Goal: Information Seeking & Learning: Learn about a topic

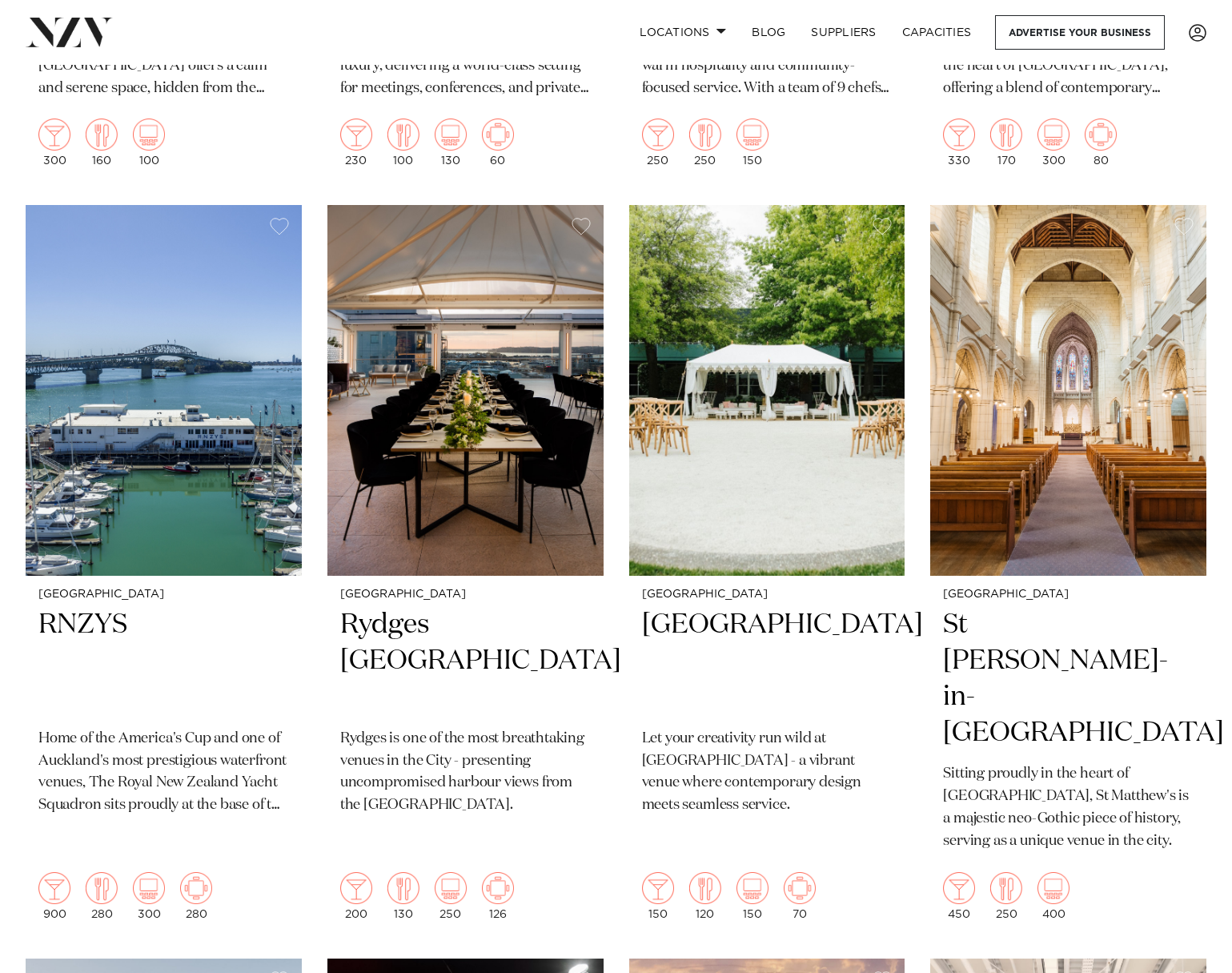
scroll to position [2723, 0]
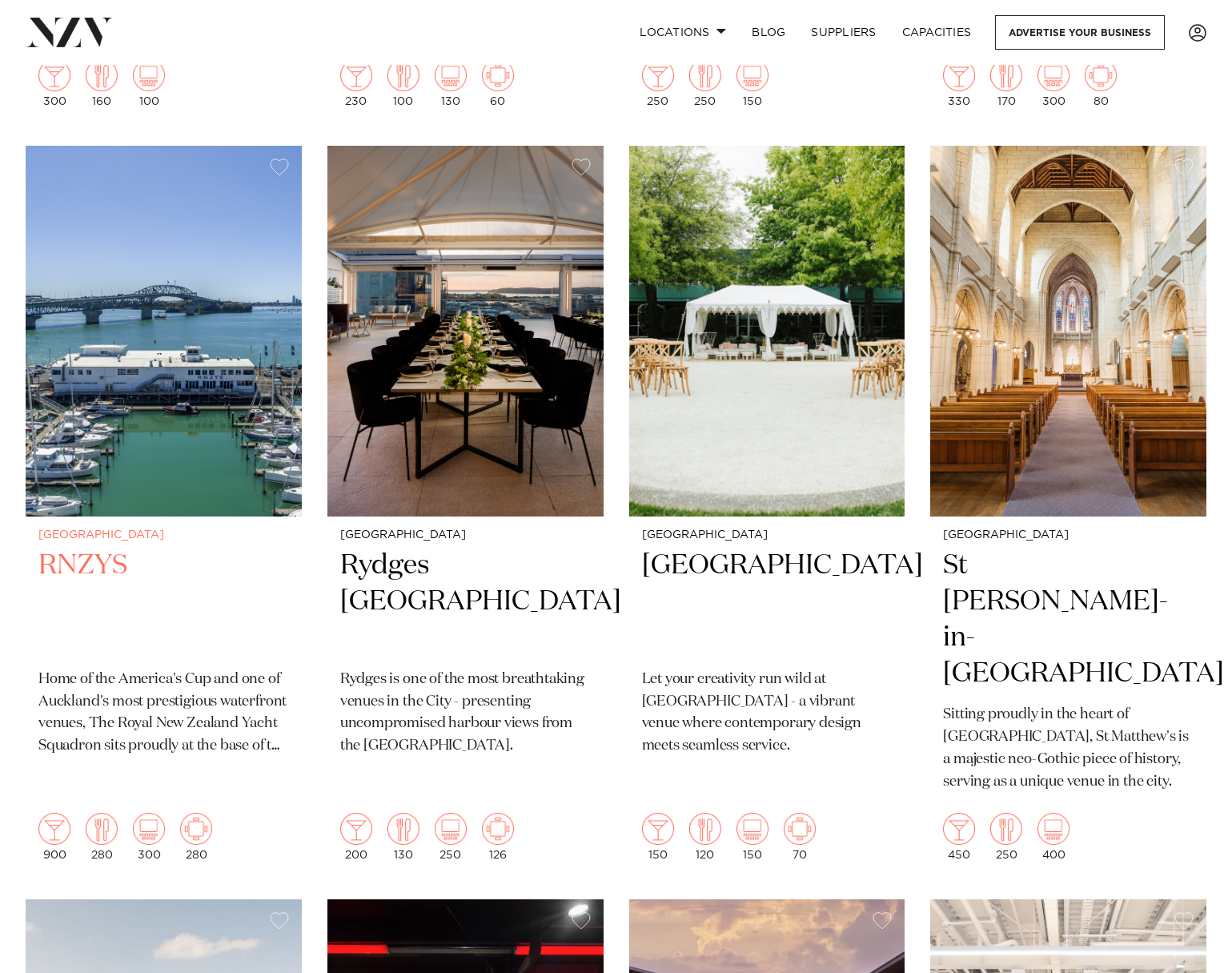
click at [171, 422] on img at bounding box center [164, 330] width 276 height 371
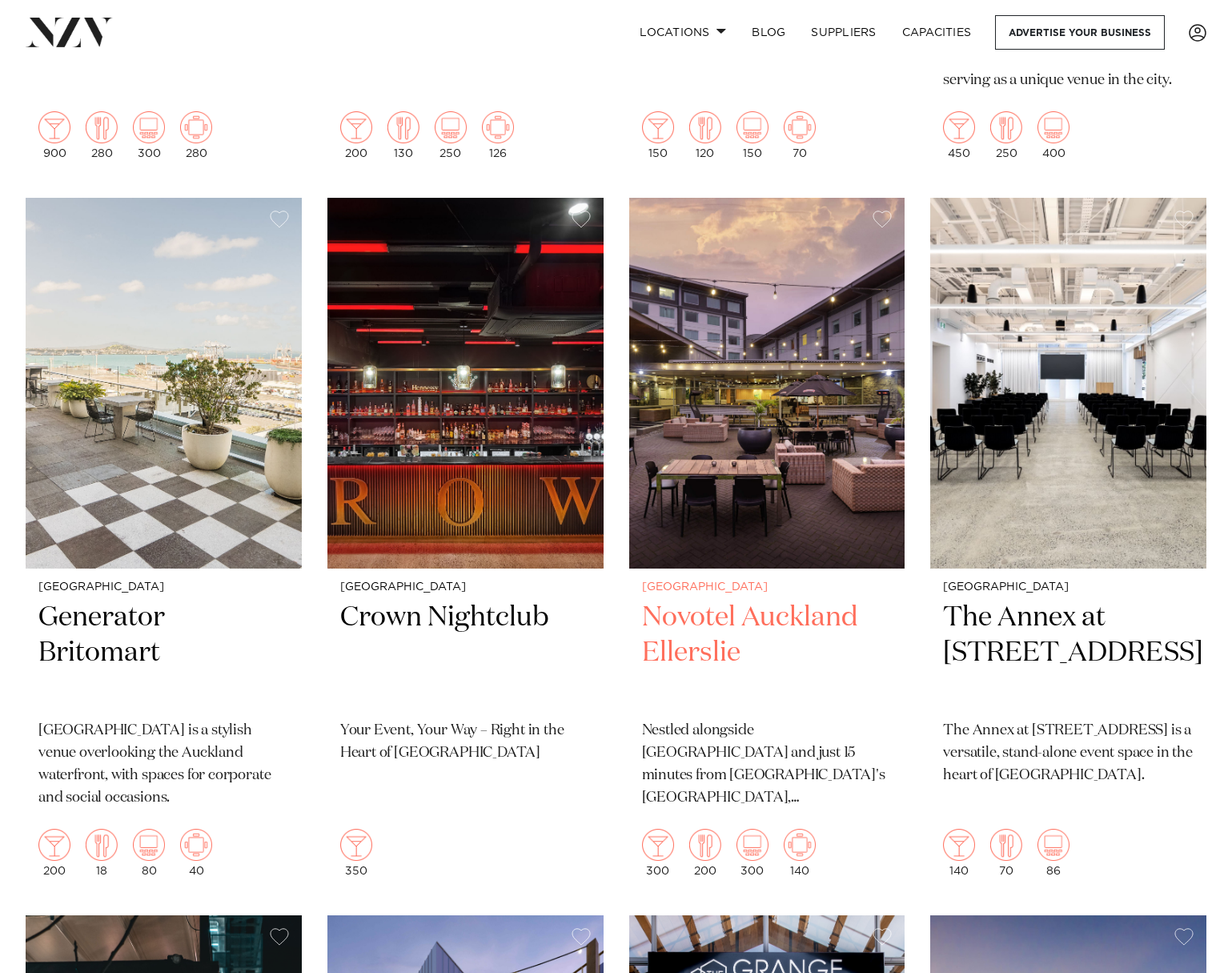
scroll to position [3512, 0]
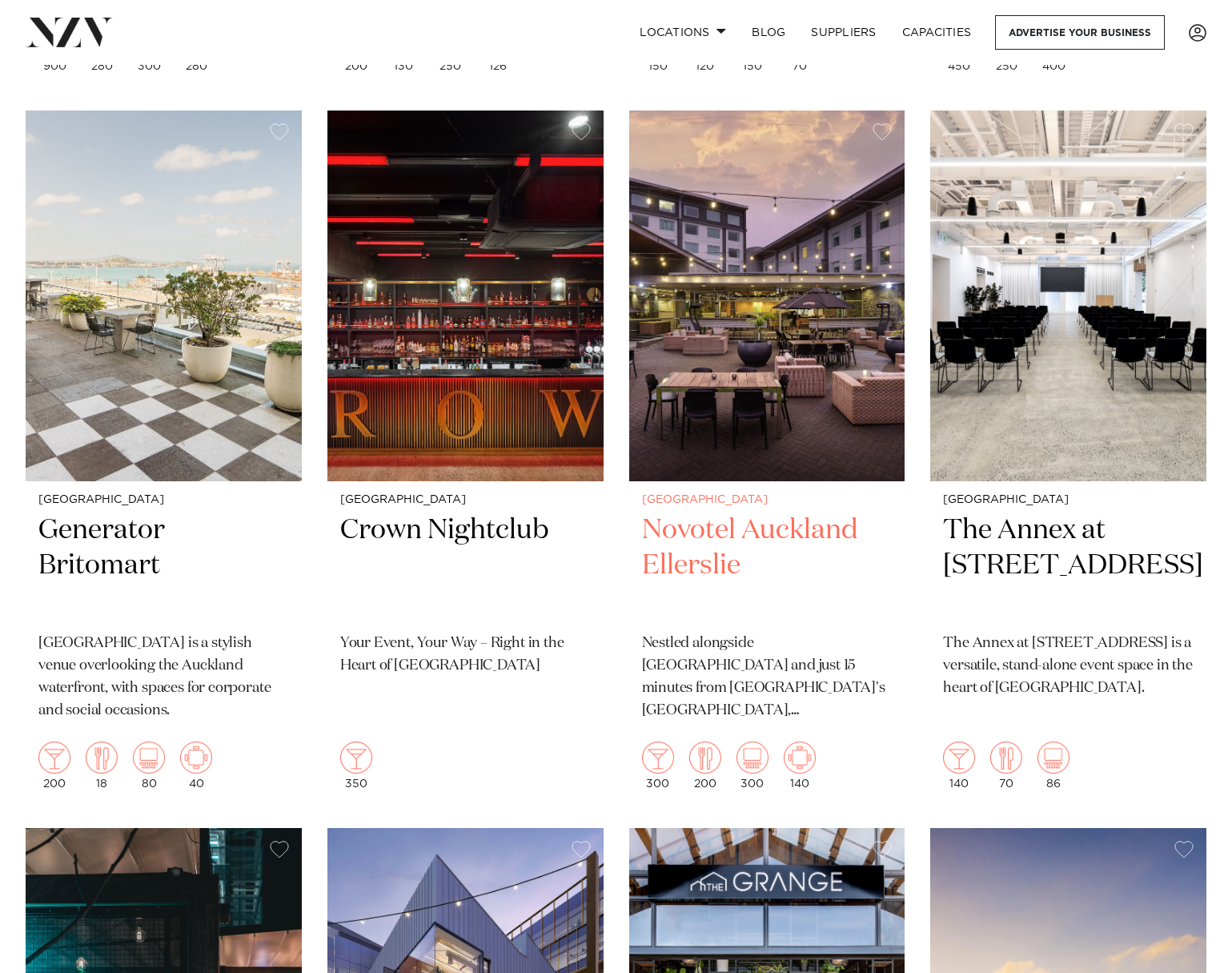
click at [784, 284] on img at bounding box center [767, 295] width 276 height 371
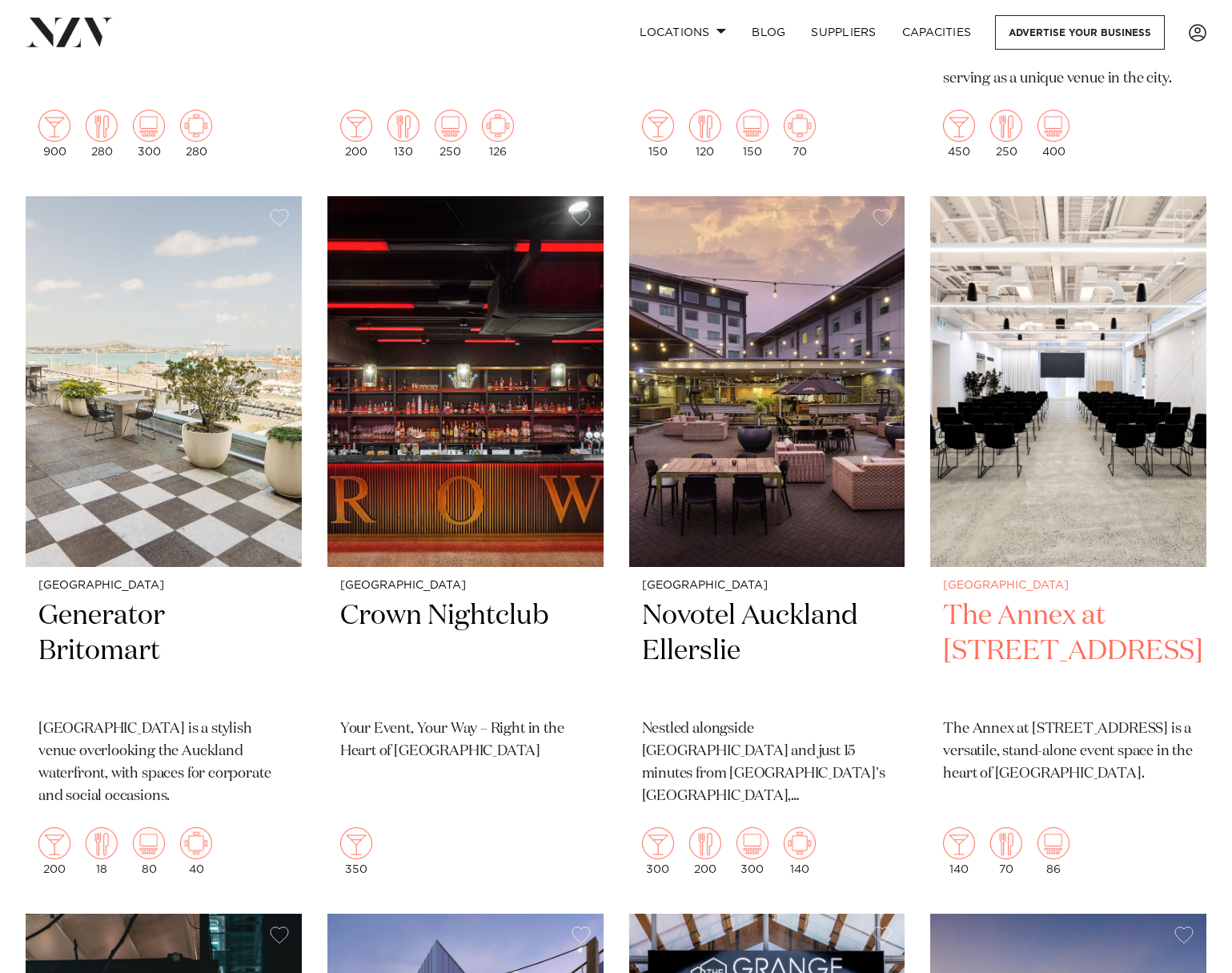
scroll to position [3415, 0]
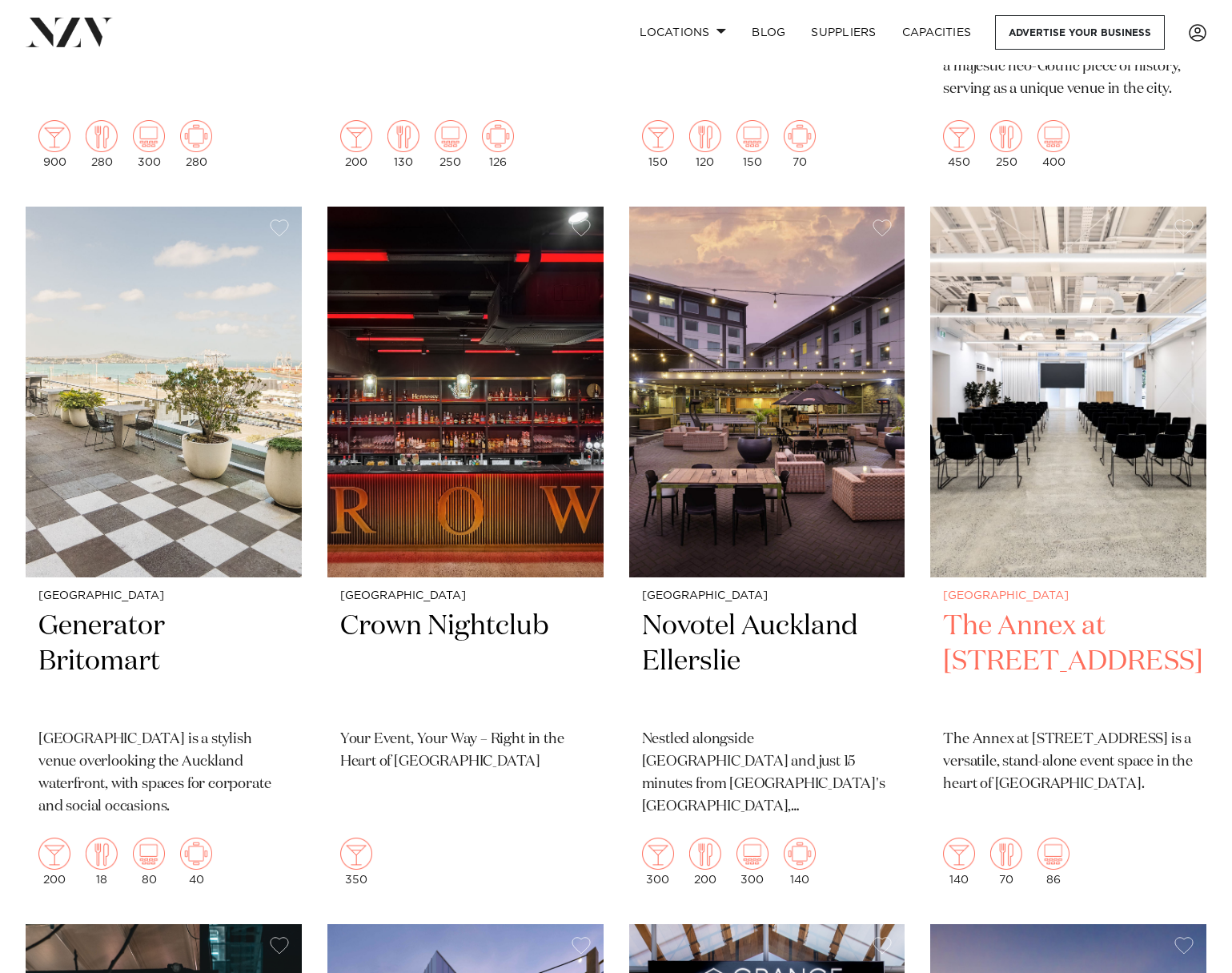
click at [1096, 331] on img at bounding box center [1068, 392] width 276 height 371
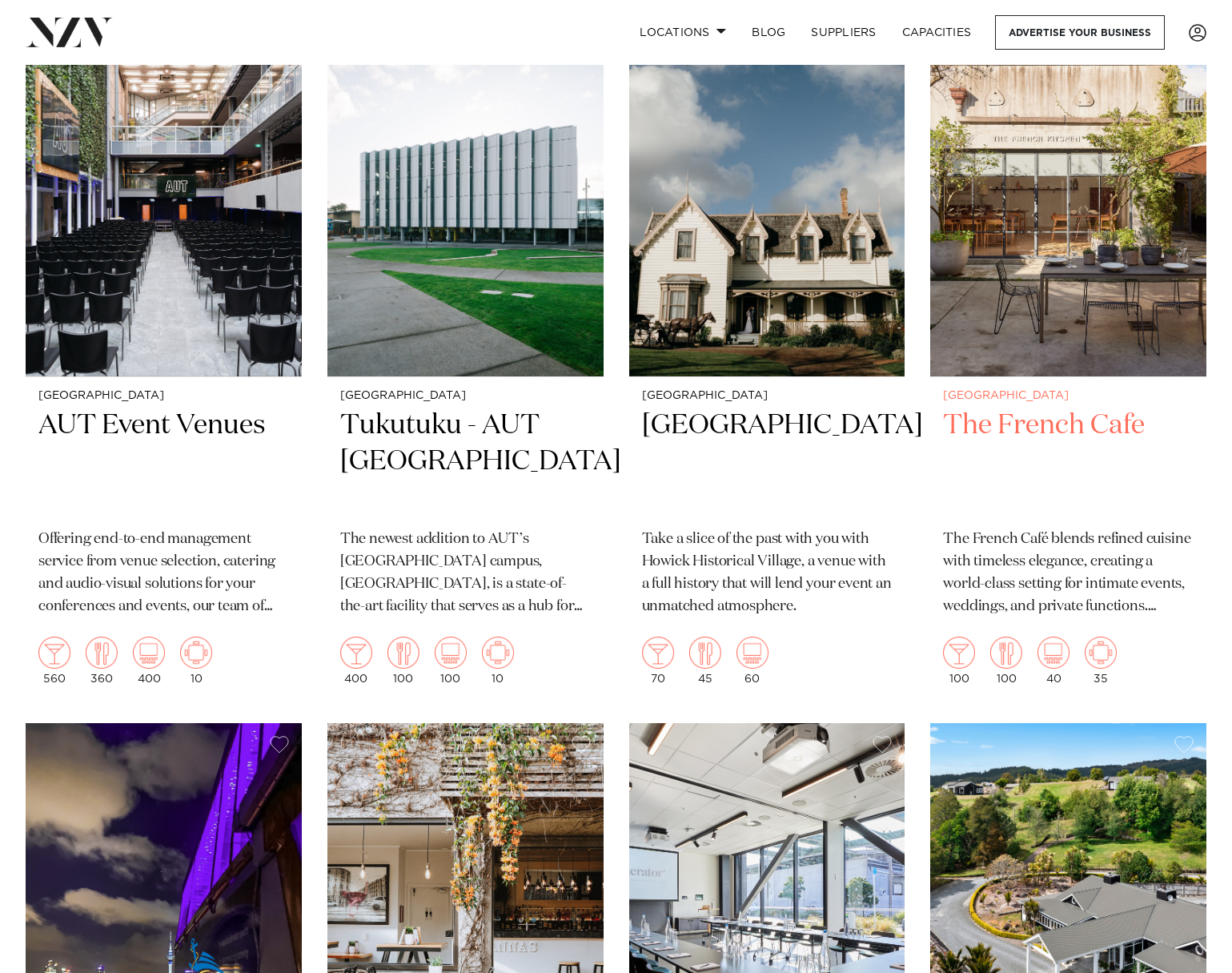
scroll to position [7243, 0]
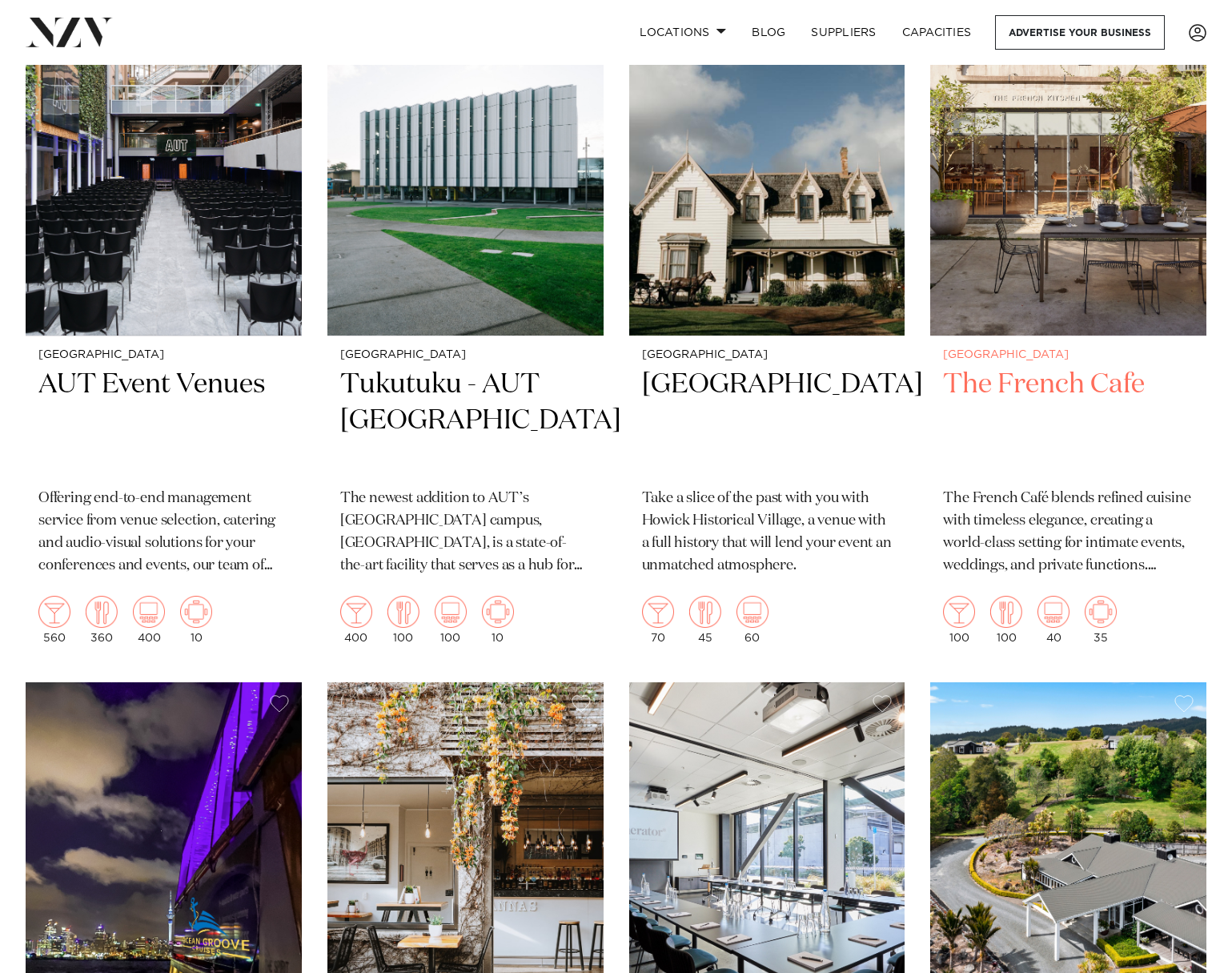
click at [1059, 168] on img at bounding box center [1068, 150] width 276 height 371
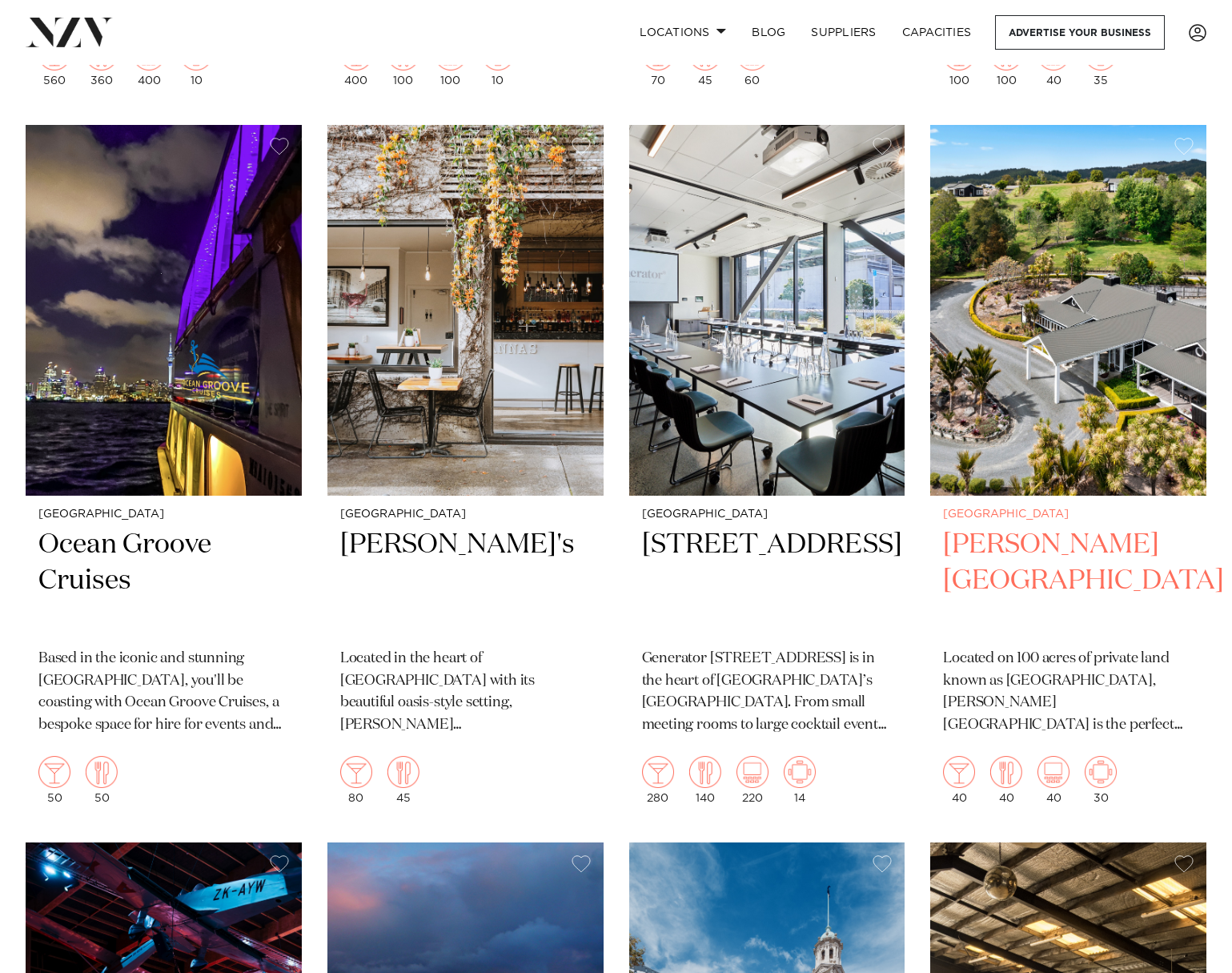
scroll to position [7847, 0]
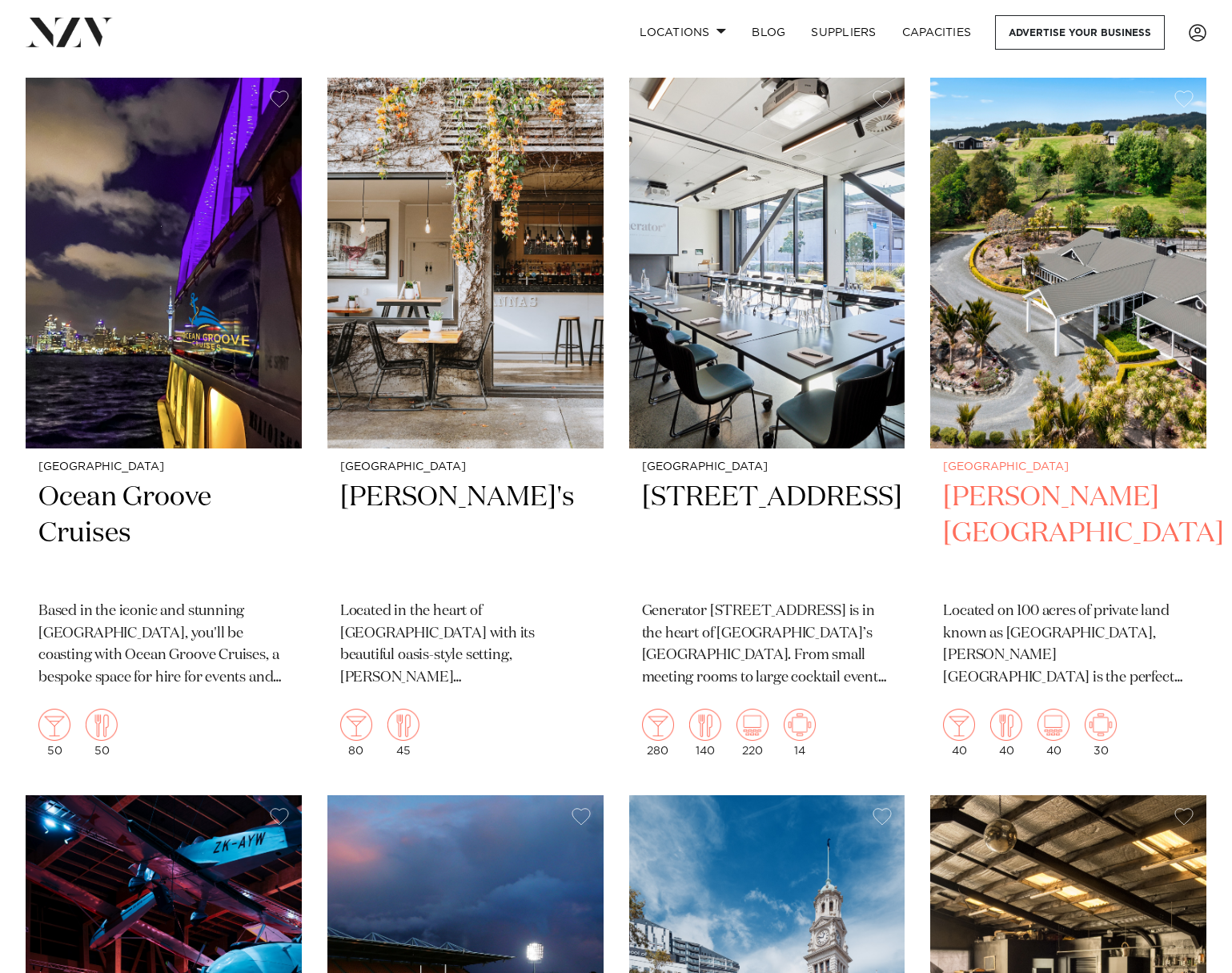
click at [1088, 242] on img at bounding box center [1068, 262] width 276 height 371
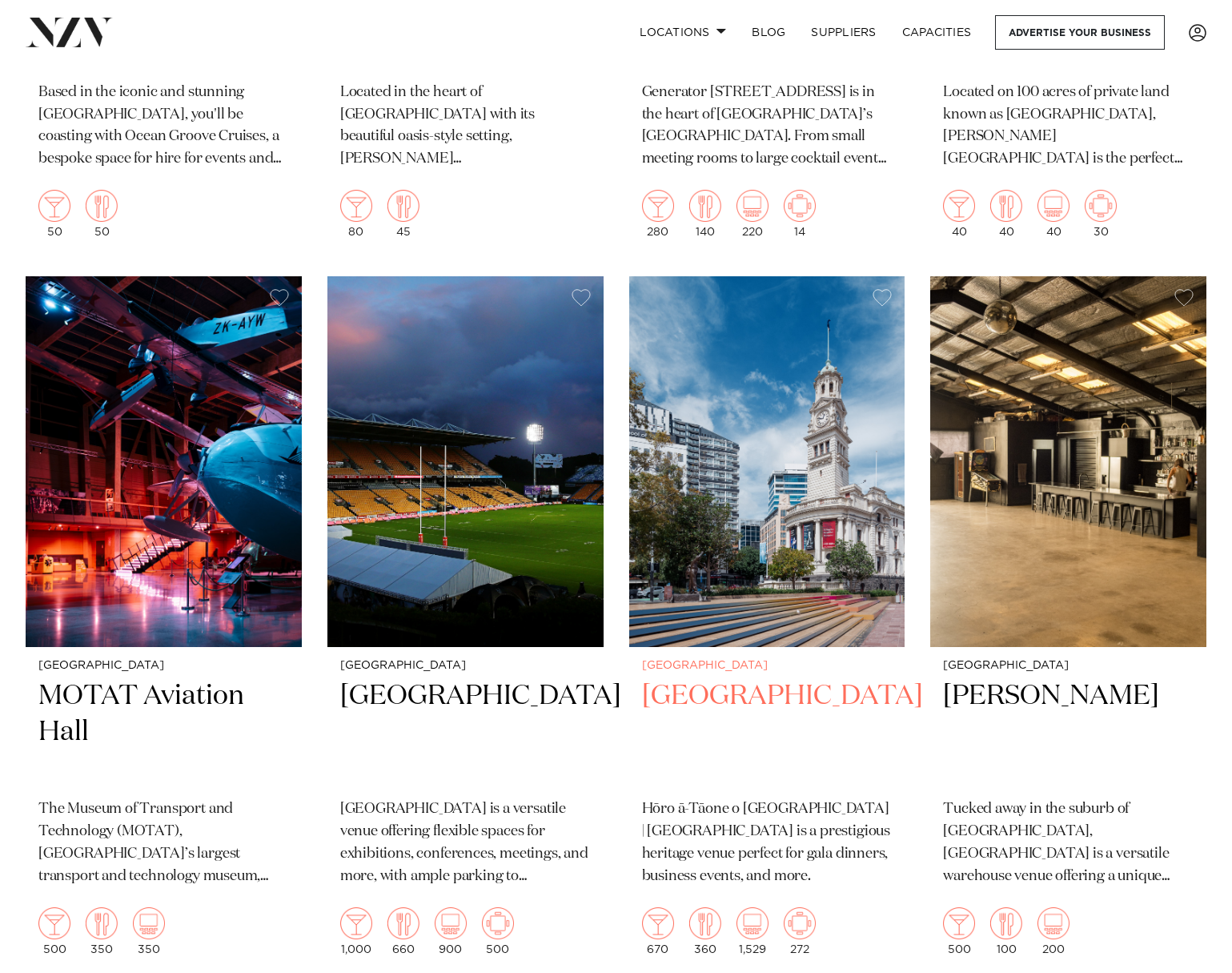
scroll to position [8368, 0]
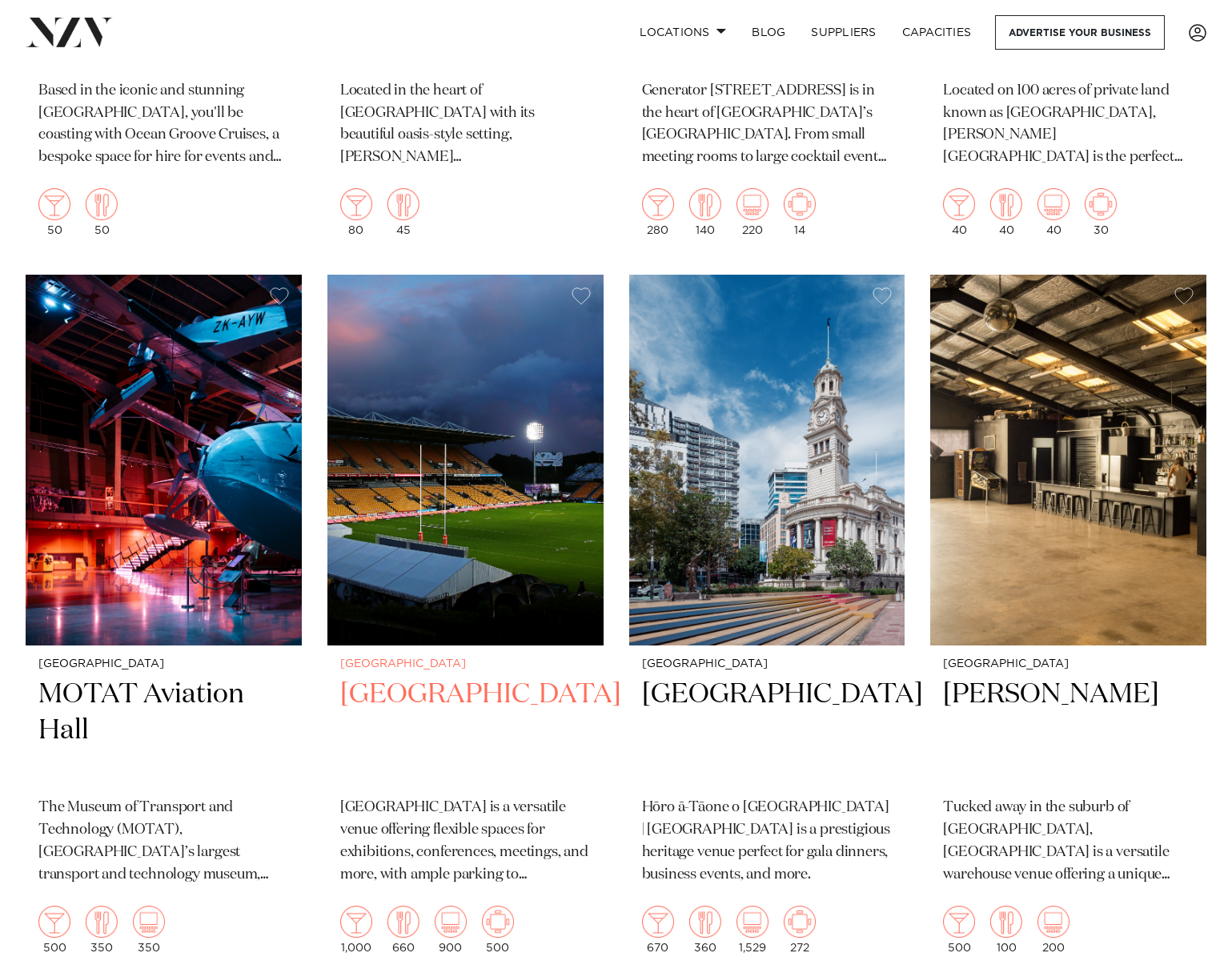
click at [469, 333] on img at bounding box center [465, 460] width 276 height 371
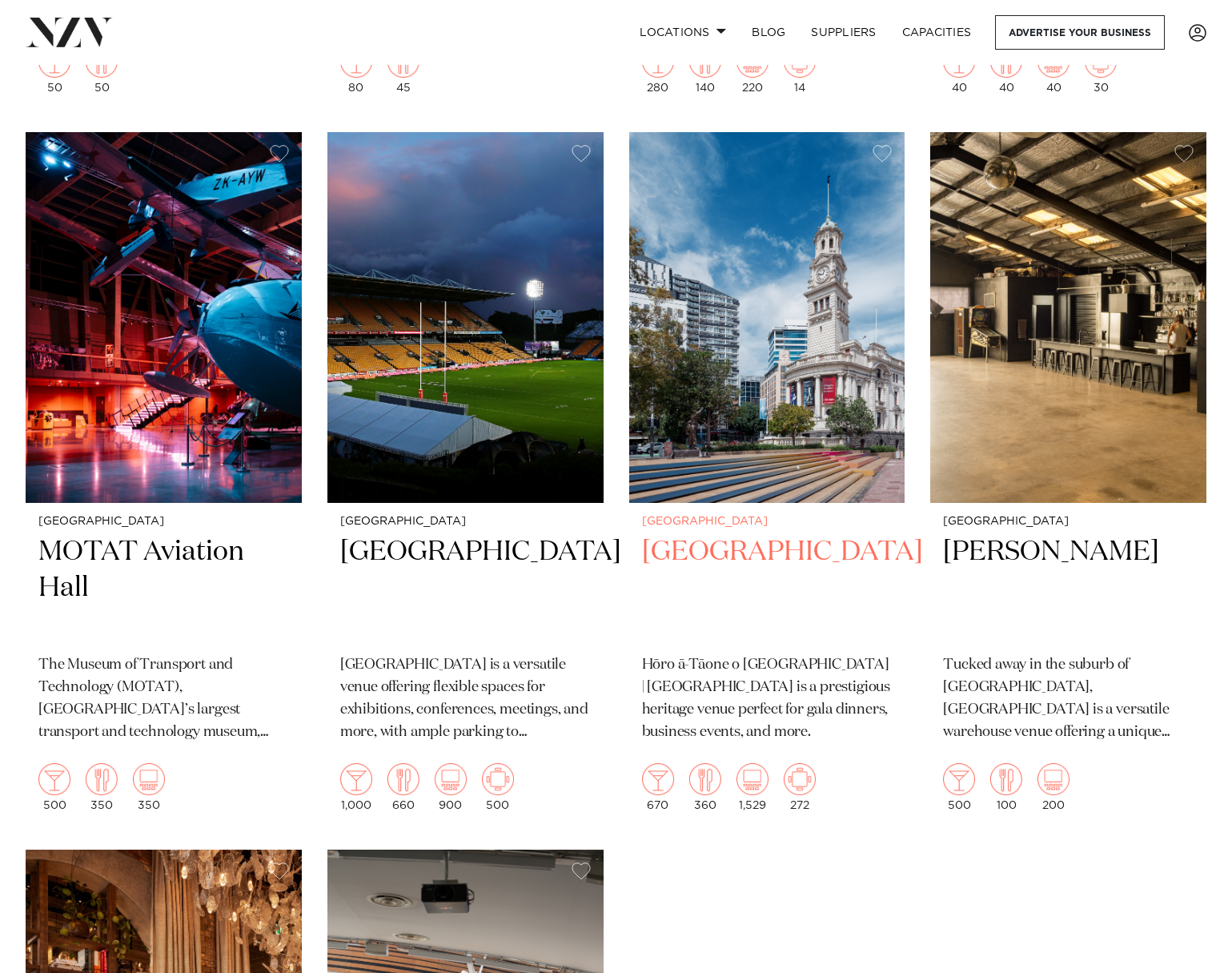
scroll to position [8484, 0]
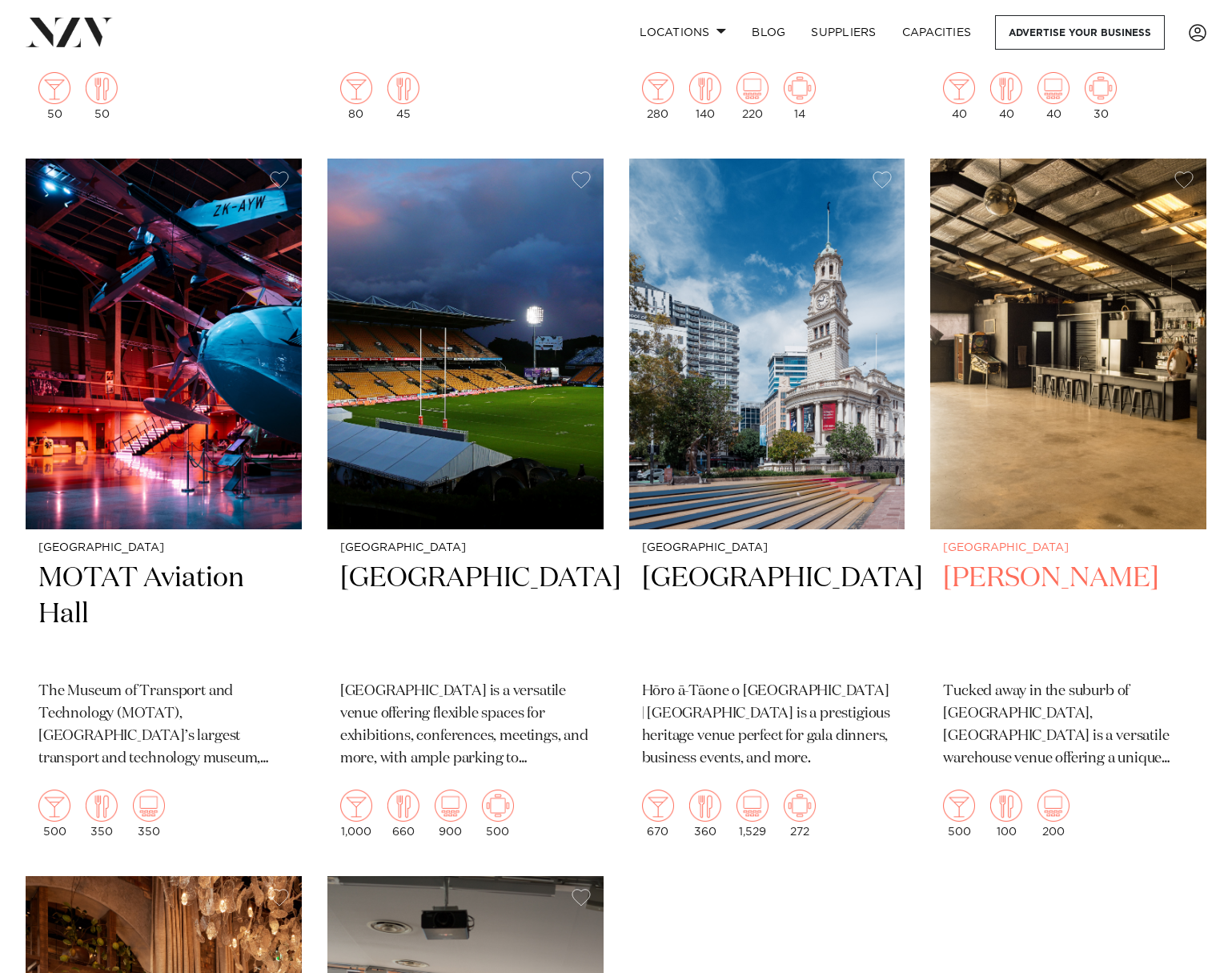
click at [1115, 311] on img at bounding box center [1068, 344] width 276 height 371
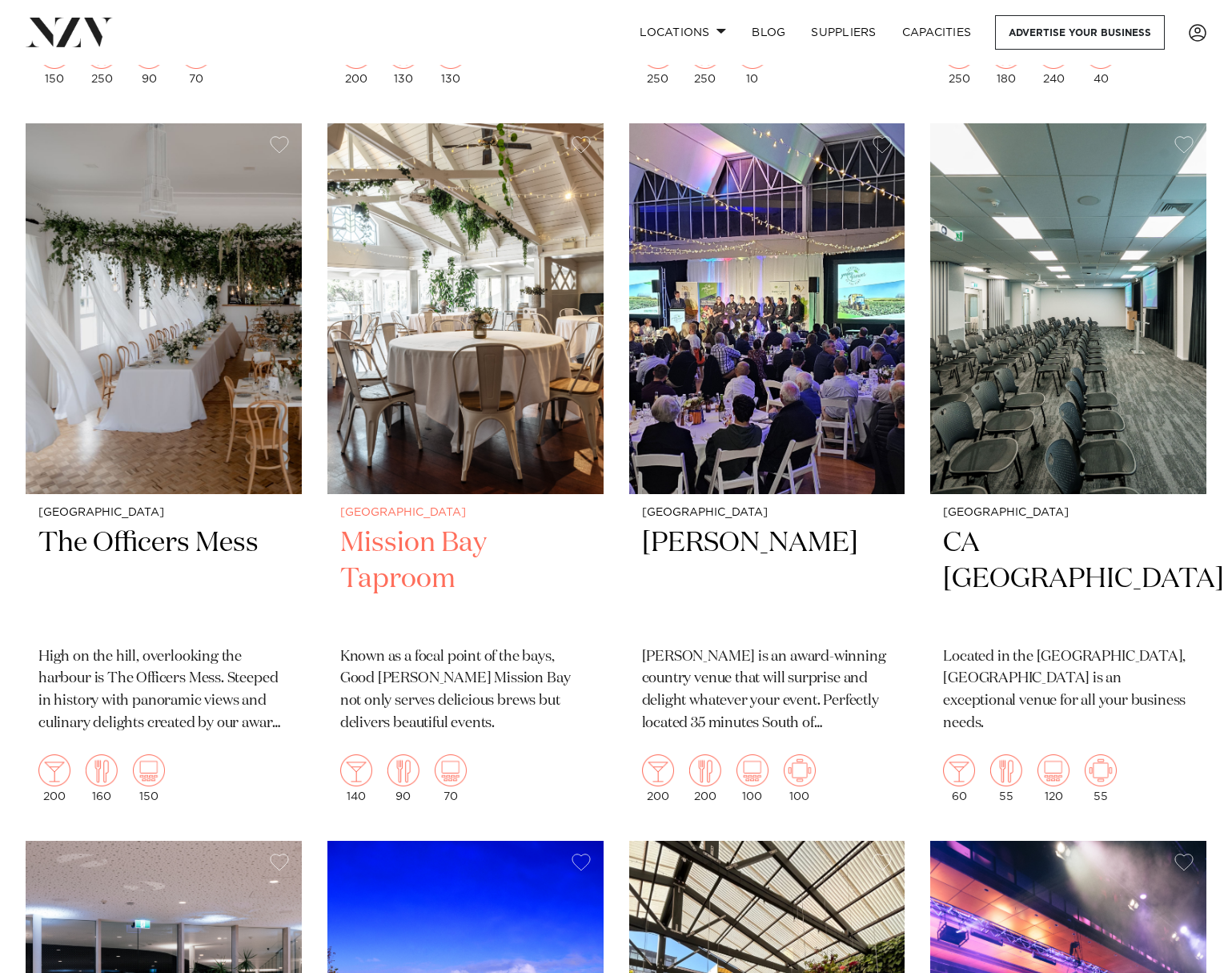
scroll to position [10682, 0]
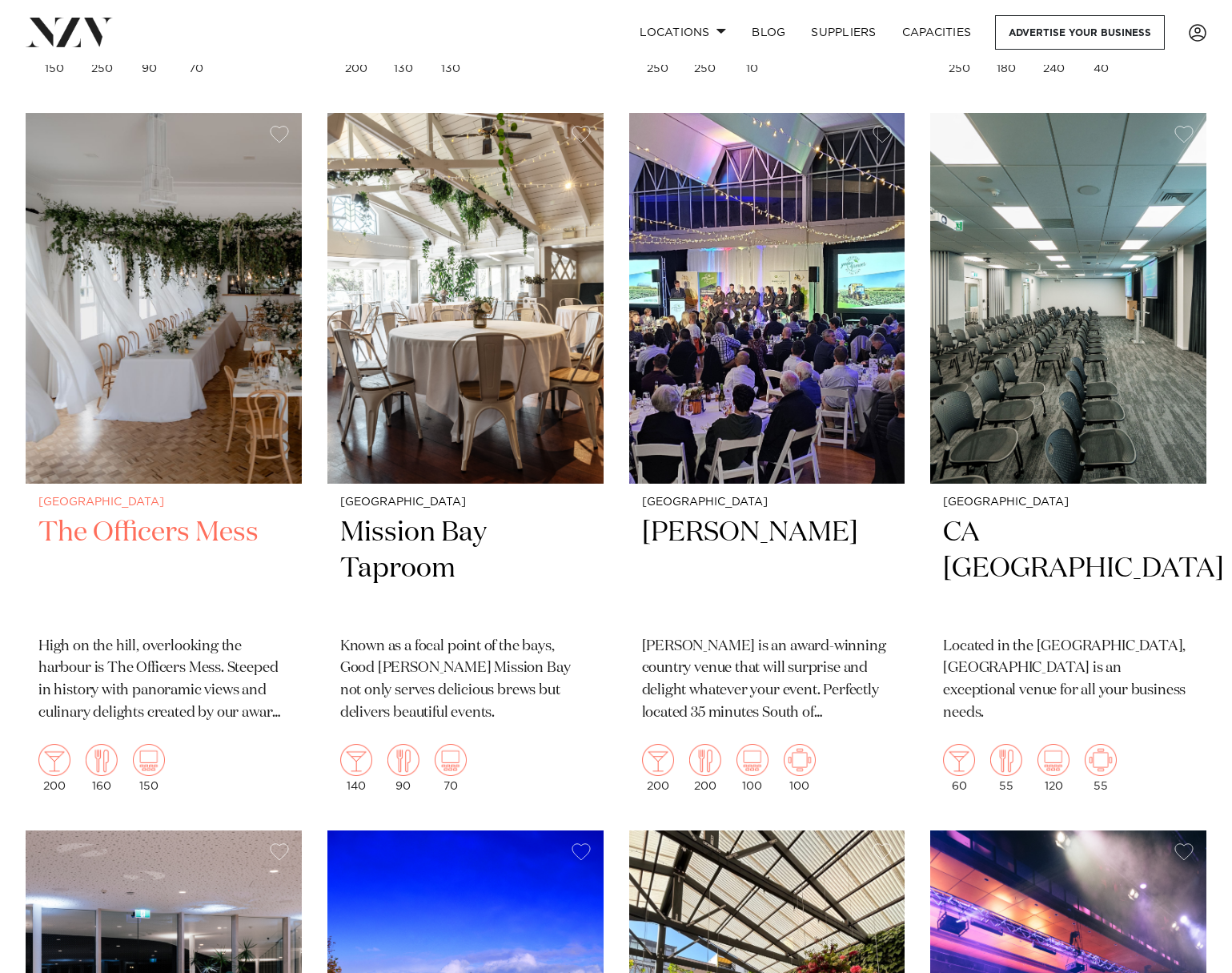
click at [222, 239] on img at bounding box center [164, 298] width 276 height 371
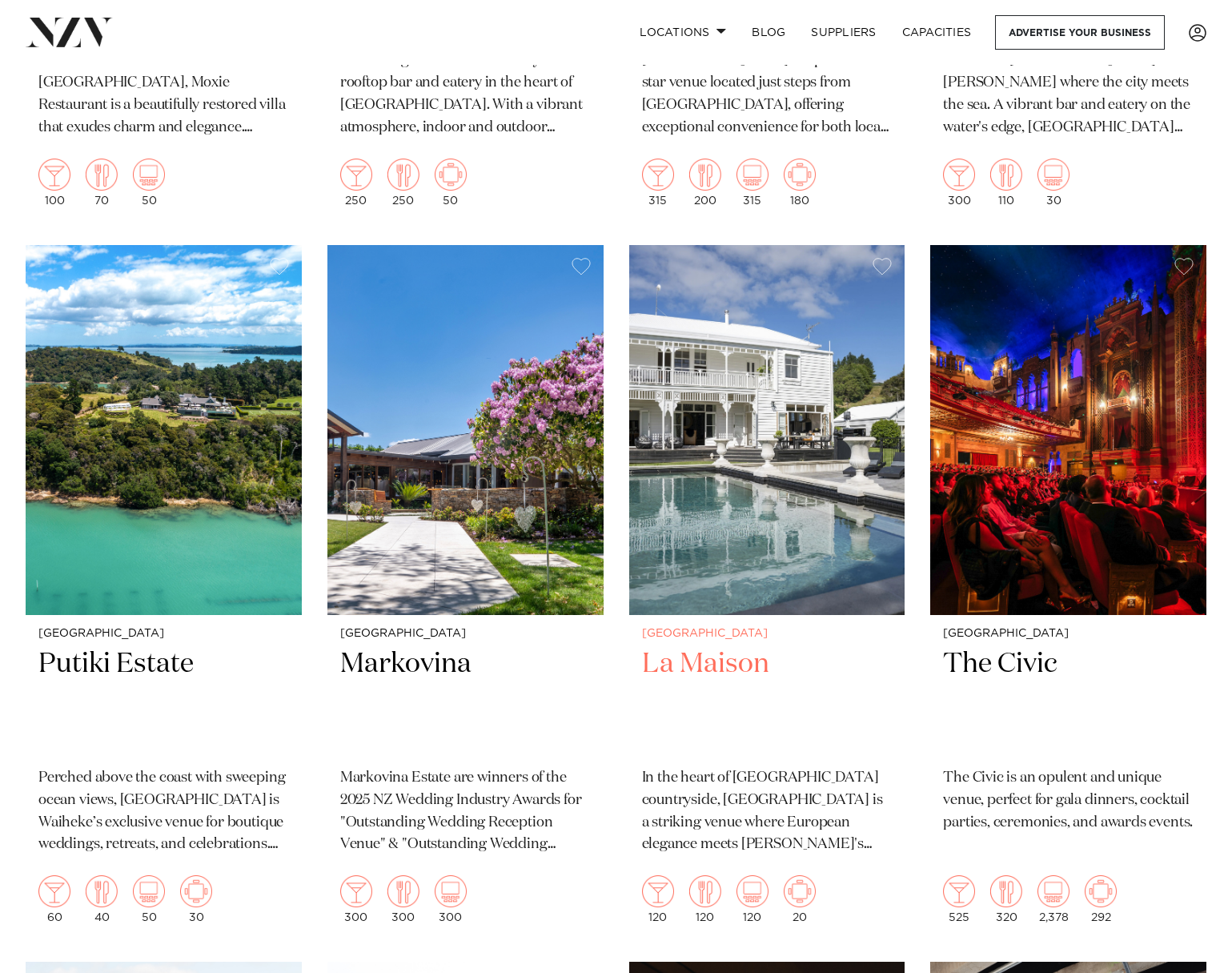
scroll to position [12707, 0]
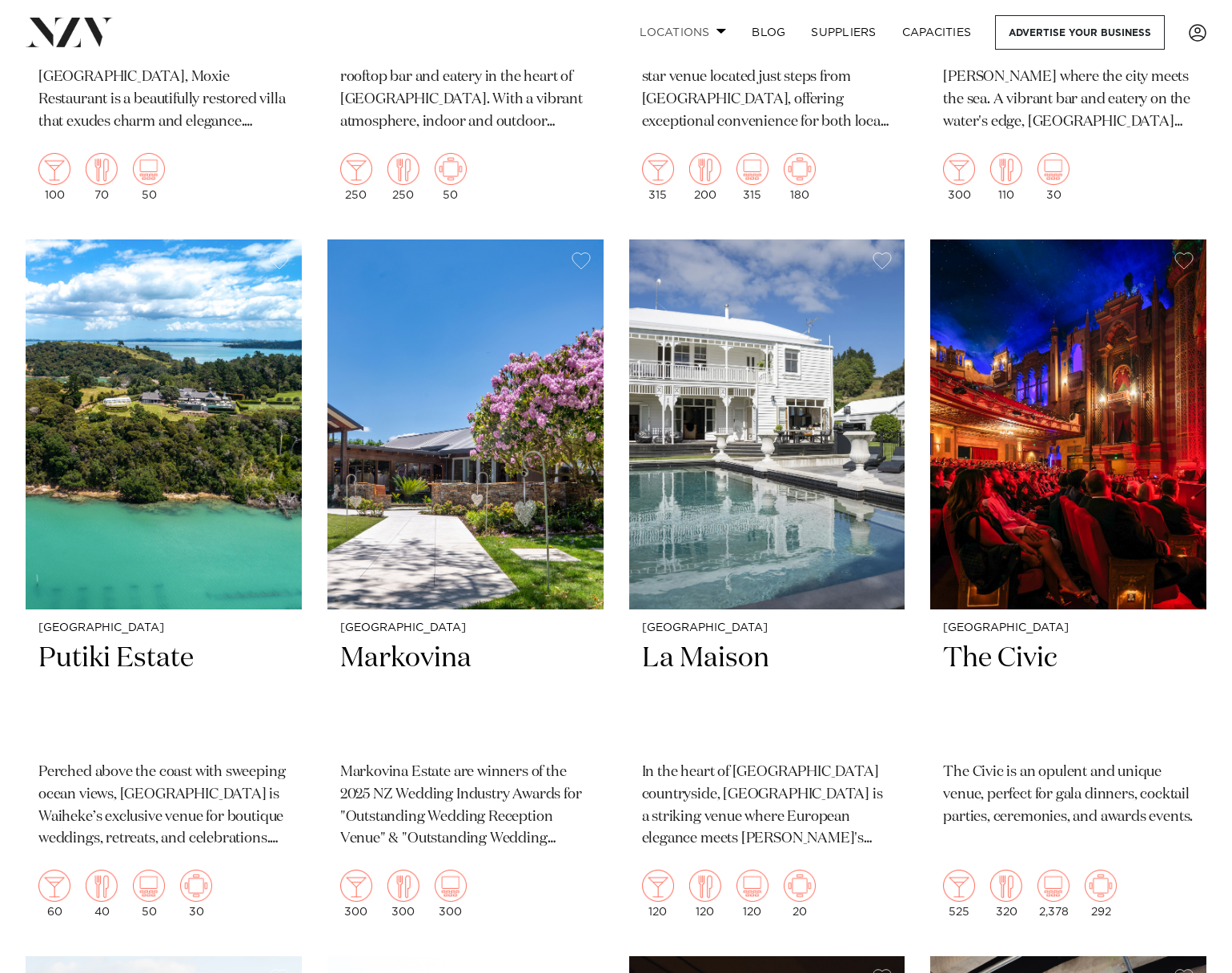
click at [715, 36] on link "Locations" at bounding box center [683, 33] width 112 height 34
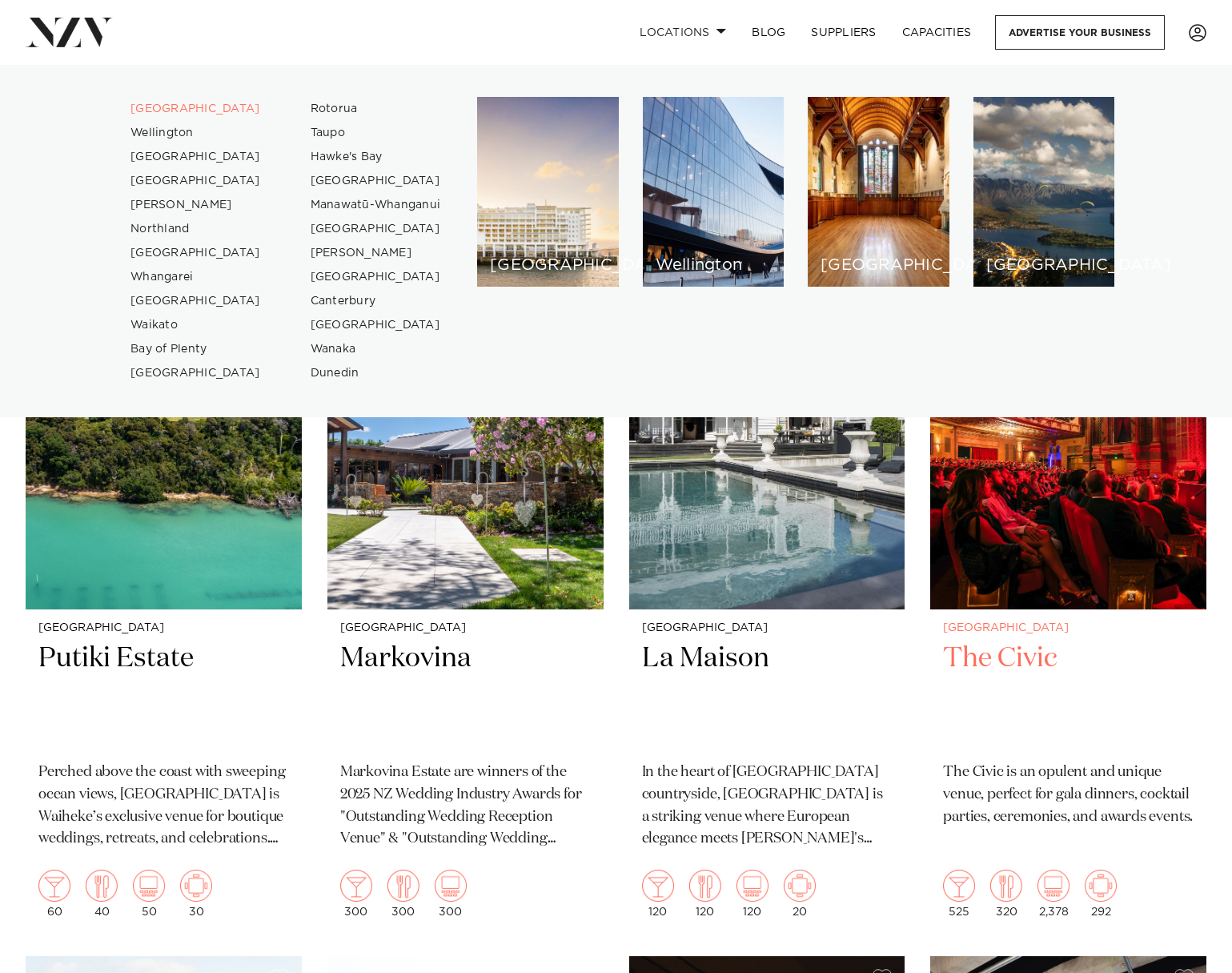
click at [1019, 676] on h2 "The Civic" at bounding box center [1068, 694] width 251 height 108
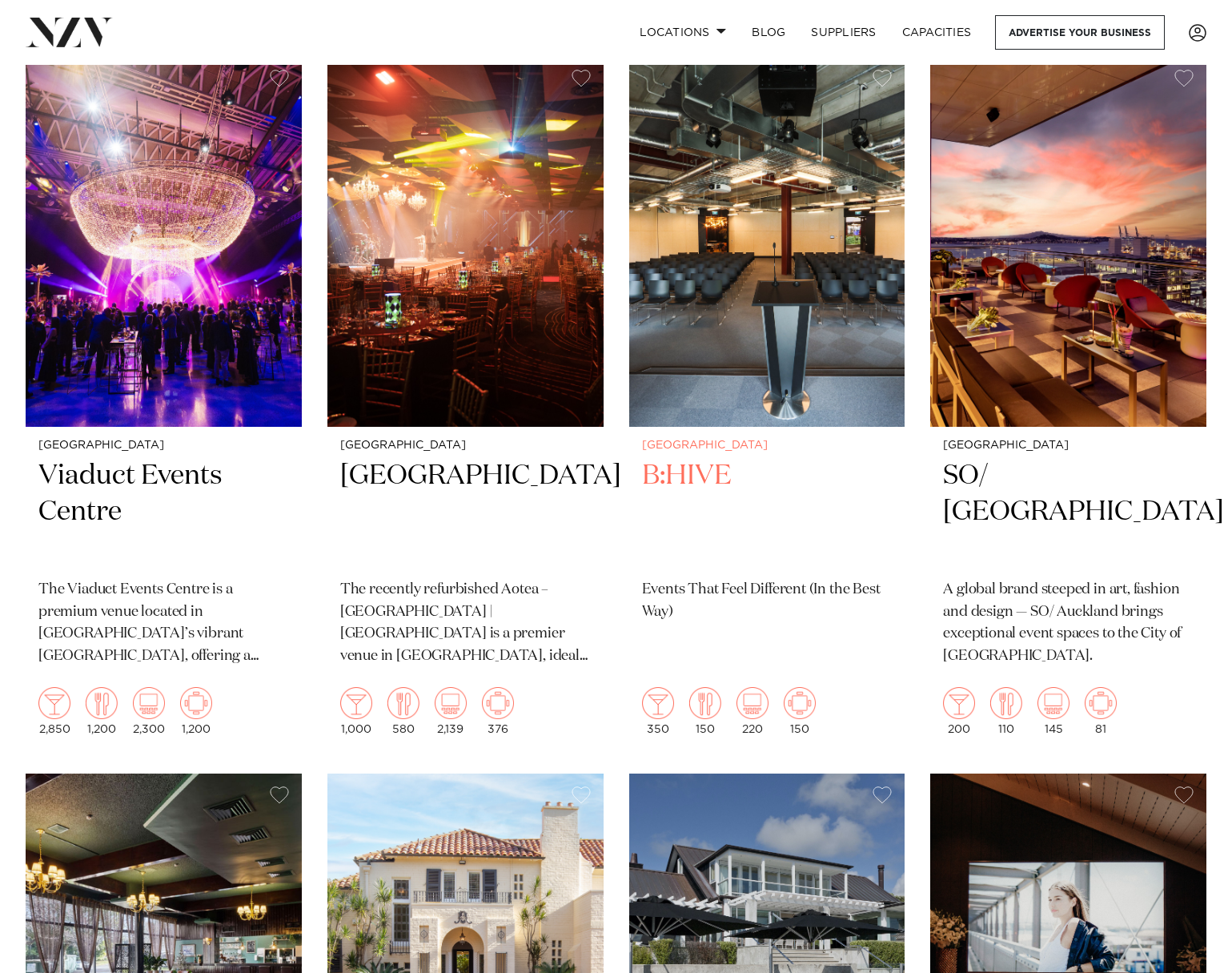
scroll to position [15761, 0]
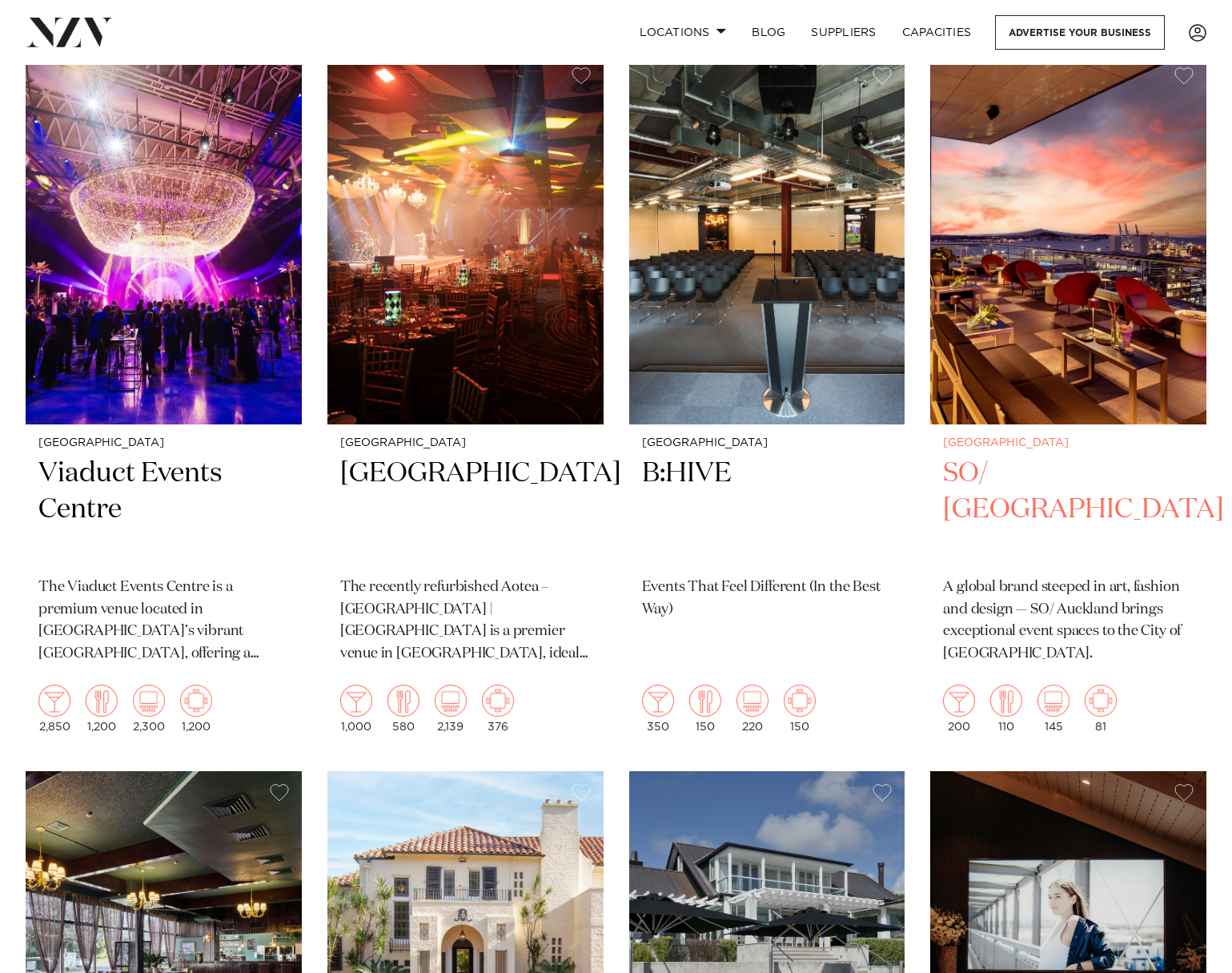
click at [1136, 226] on img at bounding box center [1068, 239] width 276 height 371
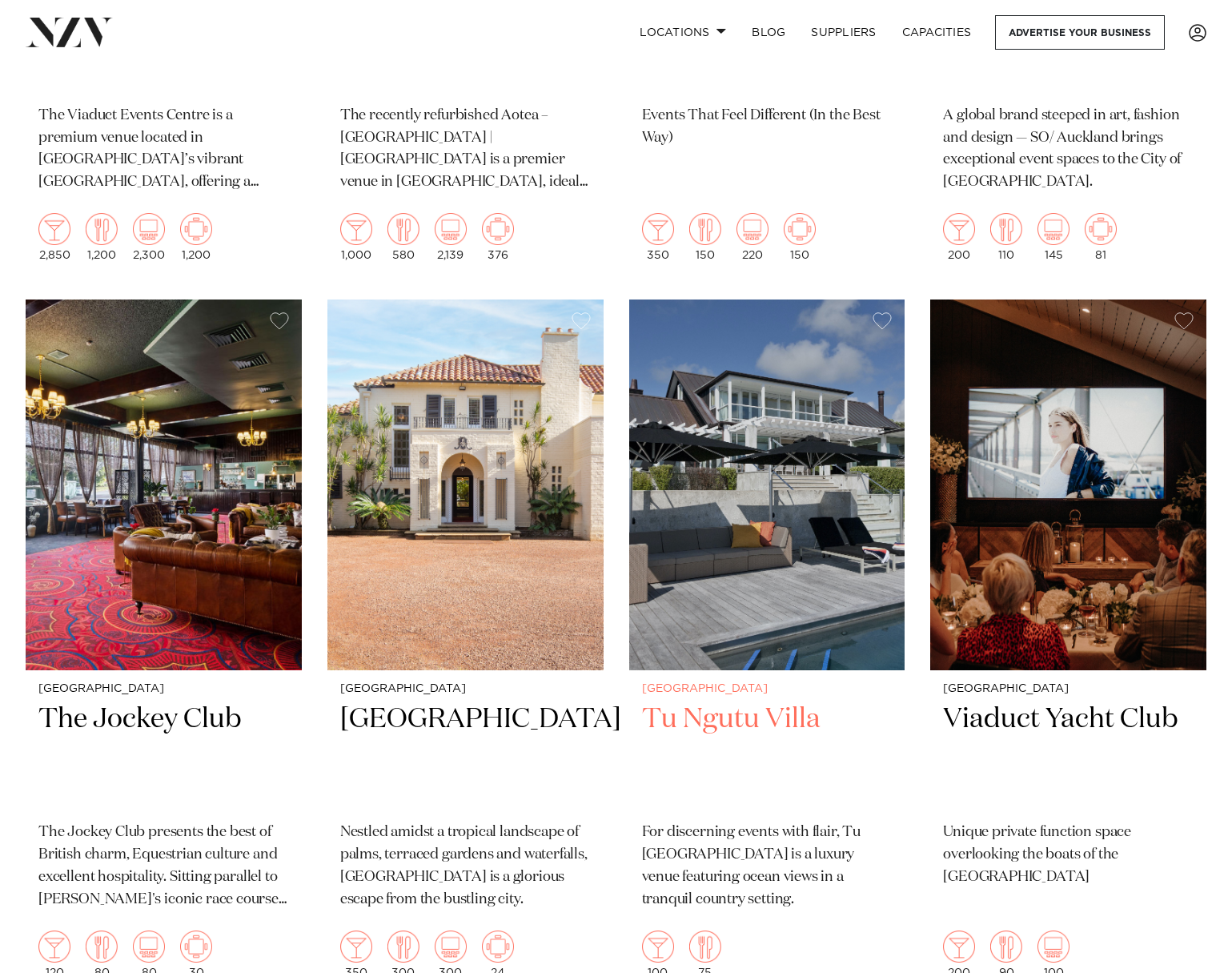
scroll to position [16237, 0]
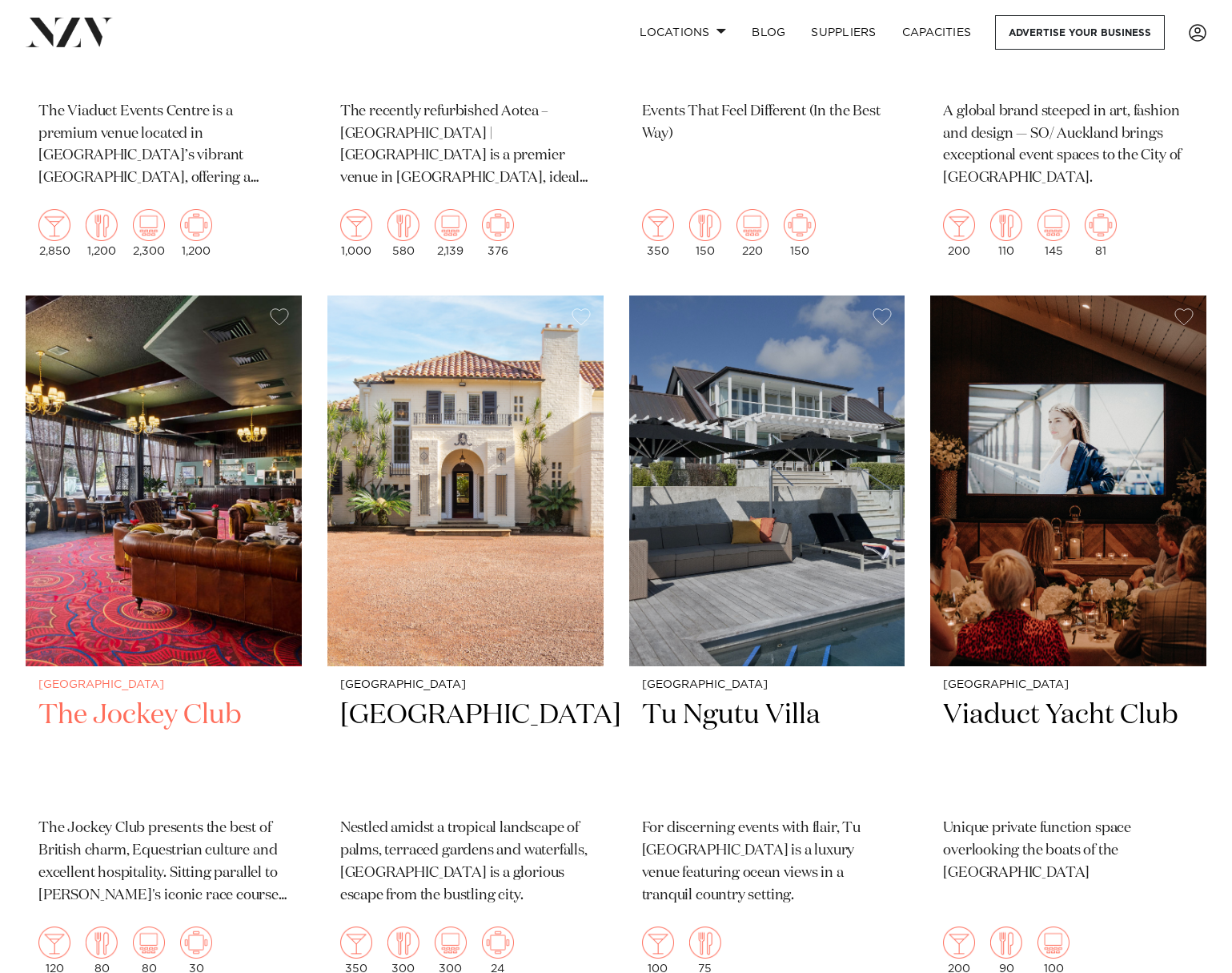
click at [162, 387] on img at bounding box center [164, 481] width 276 height 371
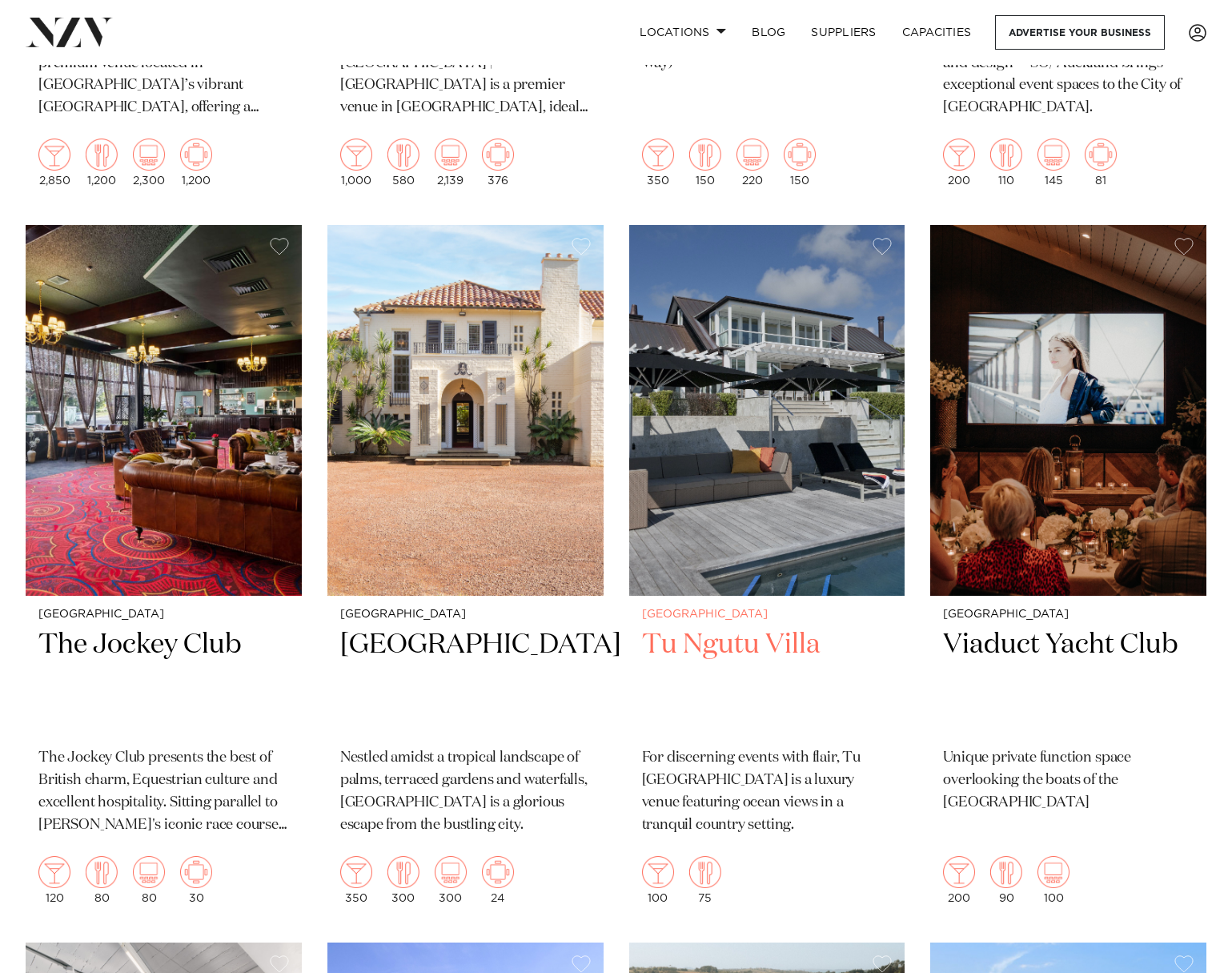
scroll to position [16308, 0]
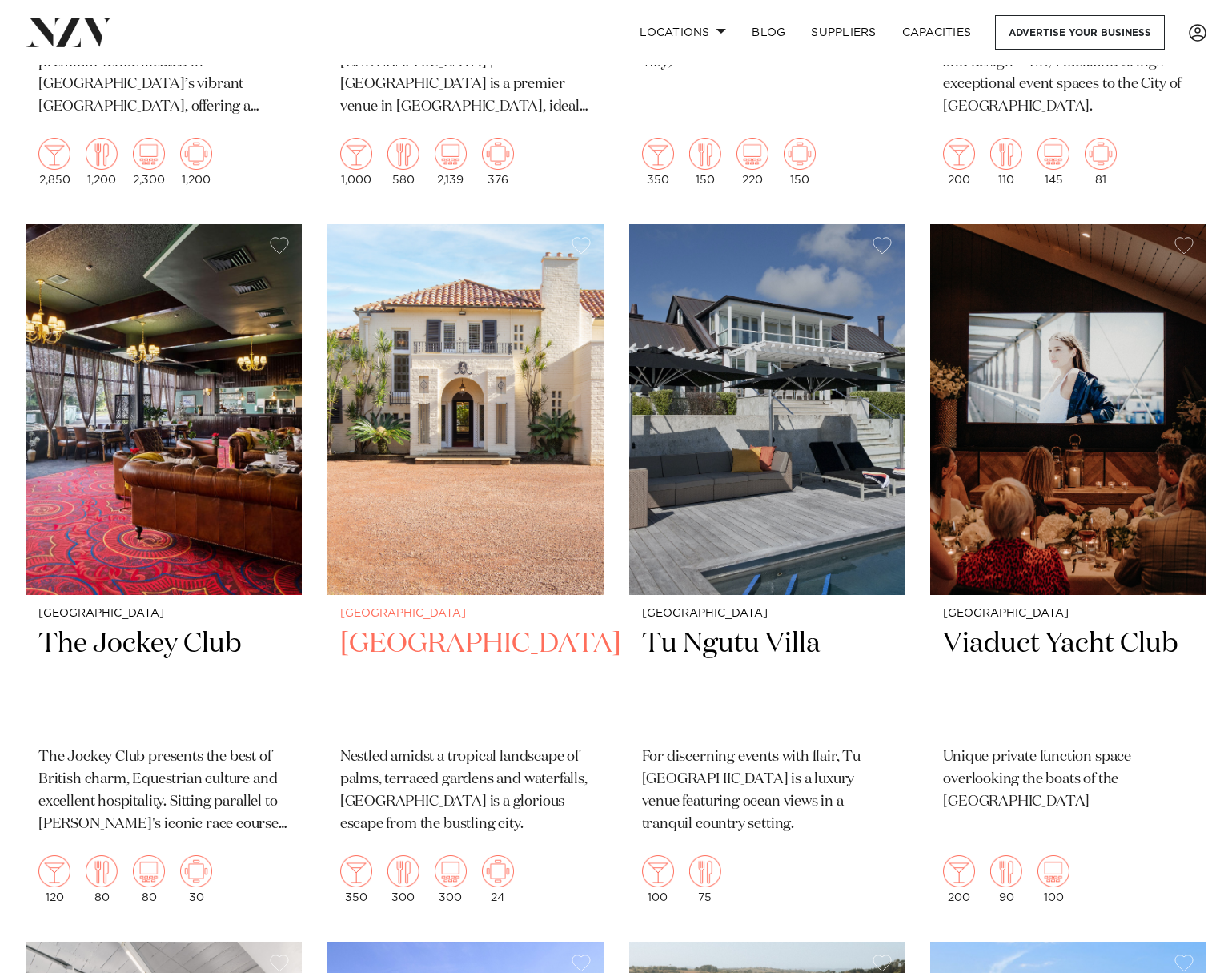
click at [438, 351] on img at bounding box center [465, 409] width 276 height 371
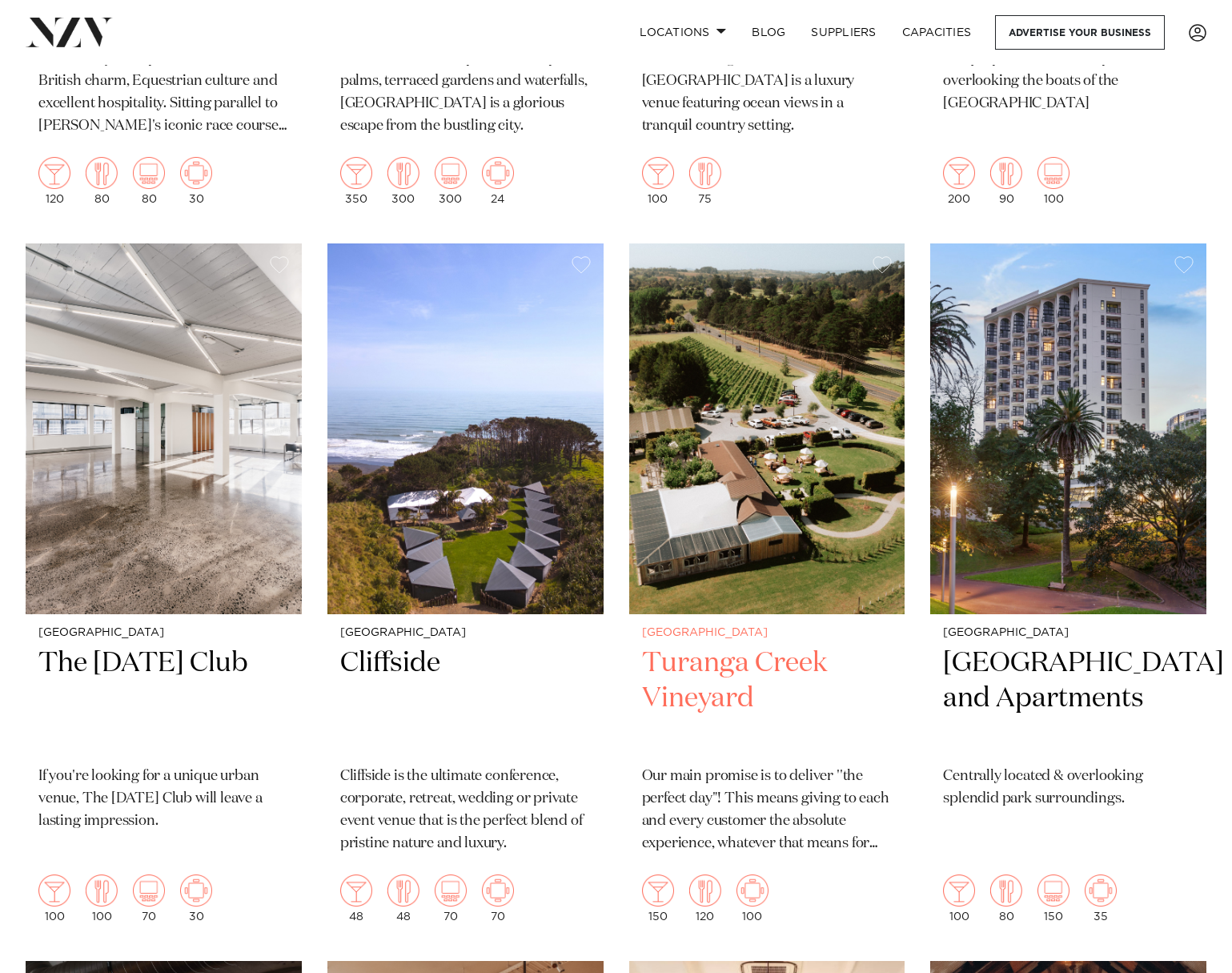
scroll to position [17021, 0]
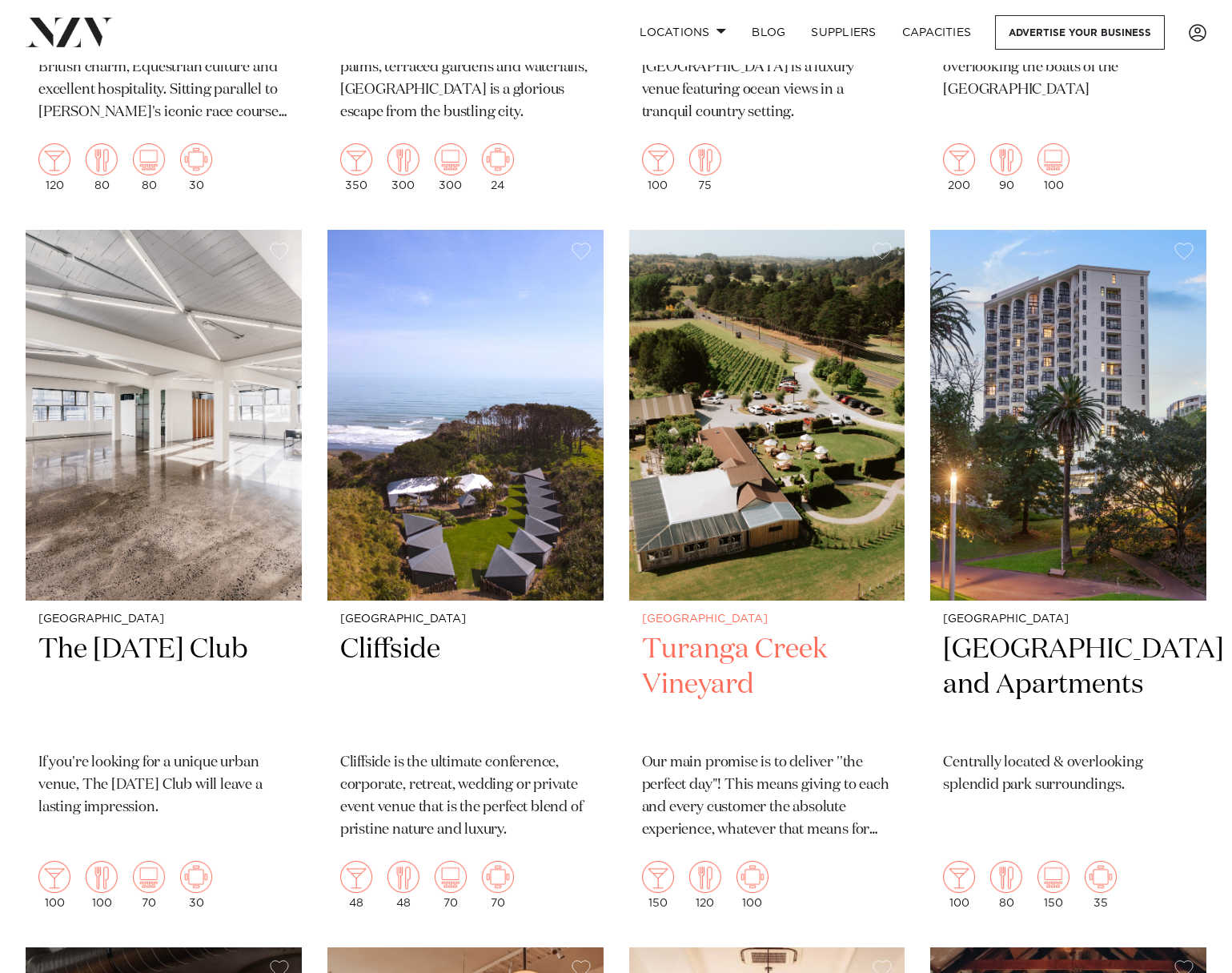
click at [776, 418] on img at bounding box center [767, 415] width 276 height 371
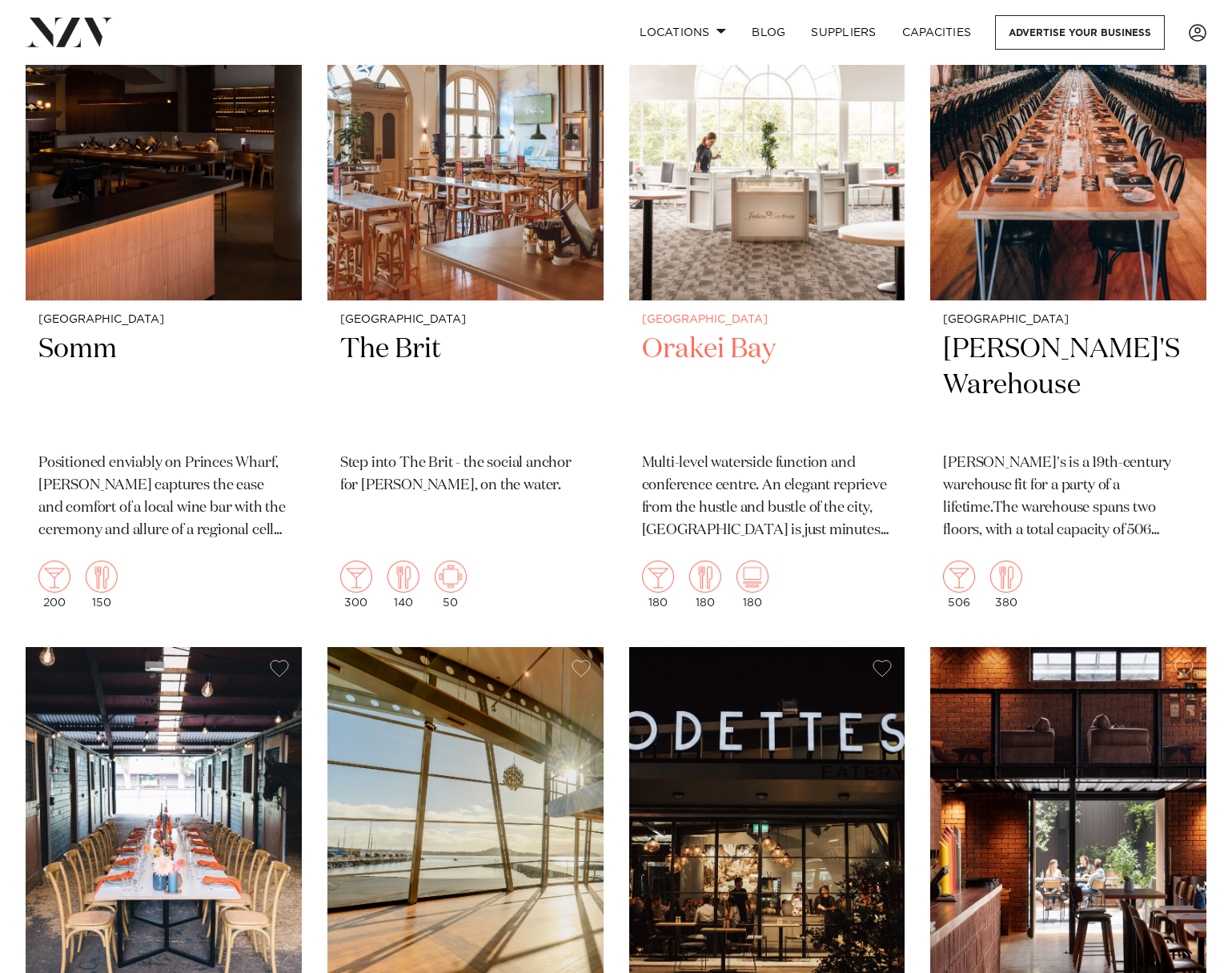
scroll to position [18048, 0]
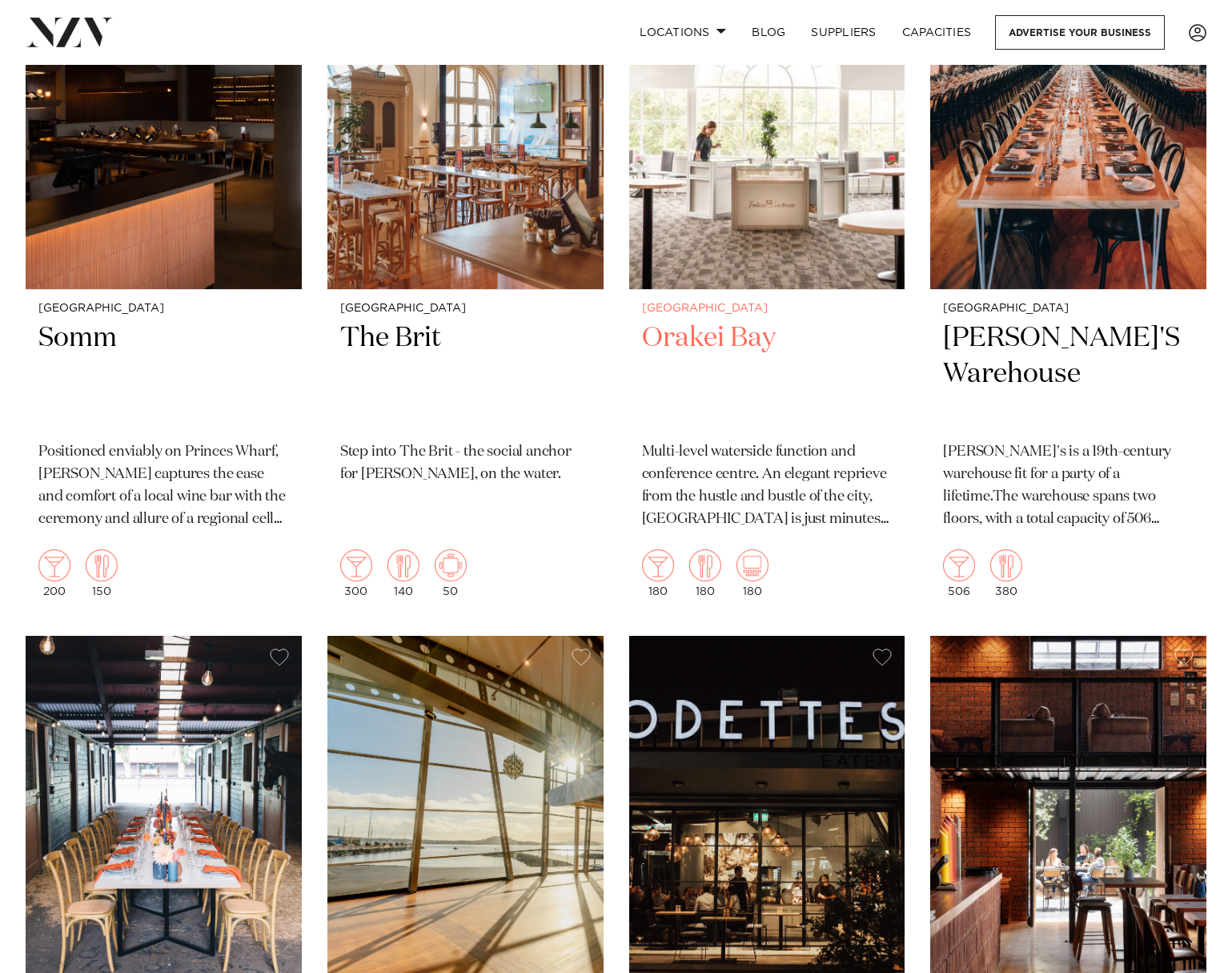
click at [765, 105] on img at bounding box center [767, 104] width 276 height 371
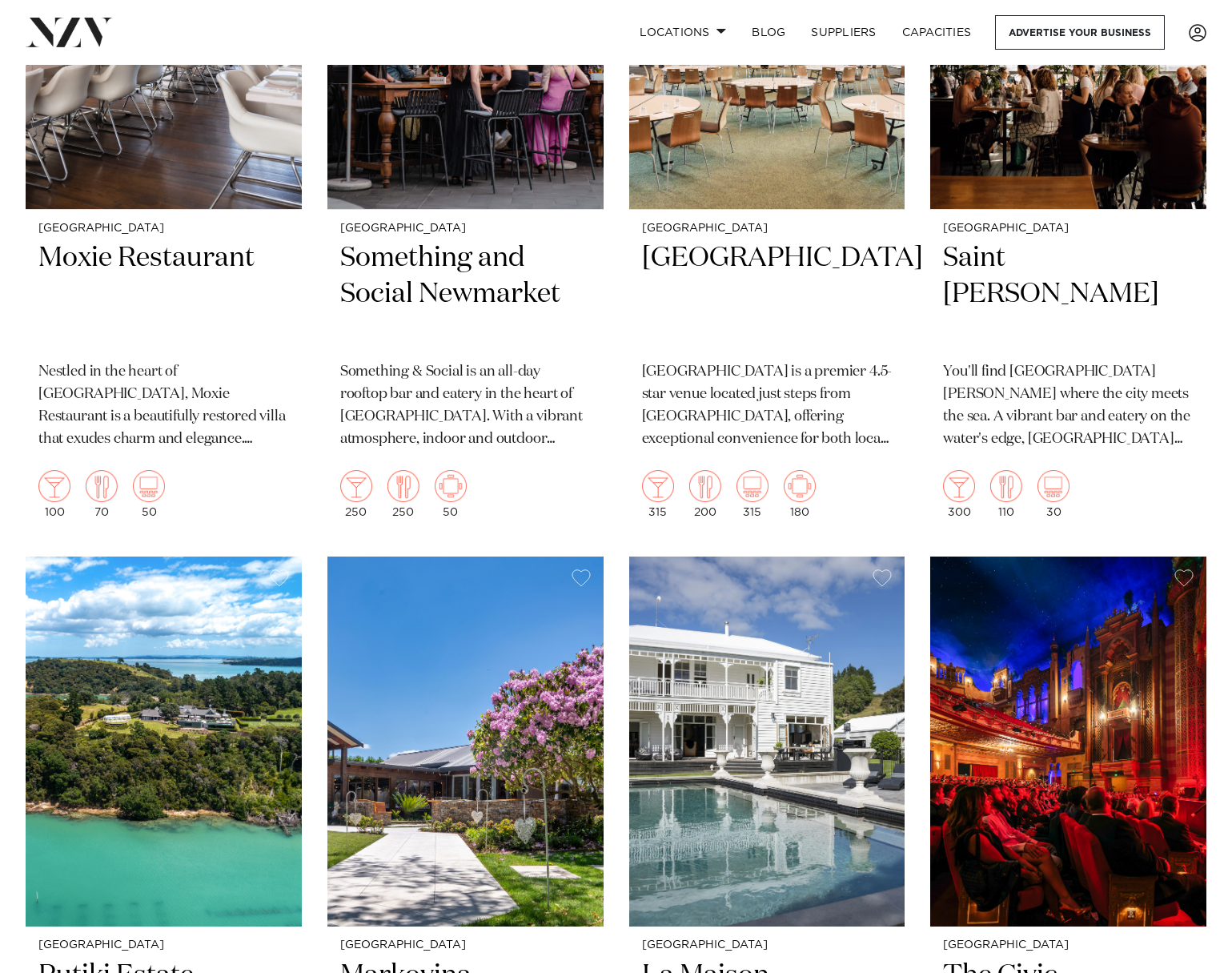
scroll to position [12186, 0]
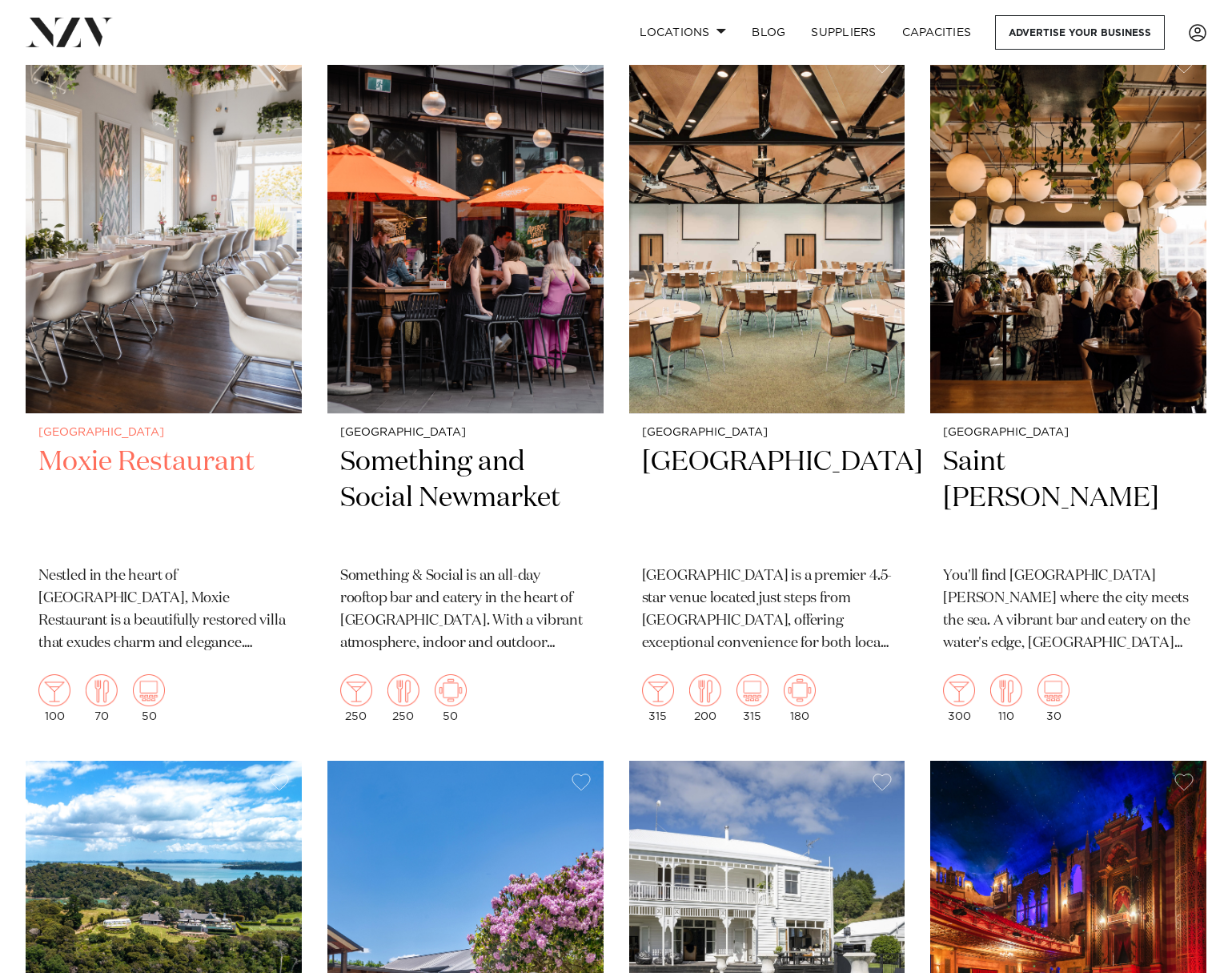
click at [222, 214] on img at bounding box center [164, 228] width 276 height 371
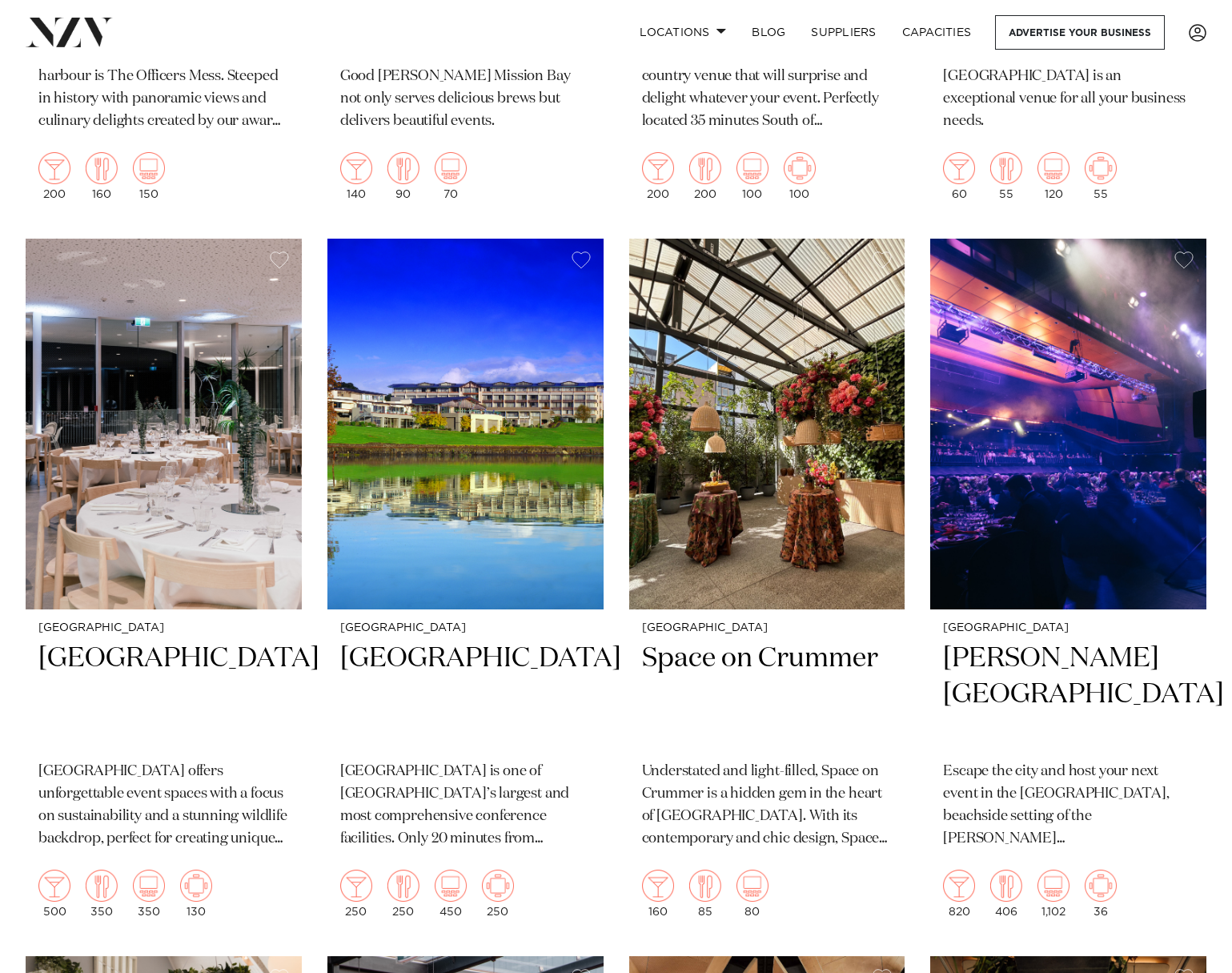
scroll to position [11161, 0]
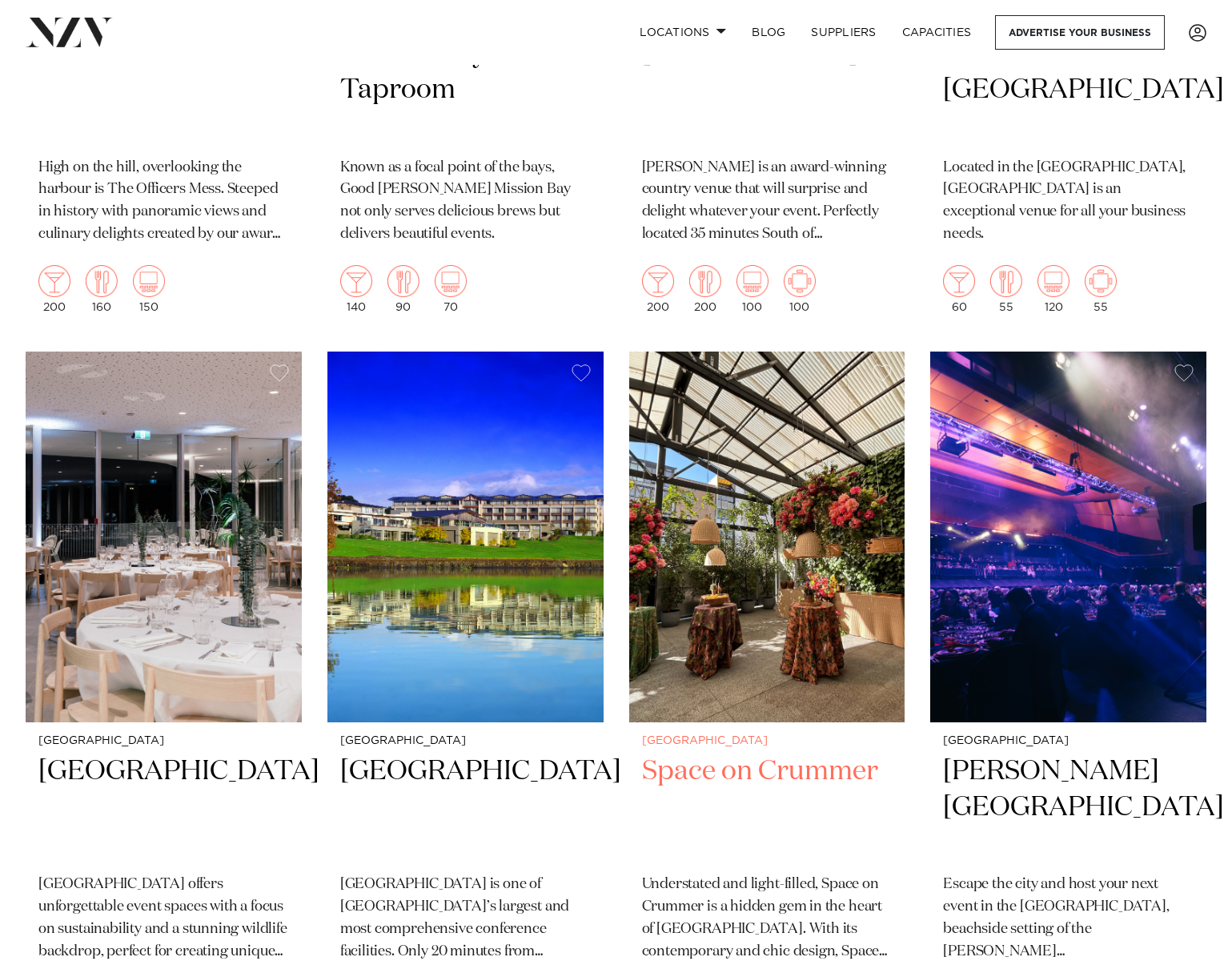
click at [798, 510] on img at bounding box center [767, 536] width 276 height 371
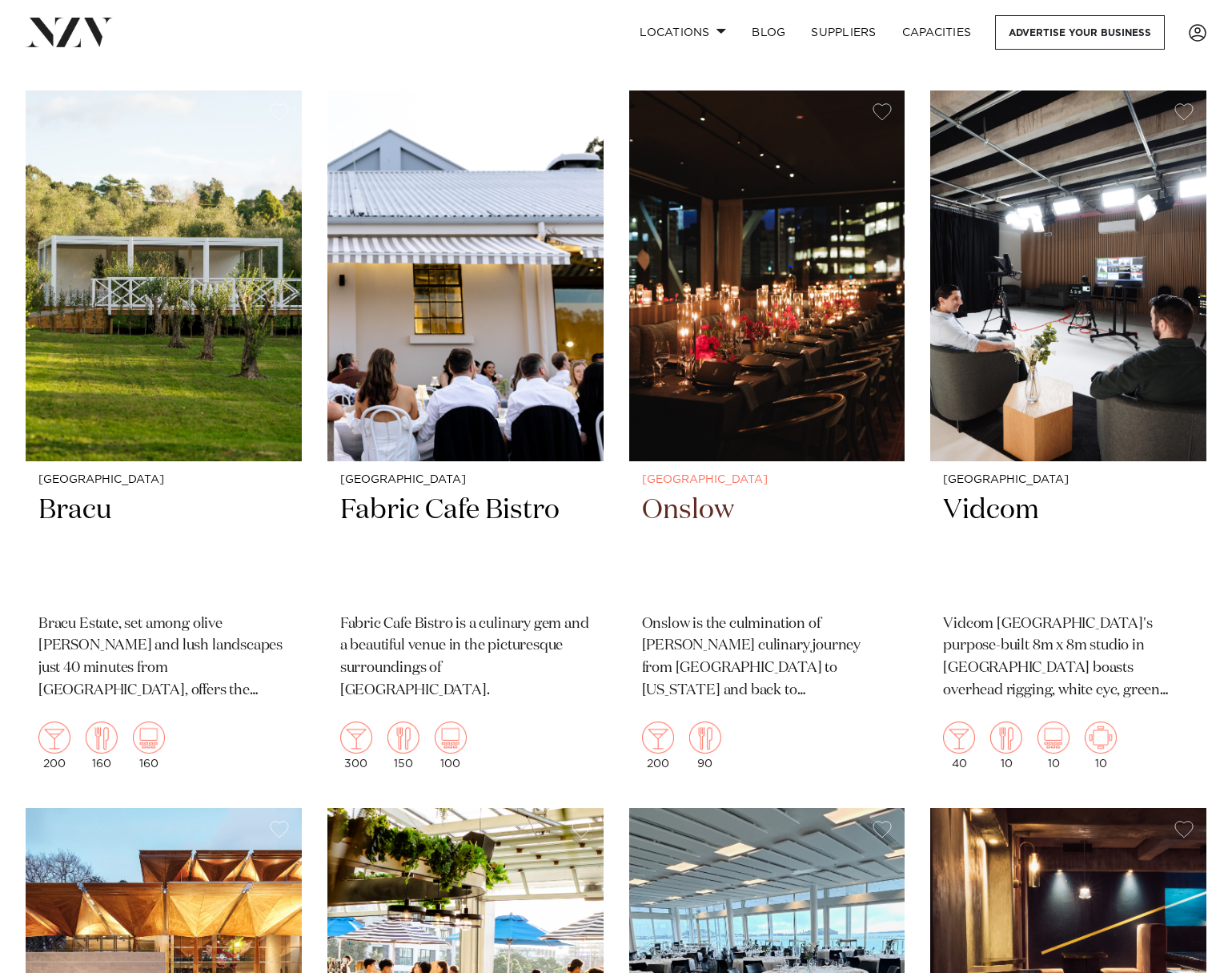
scroll to position [13582, 0]
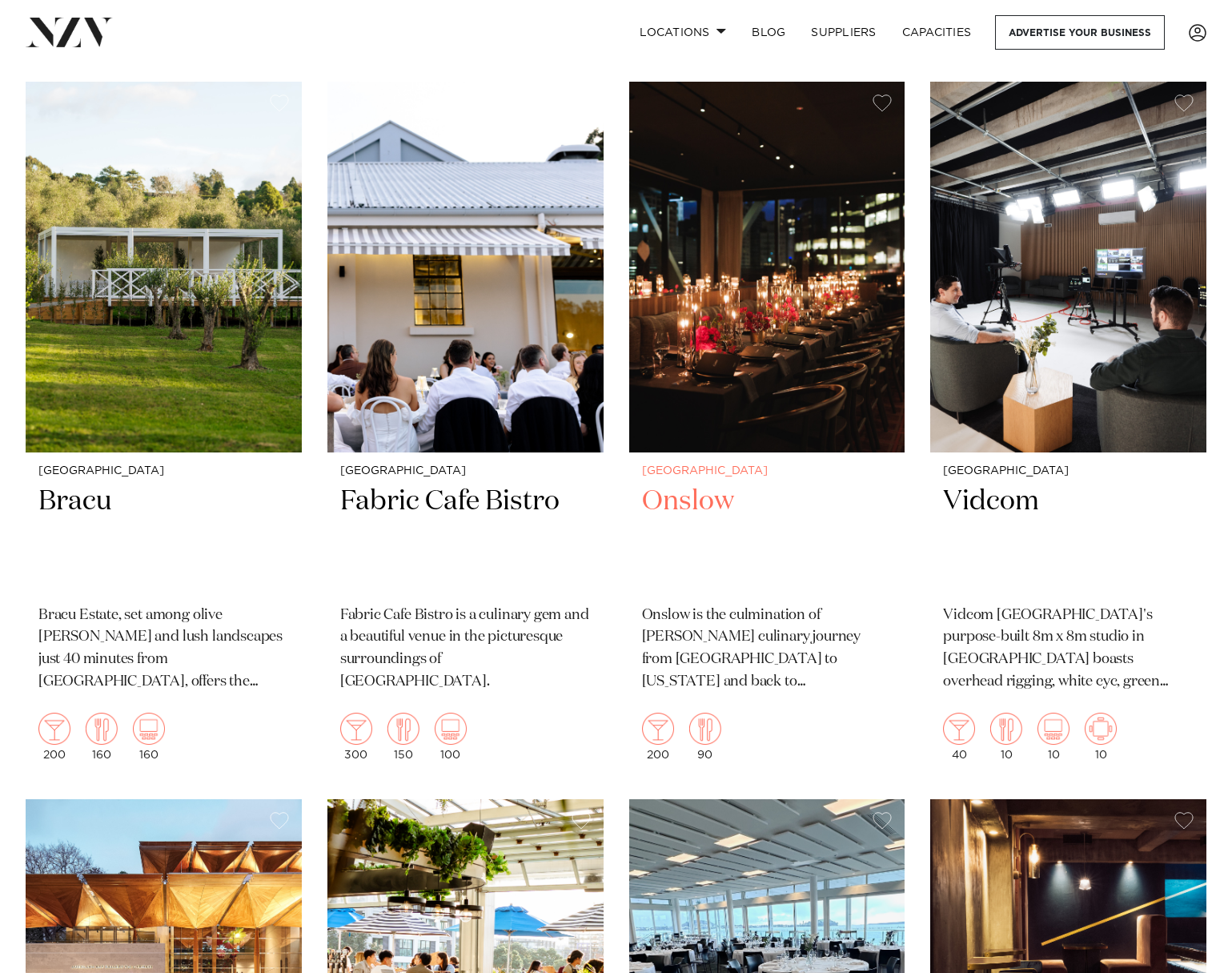
click at [682, 104] on img at bounding box center [767, 266] width 276 height 371
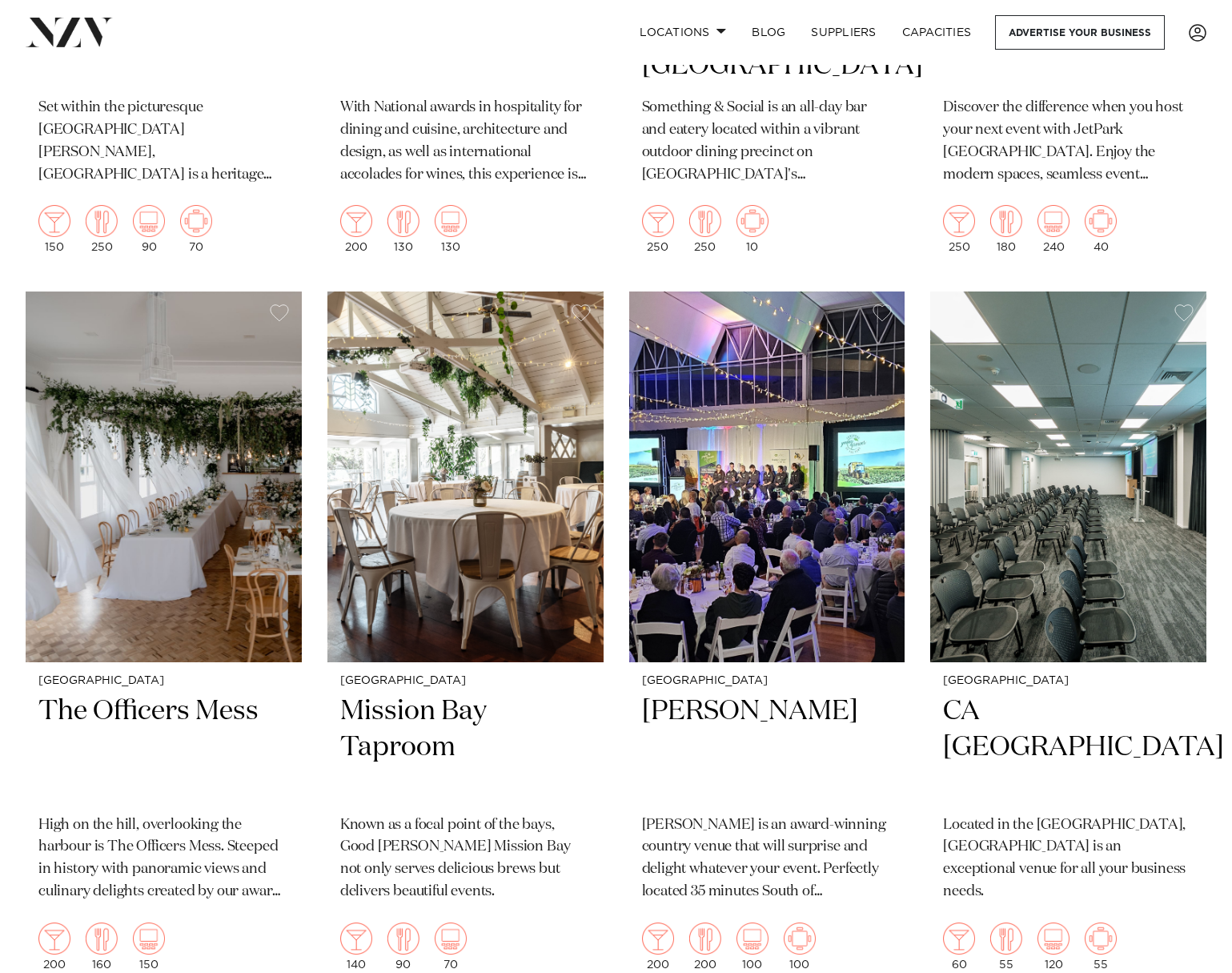
scroll to position [10467, 0]
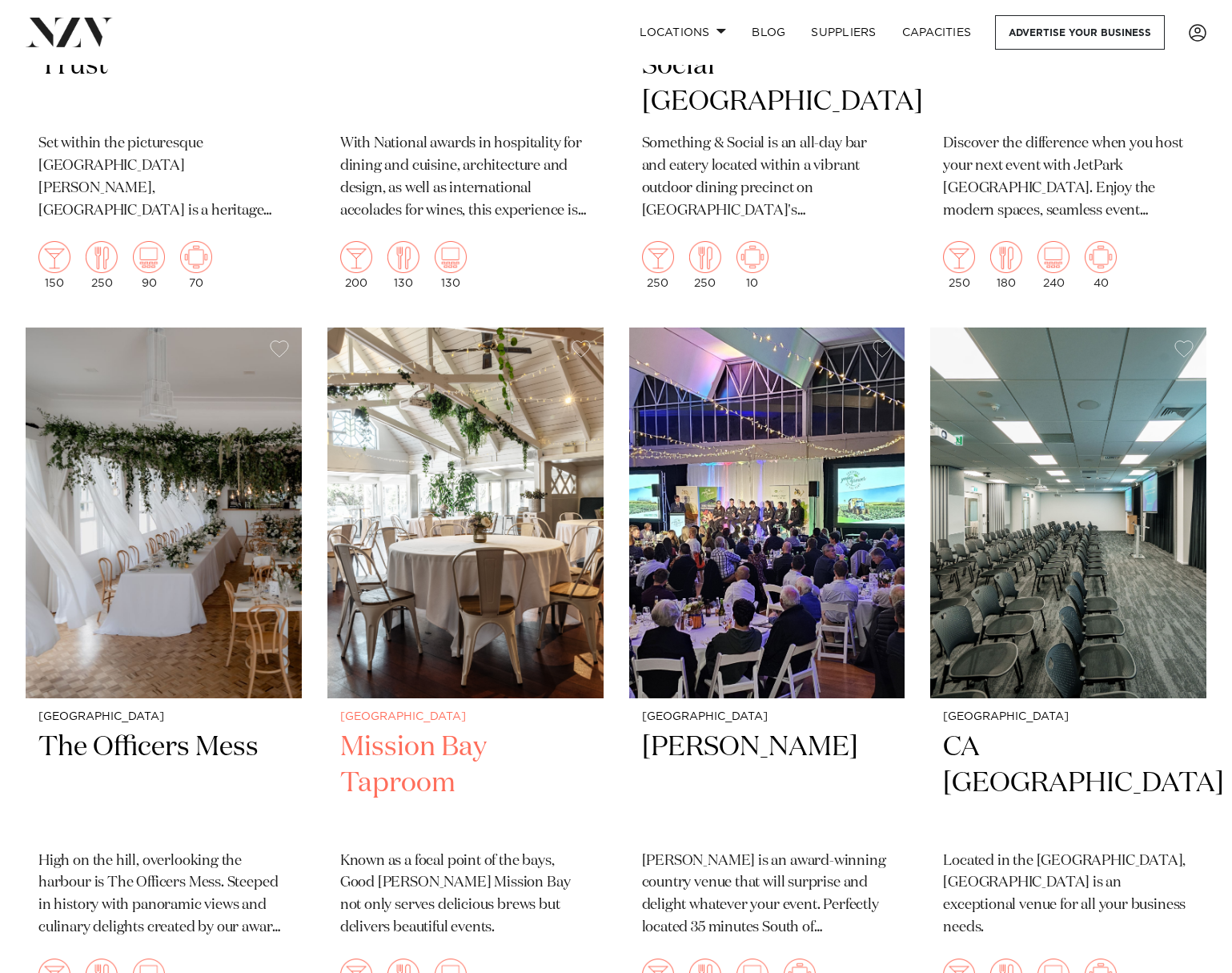
click at [561, 469] on img at bounding box center [465, 512] width 276 height 371
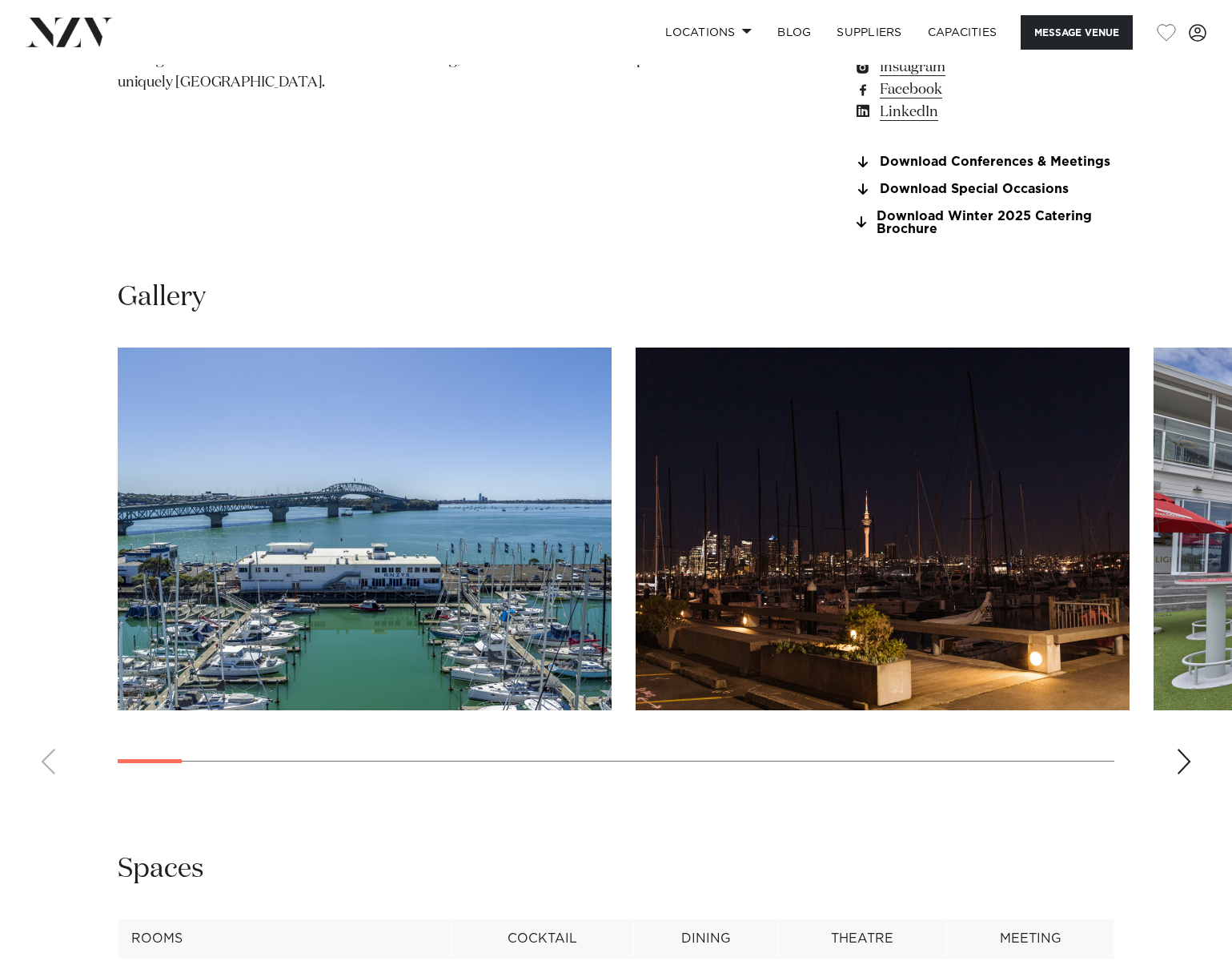
scroll to position [1361, 0]
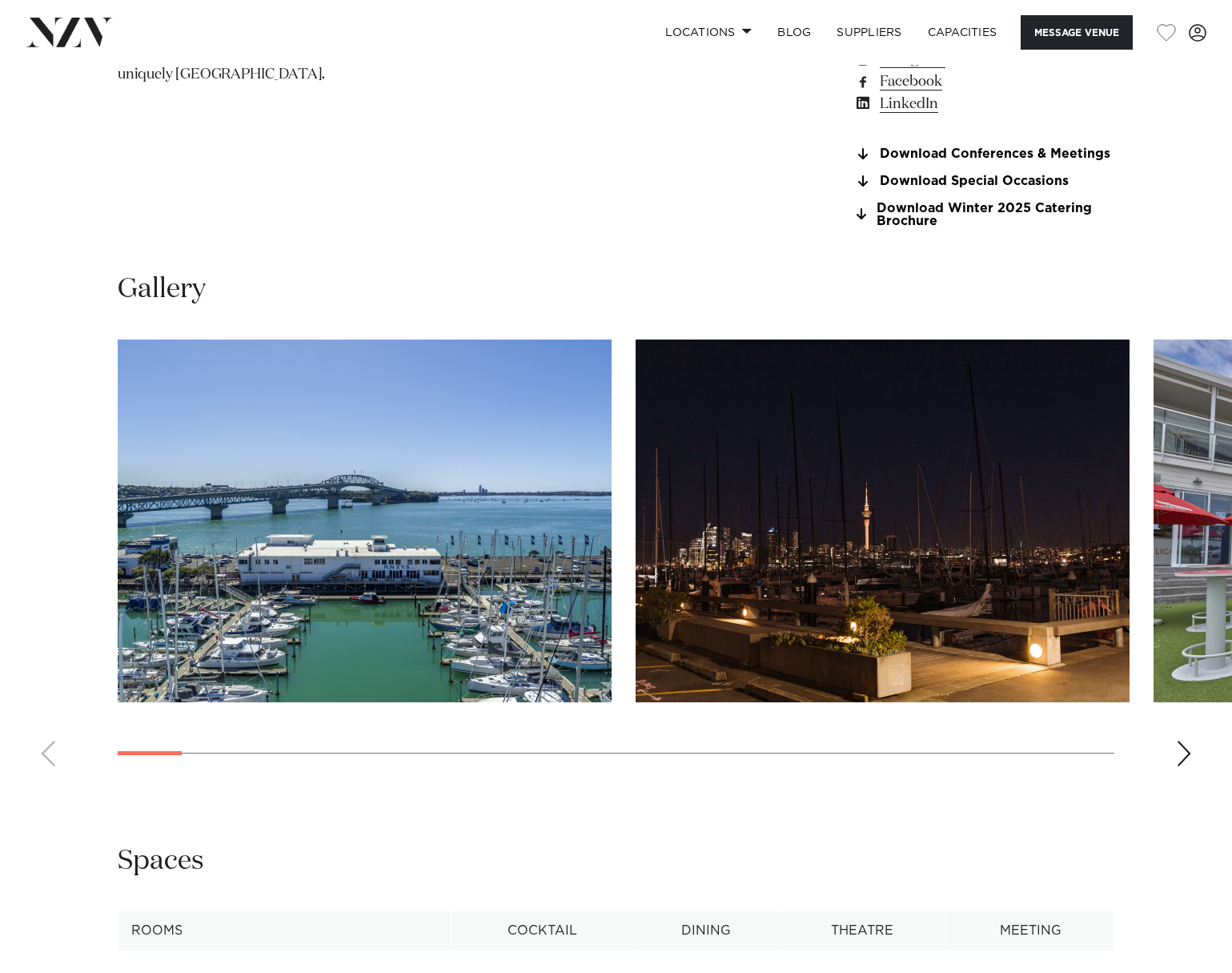
click at [1184, 753] on div "Next slide" at bounding box center [1183, 753] width 16 height 26
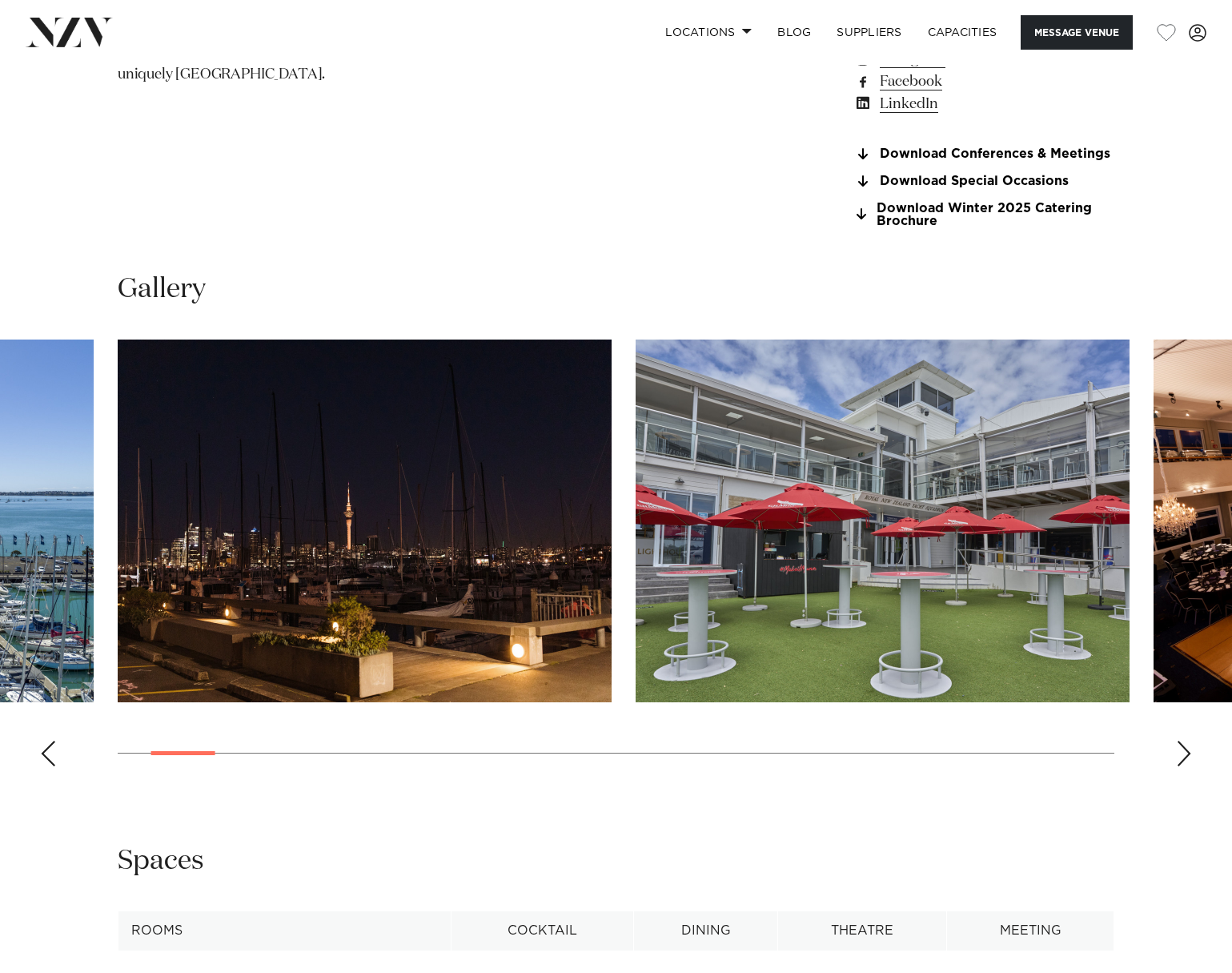
click at [1187, 756] on div "Next slide" at bounding box center [1183, 753] width 16 height 26
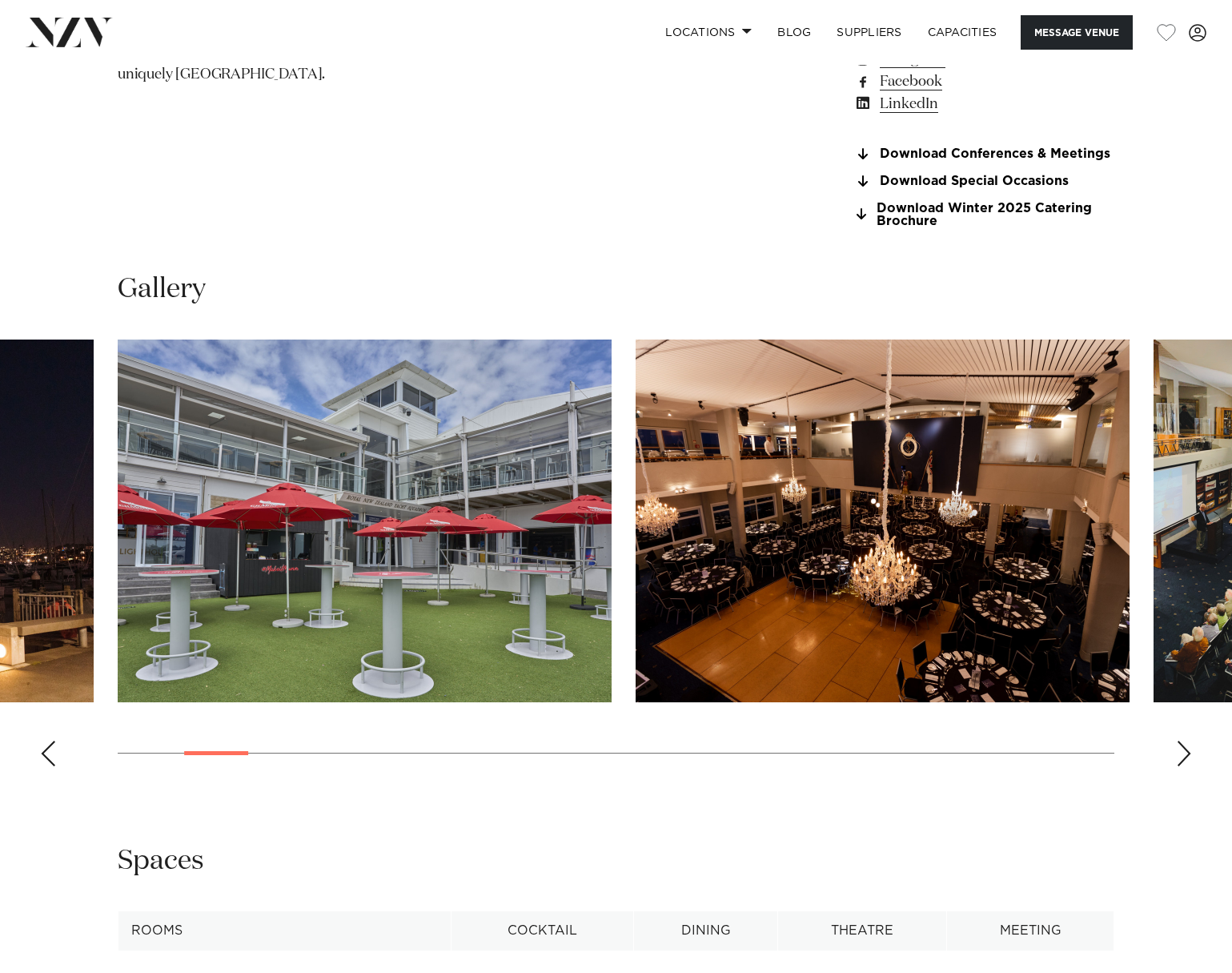
click at [1187, 756] on div "Next slide" at bounding box center [1183, 753] width 16 height 26
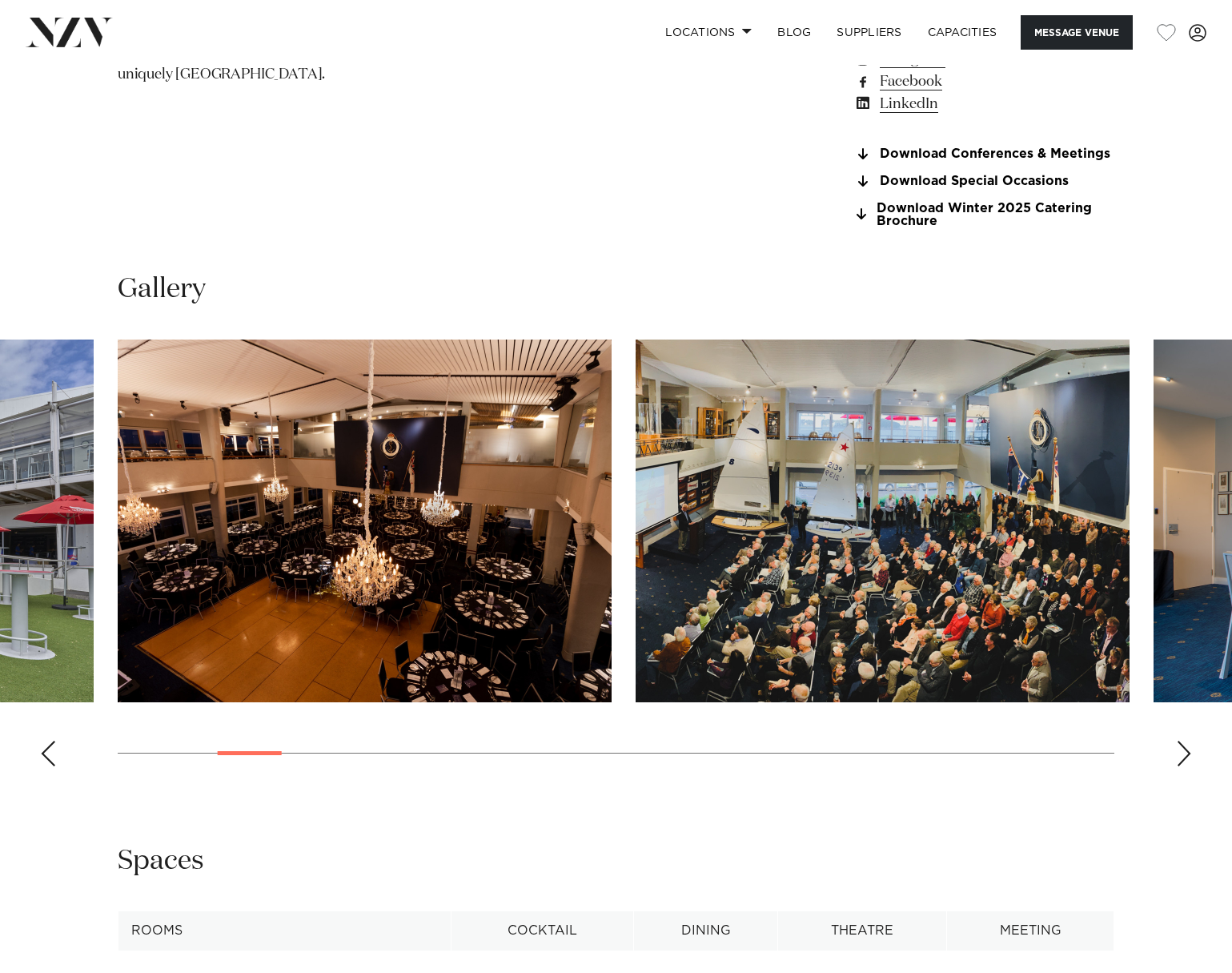
click at [1188, 746] on div "Next slide" at bounding box center [1183, 753] width 16 height 26
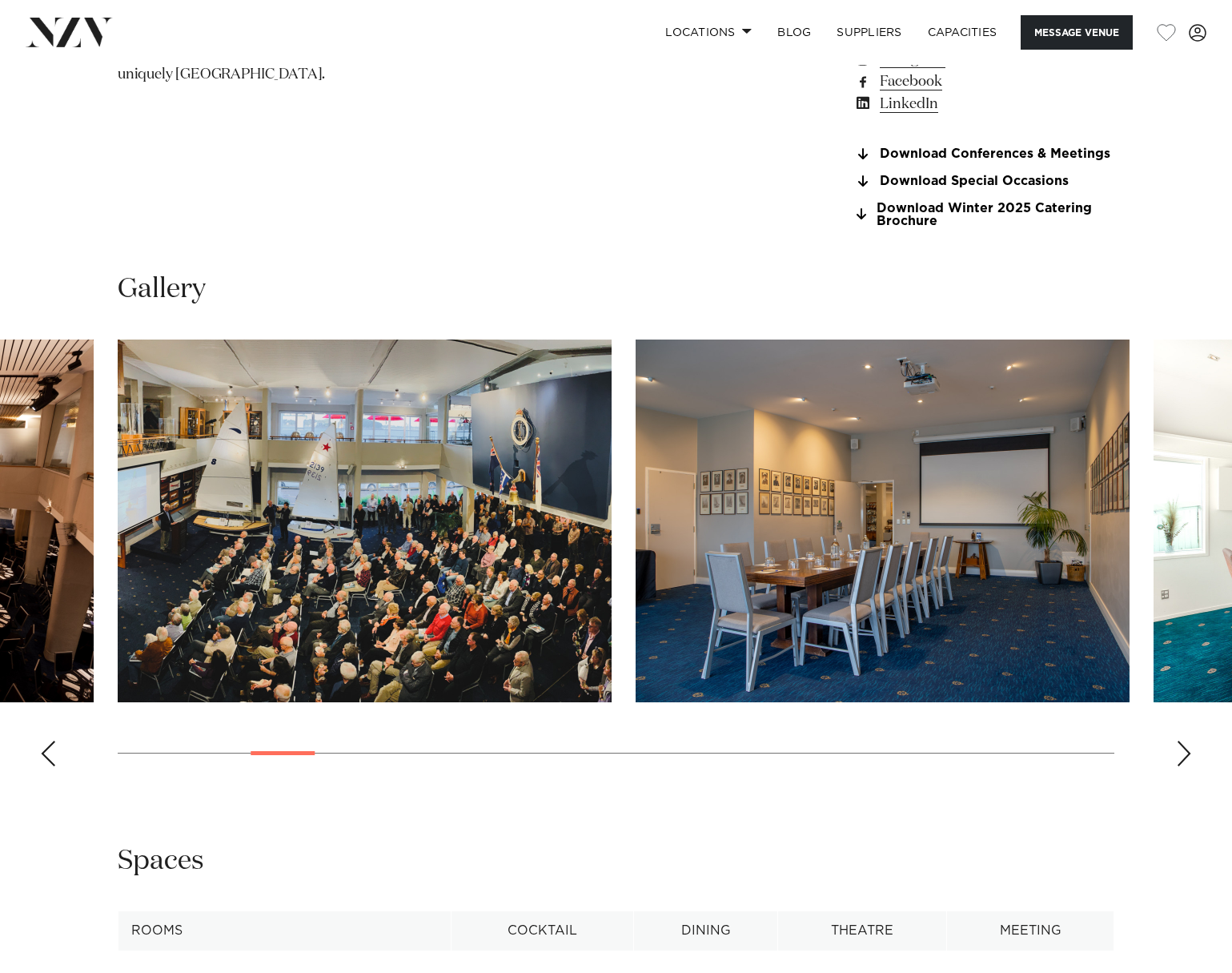
click at [1179, 746] on div "Next slide" at bounding box center [1183, 753] width 16 height 26
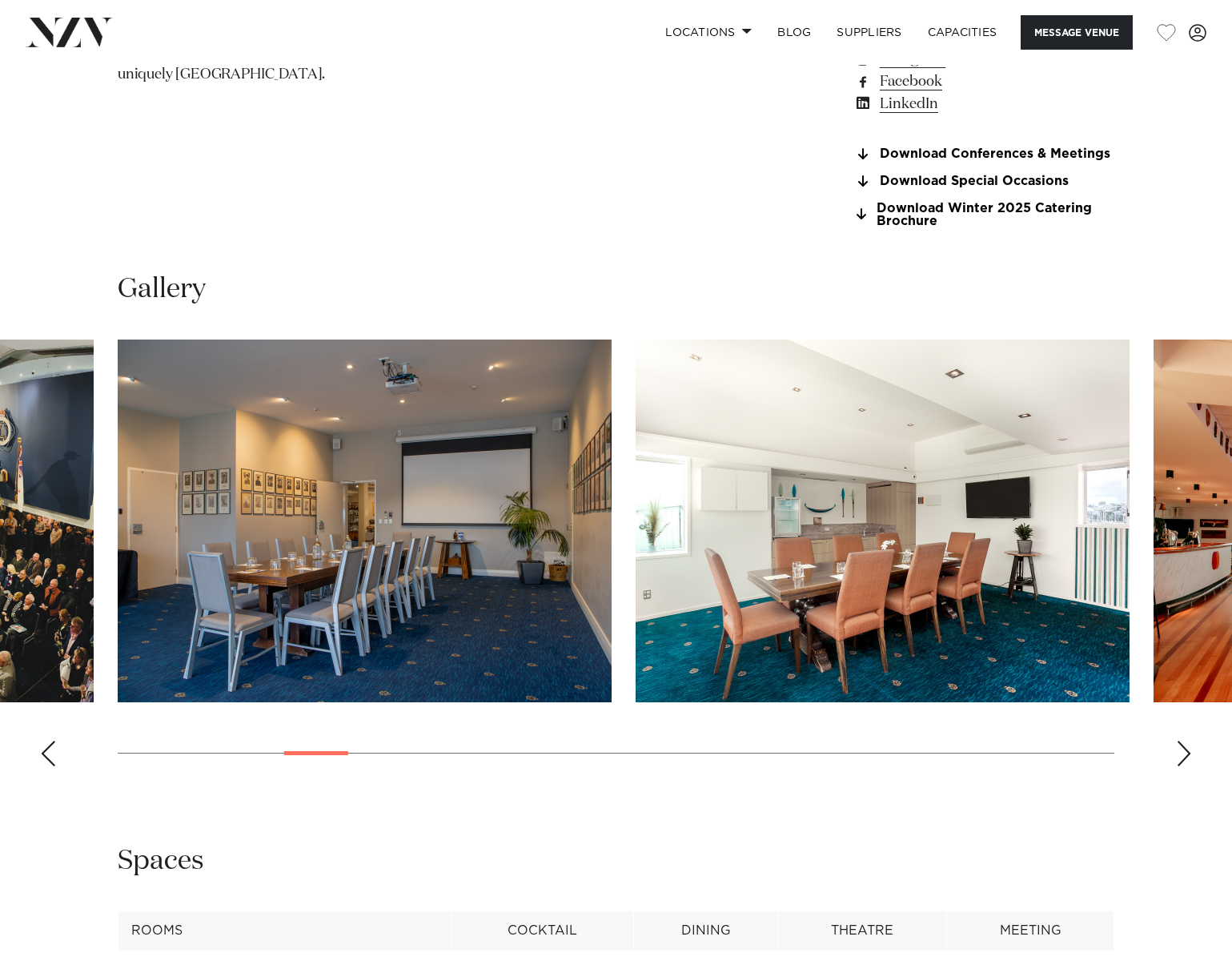
click at [1177, 740] on swiper-container at bounding box center [616, 559] width 1232 height 440
click at [1176, 740] on swiper-container at bounding box center [616, 559] width 1232 height 440
click at [1182, 747] on div "Next slide" at bounding box center [1183, 753] width 16 height 26
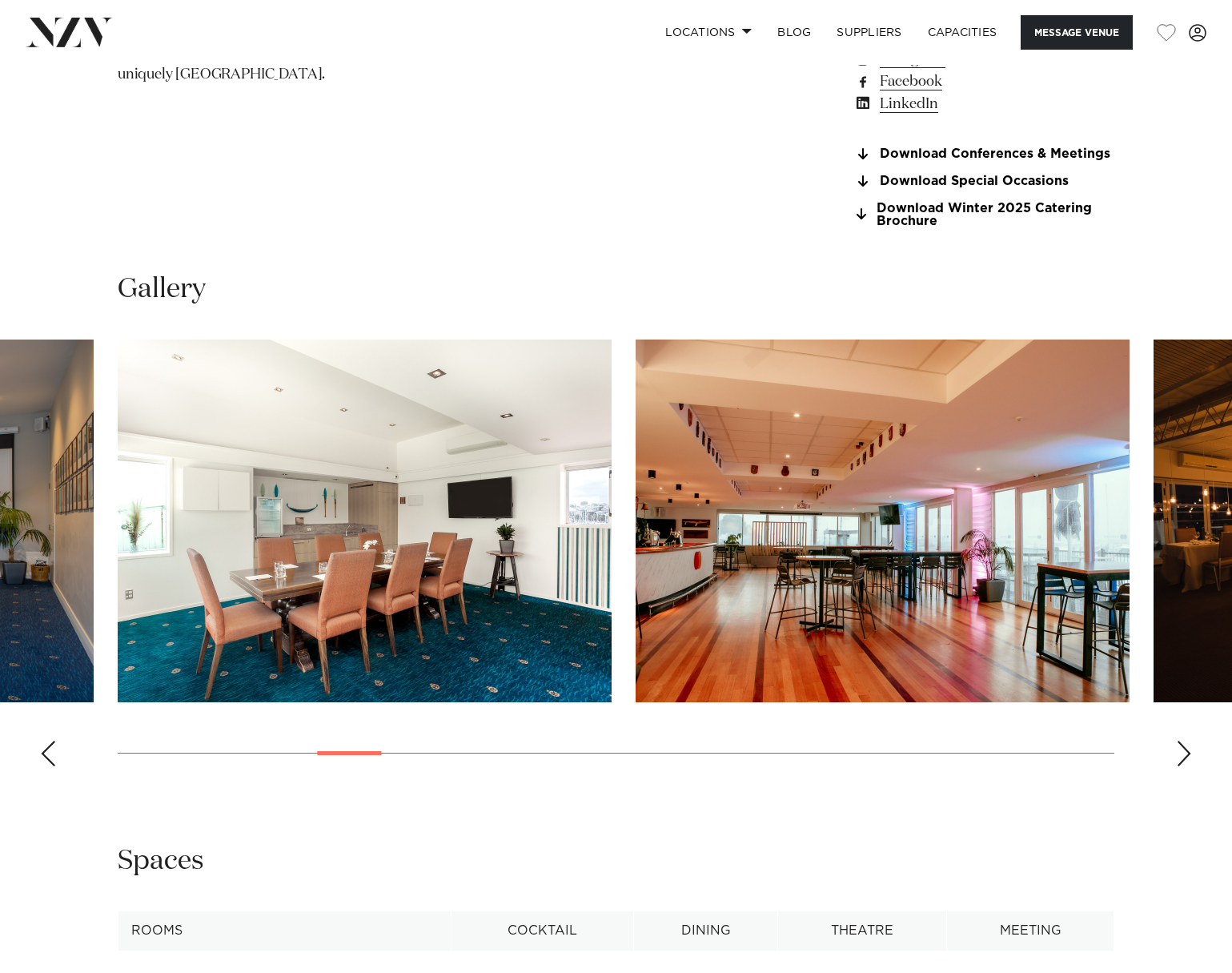
click at [1188, 748] on div "Next slide" at bounding box center [1183, 753] width 16 height 26
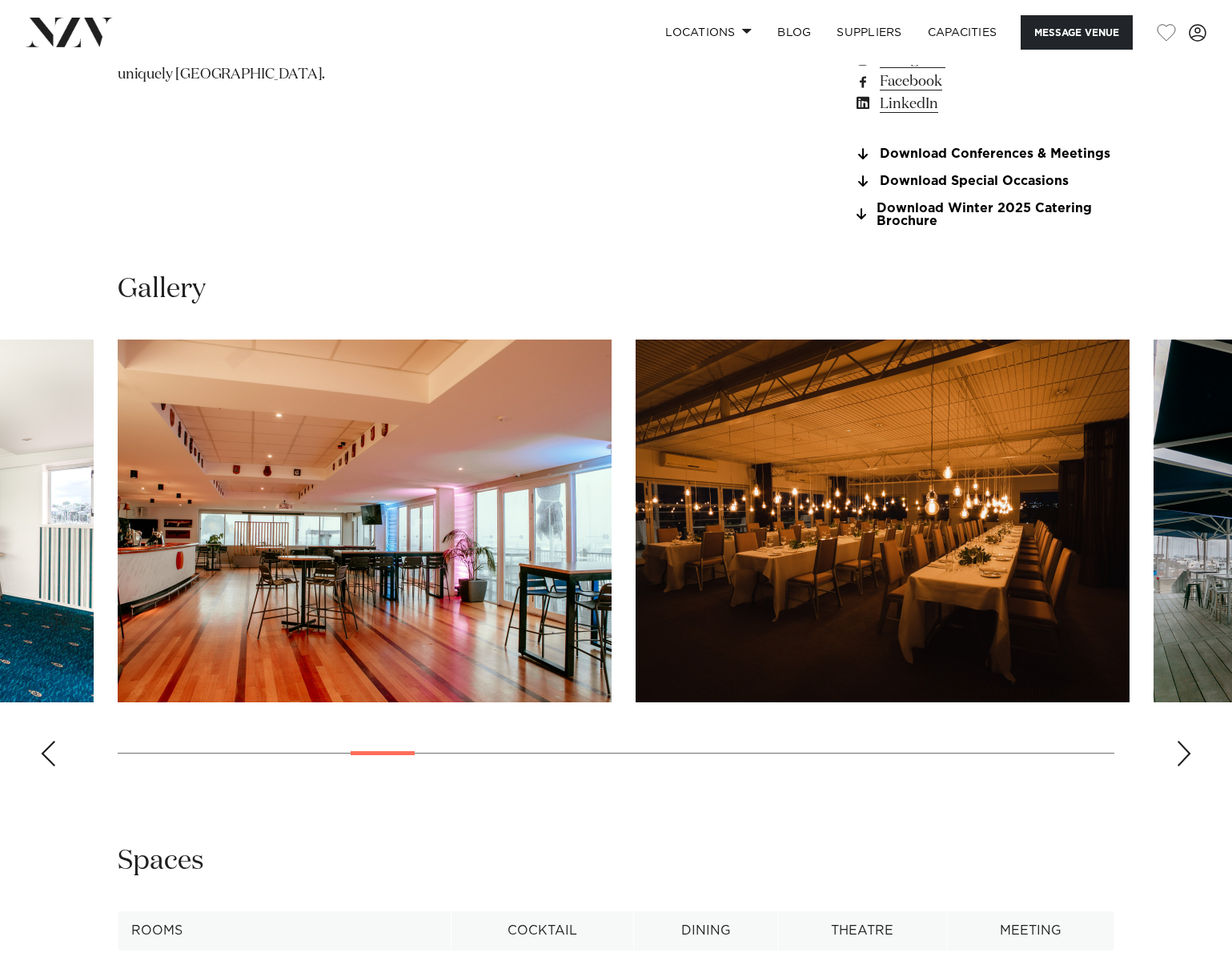
click at [1190, 748] on div "Next slide" at bounding box center [1183, 753] width 16 height 26
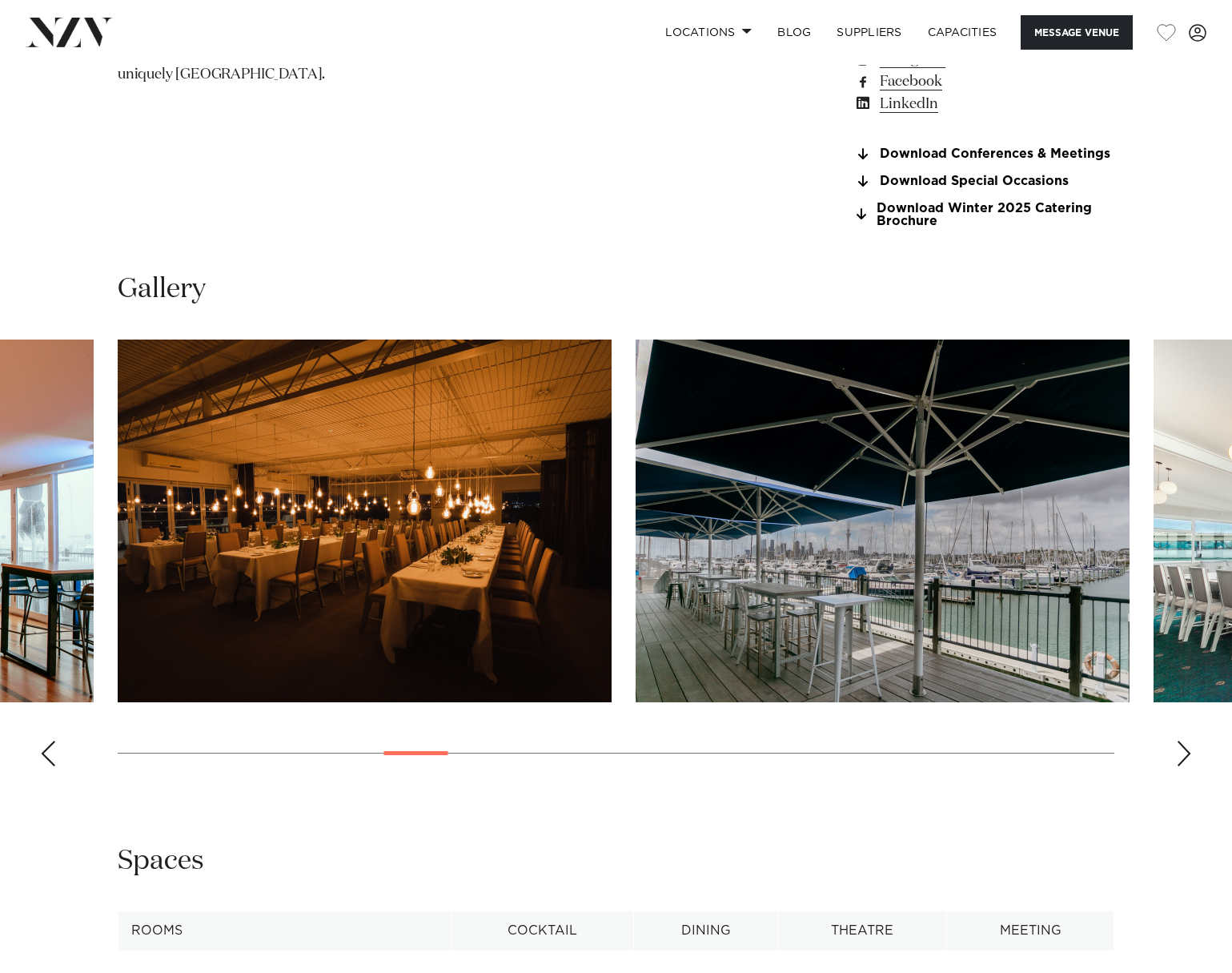
click at [1190, 748] on div "Next slide" at bounding box center [1183, 753] width 16 height 26
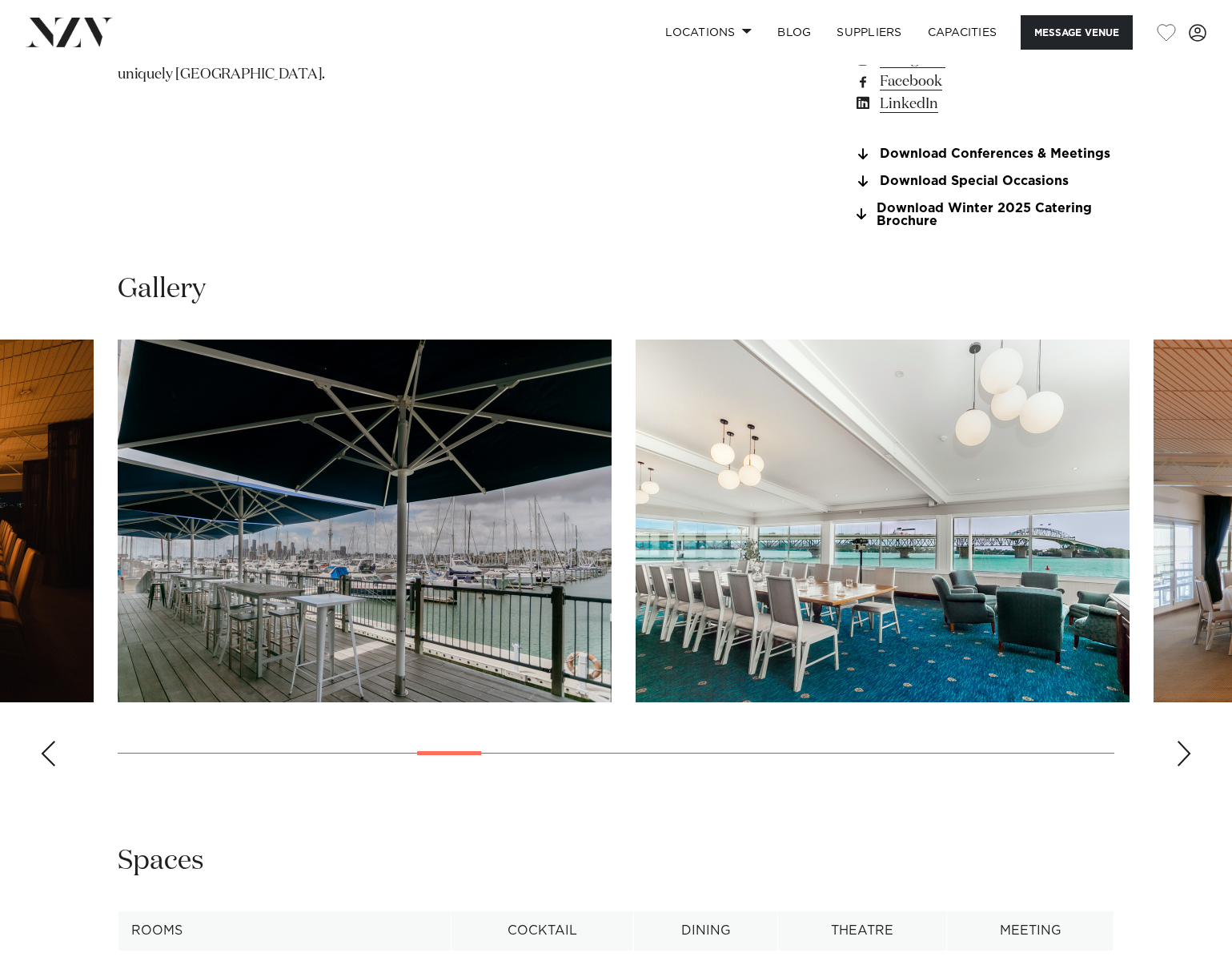
click at [1190, 748] on div "Next slide" at bounding box center [1183, 753] width 16 height 26
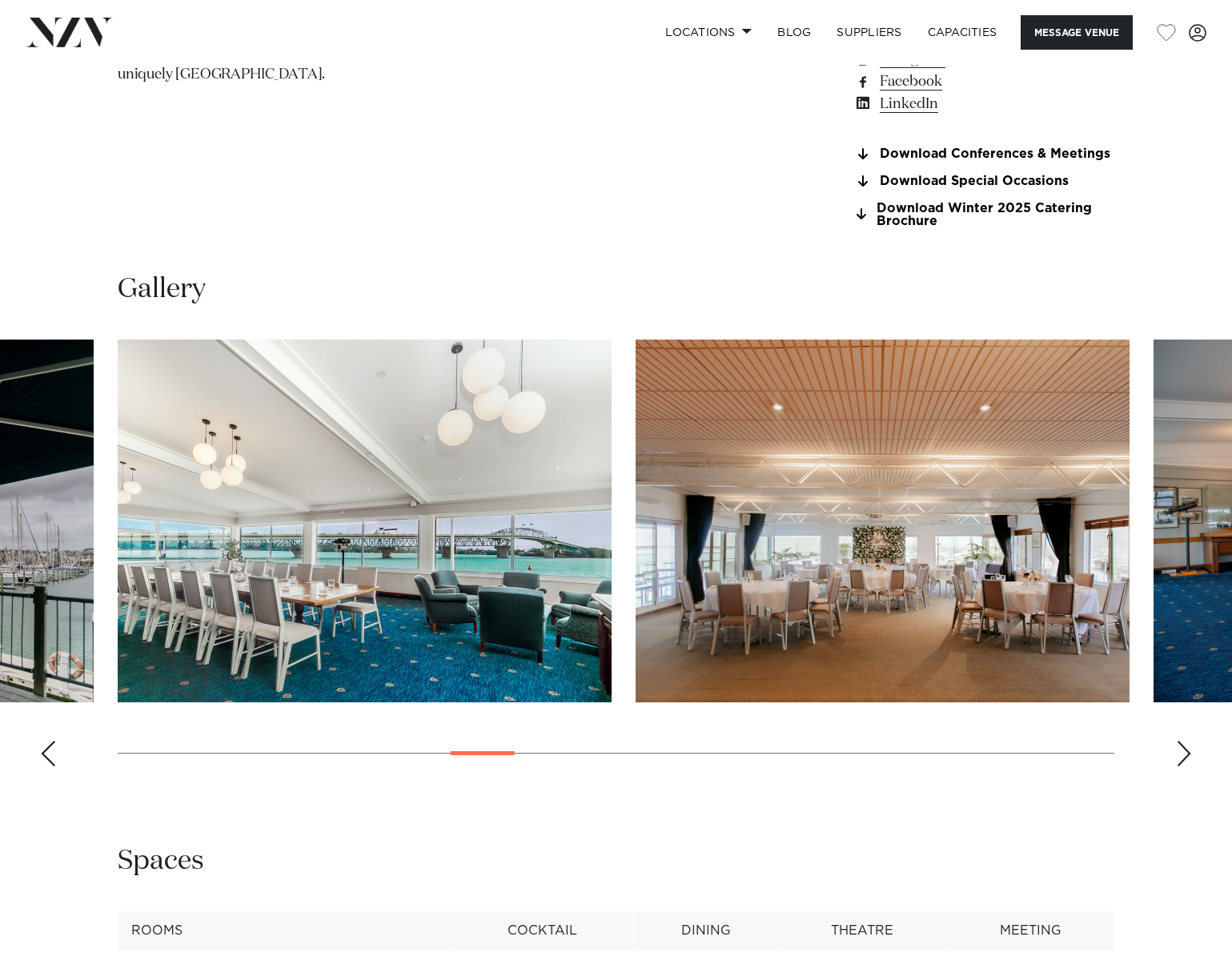
click at [1190, 748] on div "Next slide" at bounding box center [1183, 753] width 16 height 26
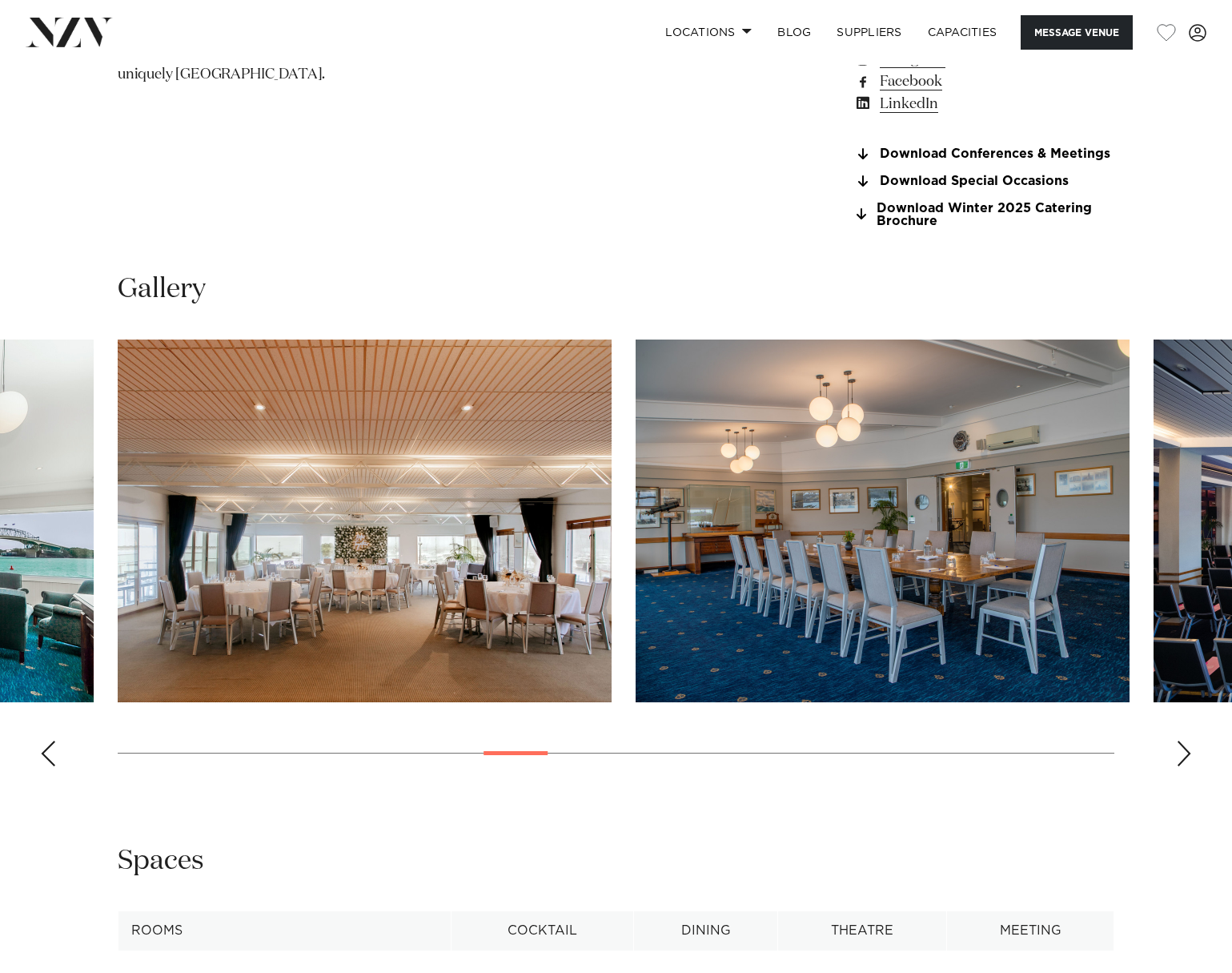
click at [1190, 748] on div "Next slide" at bounding box center [1183, 753] width 16 height 26
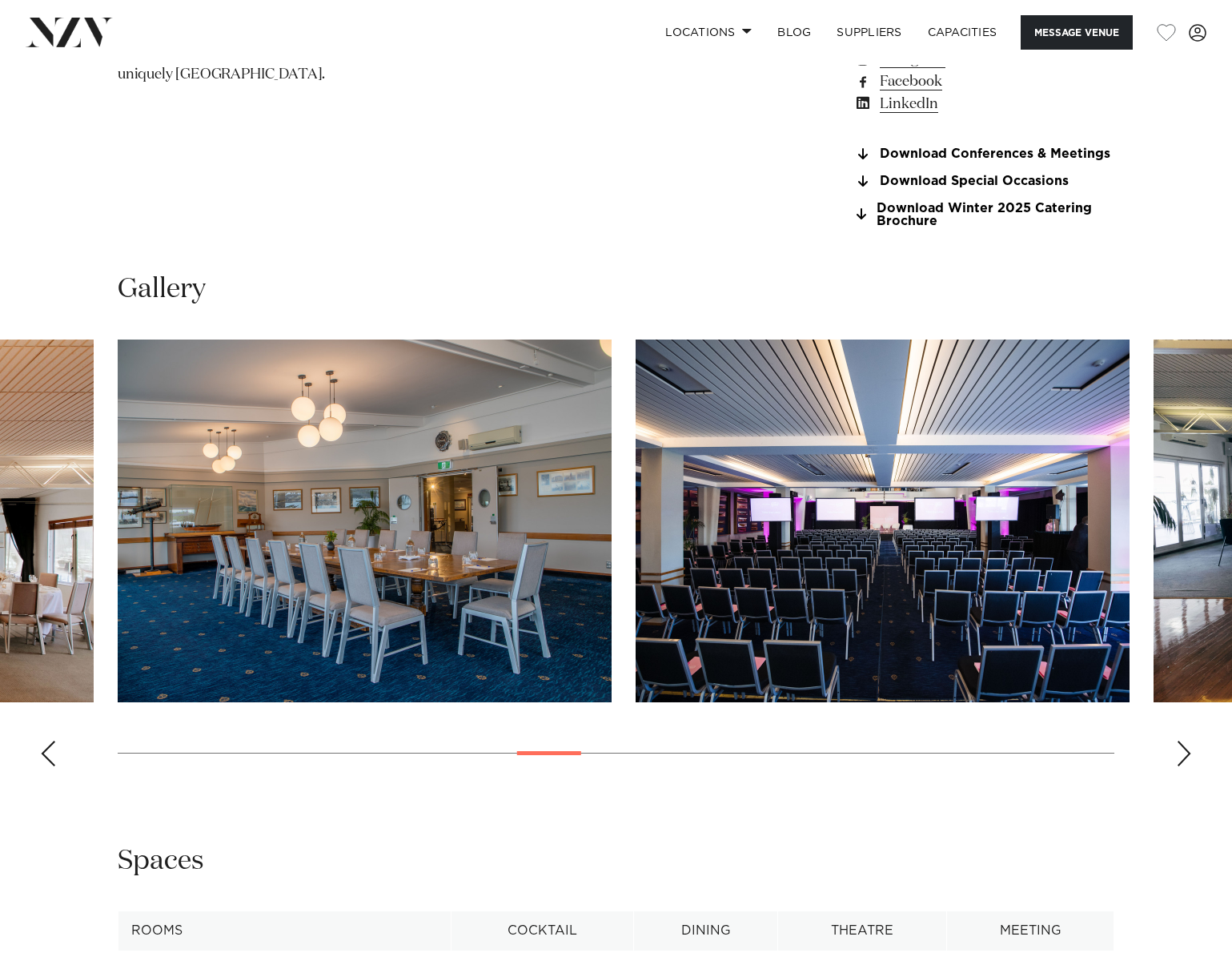
click at [1190, 748] on div "Next slide" at bounding box center [1183, 753] width 16 height 26
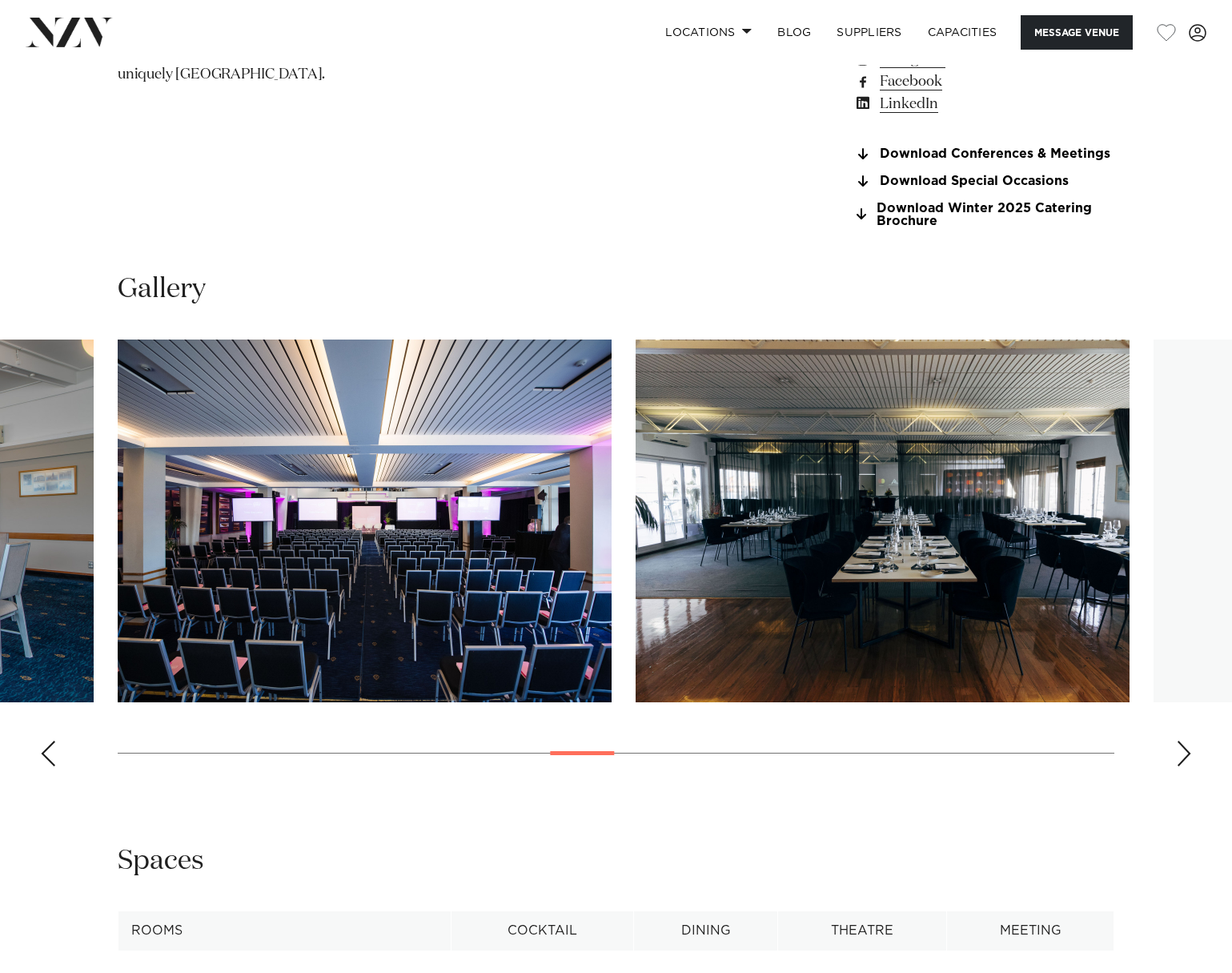
click at [1190, 748] on div "Next slide" at bounding box center [1183, 753] width 16 height 26
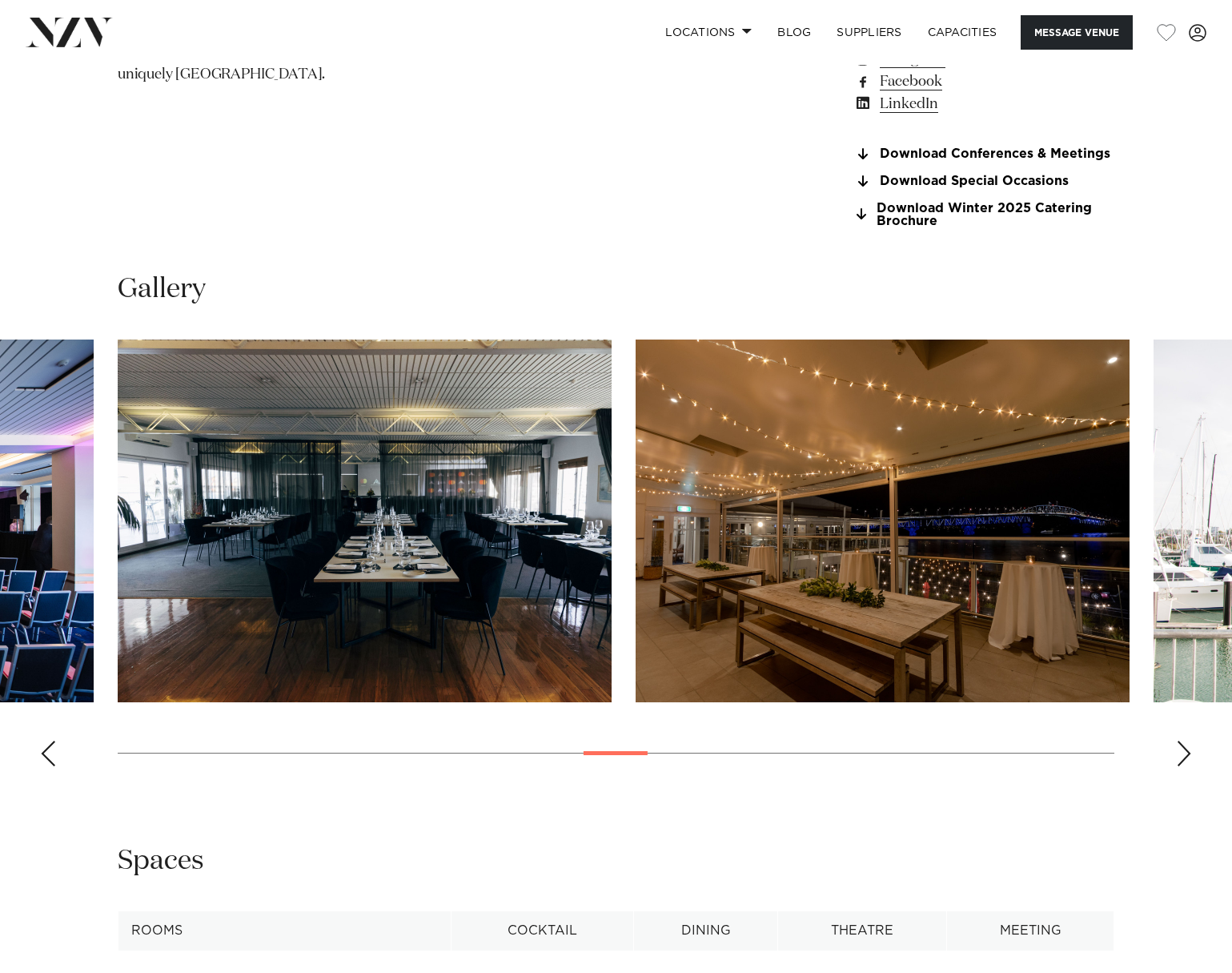
click at [1190, 748] on div "Next slide" at bounding box center [1183, 753] width 16 height 26
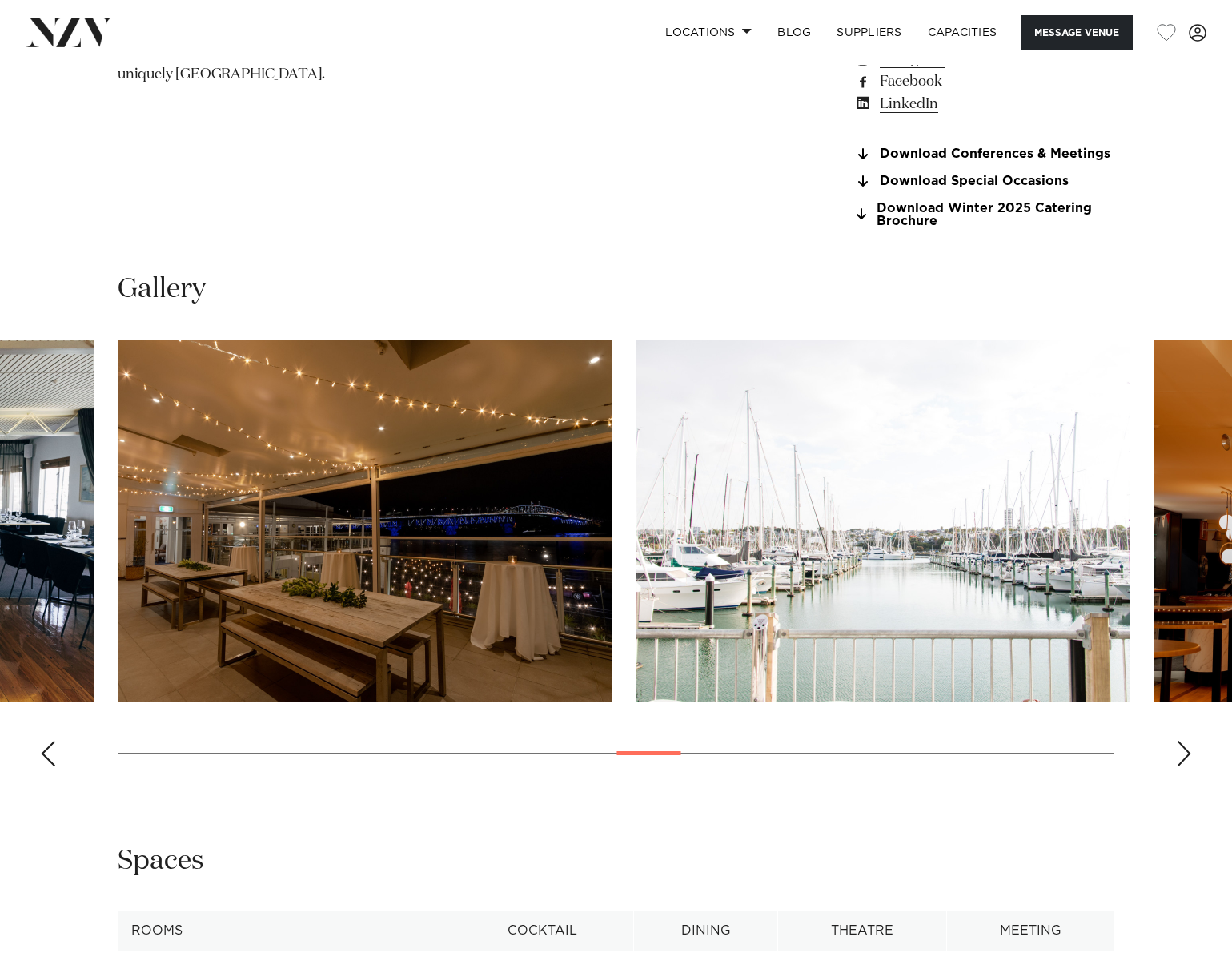
click at [1190, 748] on div "Next slide" at bounding box center [1183, 753] width 16 height 26
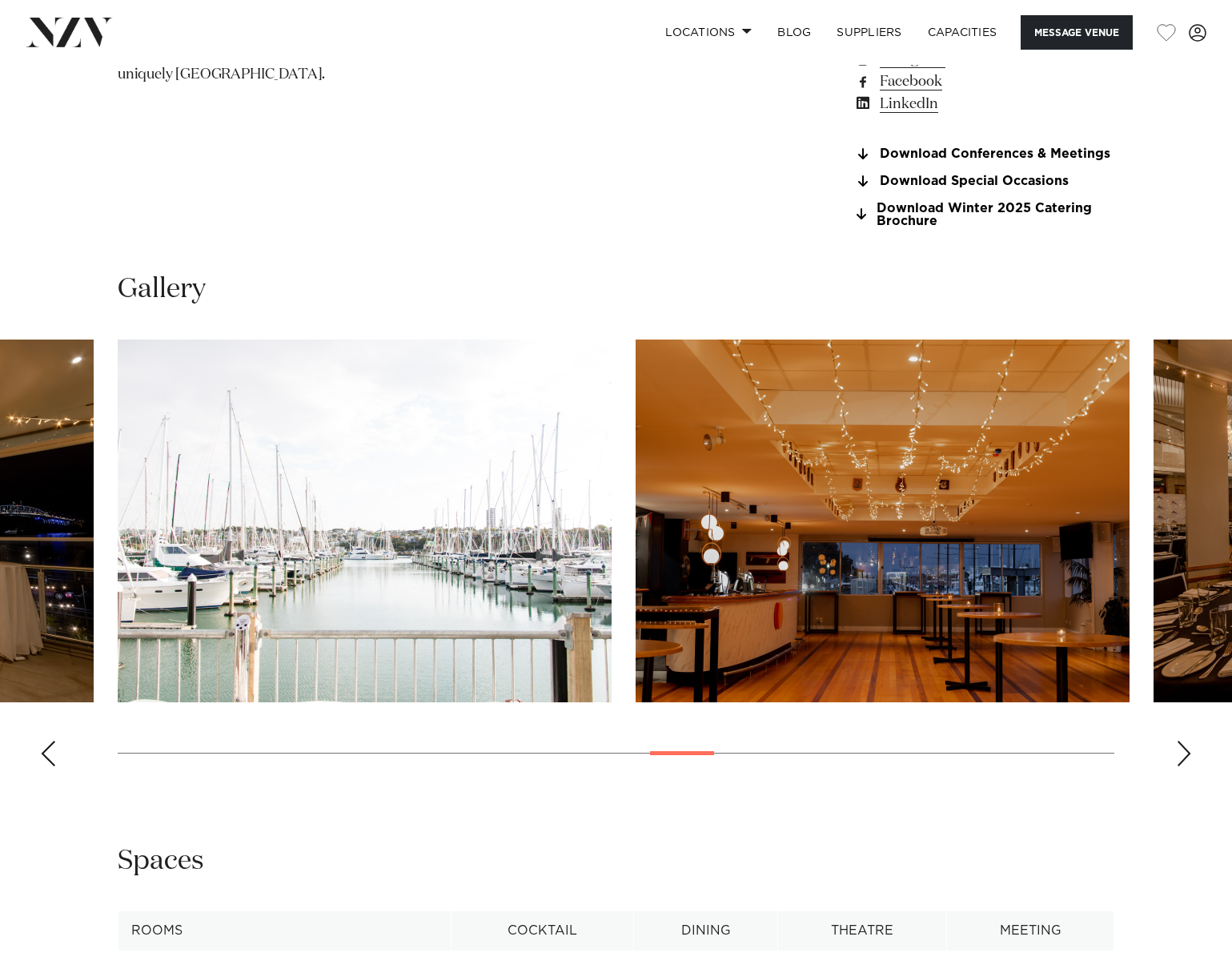
click at [1184, 750] on div "Next slide" at bounding box center [1183, 753] width 16 height 26
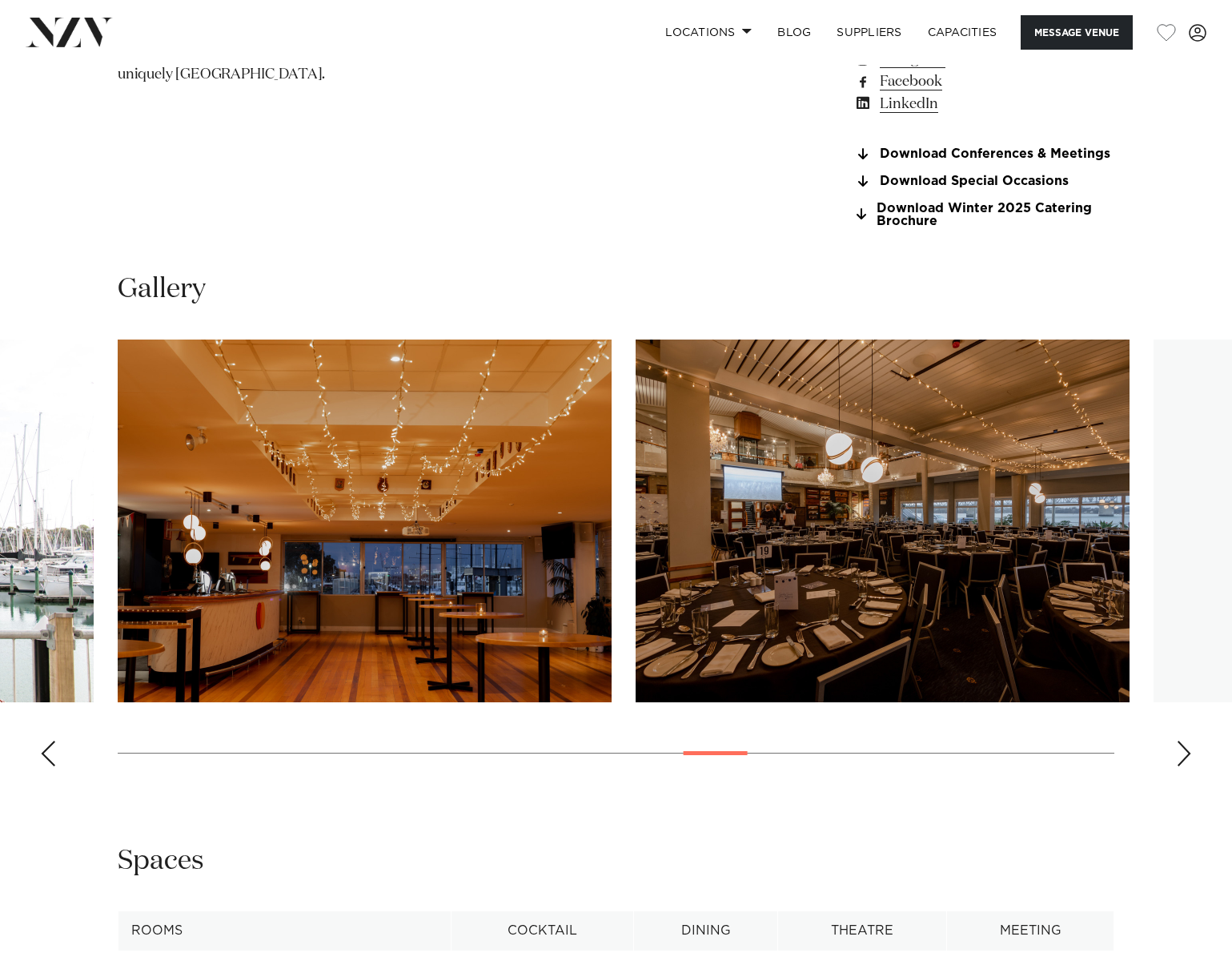
click at [1185, 750] on div "Next slide" at bounding box center [1183, 753] width 16 height 26
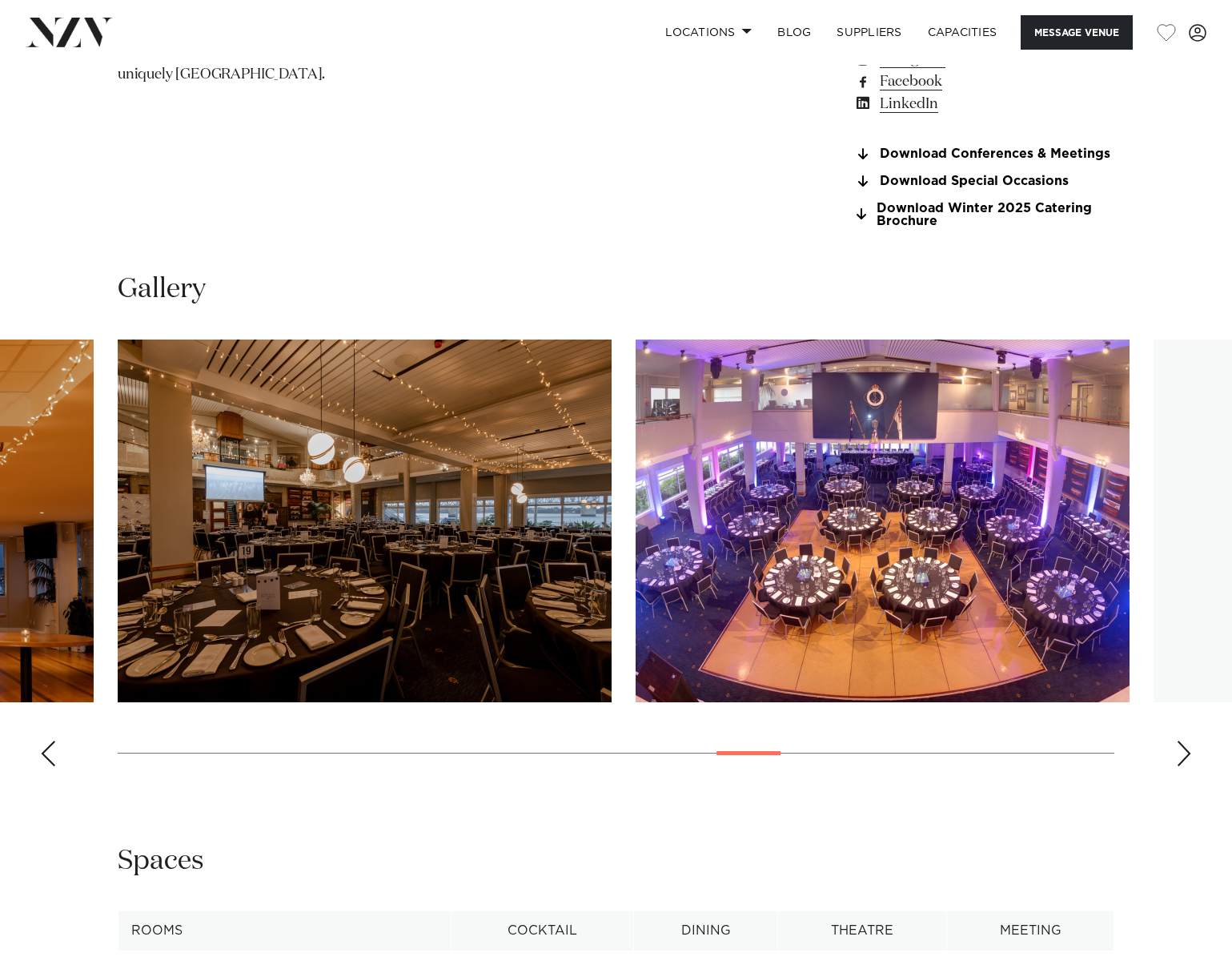
click at [1189, 754] on div "Next slide" at bounding box center [1183, 753] width 16 height 26
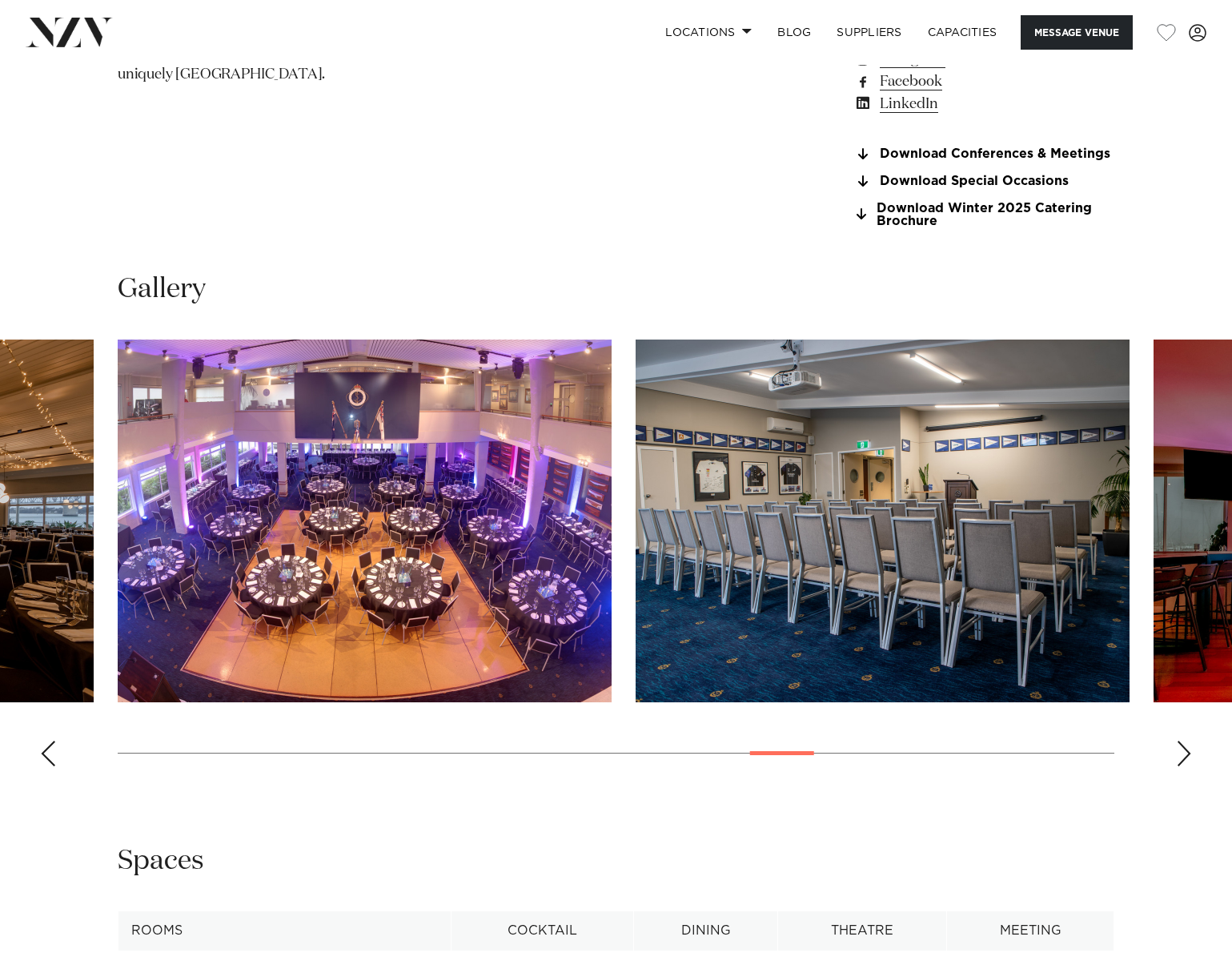
click at [1190, 756] on div "Next slide" at bounding box center [1183, 753] width 16 height 26
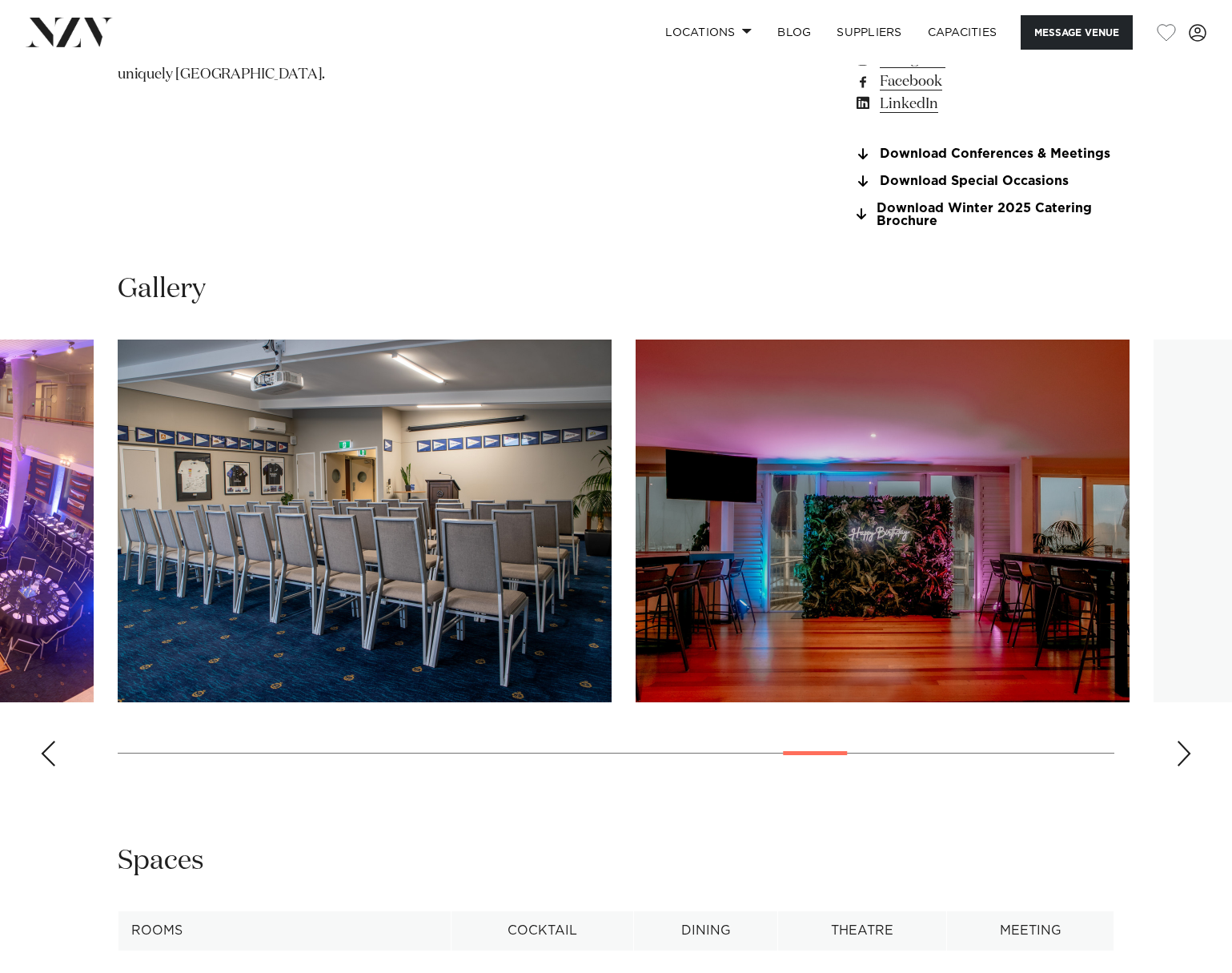
click at [1190, 756] on div "Next slide" at bounding box center [1183, 753] width 16 height 26
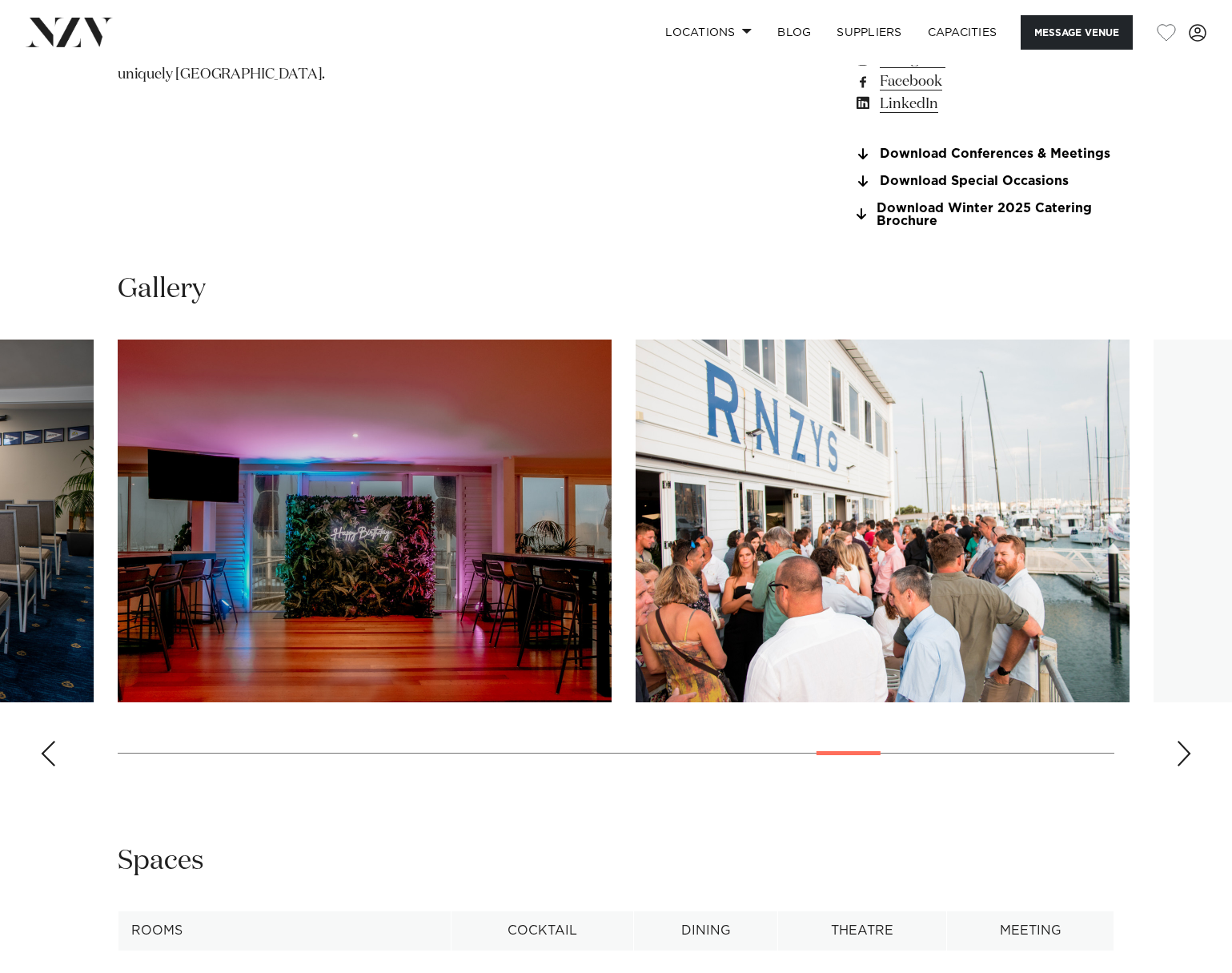
click at [1190, 756] on div "Next slide" at bounding box center [1183, 753] width 16 height 26
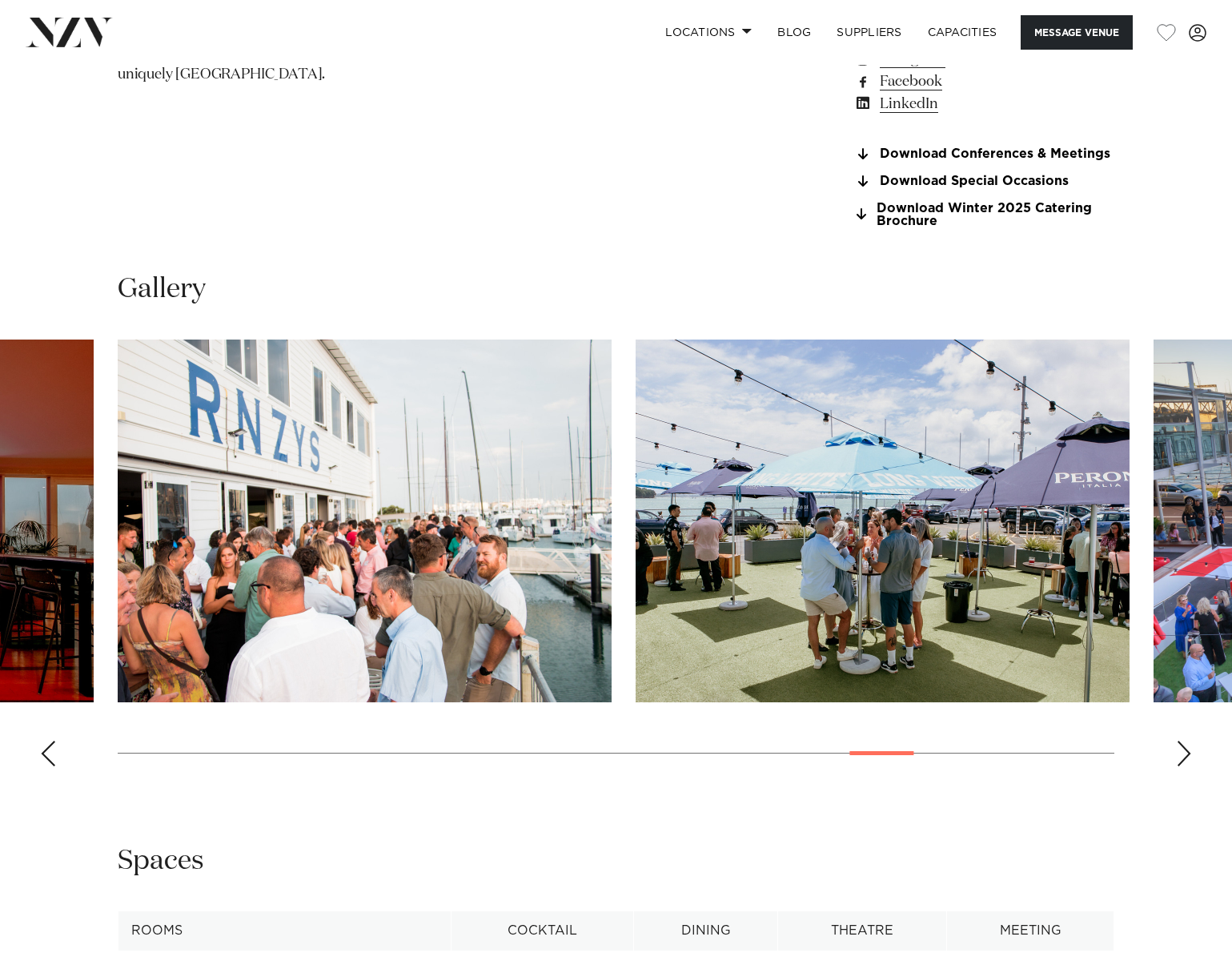
click at [1190, 756] on div "Next slide" at bounding box center [1183, 753] width 16 height 26
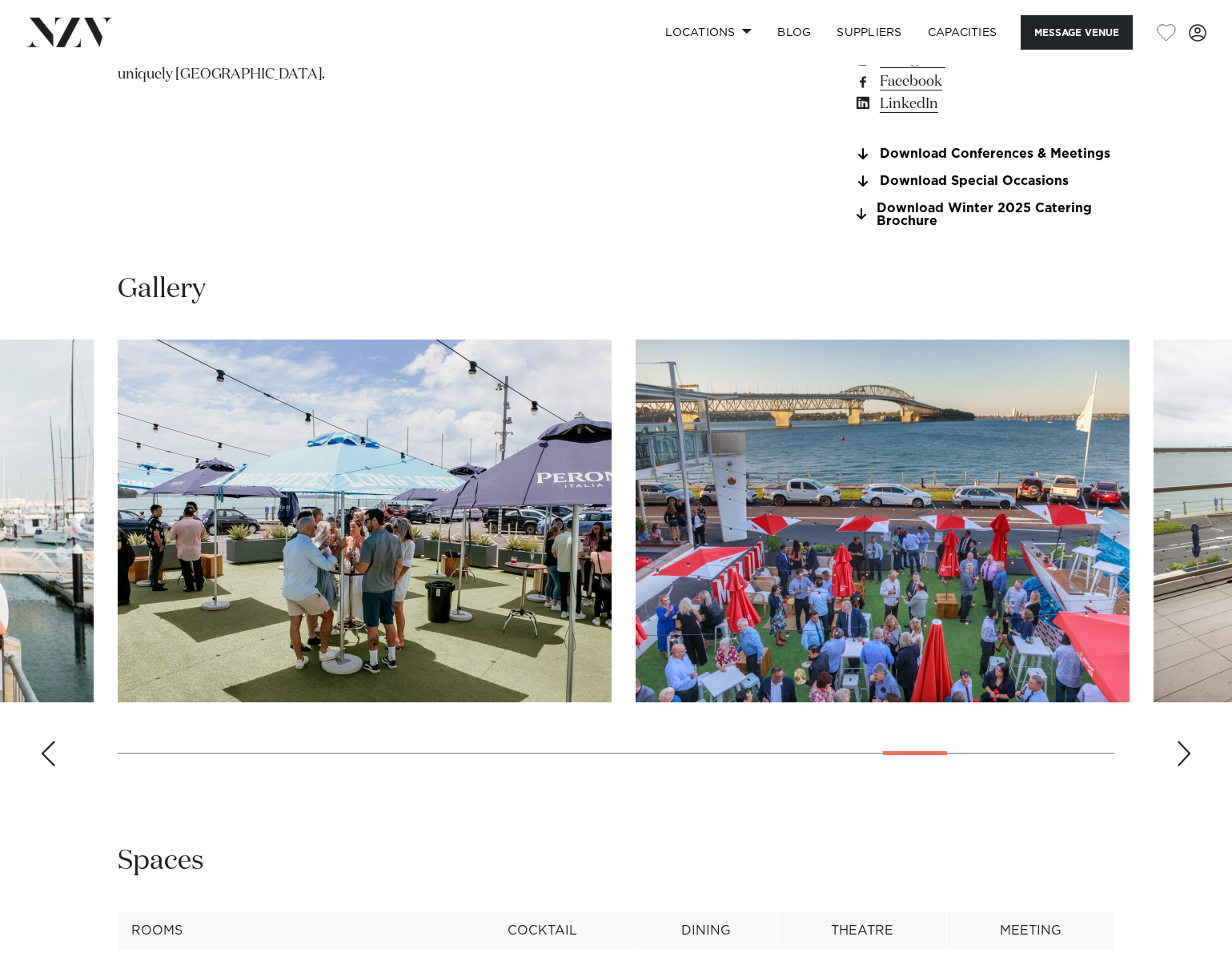
click at [1190, 756] on div "Next slide" at bounding box center [1183, 753] width 16 height 26
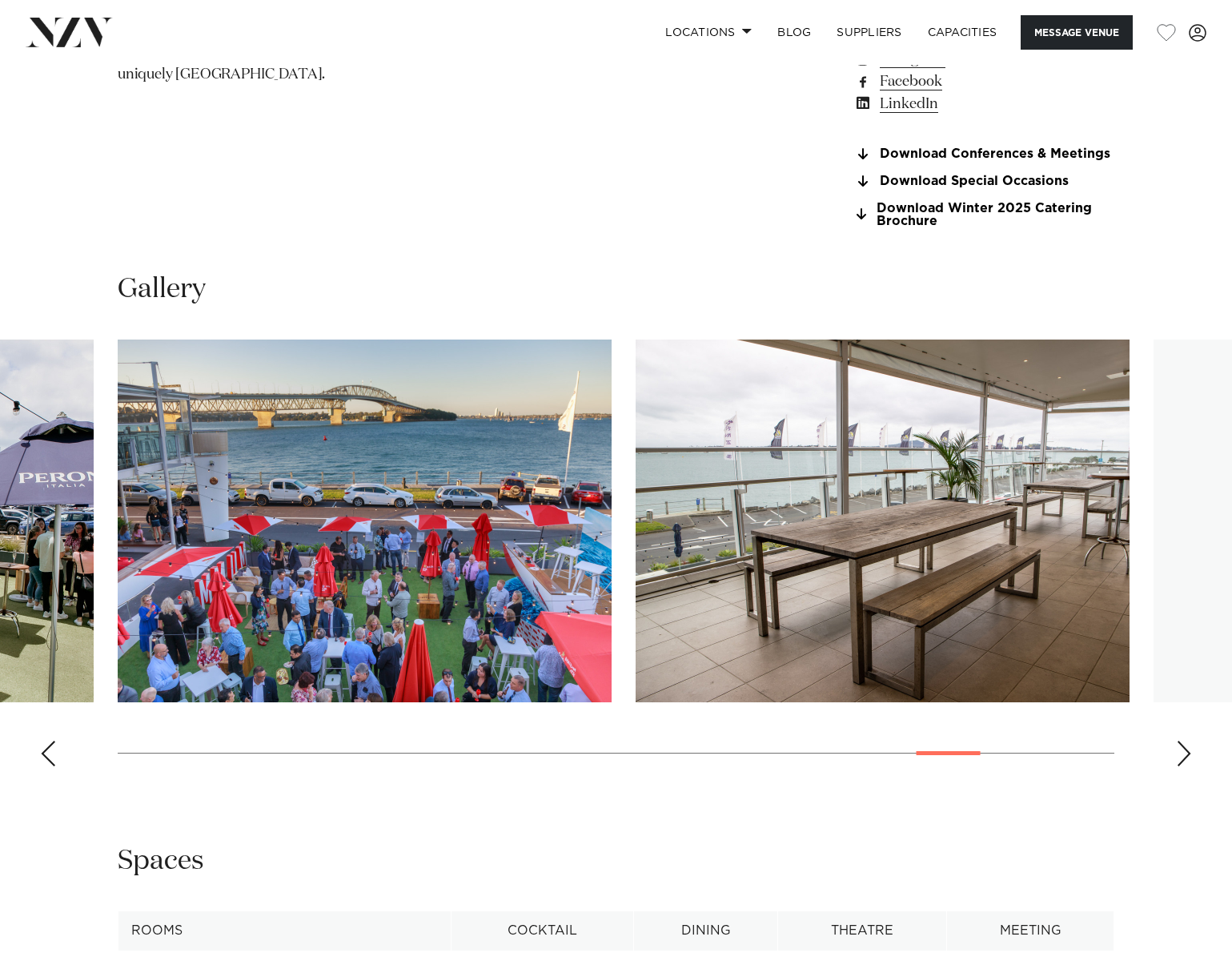
click at [1190, 756] on div "Next slide" at bounding box center [1183, 753] width 16 height 26
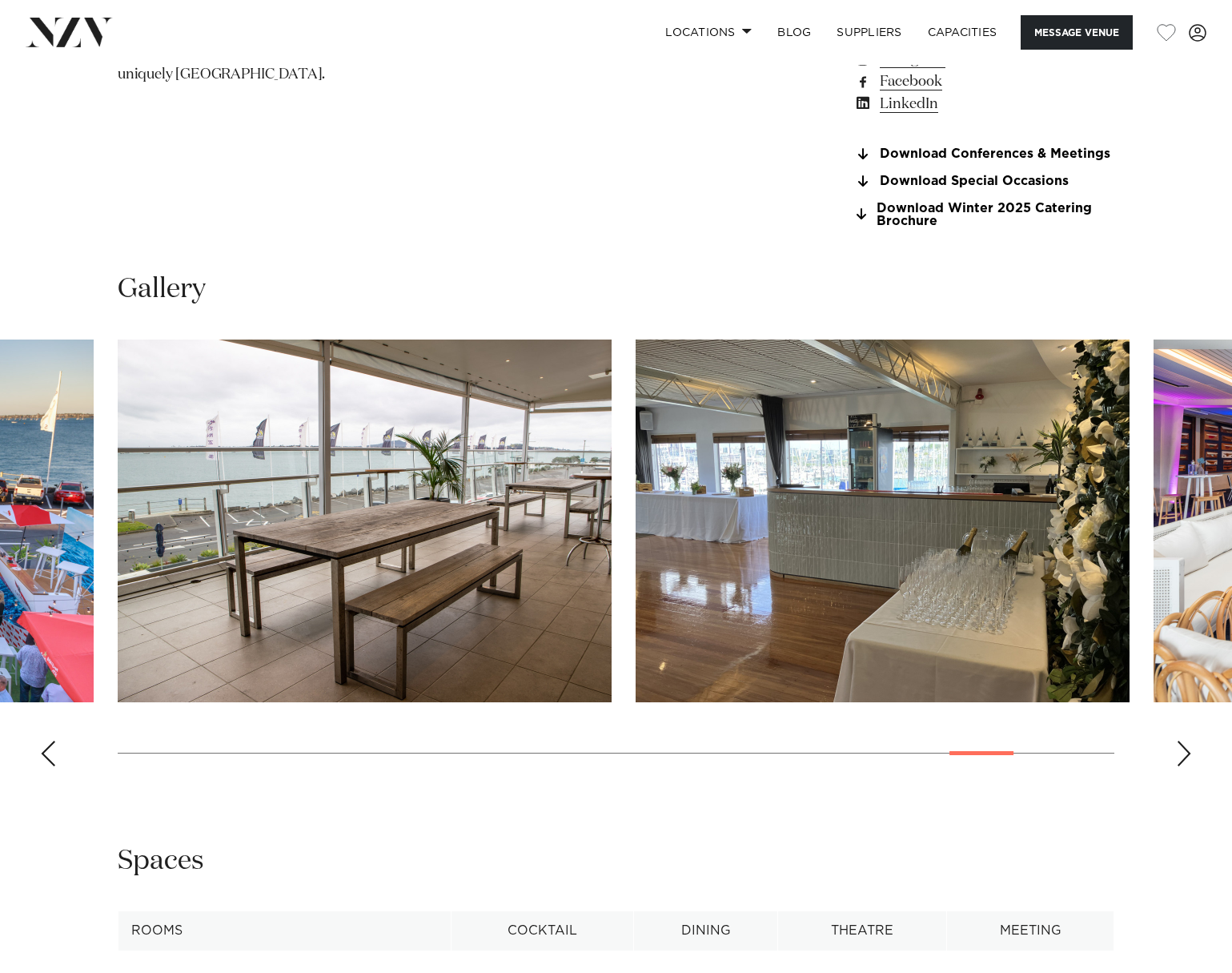
click at [1190, 756] on div "Next slide" at bounding box center [1183, 753] width 16 height 26
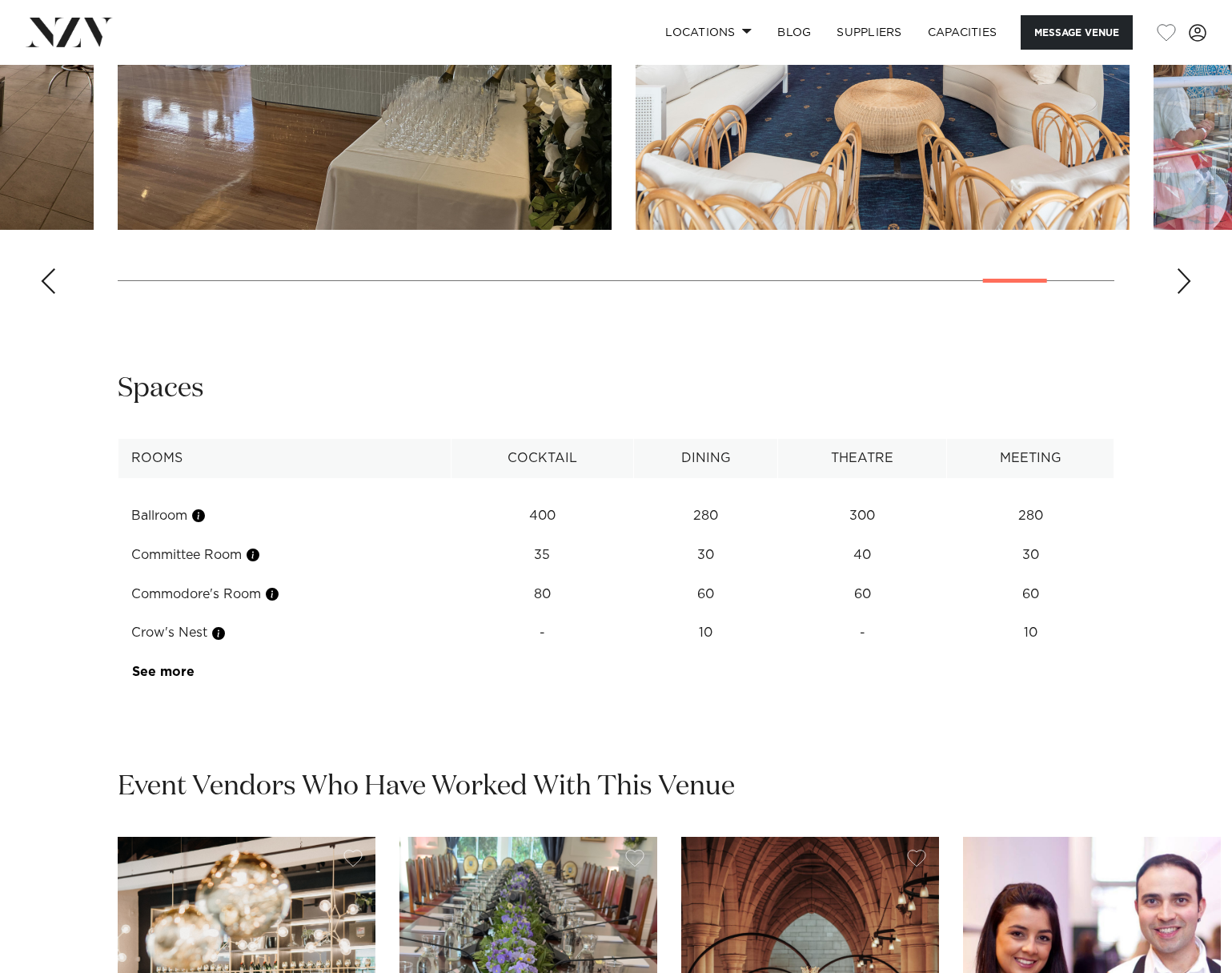
scroll to position [1922, 0]
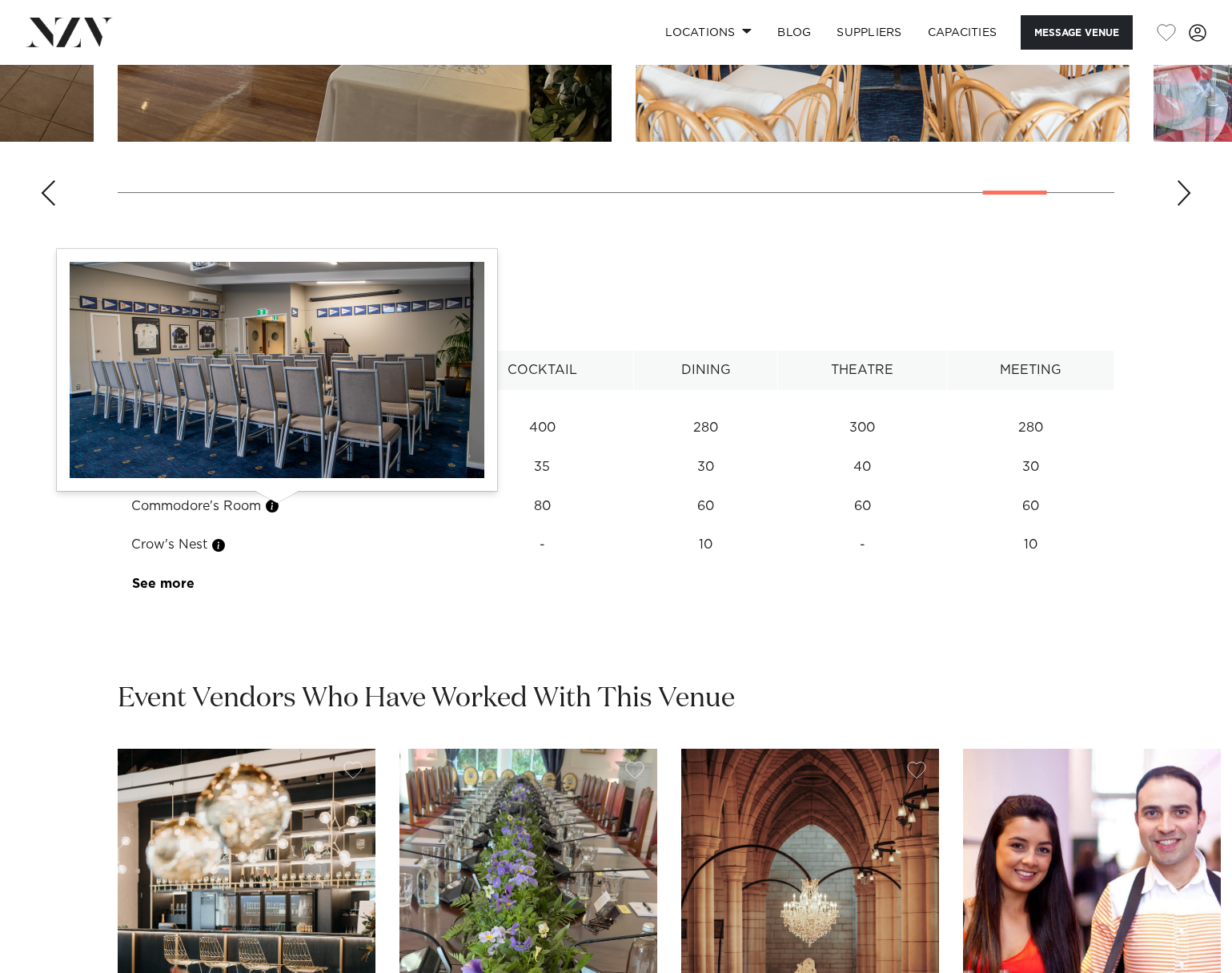
click at [278, 506] on button "button" at bounding box center [272, 506] width 16 height 16
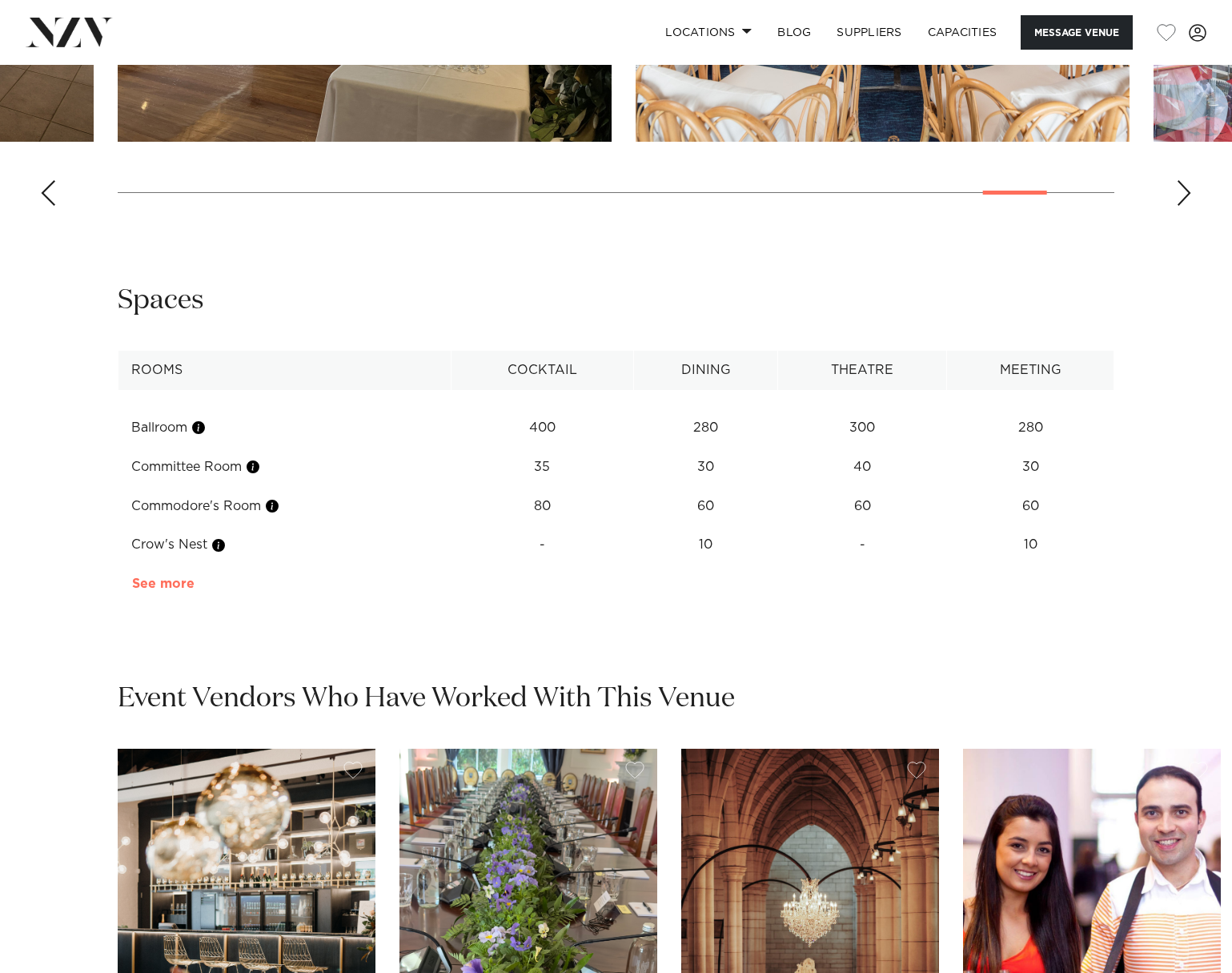
click at [175, 584] on link "See more" at bounding box center [194, 583] width 124 height 12
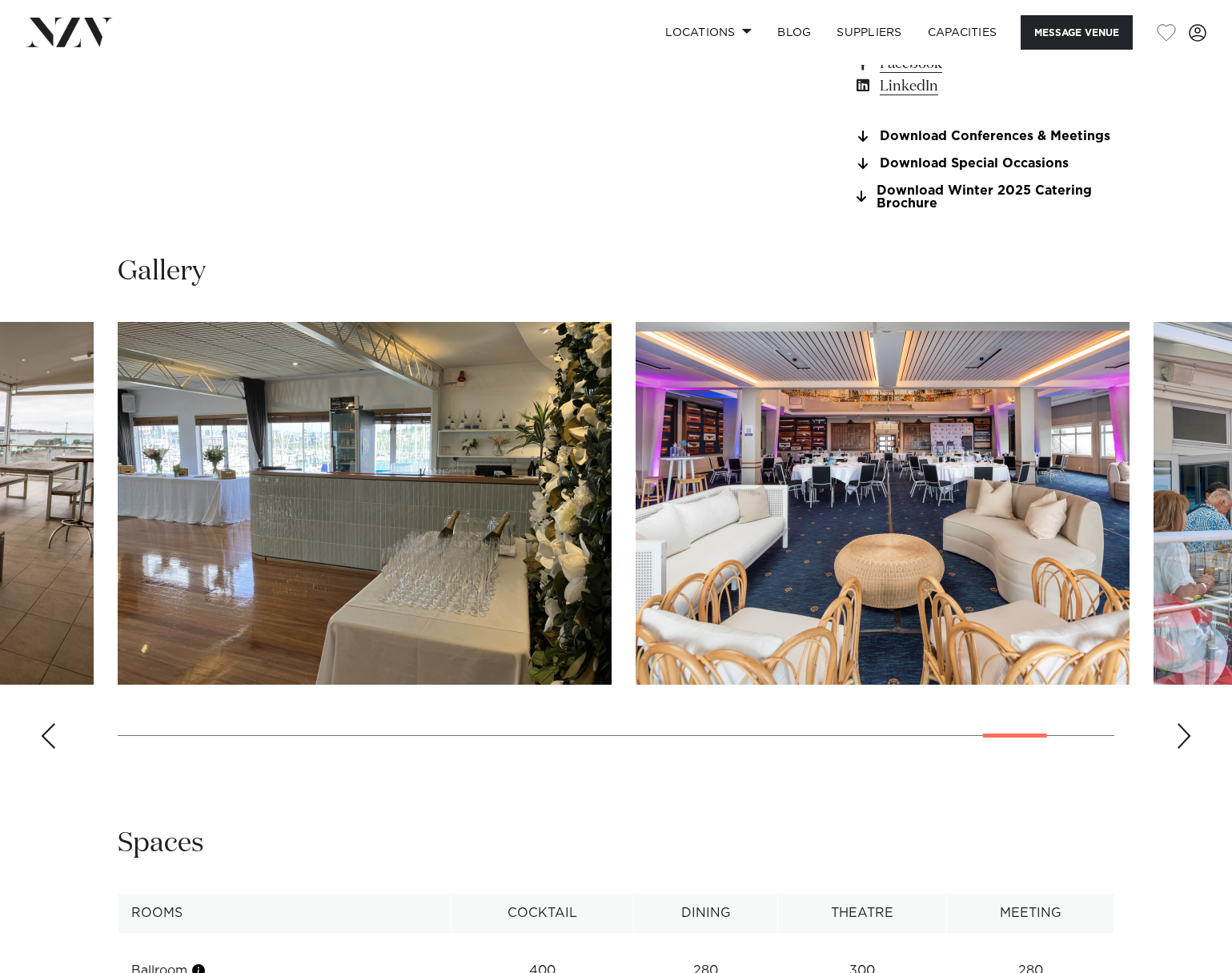
scroll to position [1361, 0]
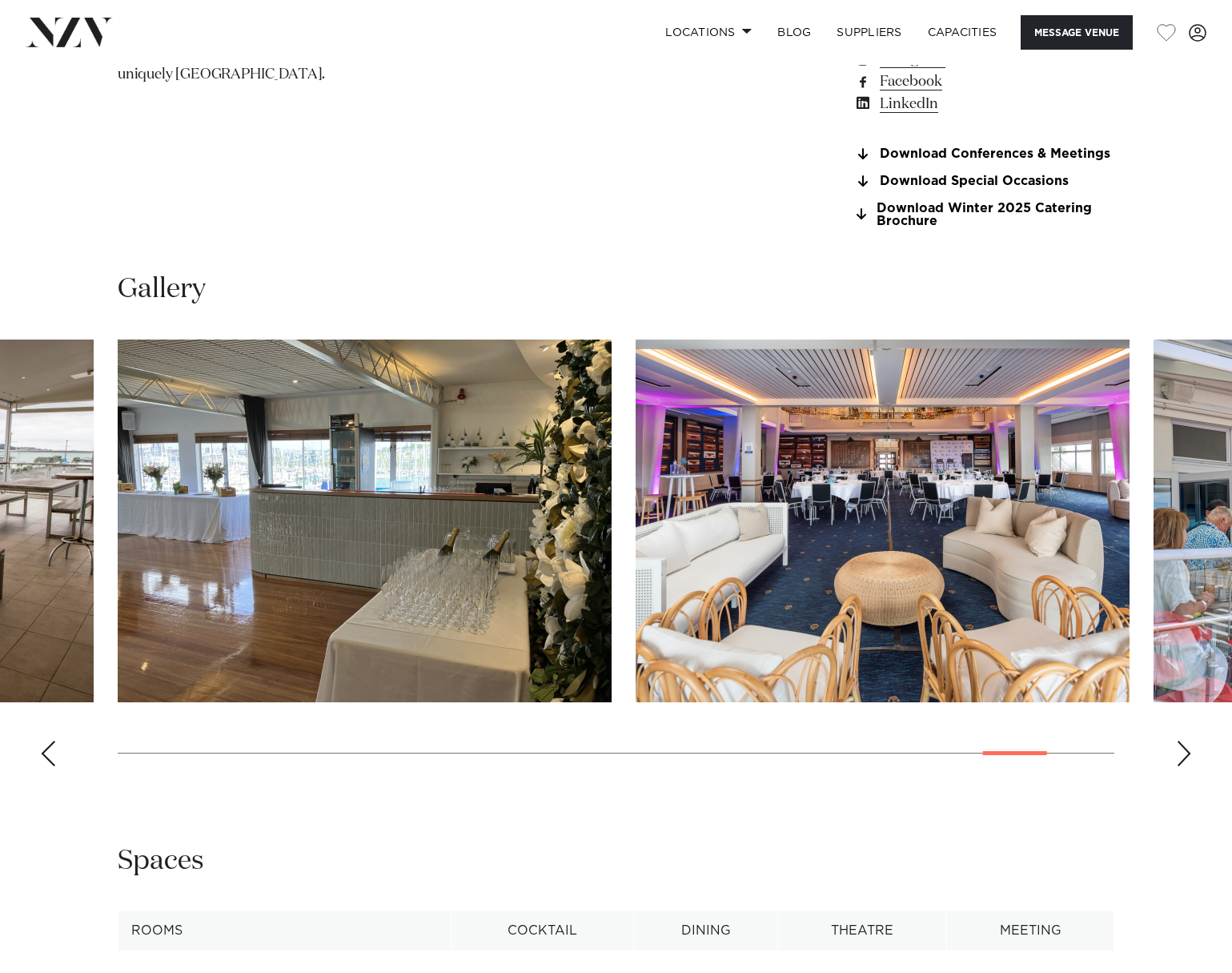
click at [357, 531] on img "27 / 30" at bounding box center [365, 521] width 494 height 363
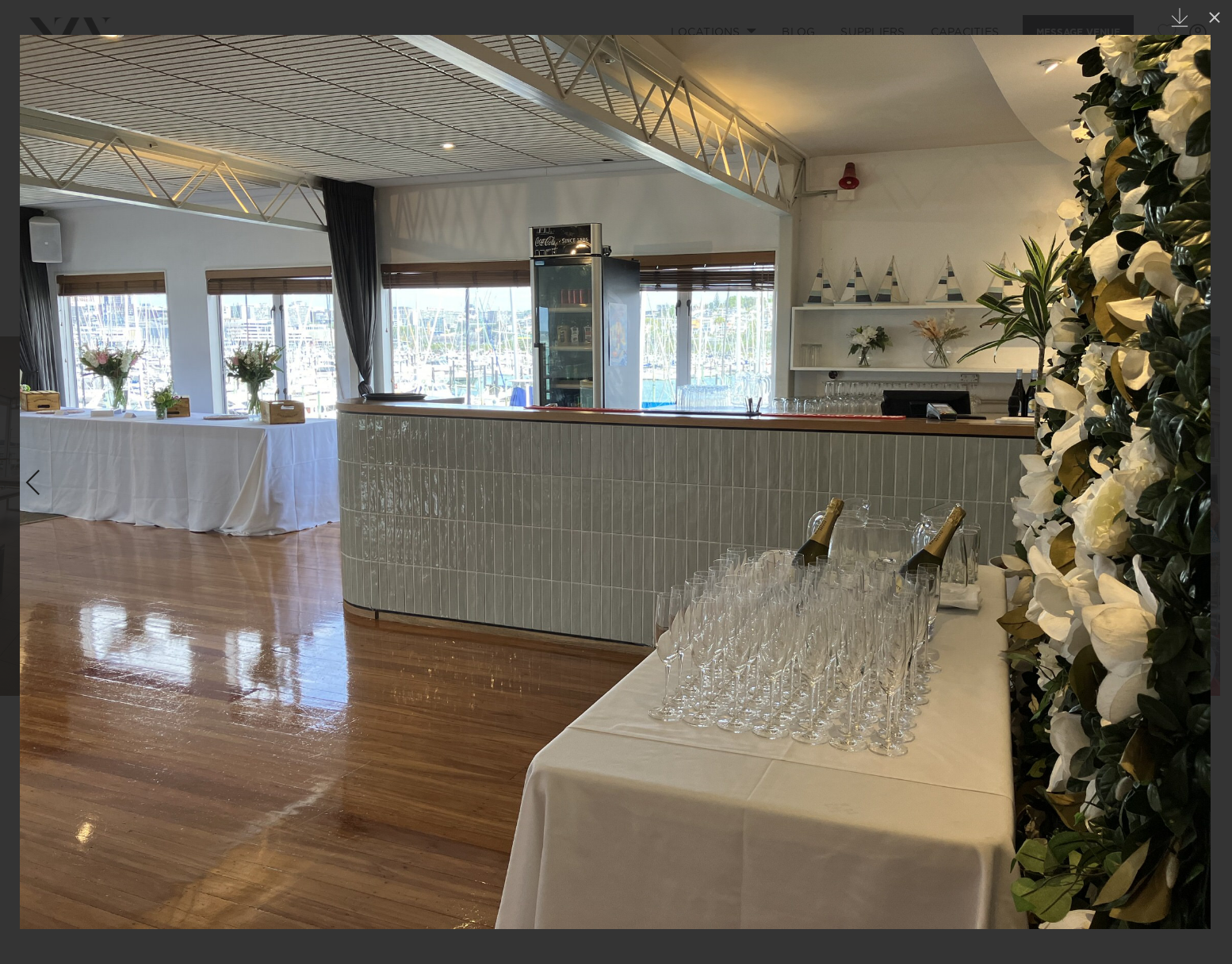
click at [41, 482] on div "Previous slide" at bounding box center [32, 483] width 22 height 30
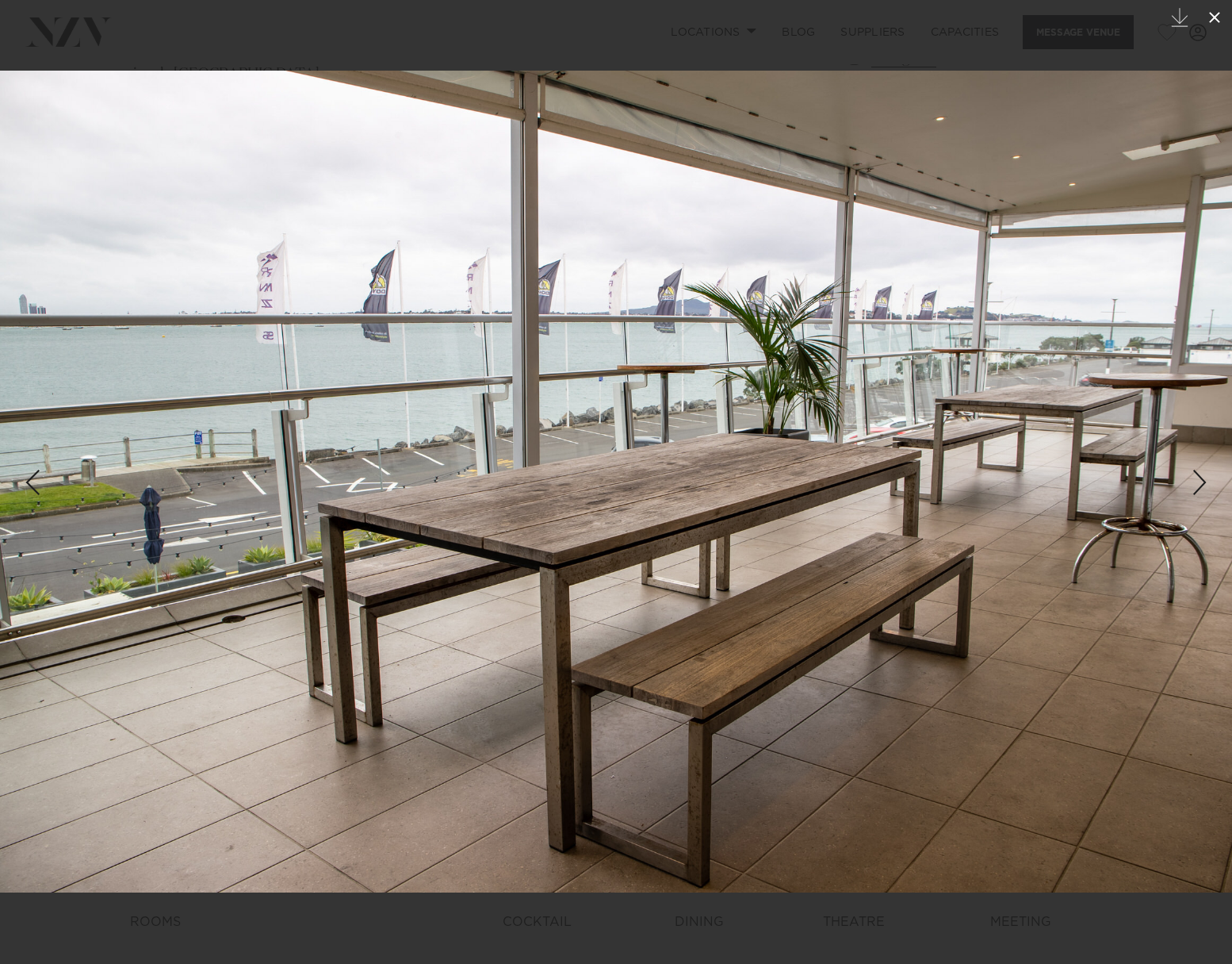
click at [1219, 17] on icon at bounding box center [1215, 17] width 19 height 19
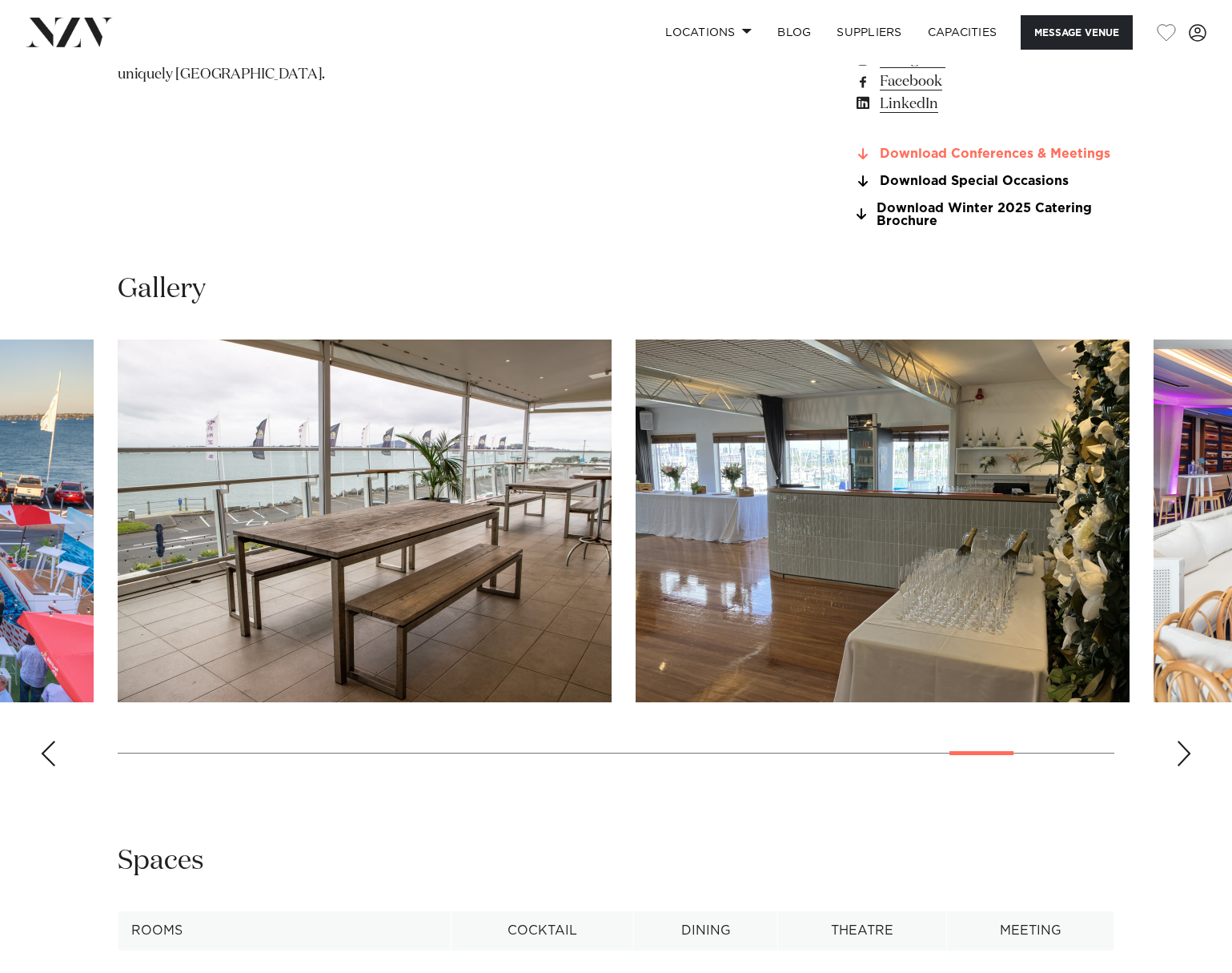
click at [1066, 154] on link "Download Conferences & Meetings" at bounding box center [983, 154] width 261 height 14
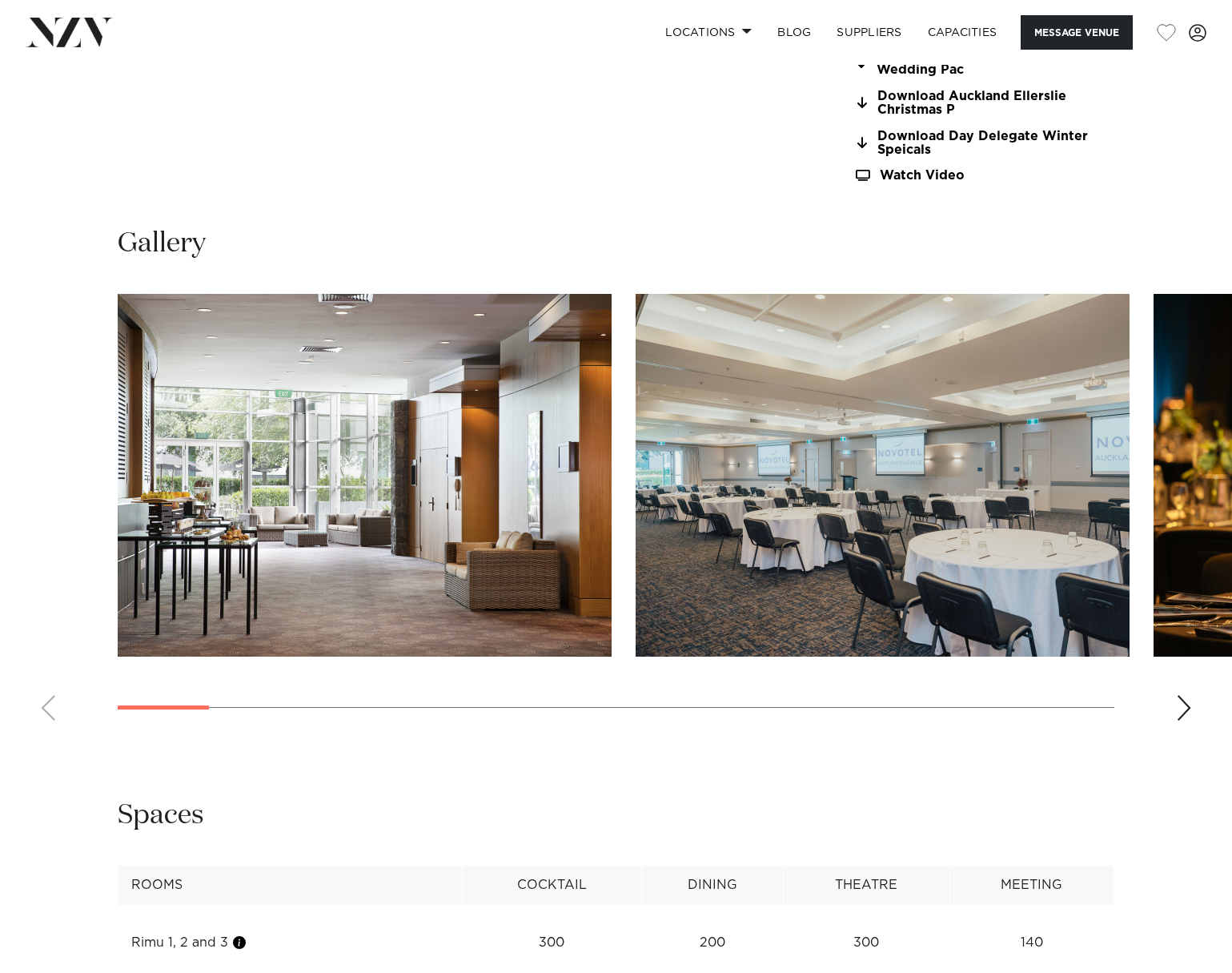
scroll to position [1522, 0]
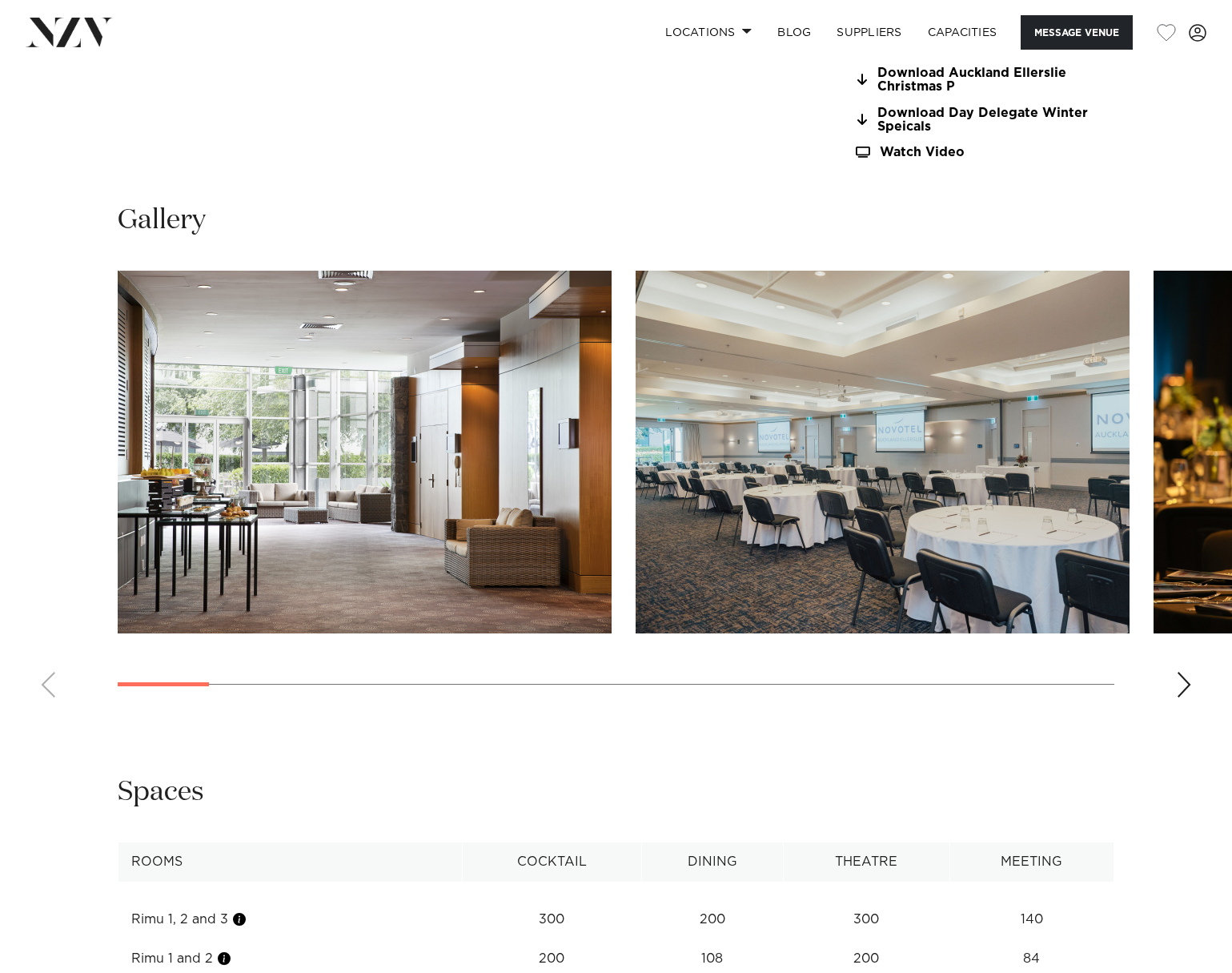
click at [1183, 685] on div "Next slide" at bounding box center [1183, 685] width 16 height 26
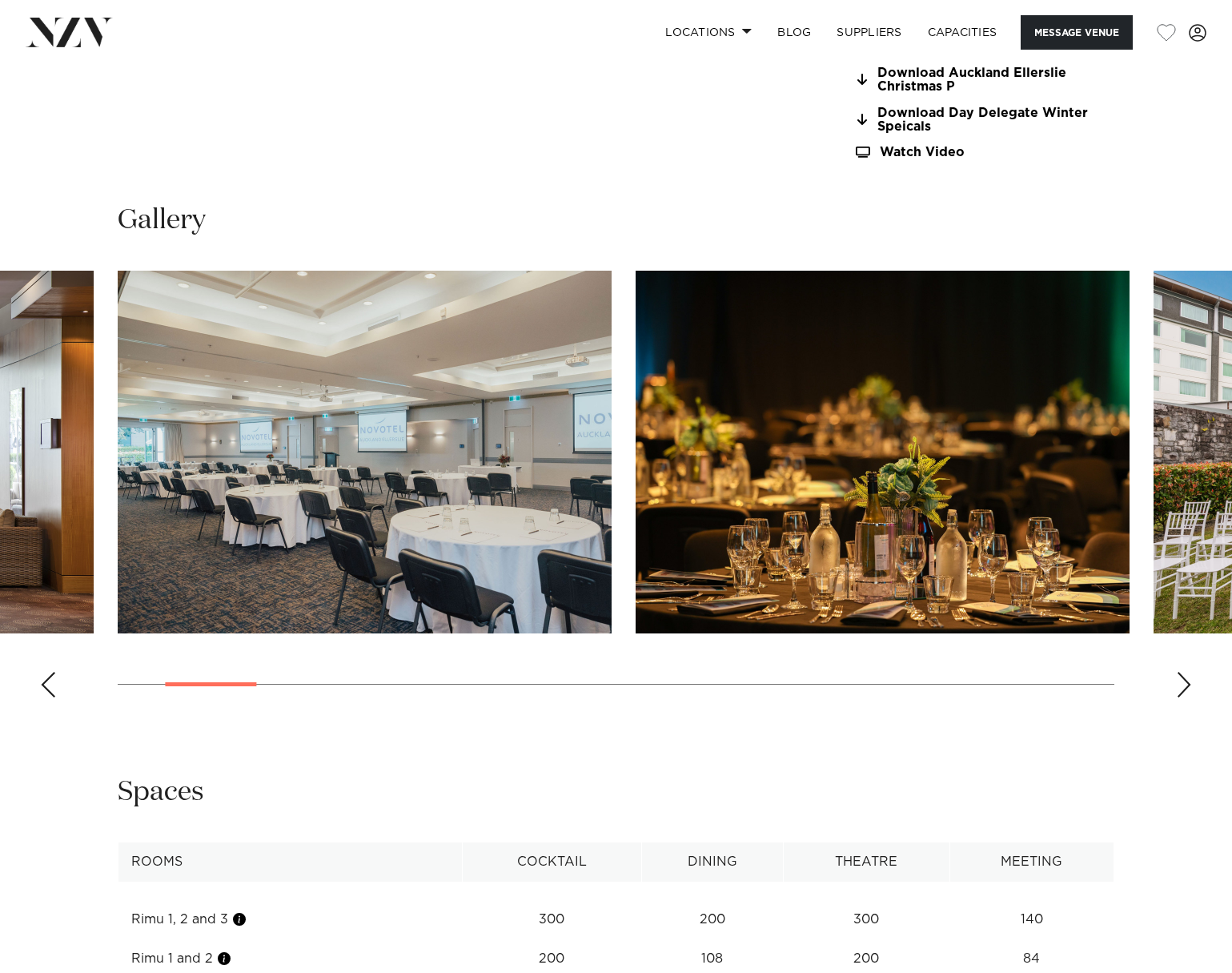
click at [1183, 685] on div "Next slide" at bounding box center [1183, 685] width 16 height 26
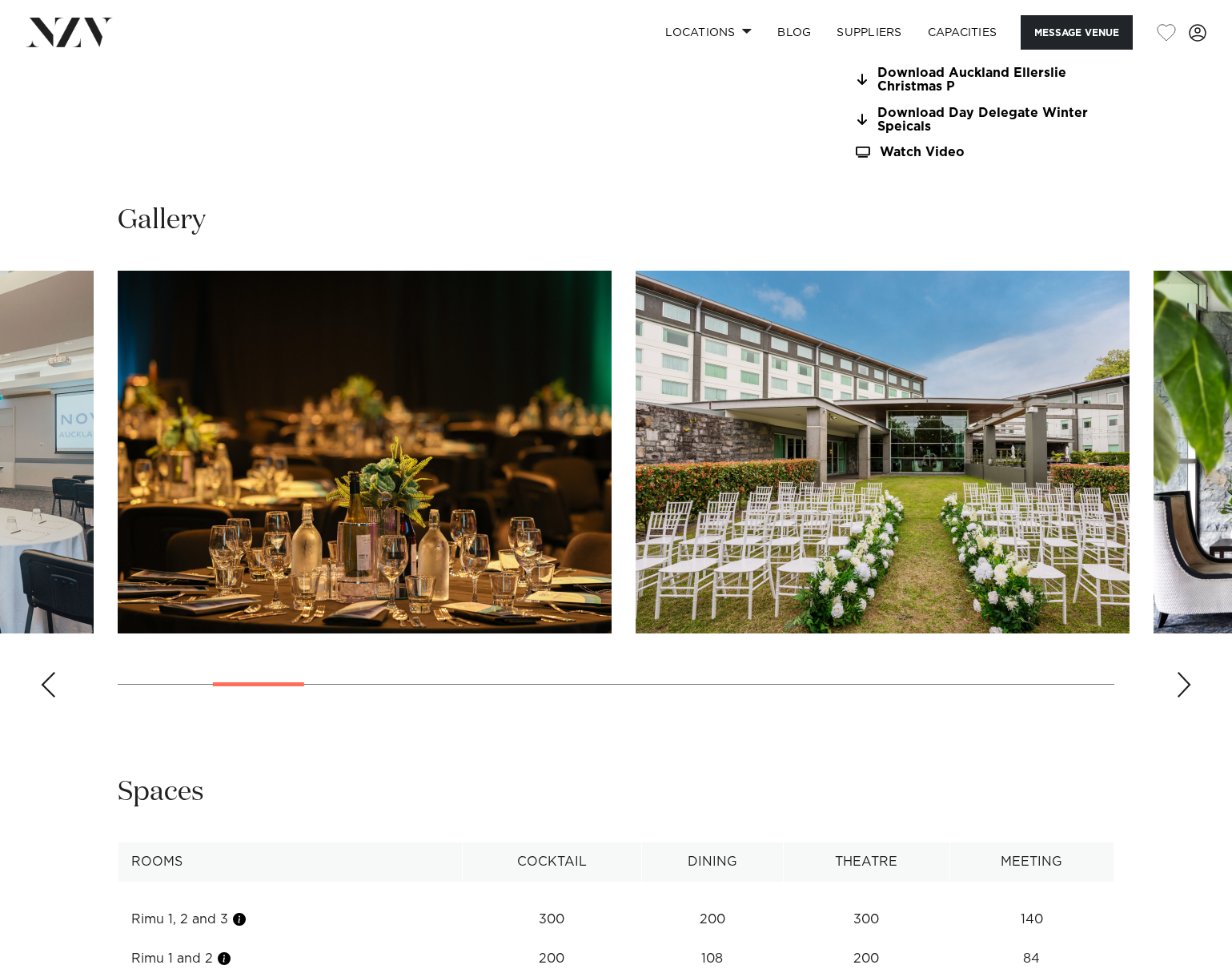
click at [1183, 686] on div "Next slide" at bounding box center [1183, 685] width 16 height 26
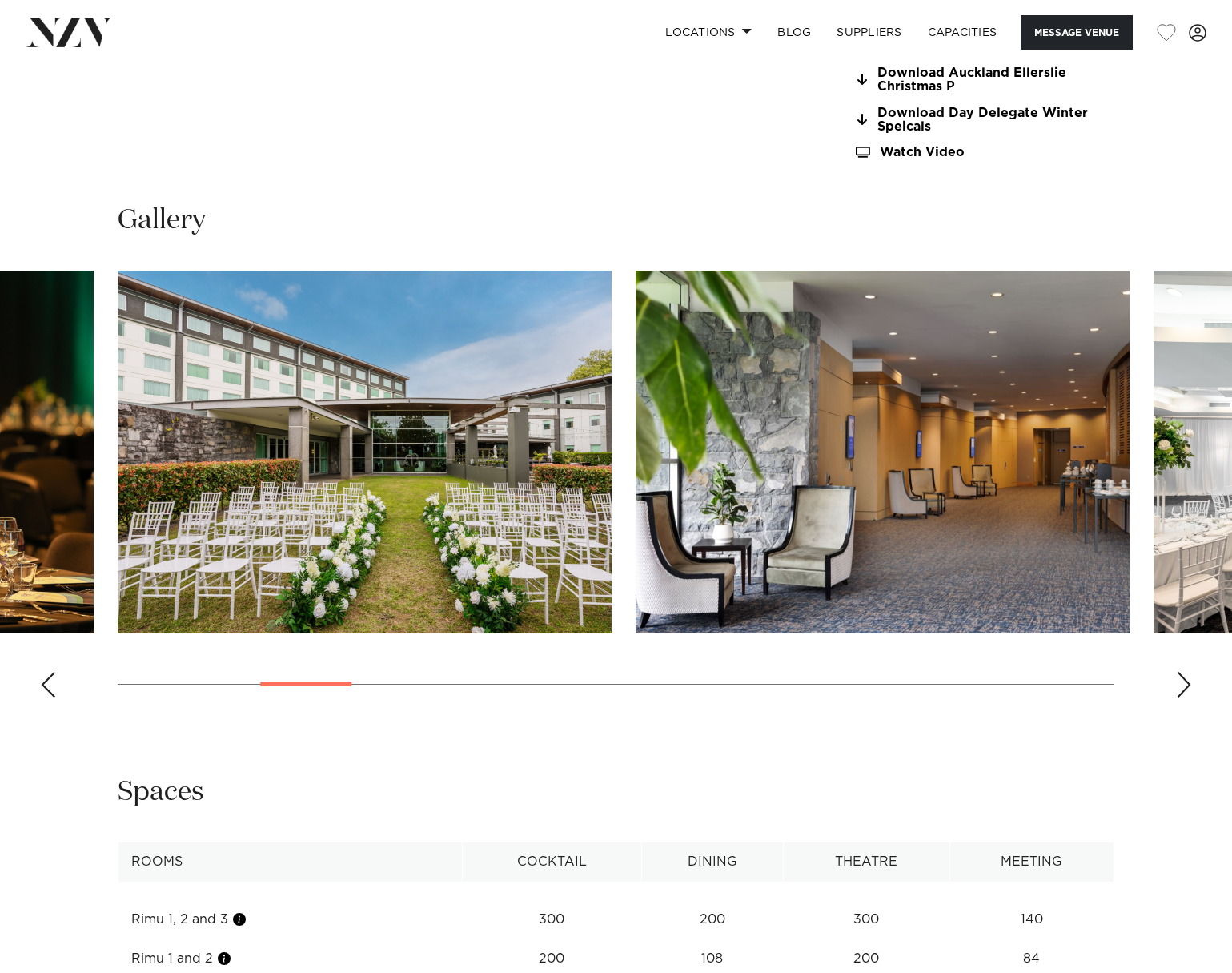
click at [1183, 686] on div "Next slide" at bounding box center [1183, 685] width 16 height 26
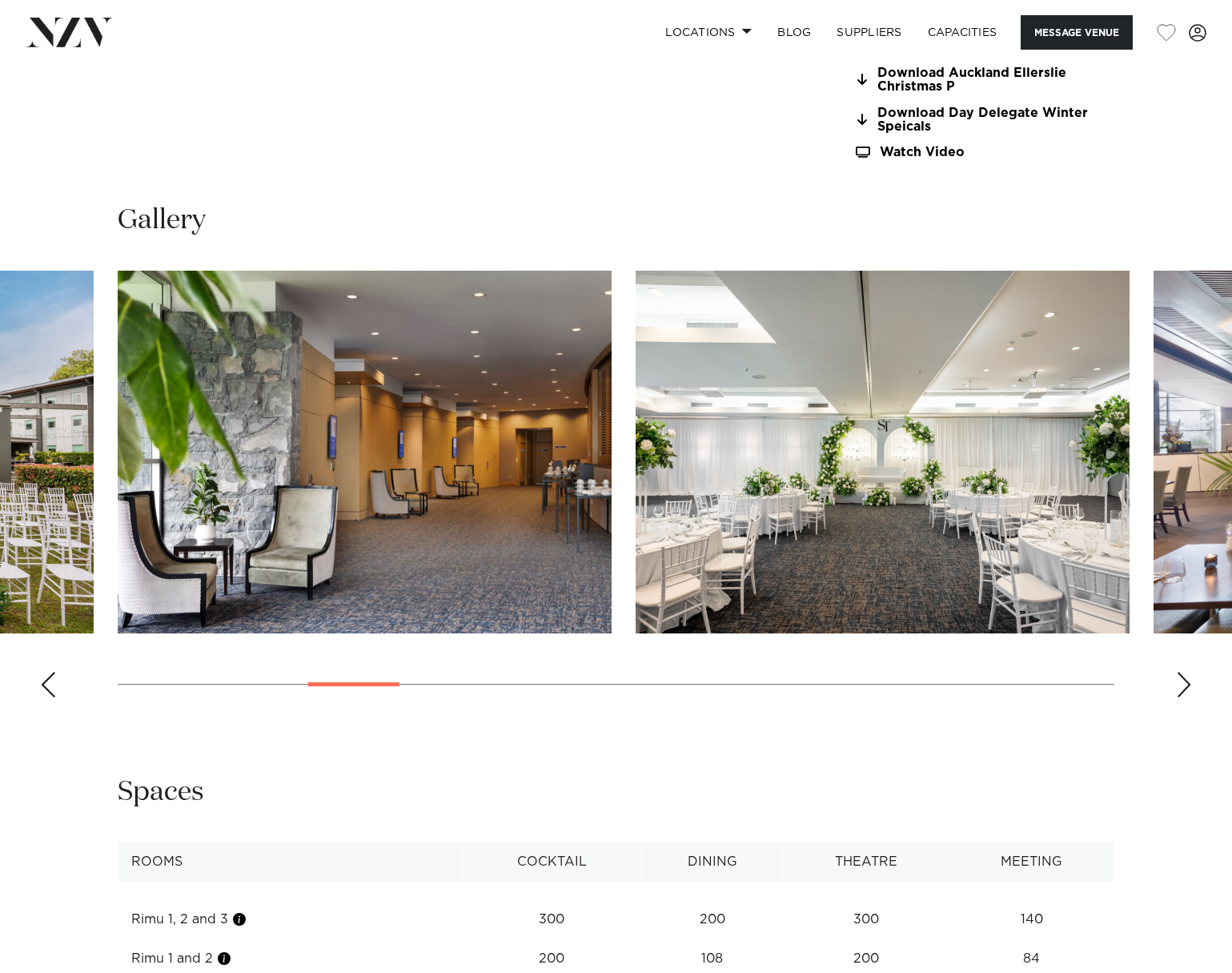
click at [1183, 685] on div "Next slide" at bounding box center [1183, 685] width 16 height 26
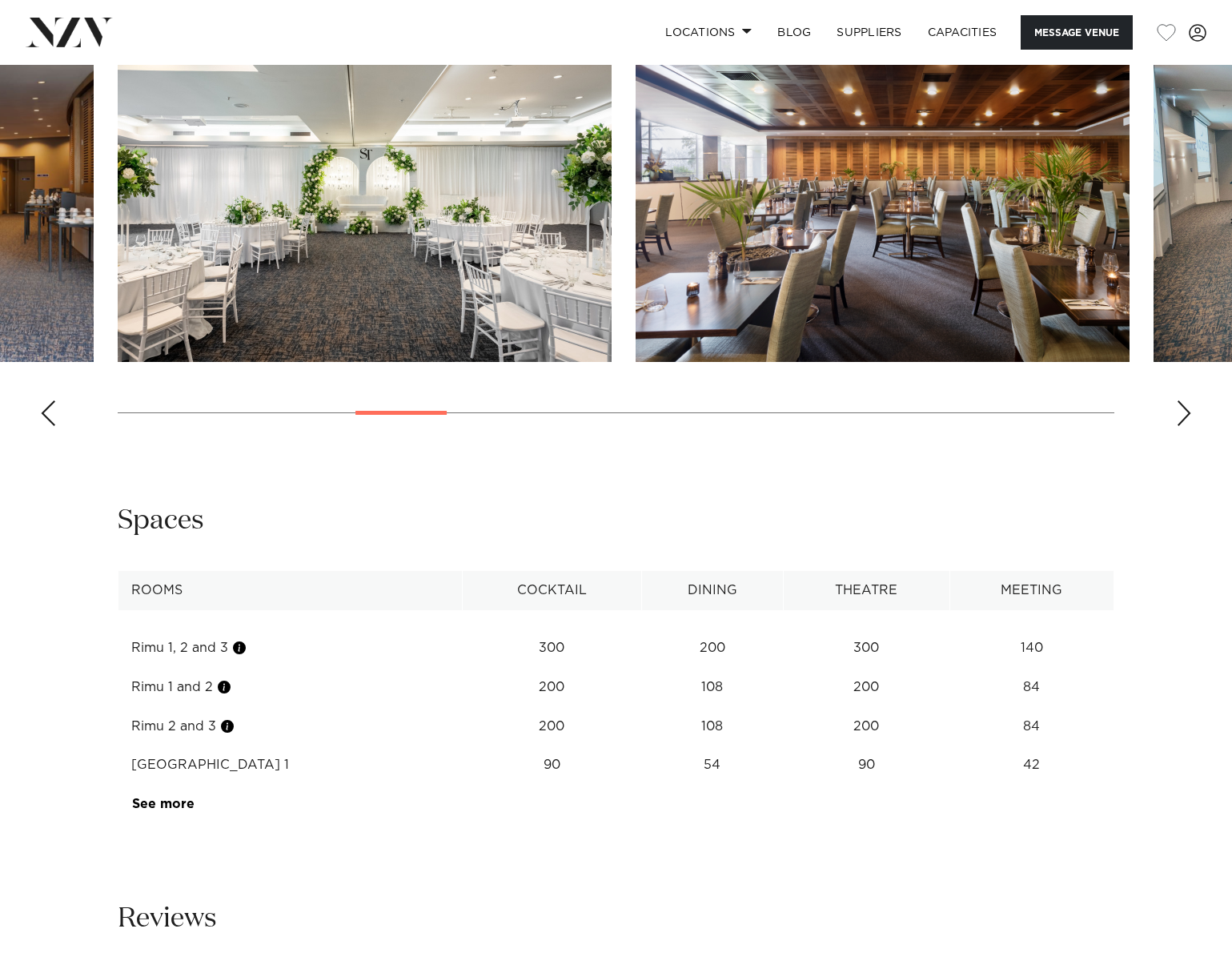
scroll to position [1842, 0]
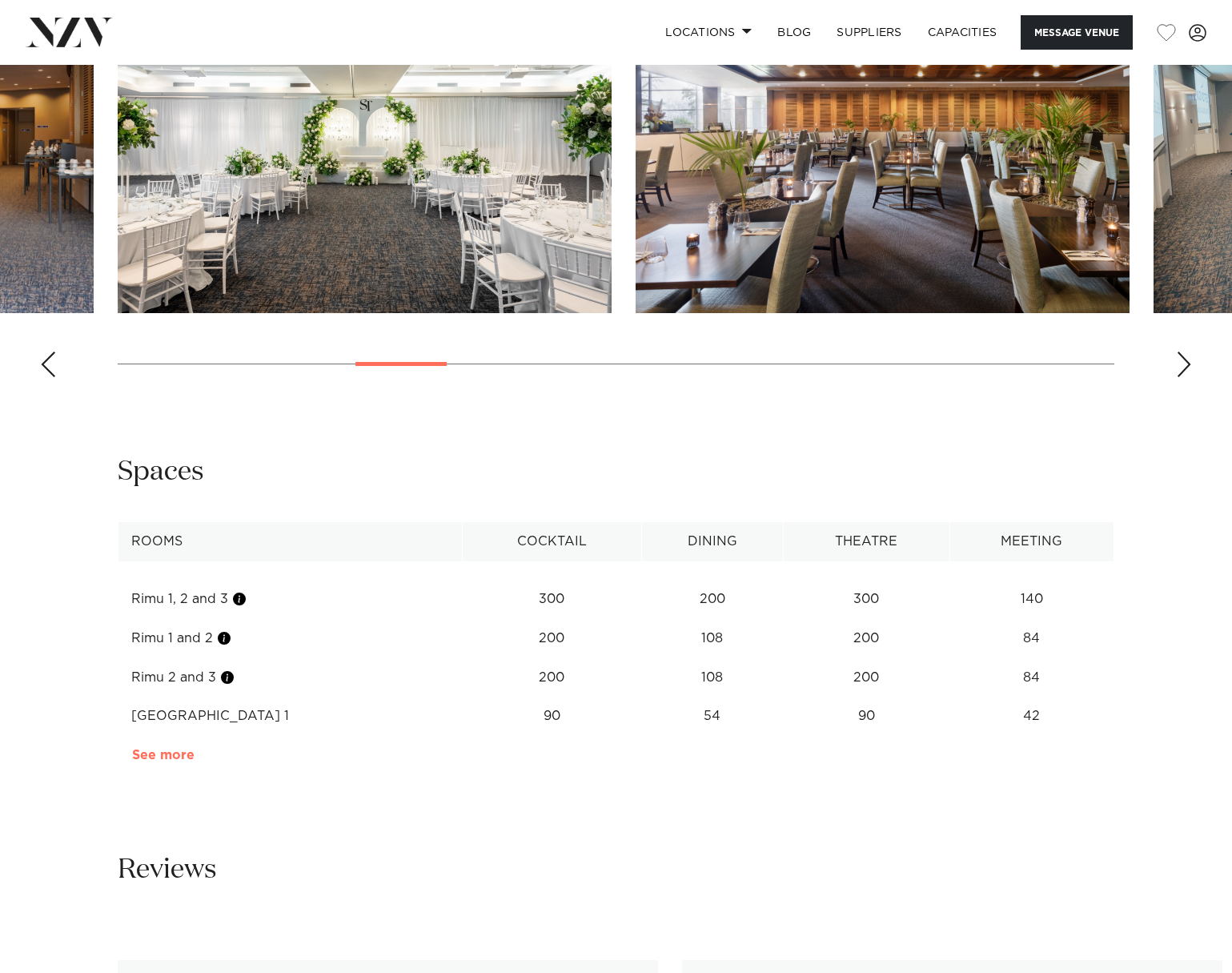
click at [156, 757] on link "See more" at bounding box center [194, 755] width 124 height 12
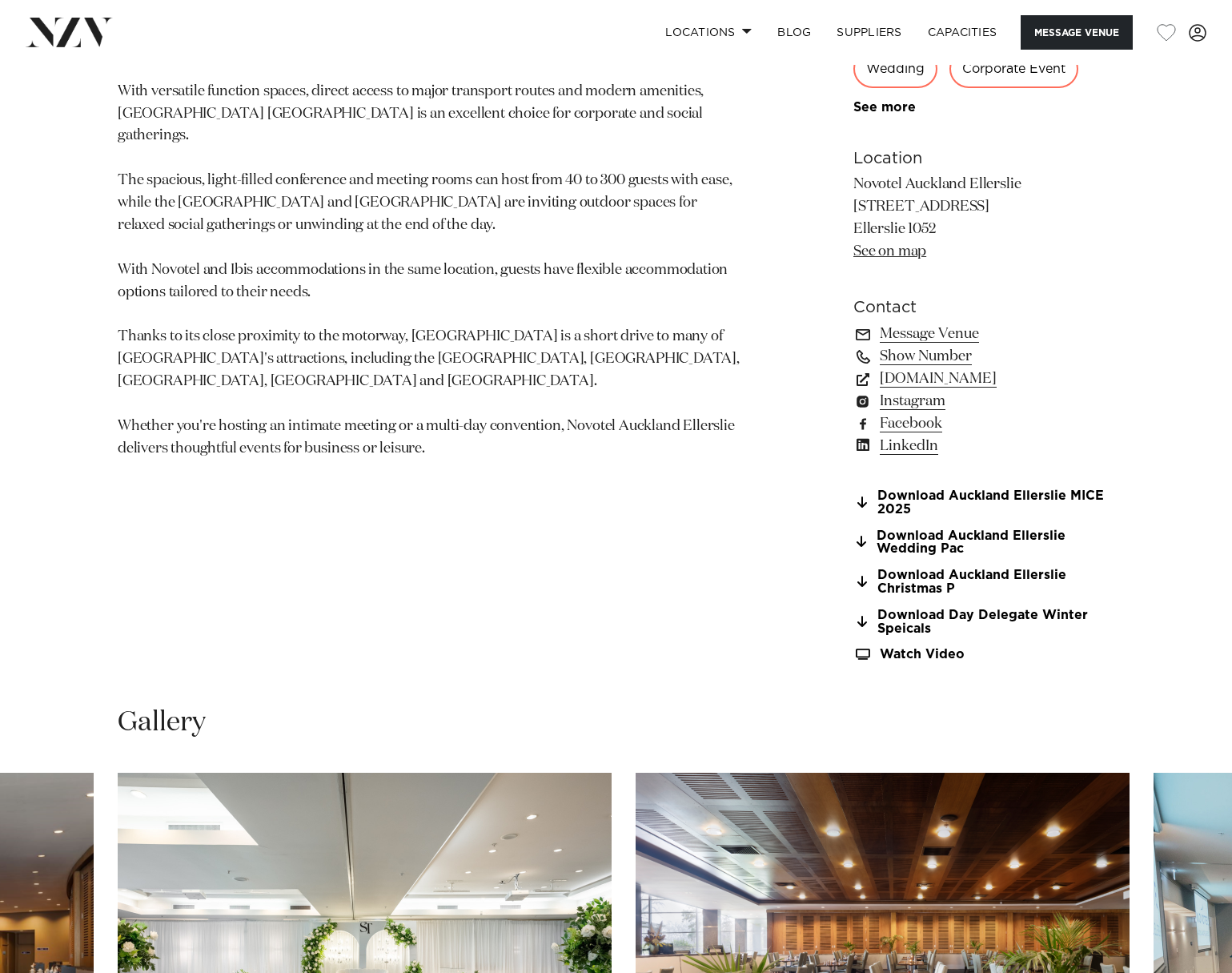
scroll to position [961, 0]
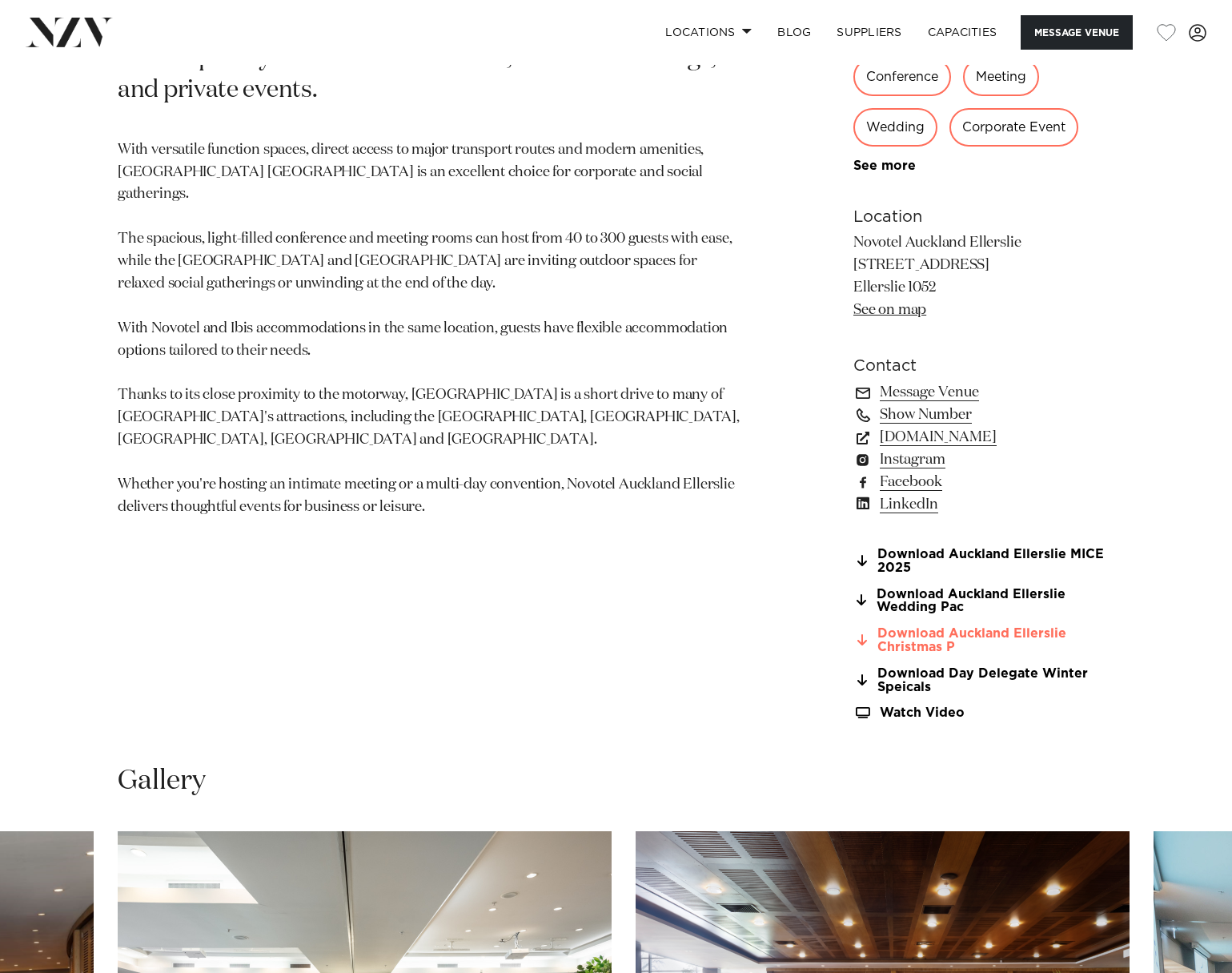
click at [1051, 633] on link "Download Auckland Ellerslie Christmas P" at bounding box center [983, 641] width 261 height 27
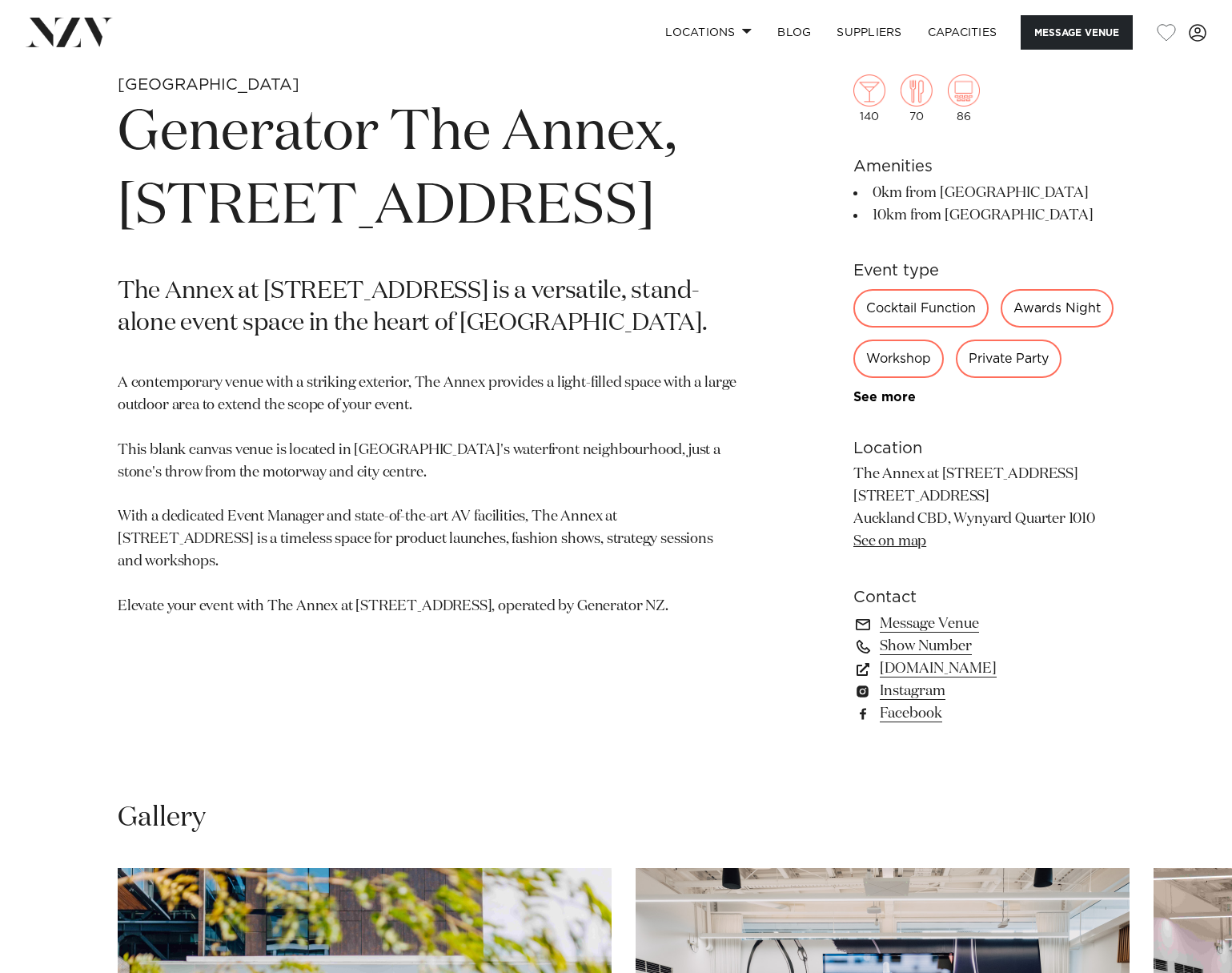
scroll to position [641, 0]
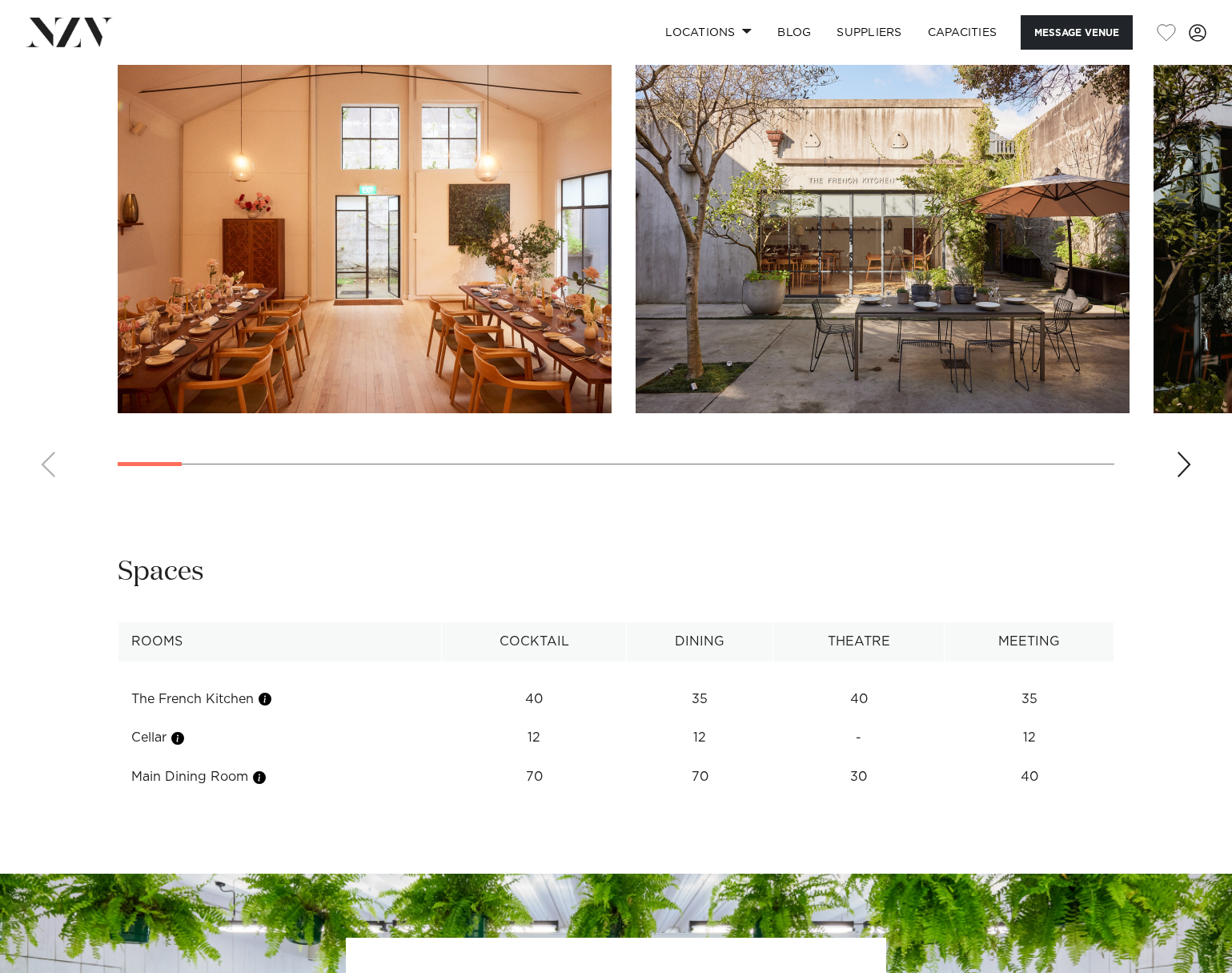
scroll to position [1522, 0]
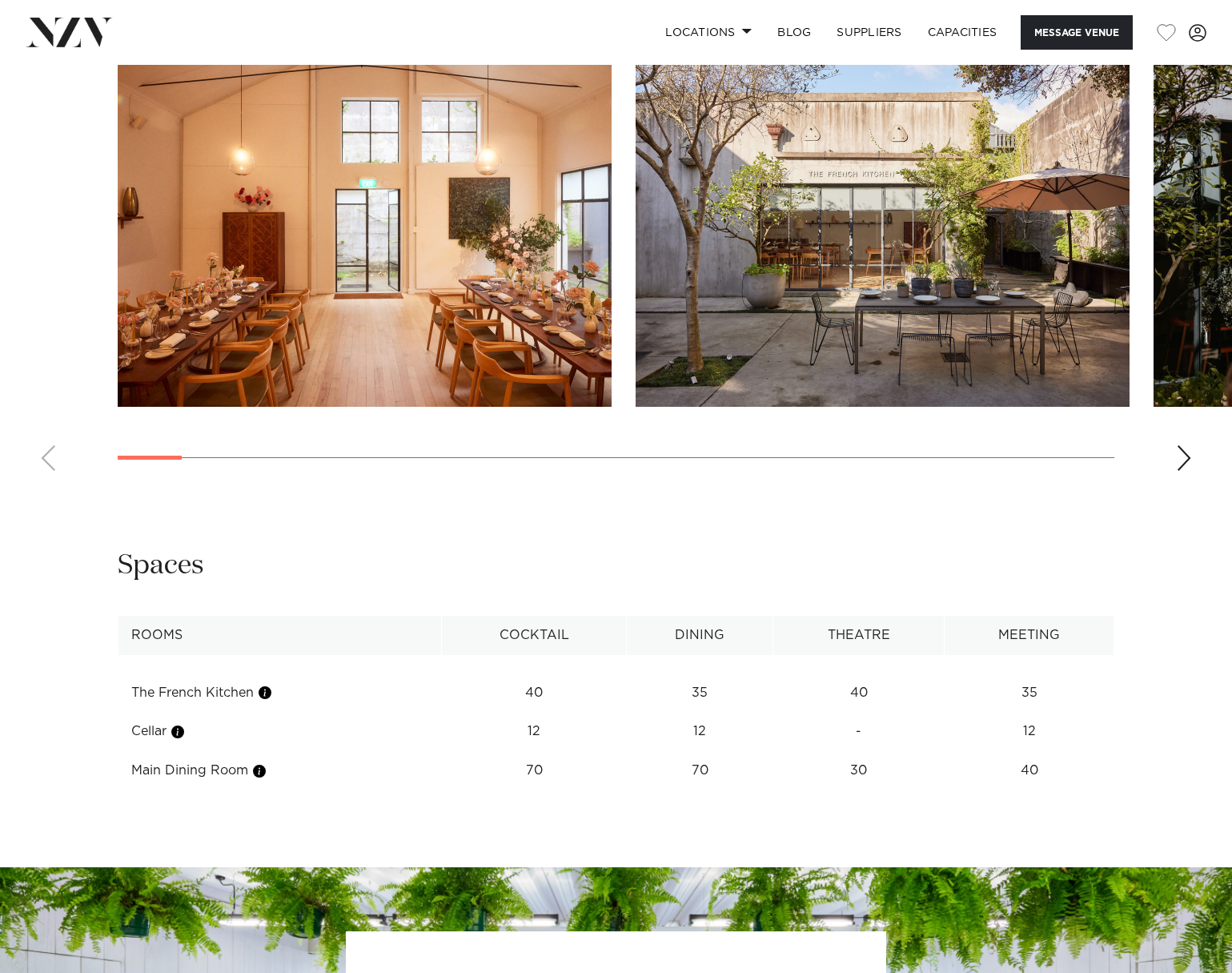
click at [1173, 458] on swiper-container at bounding box center [616, 263] width 1232 height 440
click at [1180, 457] on div "Next slide" at bounding box center [1183, 458] width 16 height 26
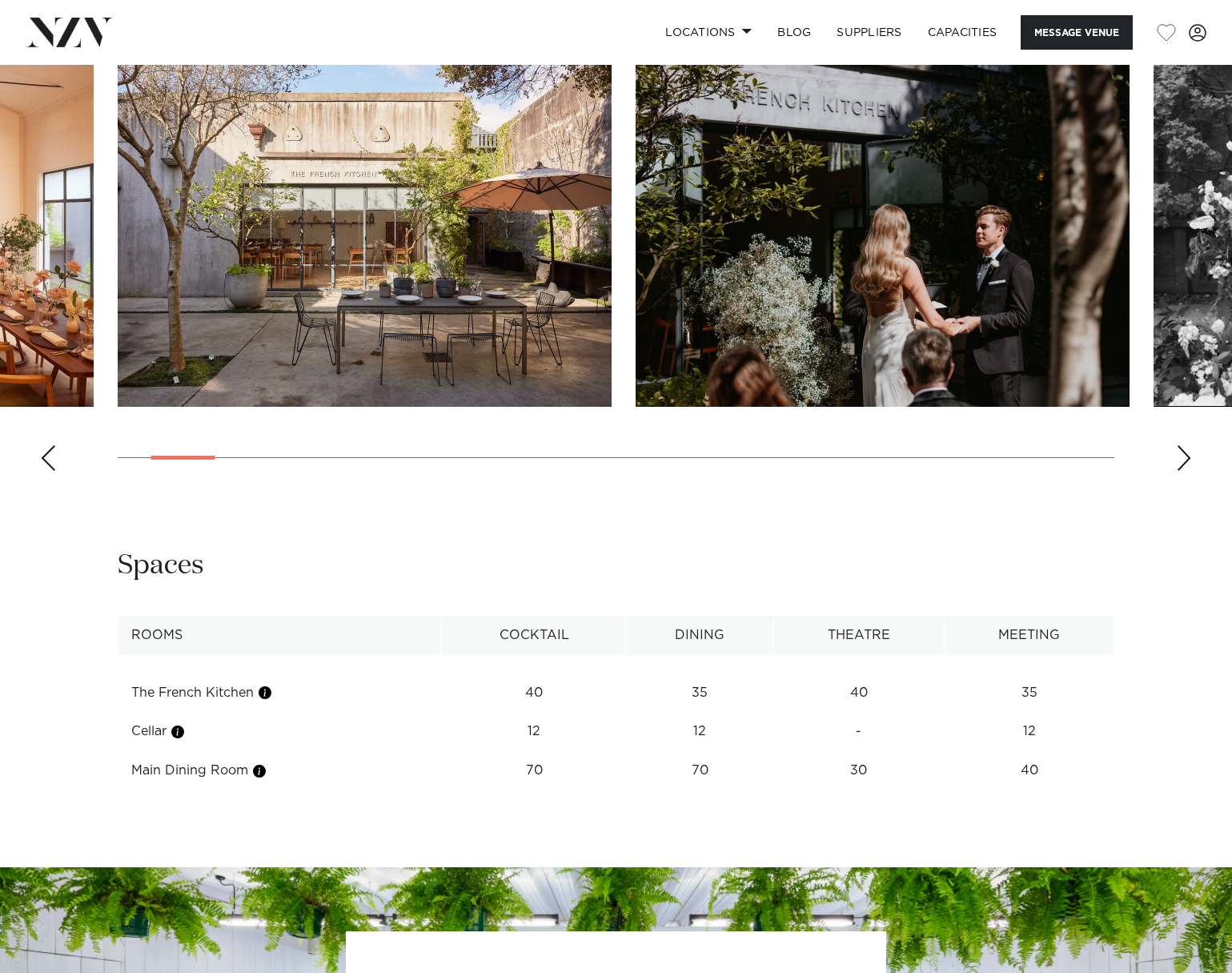
click at [1181, 457] on div "Next slide" at bounding box center [1183, 458] width 16 height 26
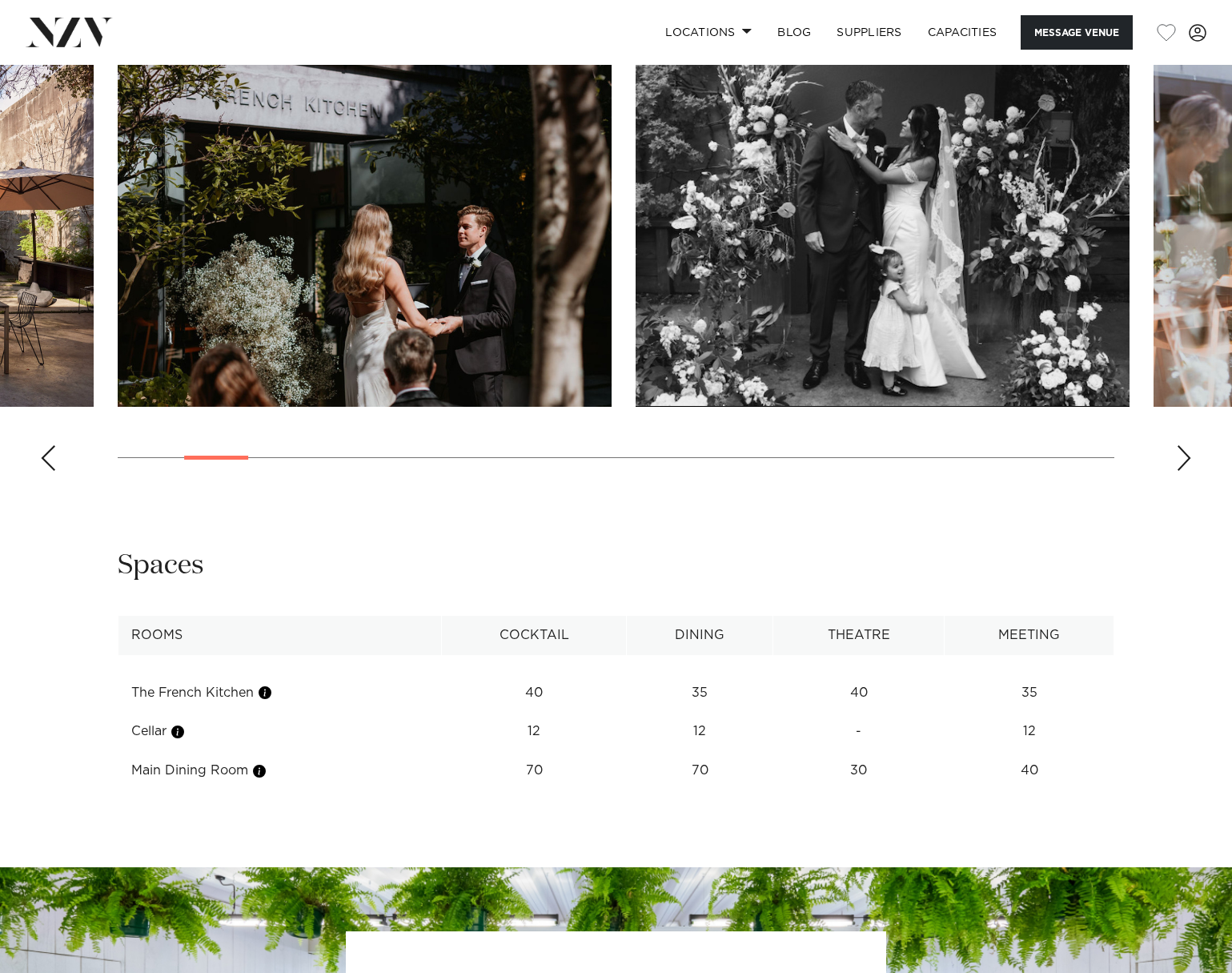
click at [1181, 457] on div "Next slide" at bounding box center [1183, 458] width 16 height 26
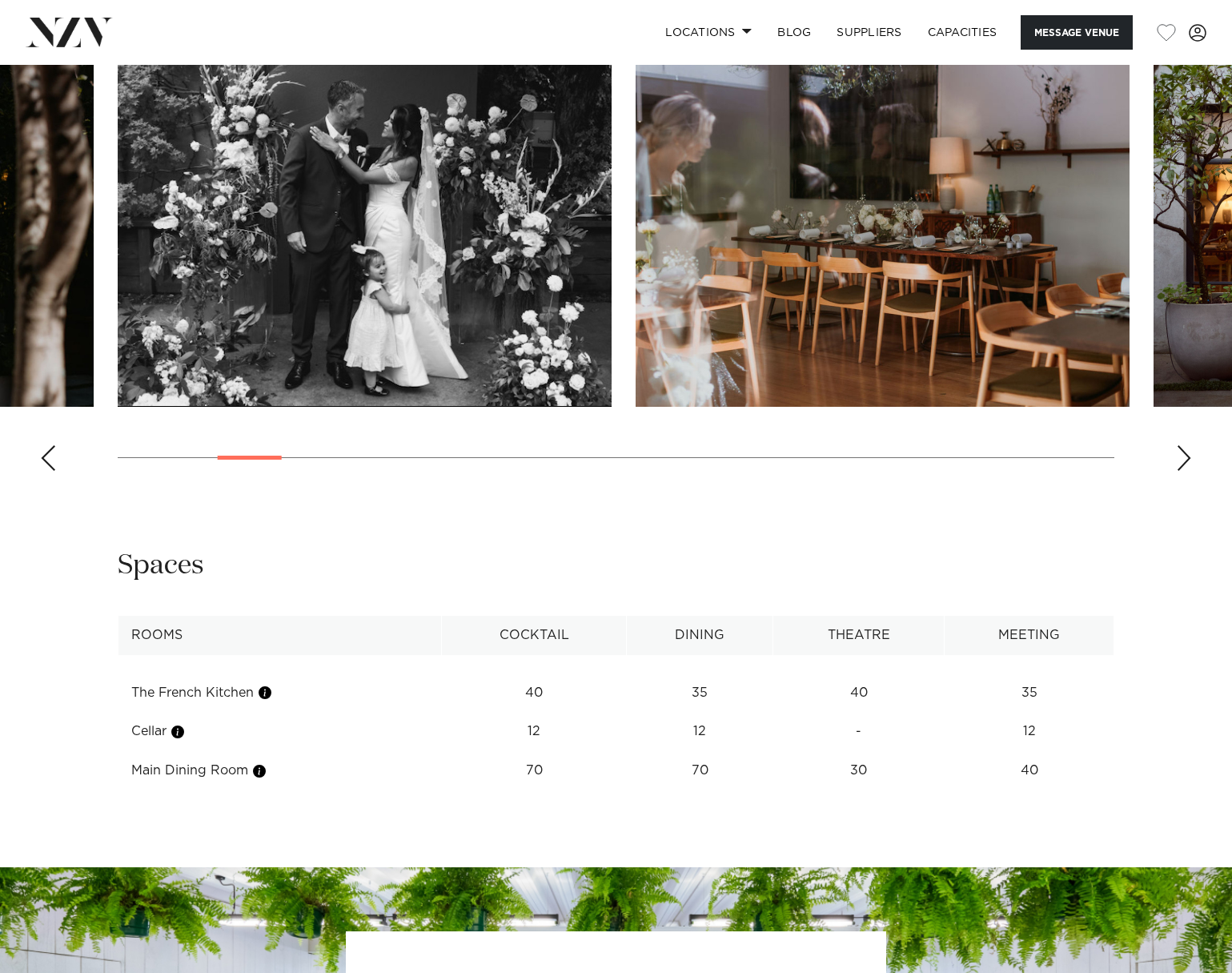
click at [1181, 457] on div "Next slide" at bounding box center [1183, 458] width 16 height 26
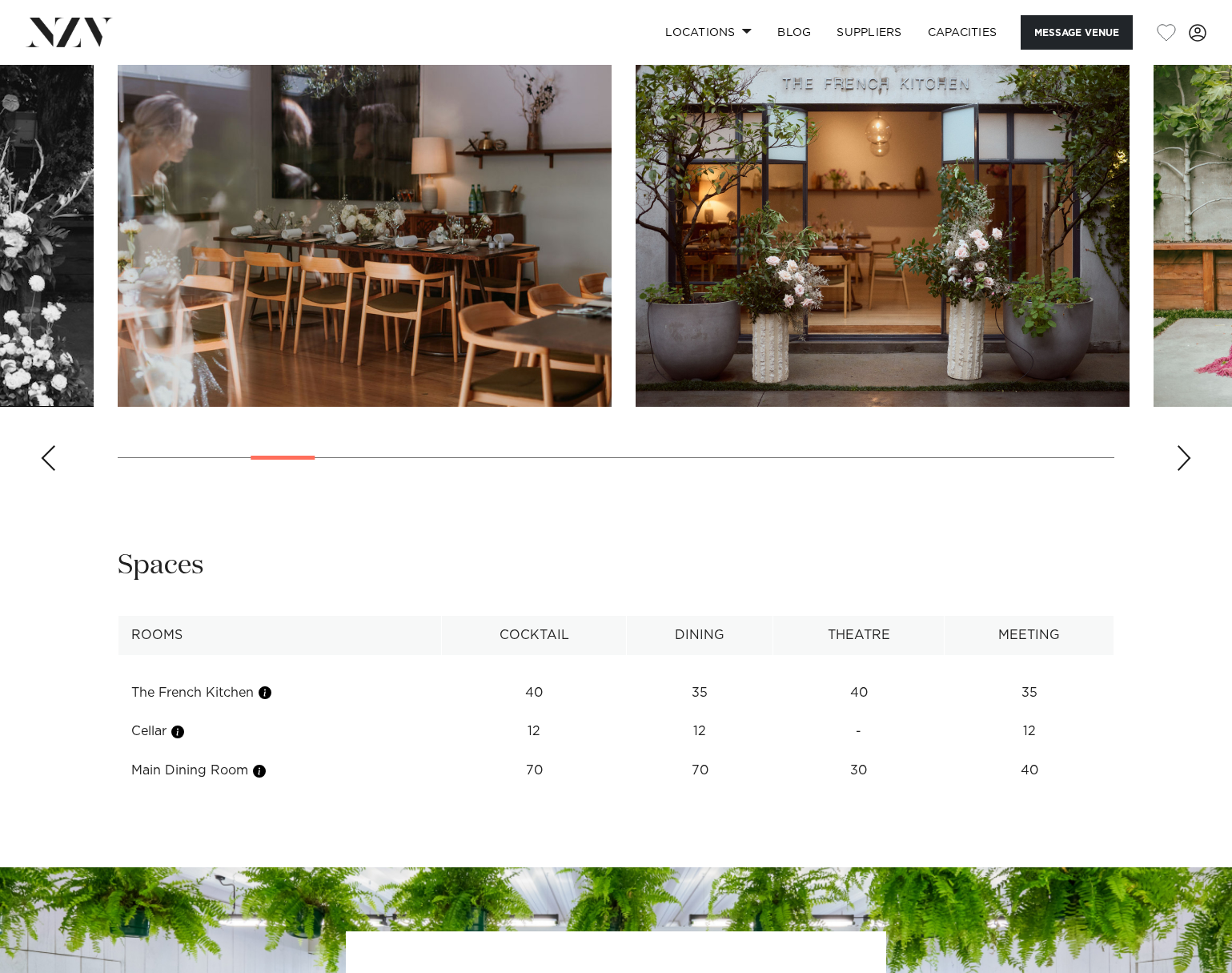
click at [1180, 458] on div "Next slide" at bounding box center [1183, 458] width 16 height 26
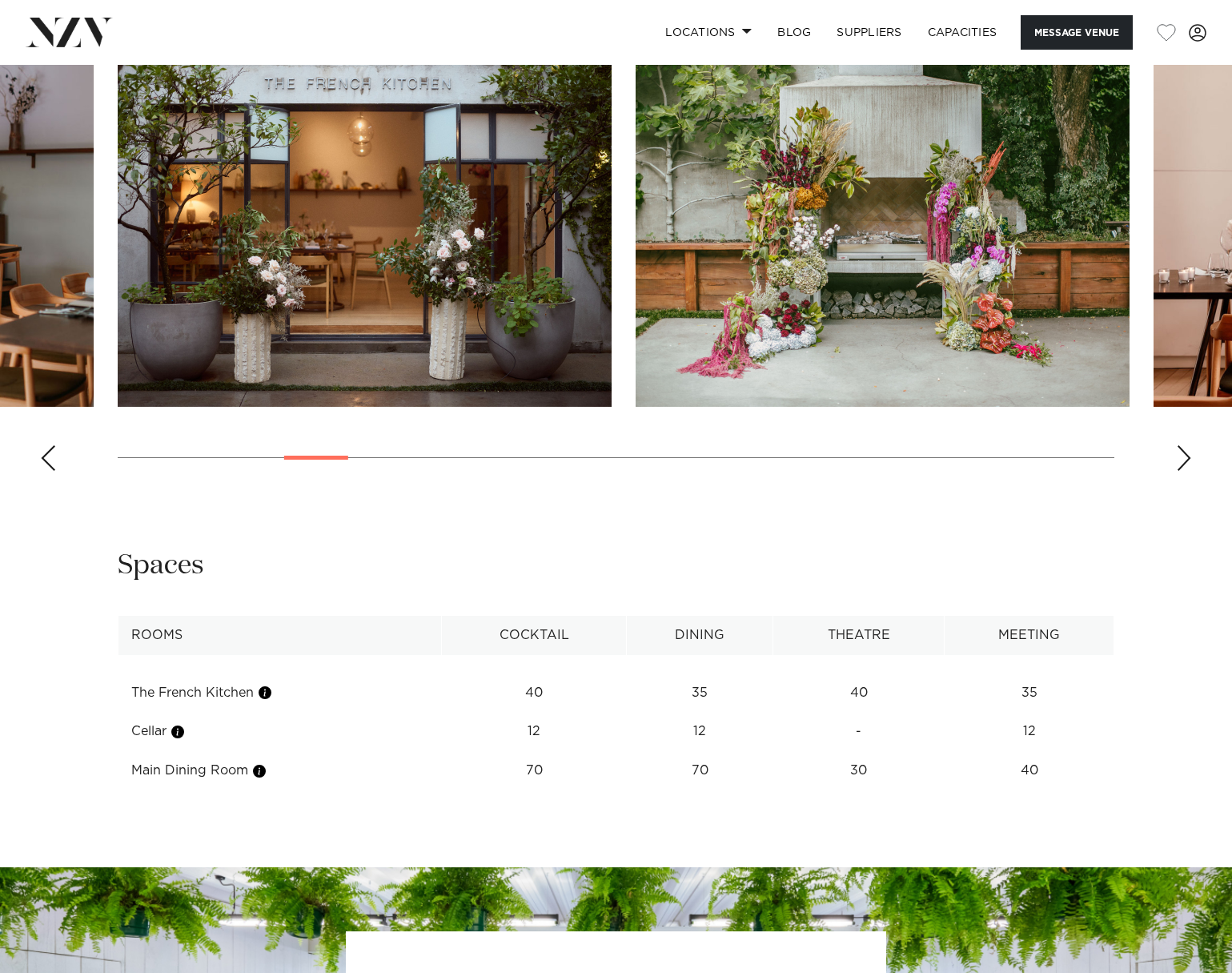
click at [1180, 458] on div "Next slide" at bounding box center [1183, 458] width 16 height 26
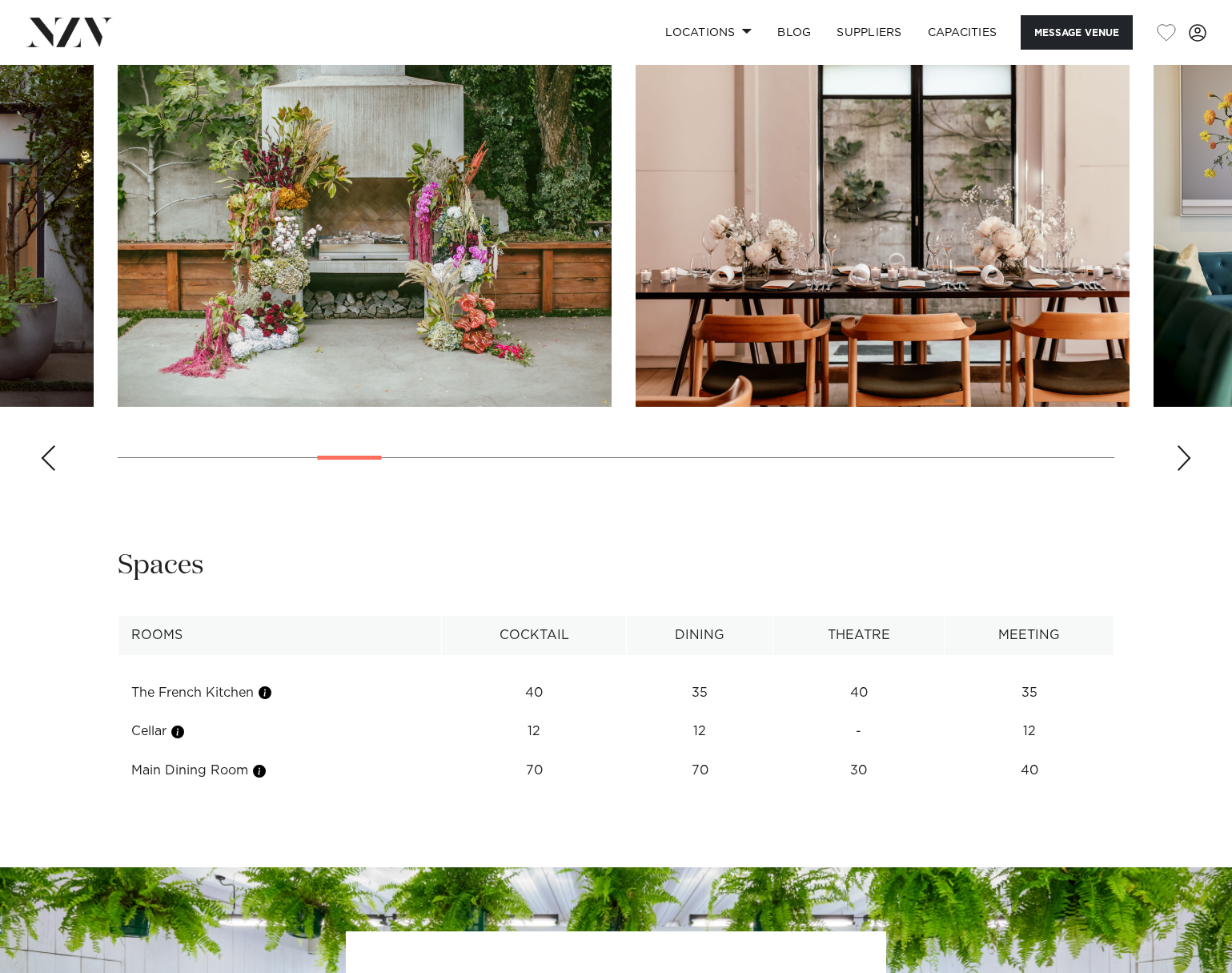
click at [1180, 458] on div "Next slide" at bounding box center [1183, 458] width 16 height 26
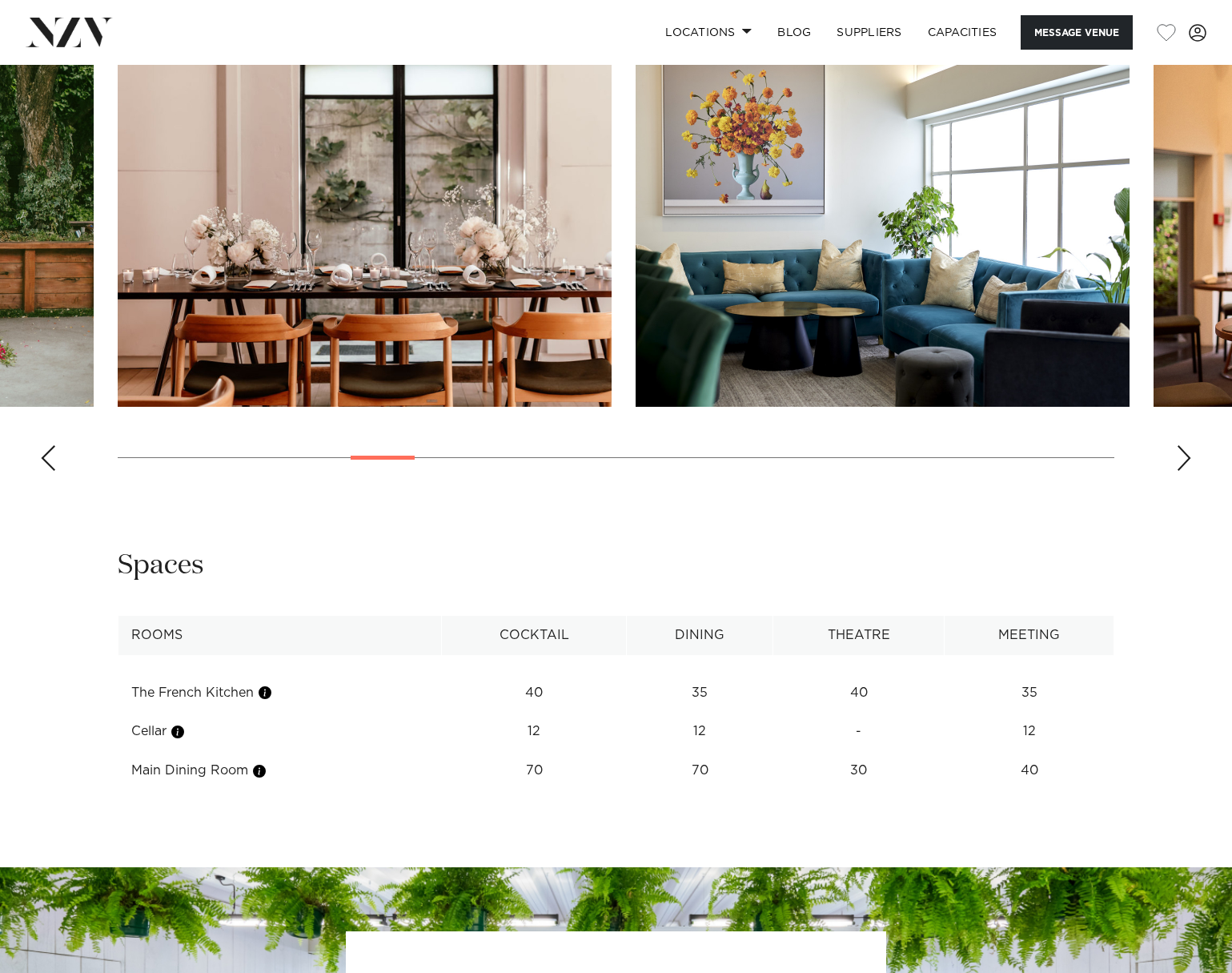
click at [1180, 458] on div "Next slide" at bounding box center [1183, 458] width 16 height 26
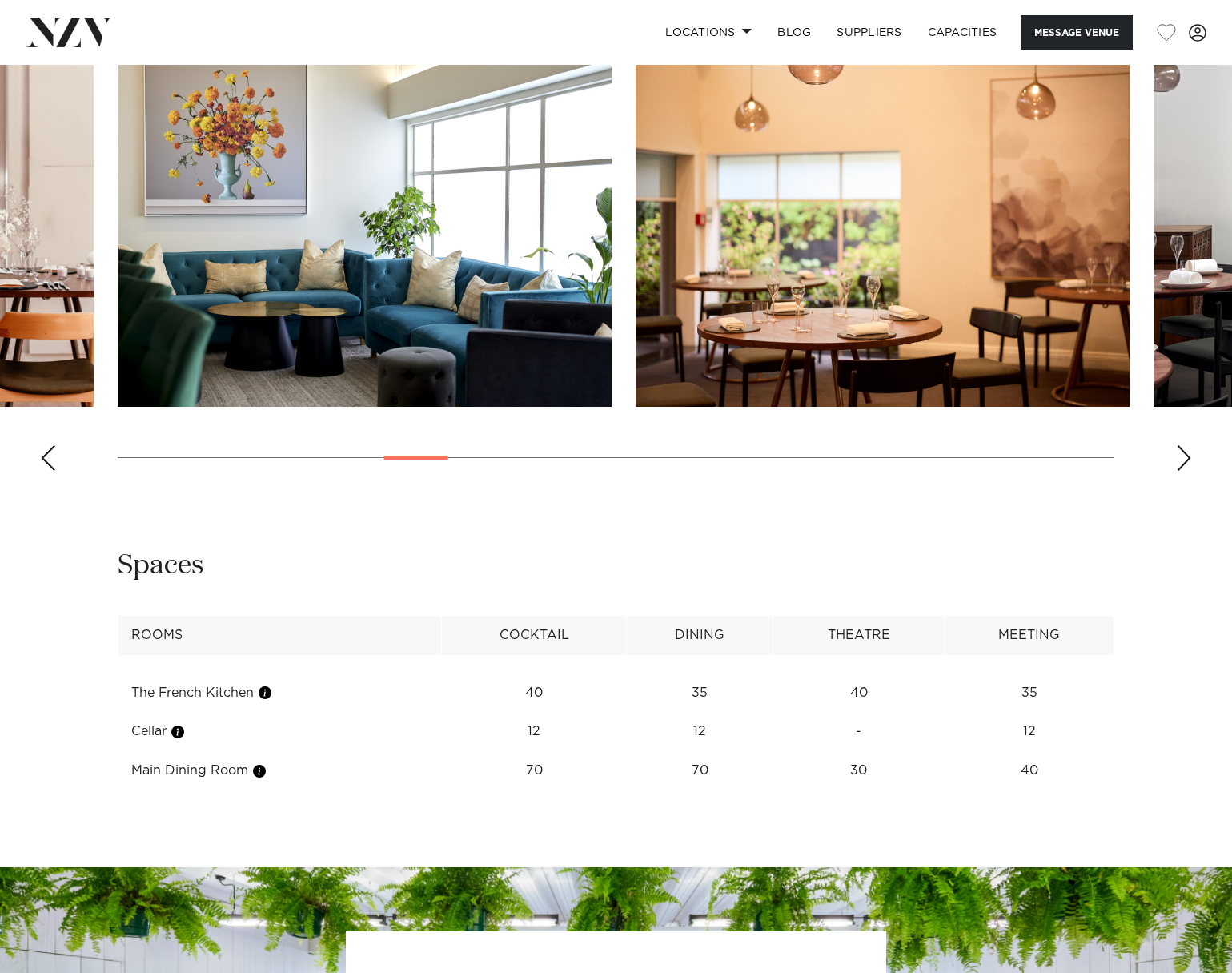
click at [1180, 459] on div "Next slide" at bounding box center [1183, 458] width 16 height 26
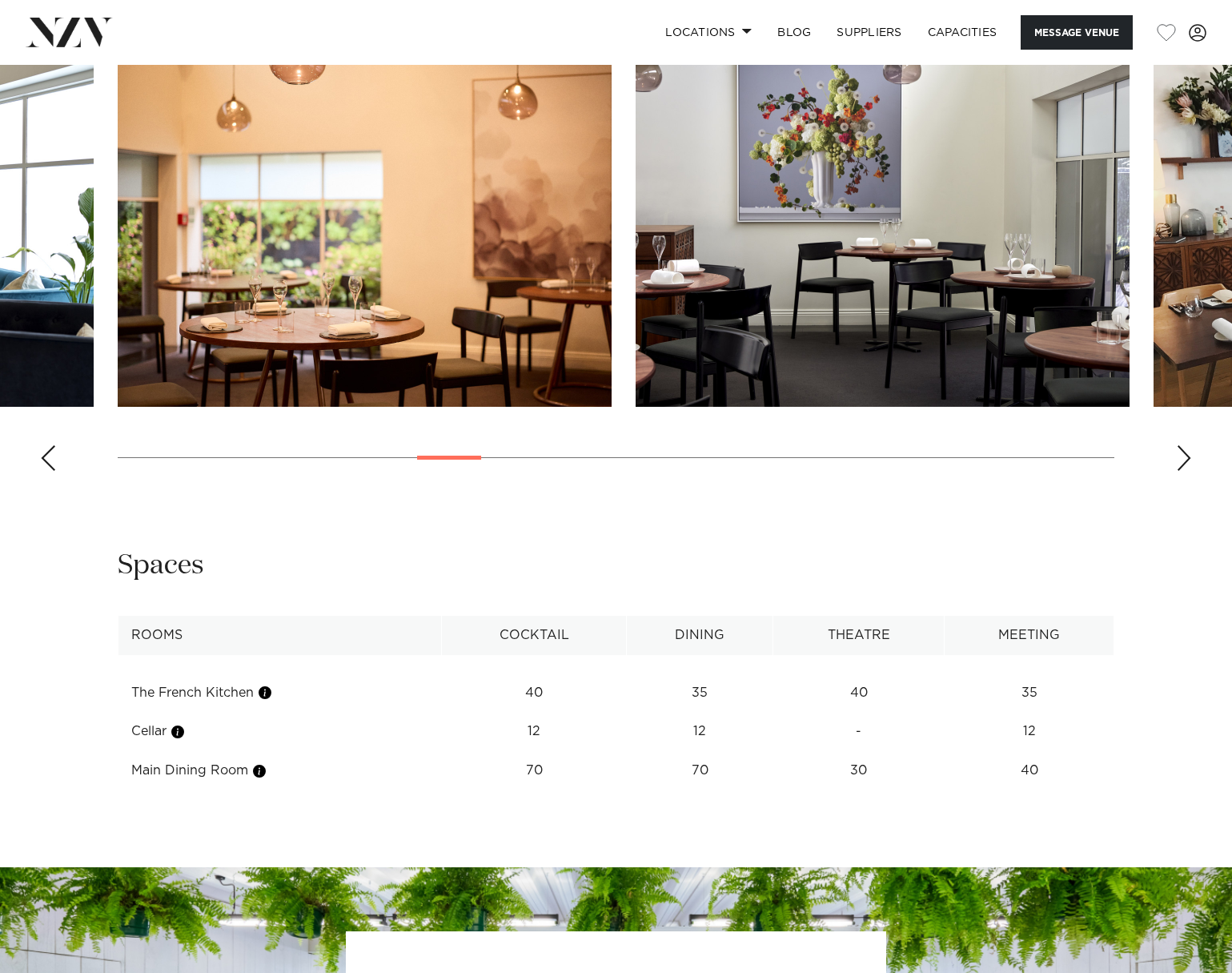
click at [1180, 459] on div "Next slide" at bounding box center [1183, 458] width 16 height 26
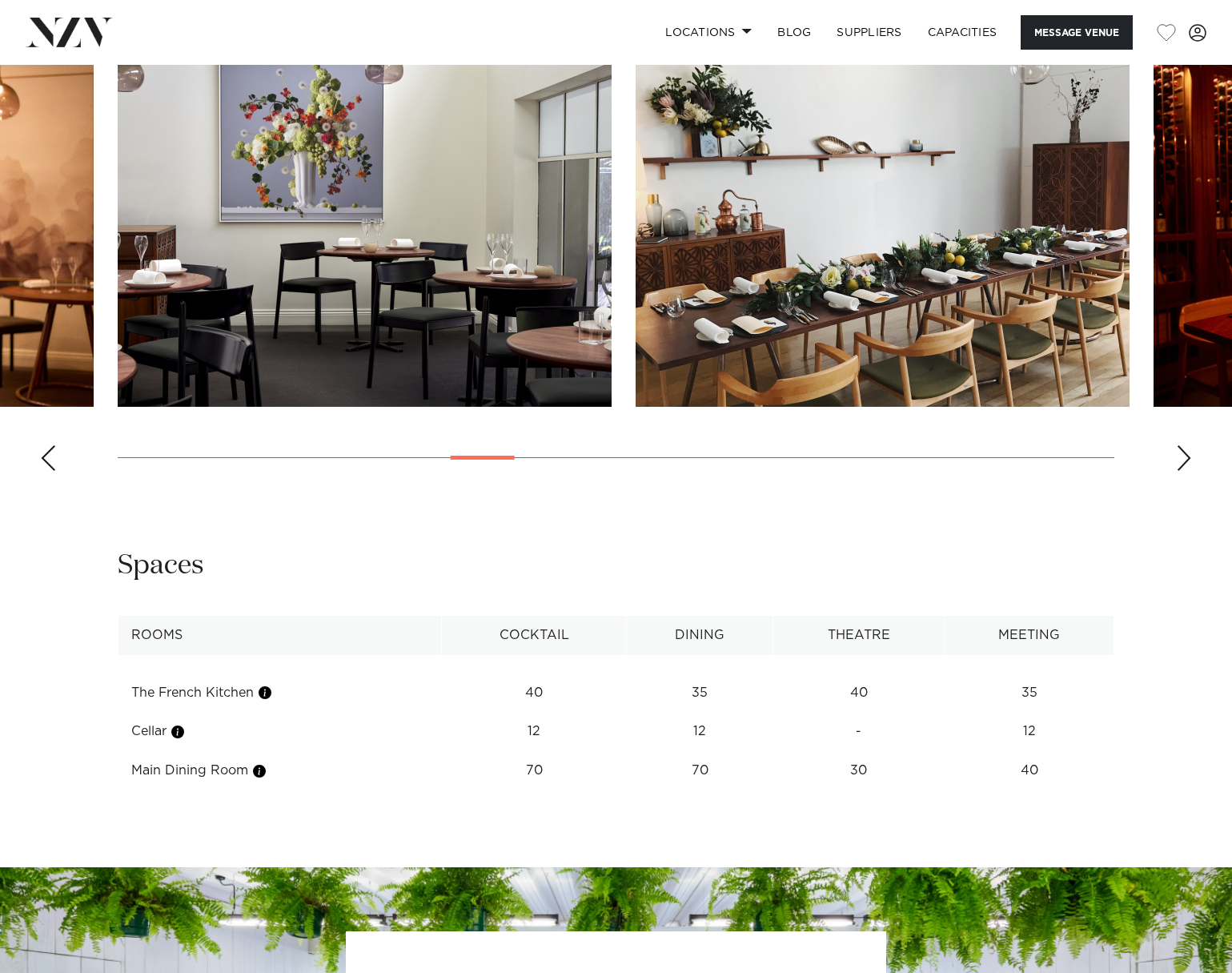
click at [1180, 460] on div "Next slide" at bounding box center [1183, 458] width 16 height 26
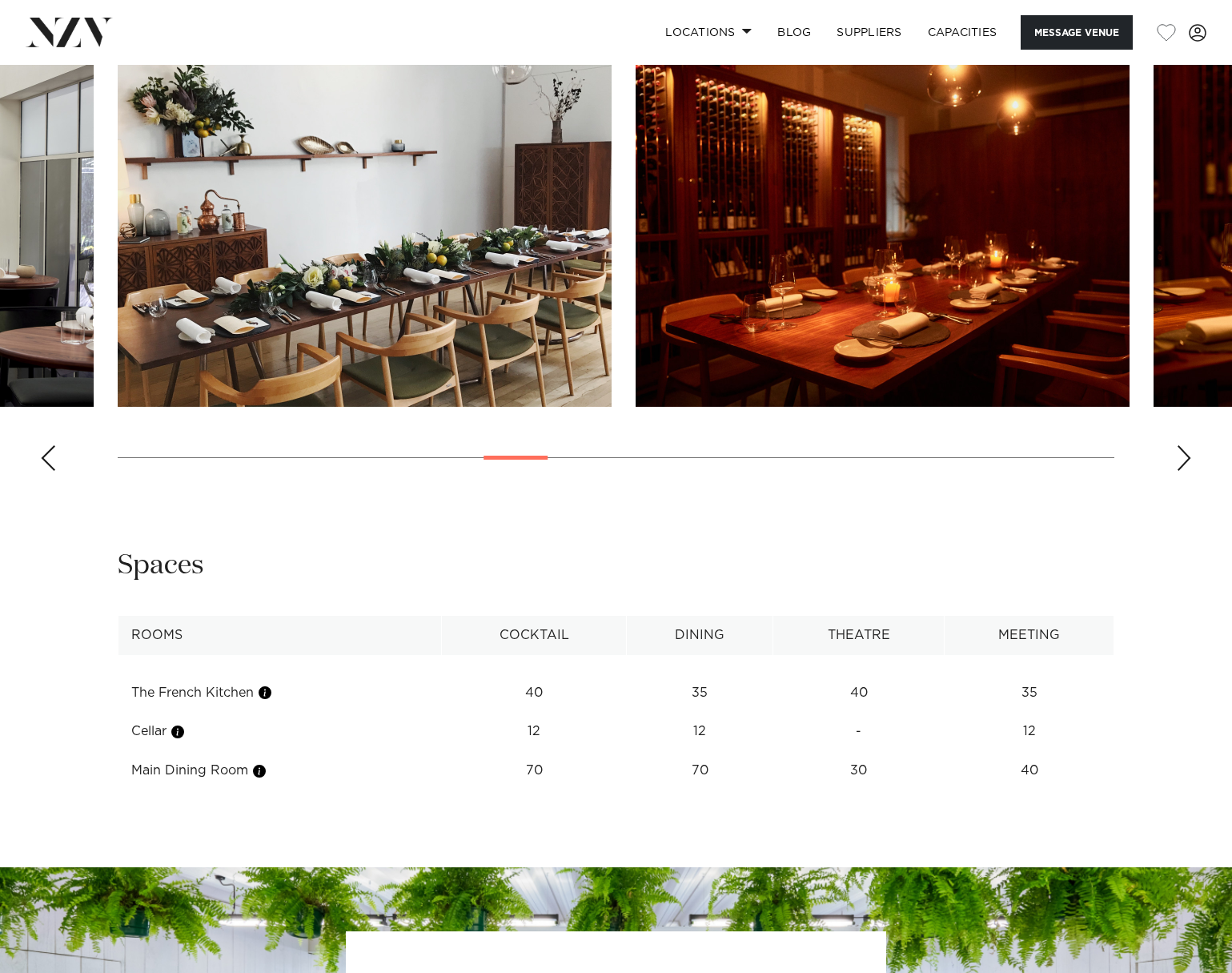
click at [1180, 461] on div "Next slide" at bounding box center [1183, 458] width 16 height 26
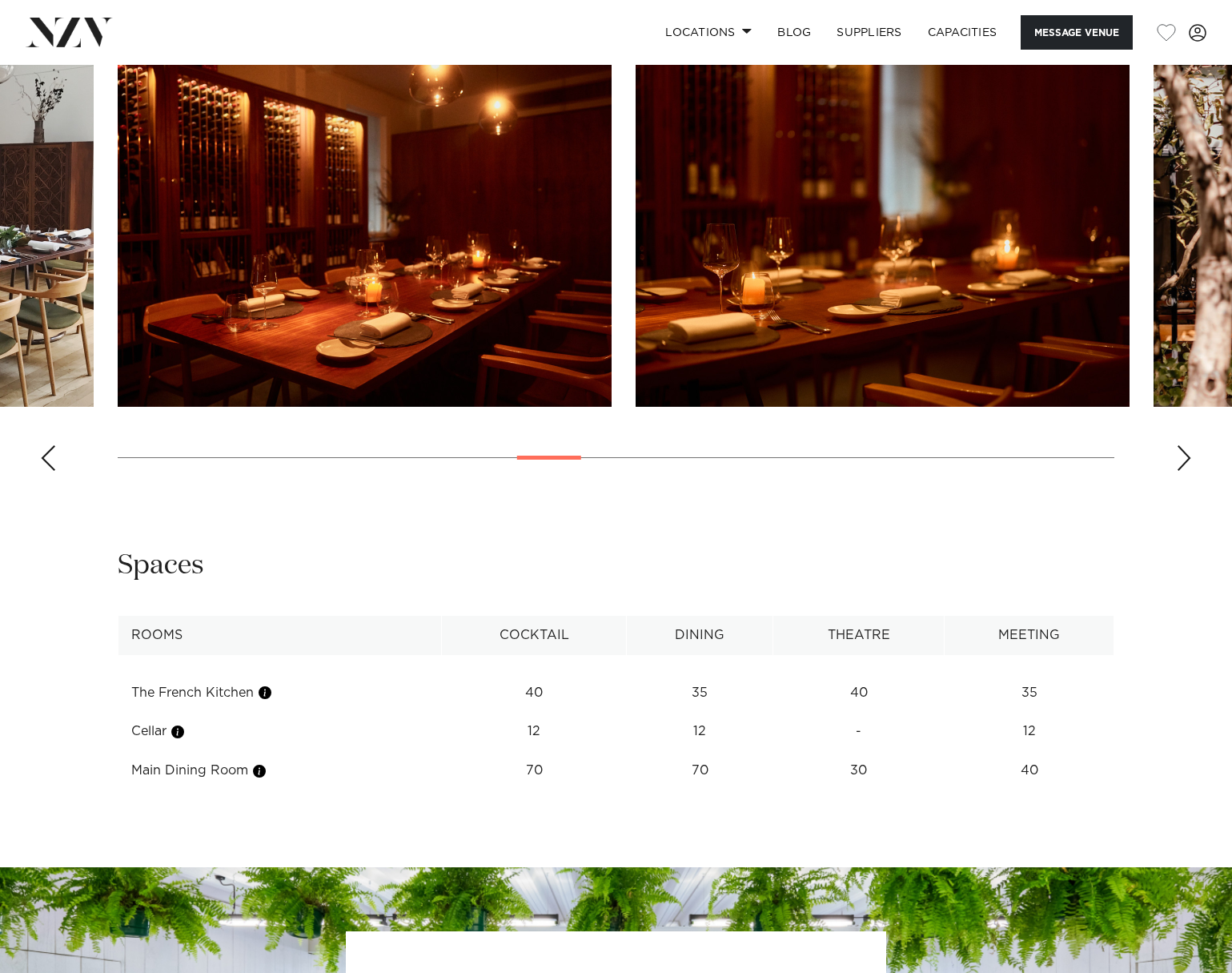
click at [1180, 461] on div "Next slide" at bounding box center [1183, 458] width 16 height 26
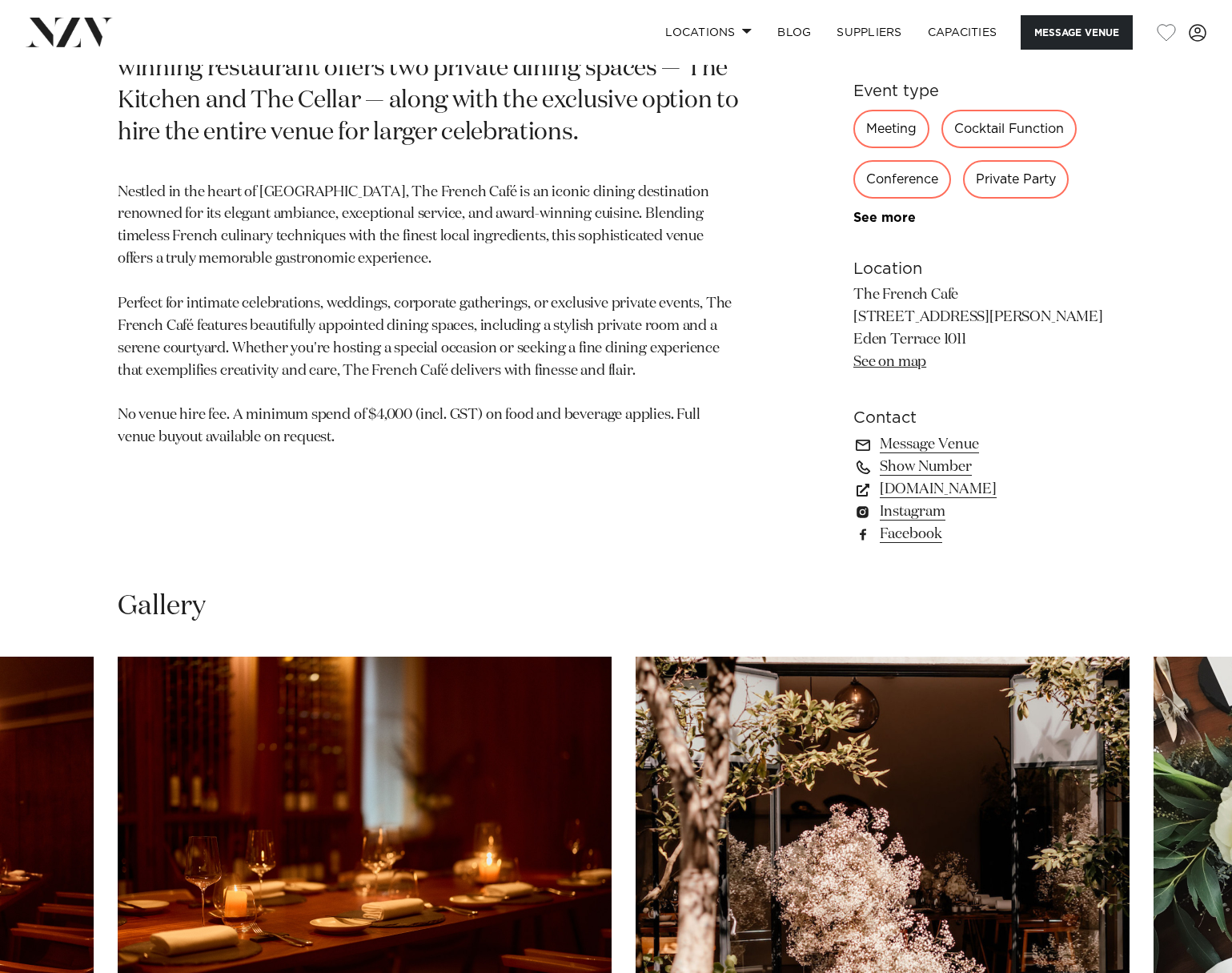
scroll to position [881, 0]
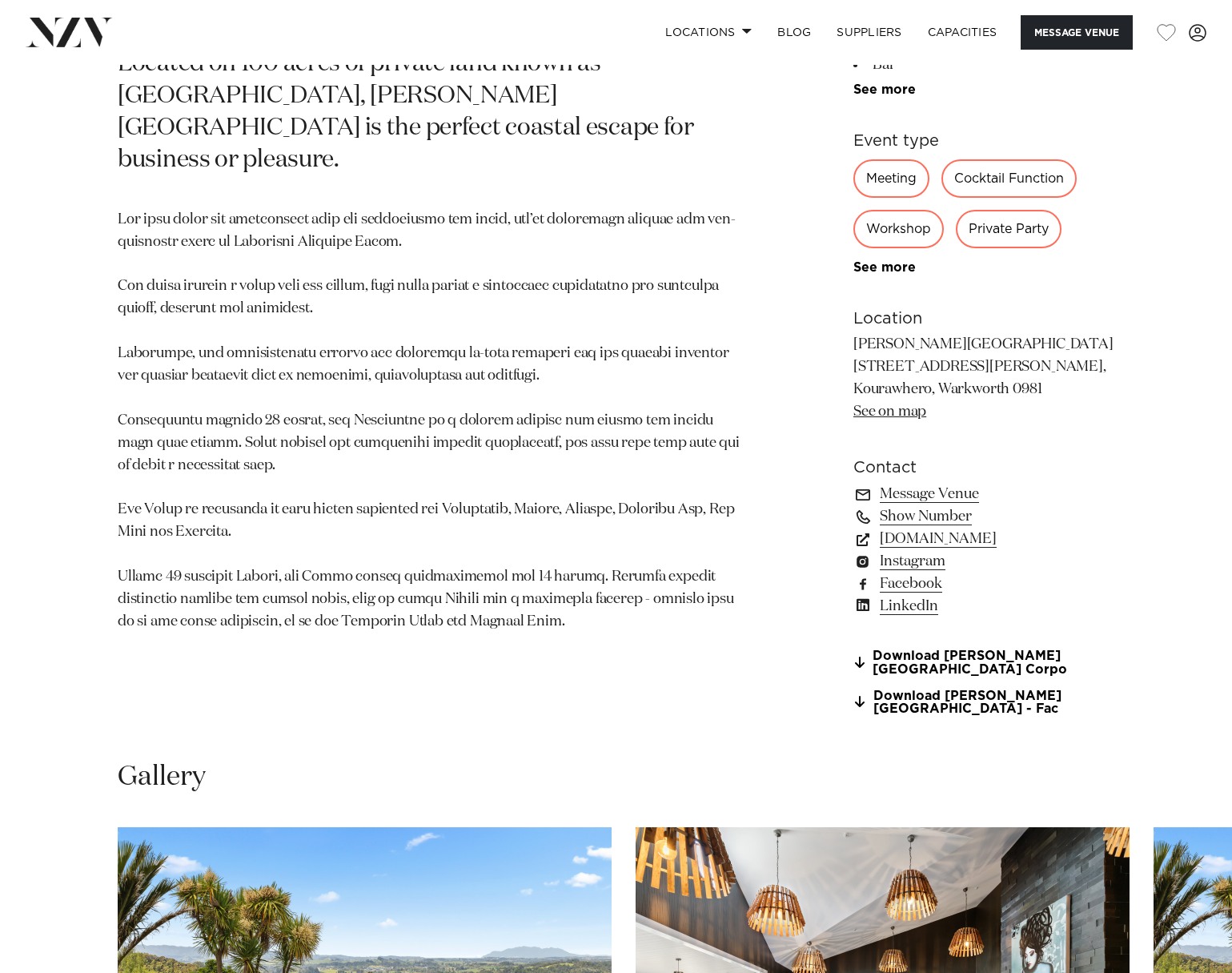
scroll to position [881, 0]
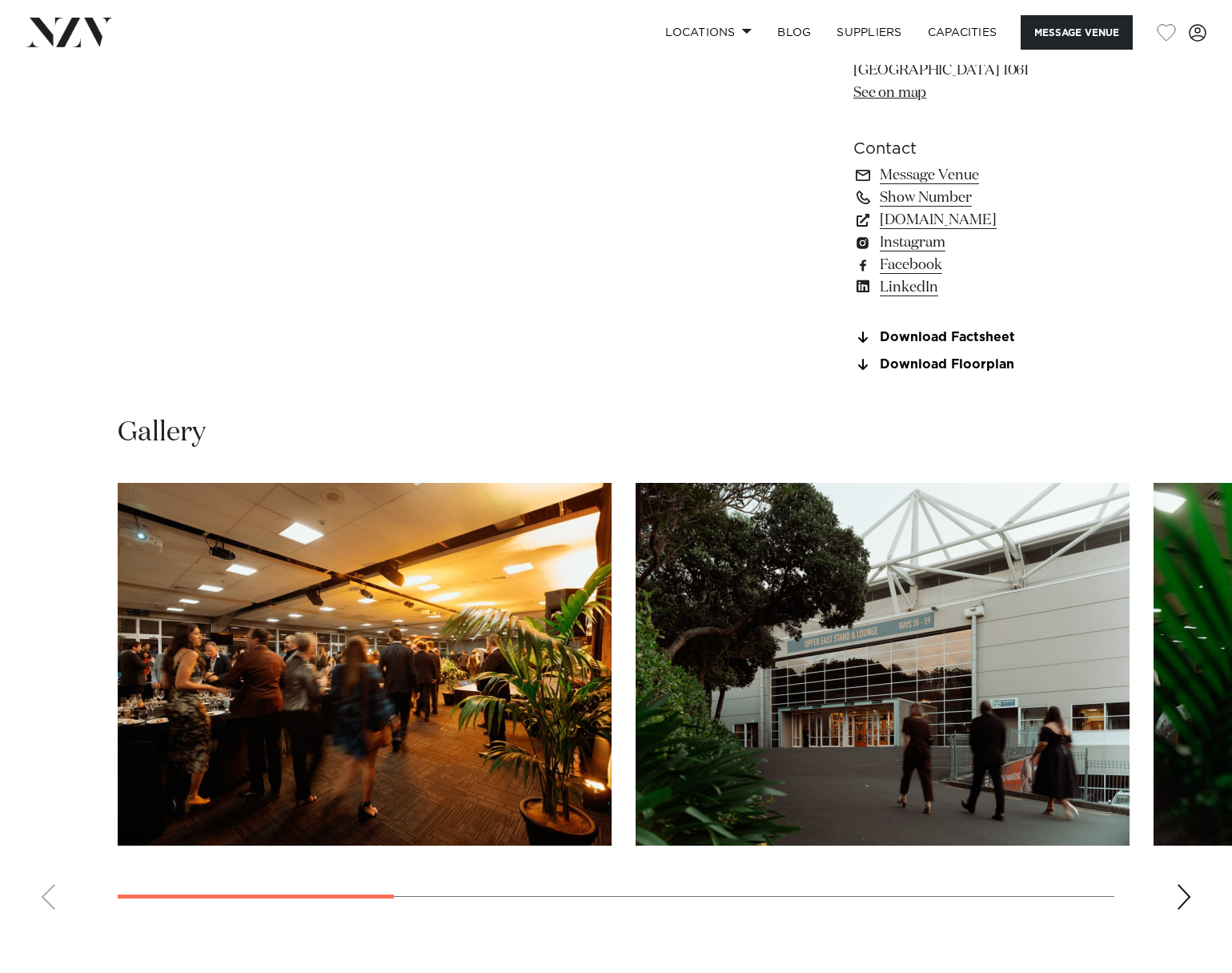
scroll to position [1201, 0]
click at [1191, 909] on div "Next slide" at bounding box center [1183, 895] width 16 height 26
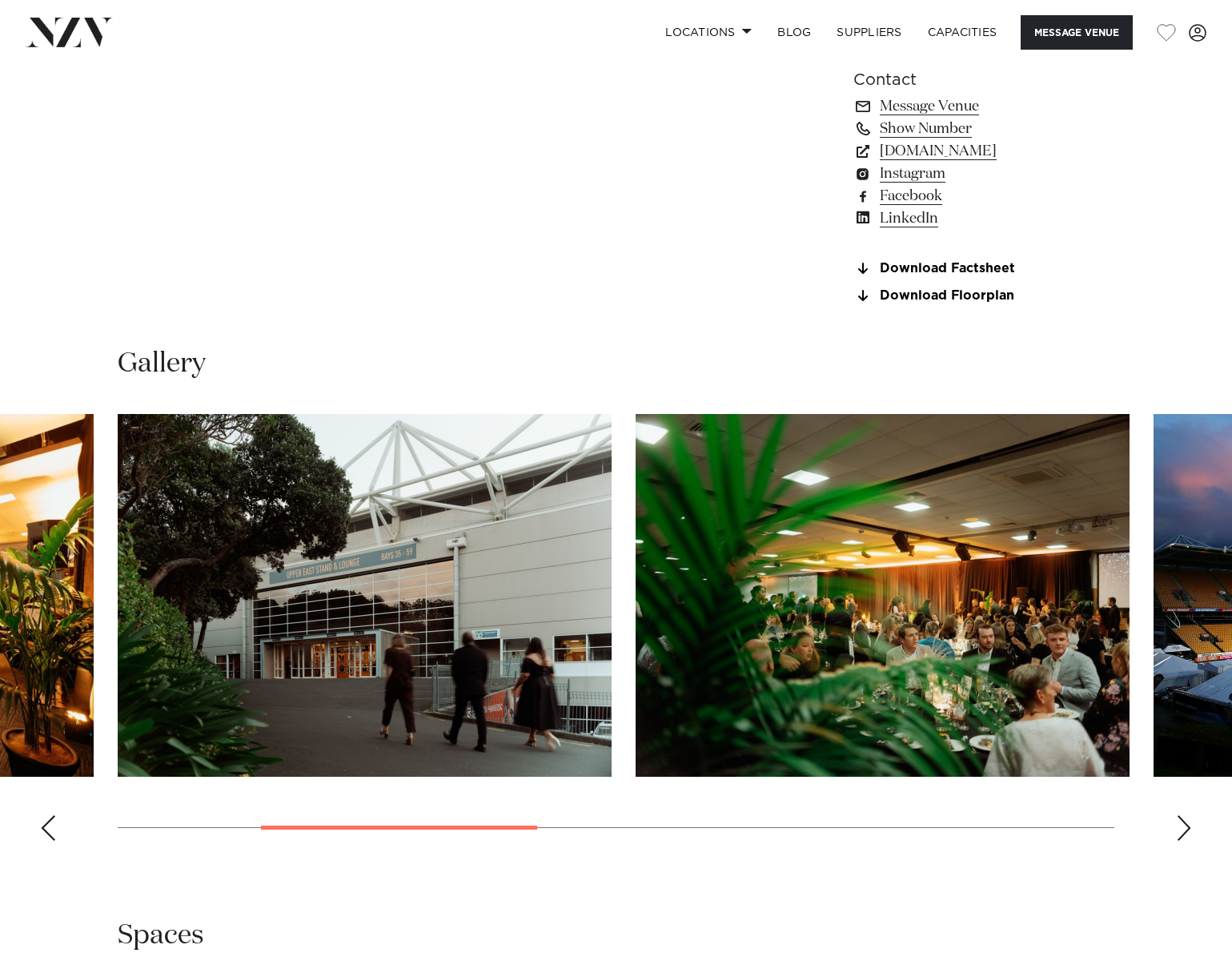
scroll to position [1361, 0]
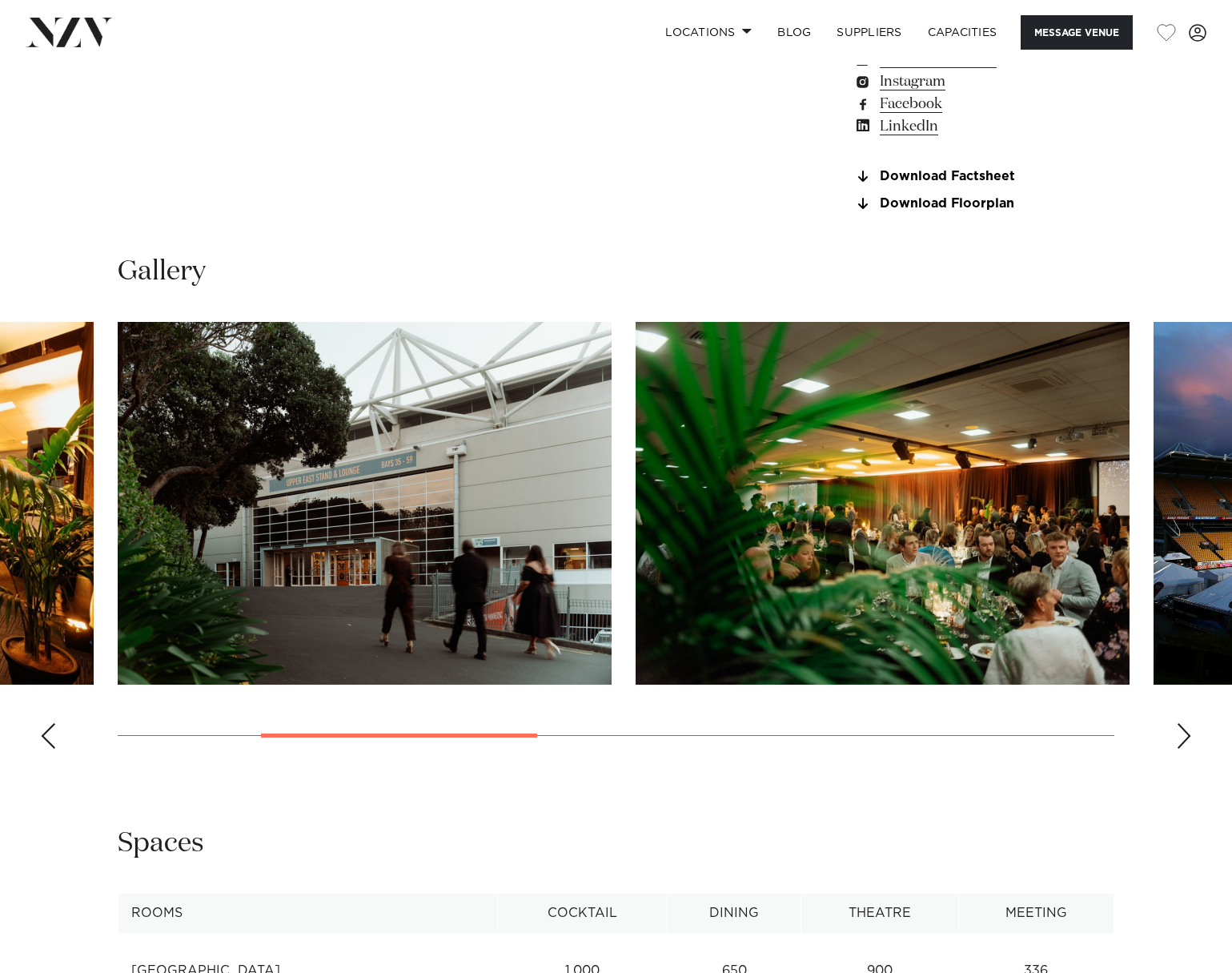
click at [1180, 749] on div "Next slide" at bounding box center [1183, 735] width 16 height 26
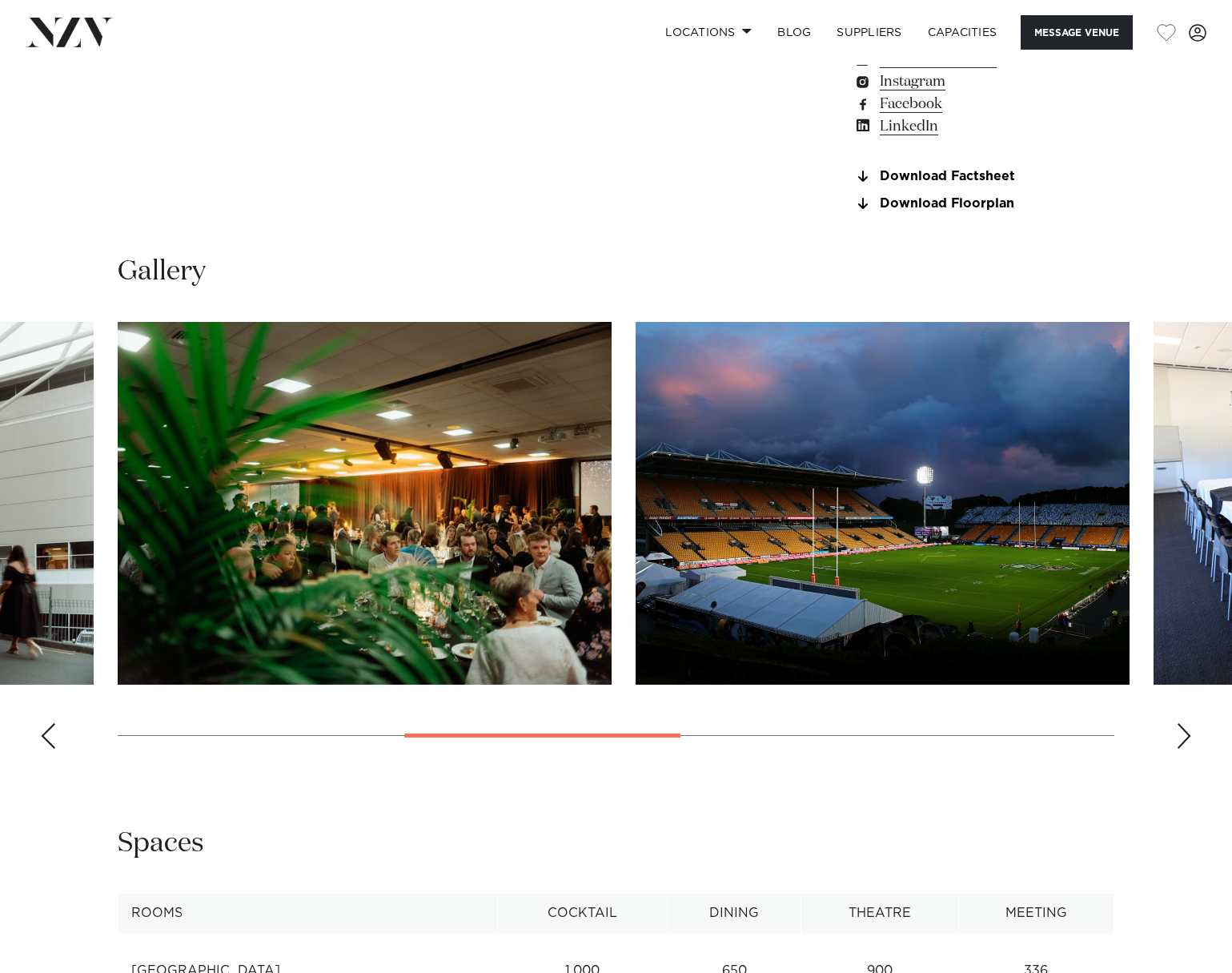
click at [1180, 749] on div "Next slide" at bounding box center [1183, 735] width 16 height 26
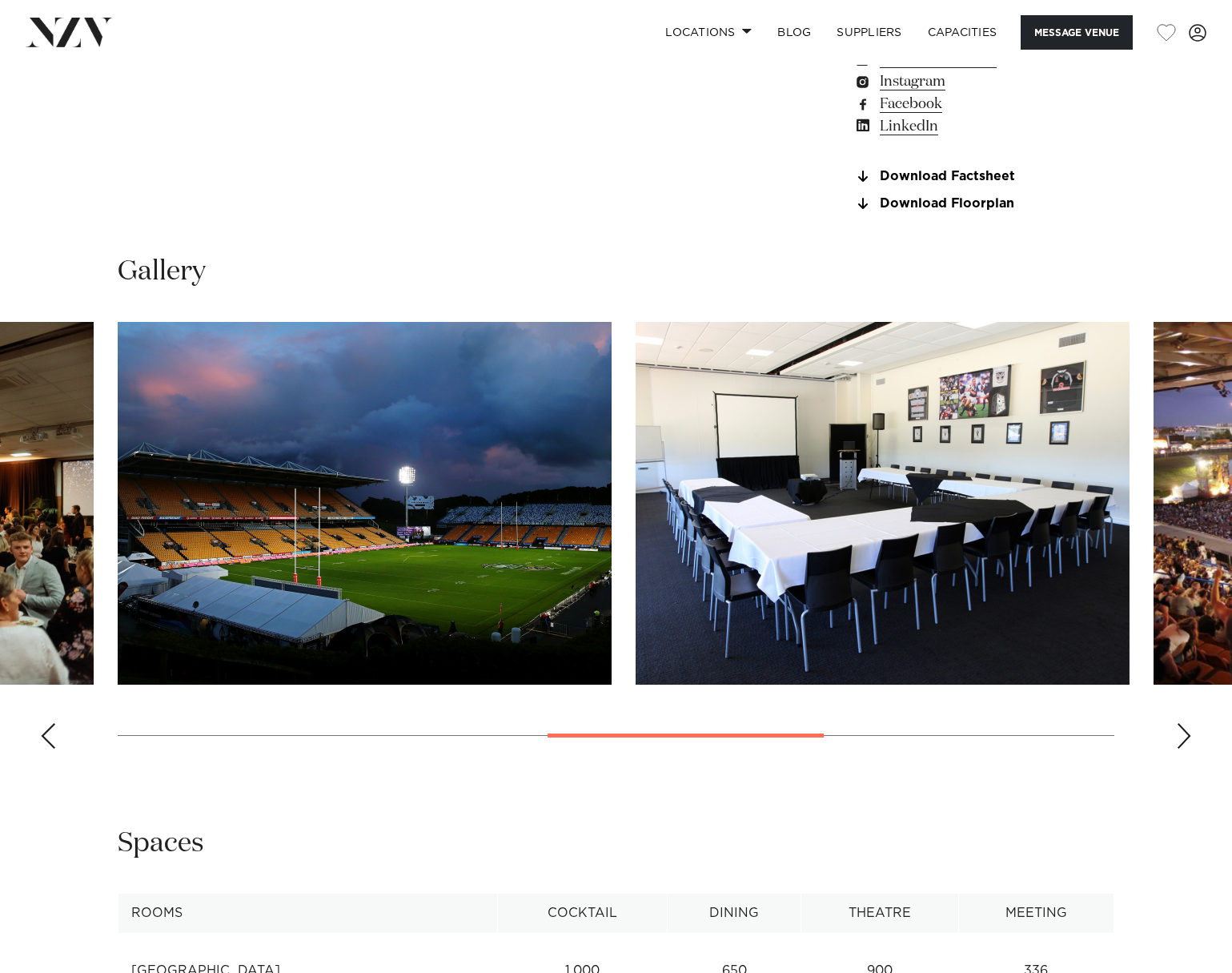
click at [1180, 749] on div "Next slide" at bounding box center [1183, 735] width 16 height 26
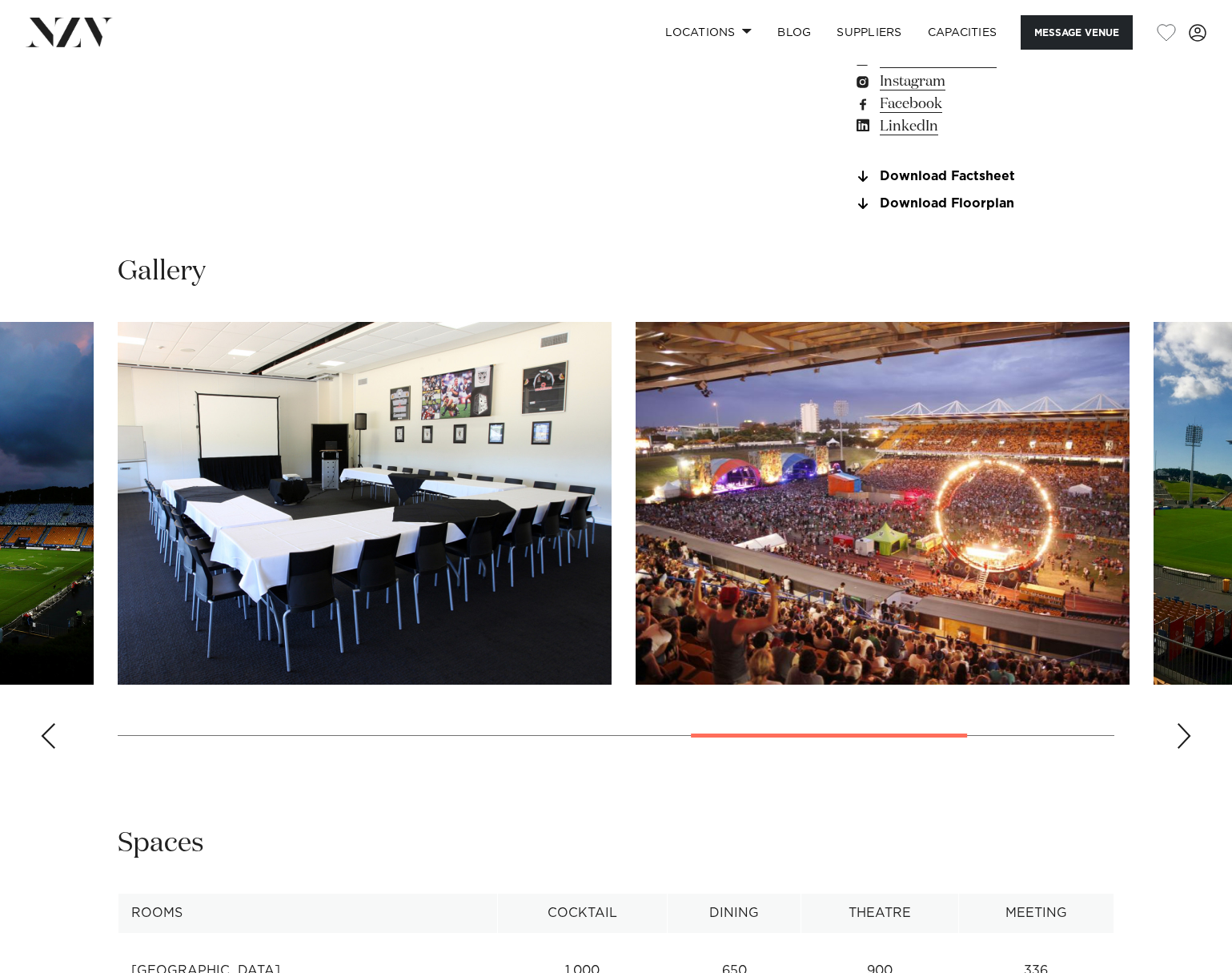
click at [1180, 749] on div "Next slide" at bounding box center [1183, 735] width 16 height 26
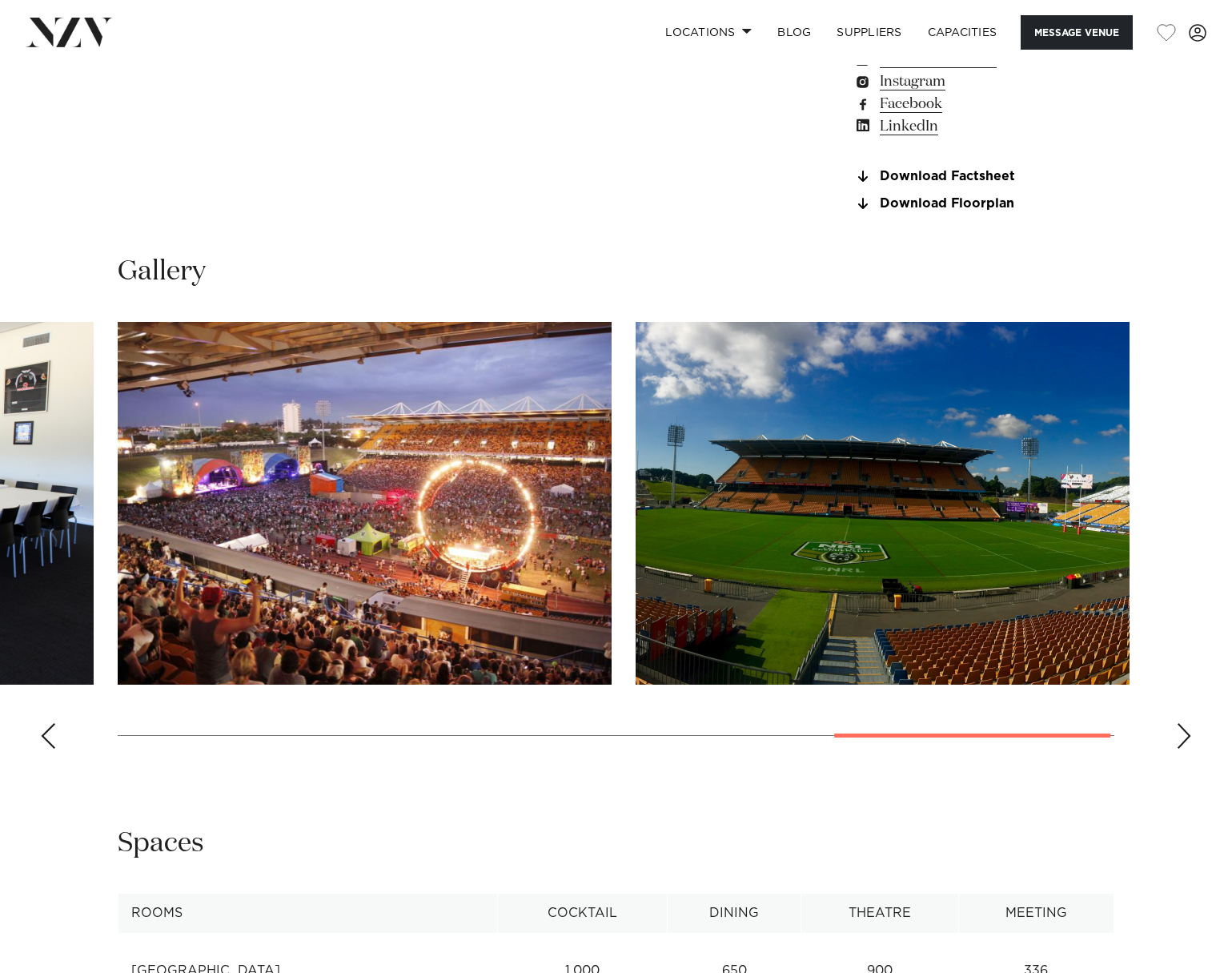
click at [1180, 749] on div "Next slide" at bounding box center [1183, 735] width 16 height 26
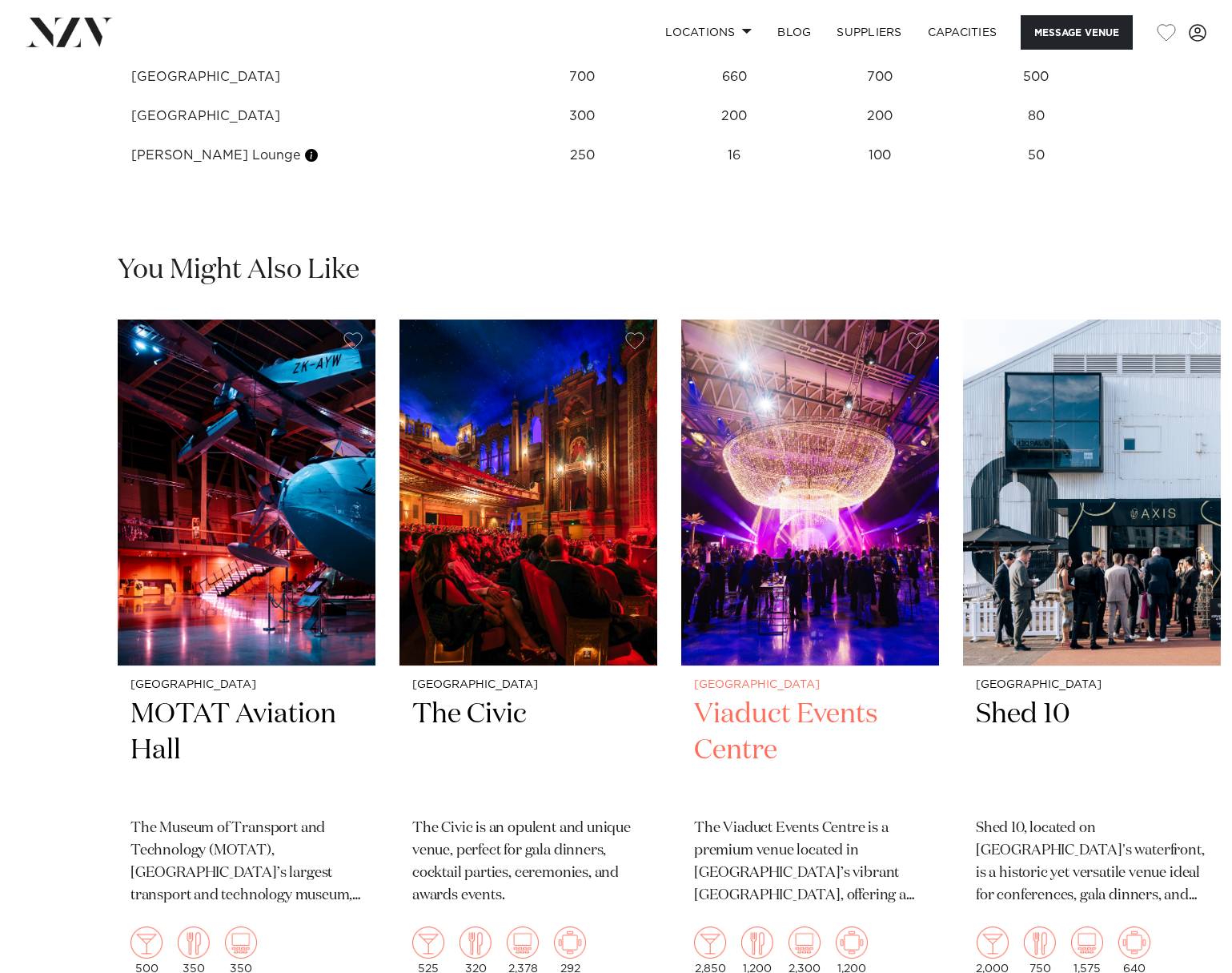
scroll to position [2322, 0]
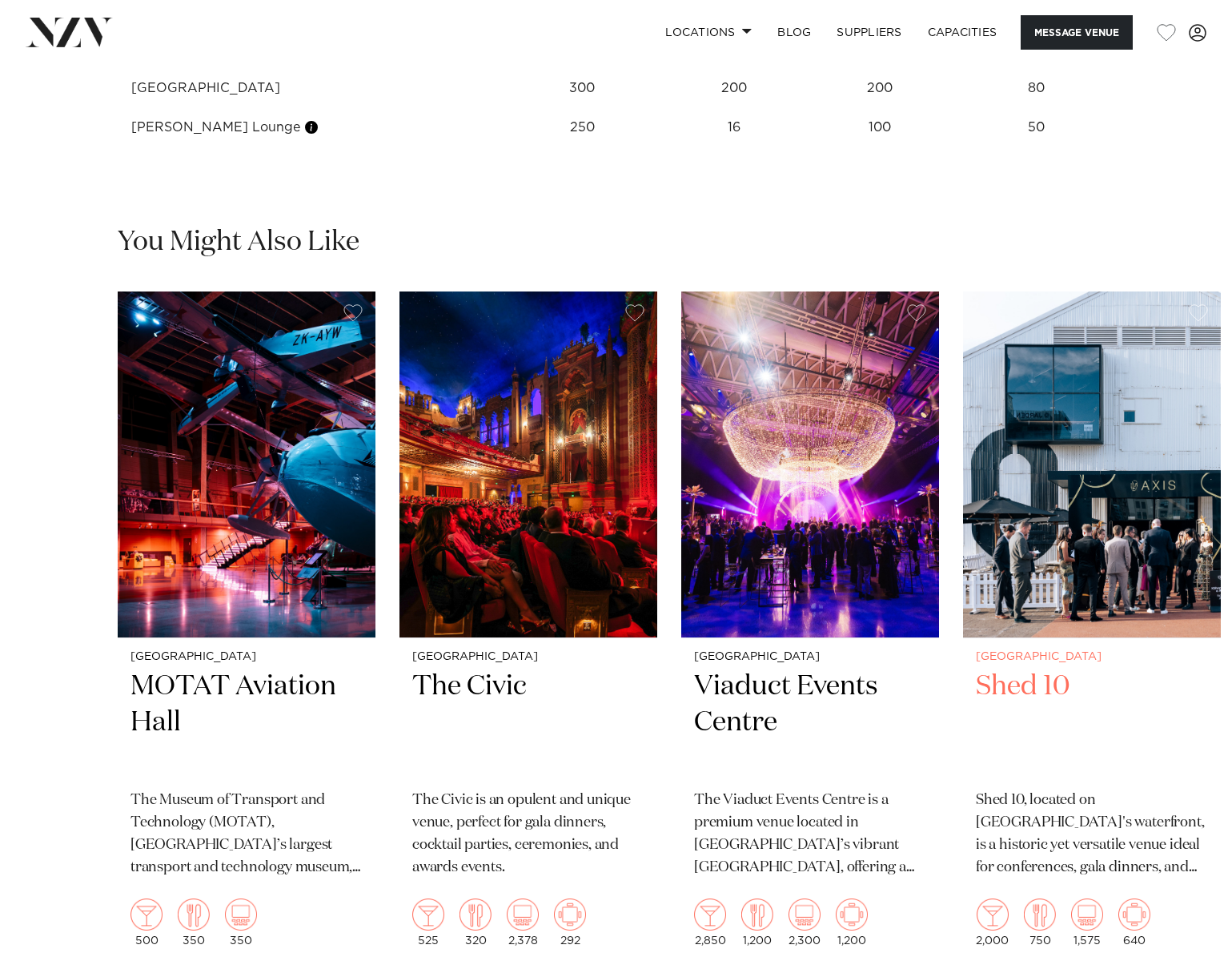
click at [1103, 525] on img "4 / 11" at bounding box center [1091, 464] width 258 height 346
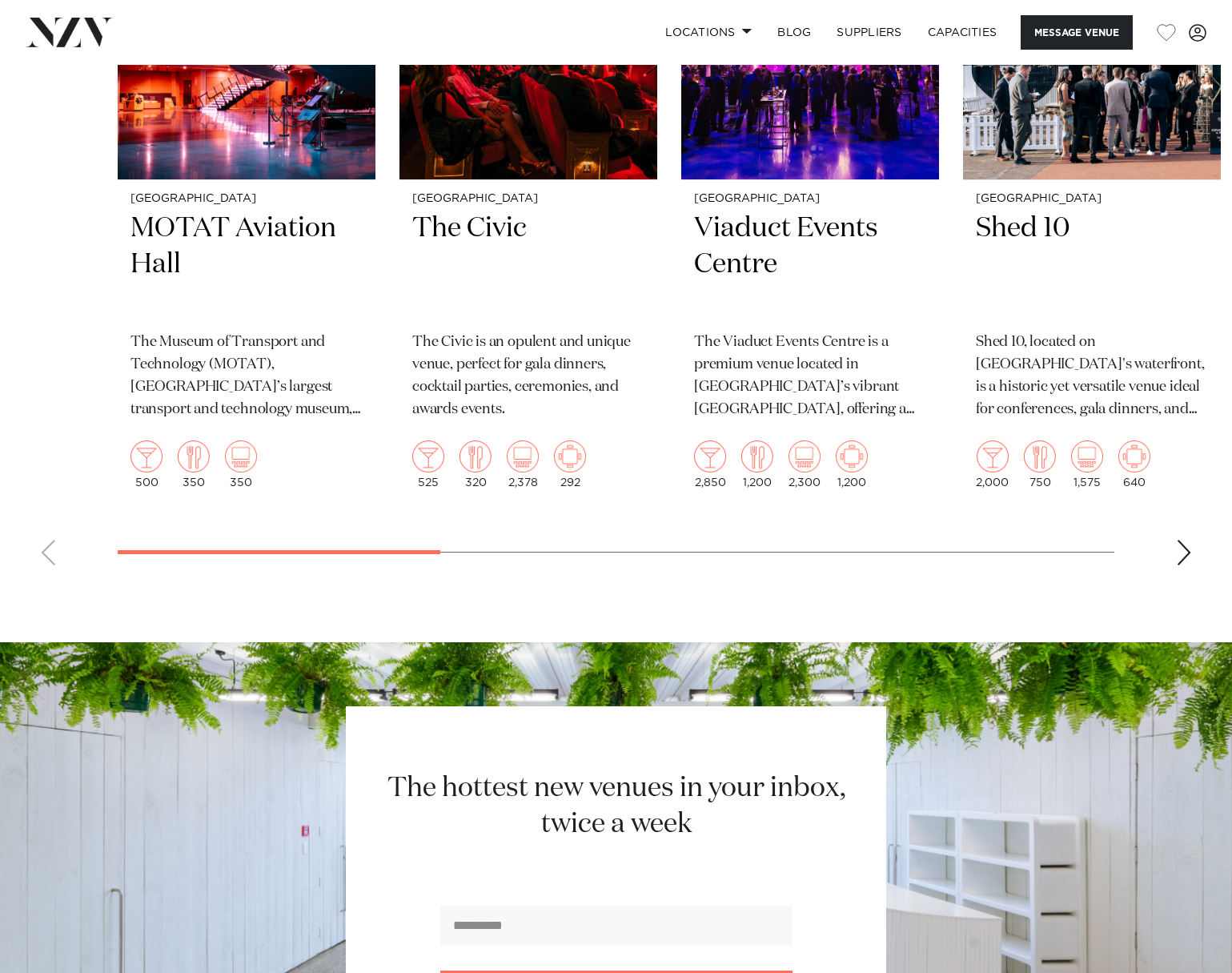
scroll to position [2877, 0]
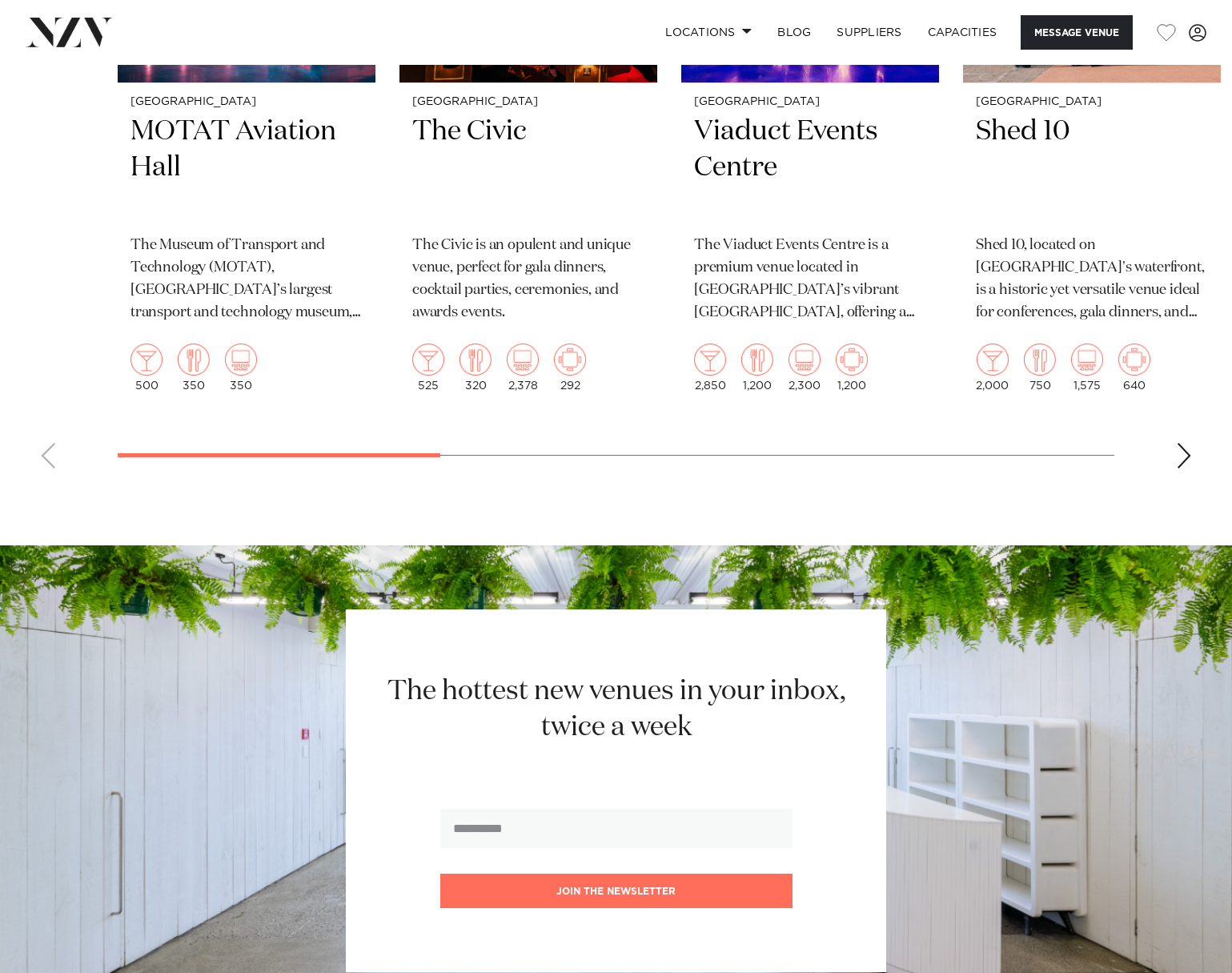
click at [1183, 468] on div "Next slide" at bounding box center [1183, 455] width 16 height 26
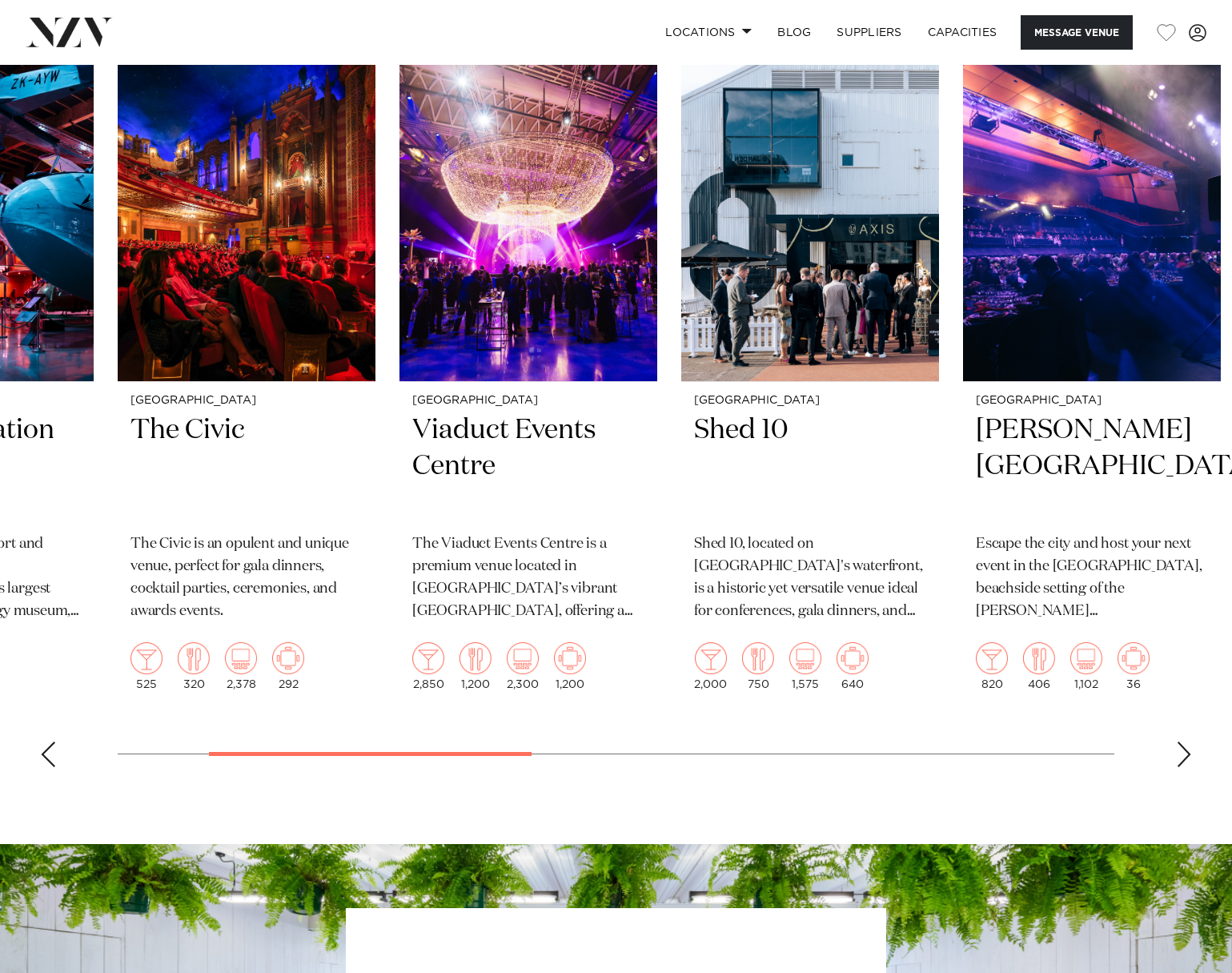
scroll to position [2637, 0]
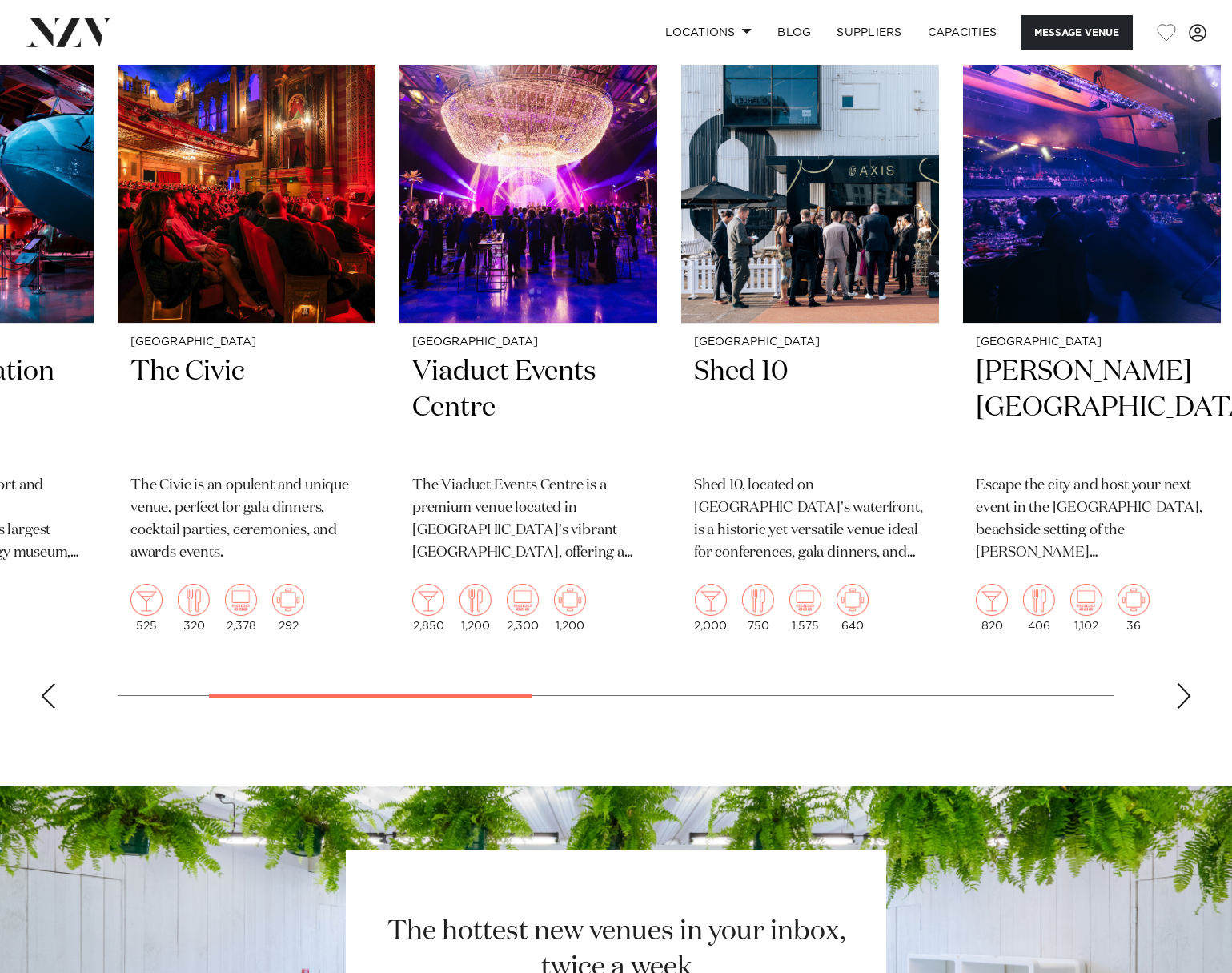
click at [1180, 709] on div "Next slide" at bounding box center [1183, 695] width 16 height 26
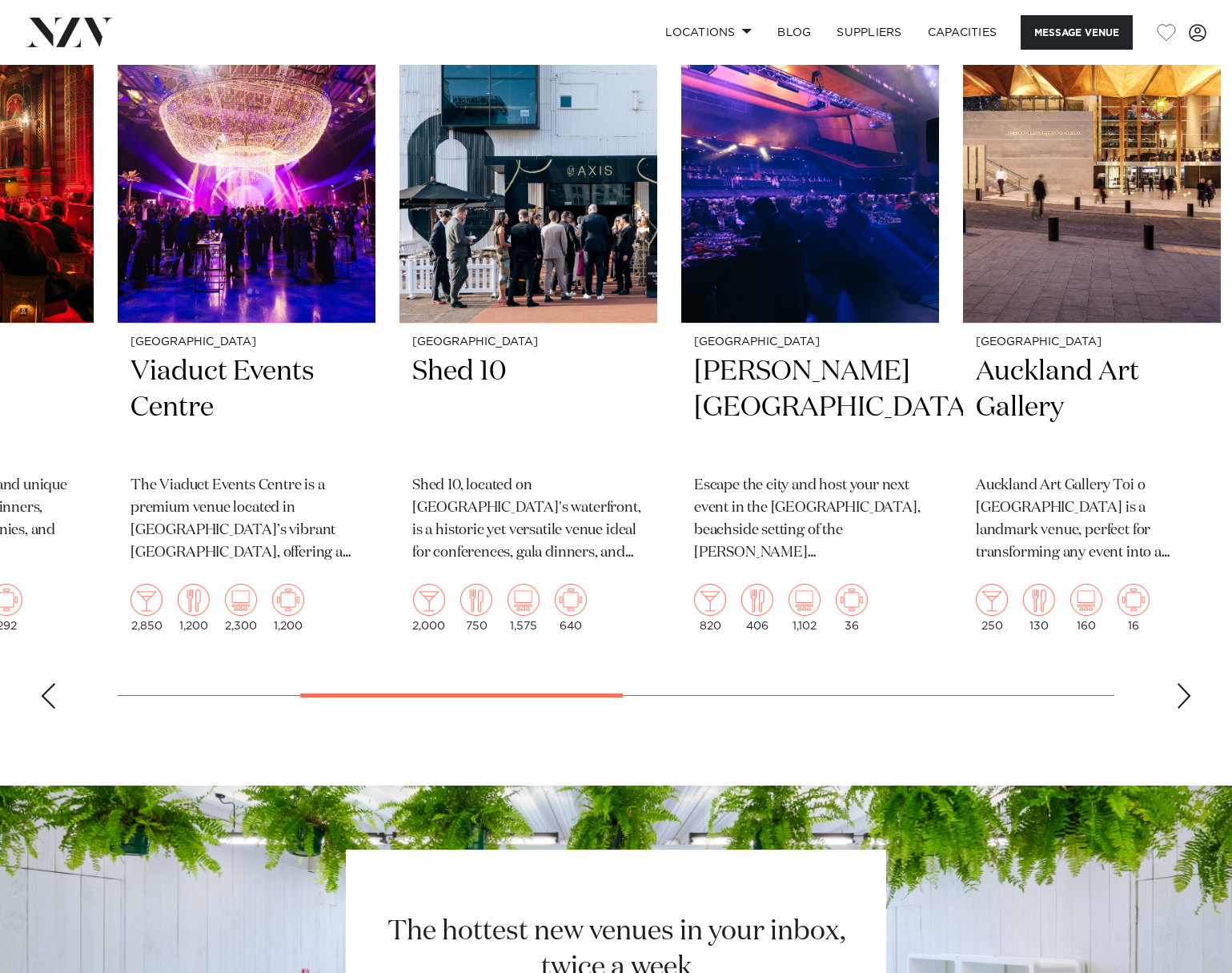
click at [1180, 709] on div "Next slide" at bounding box center [1183, 695] width 16 height 26
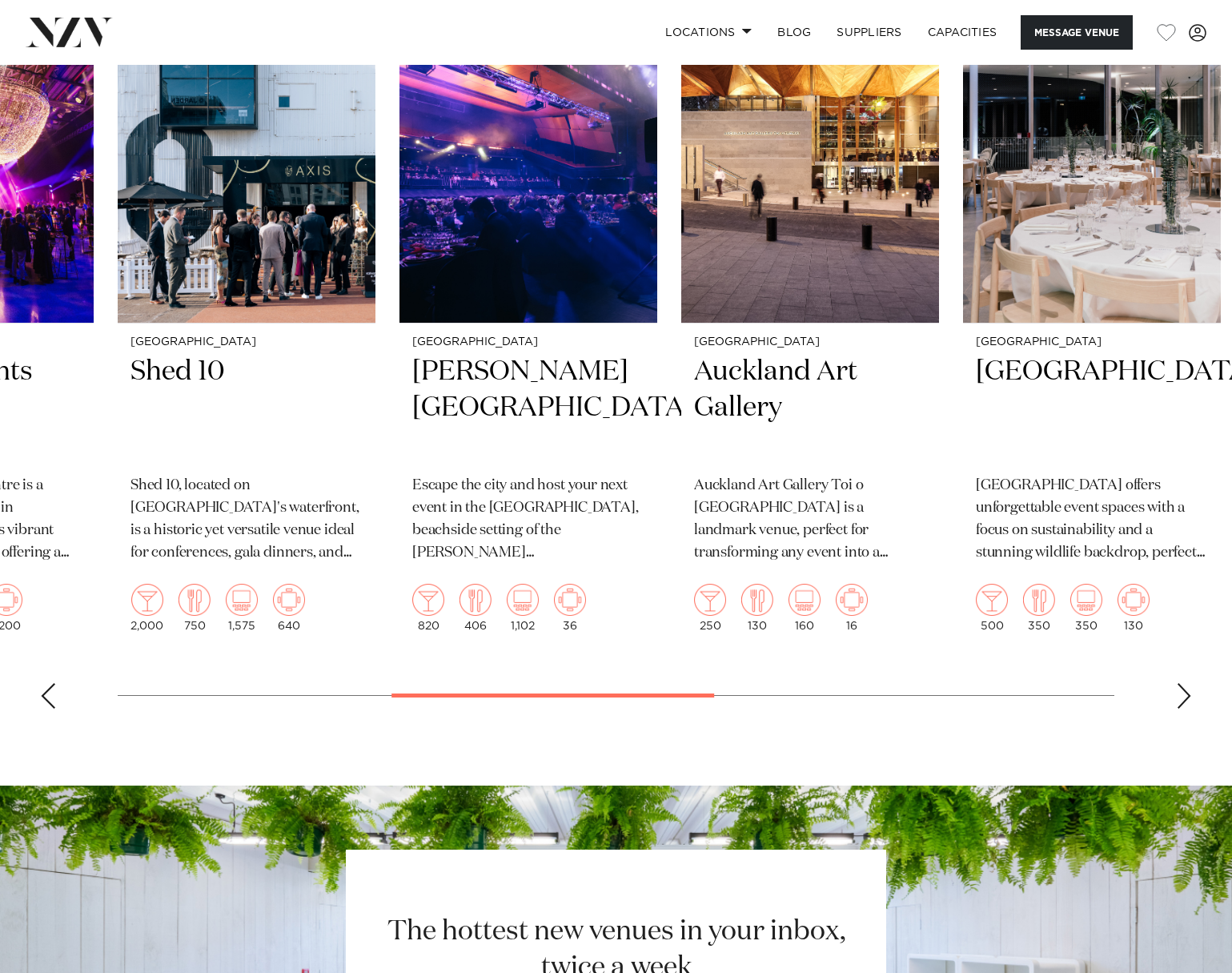
click at [1180, 709] on div "Next slide" at bounding box center [1183, 695] width 16 height 26
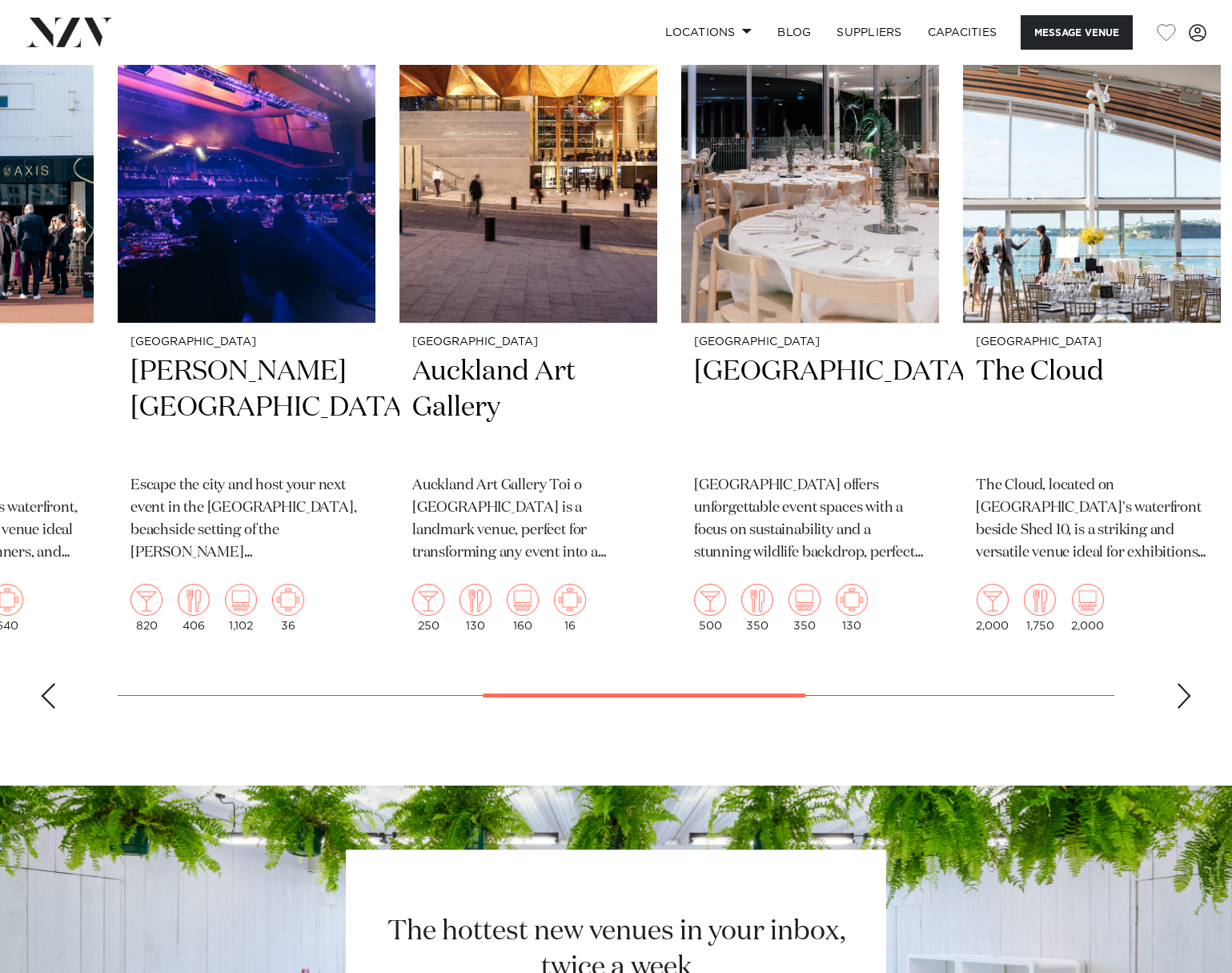
click at [1180, 709] on div "Next slide" at bounding box center [1183, 695] width 16 height 26
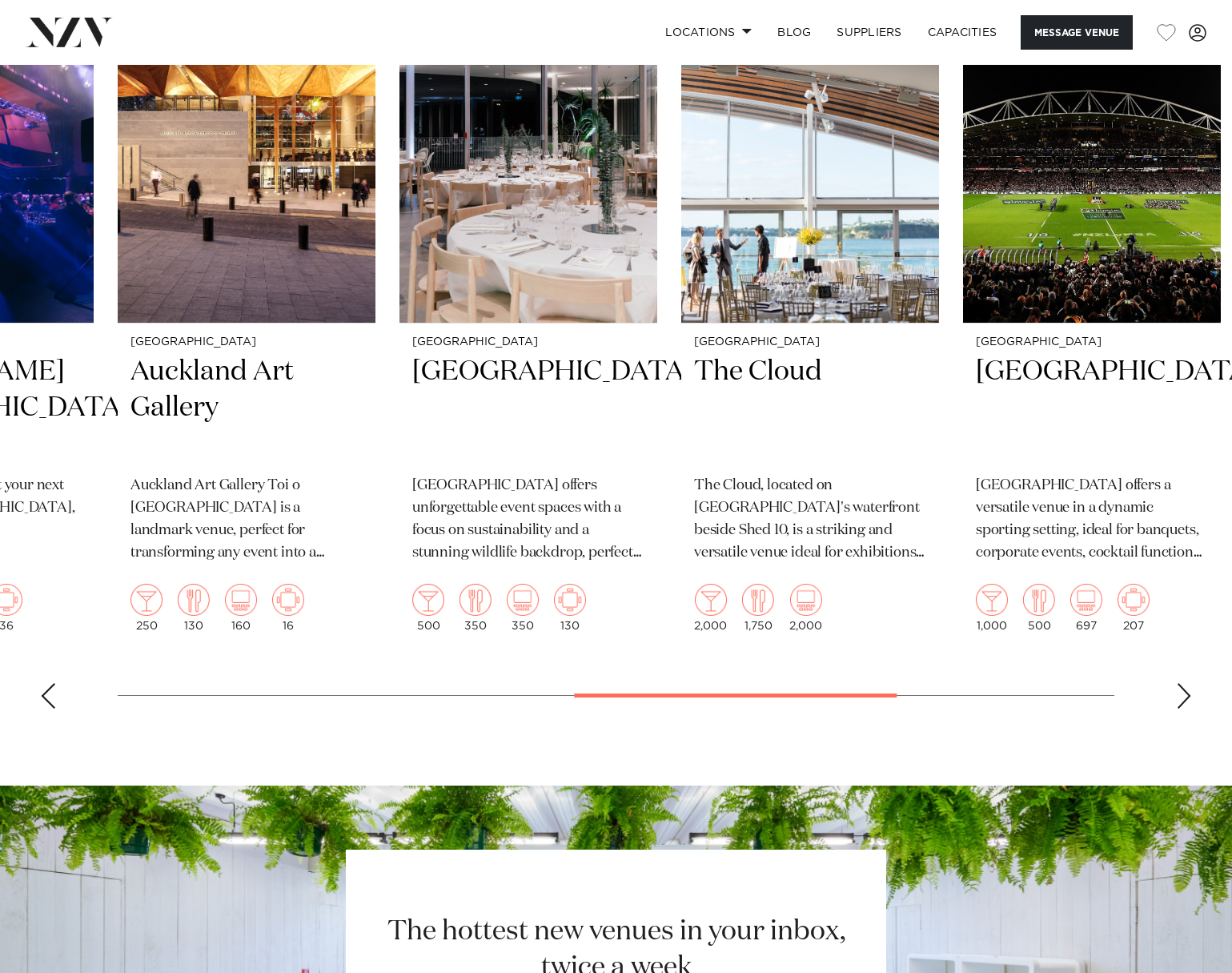
click at [1180, 709] on div "Next slide" at bounding box center [1183, 695] width 16 height 26
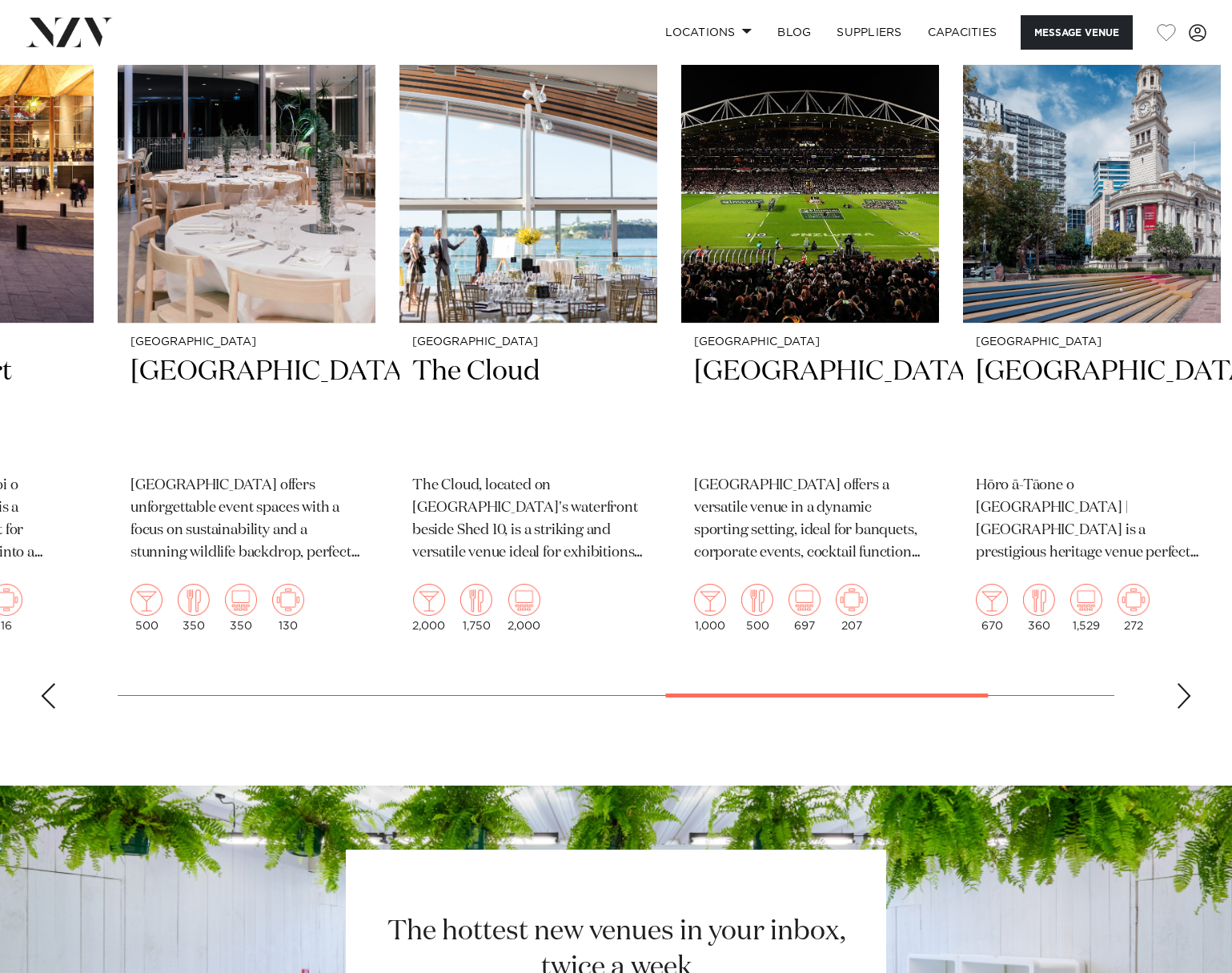
click at [1180, 709] on div "Next slide" at bounding box center [1183, 695] width 16 height 26
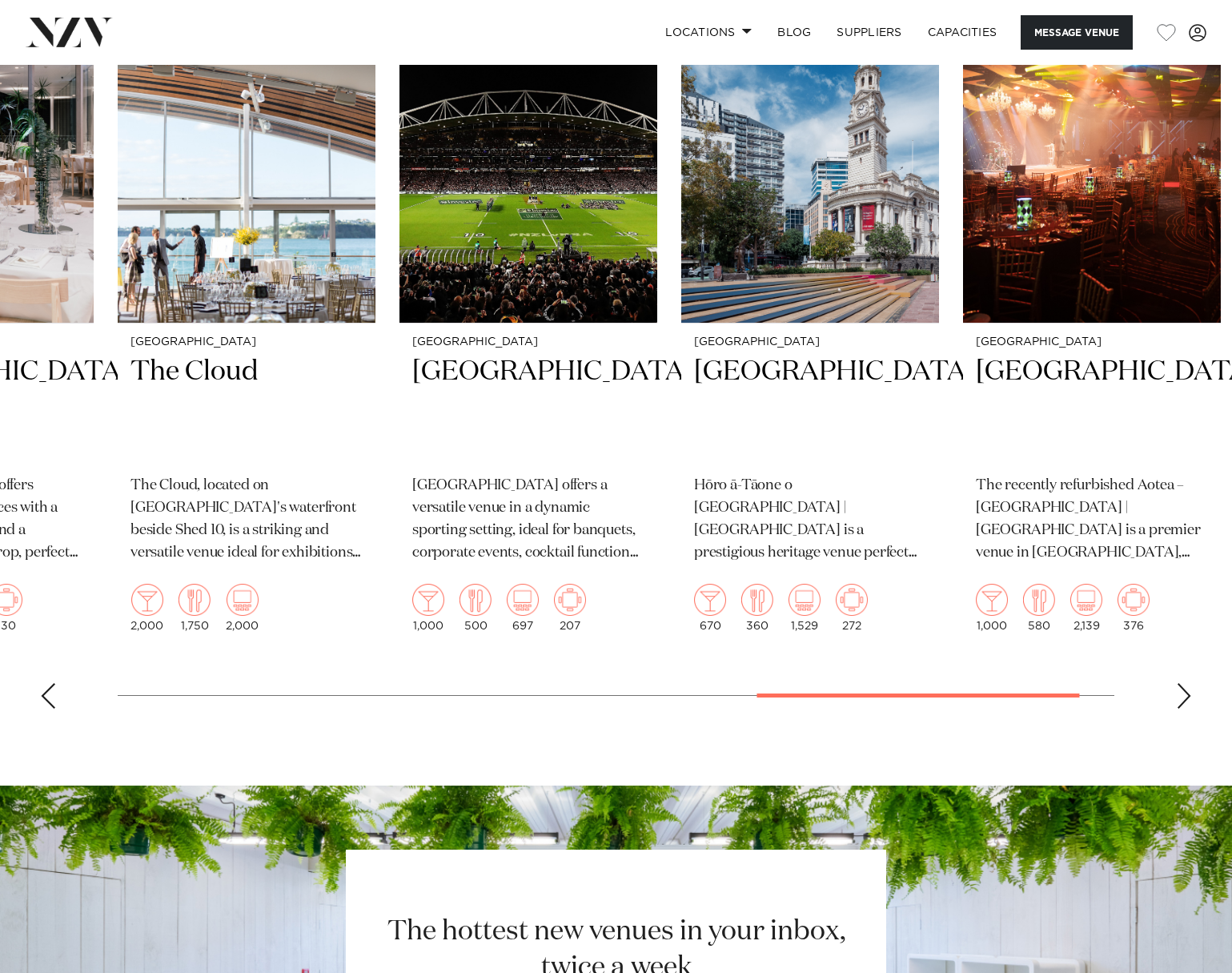
click at [1180, 709] on div "Next slide" at bounding box center [1183, 695] width 16 height 26
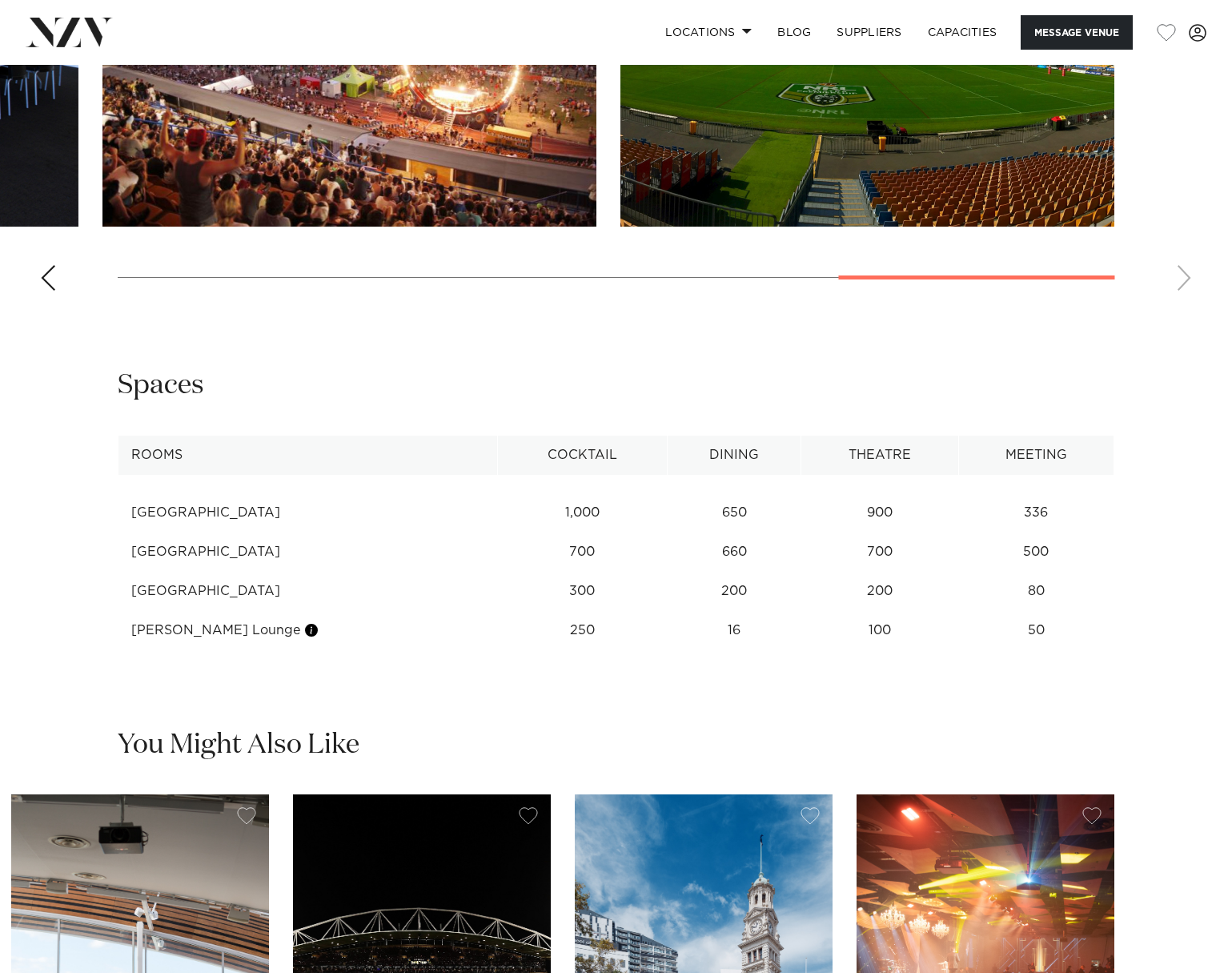
scroll to position [1836, 0]
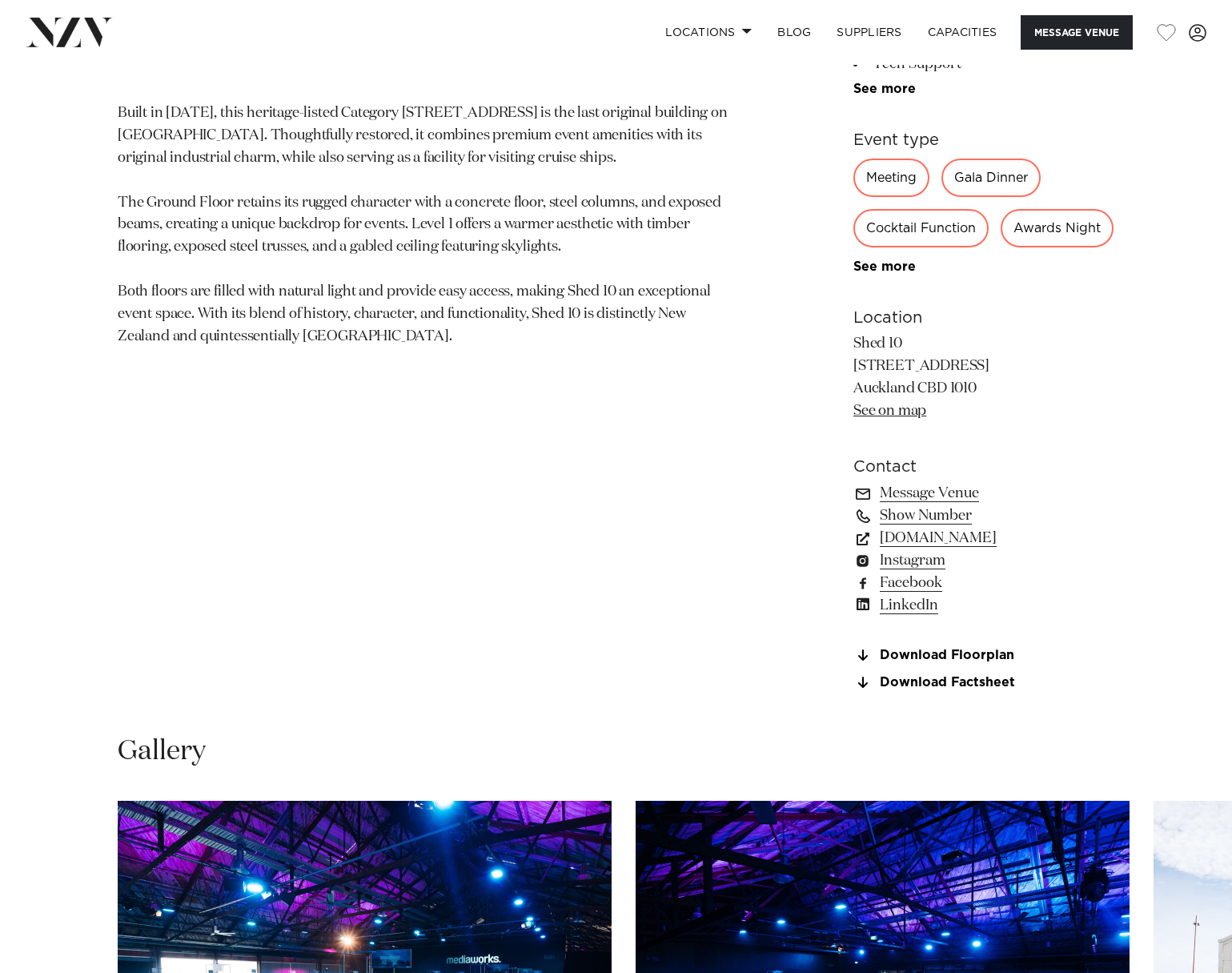
scroll to position [881, 0]
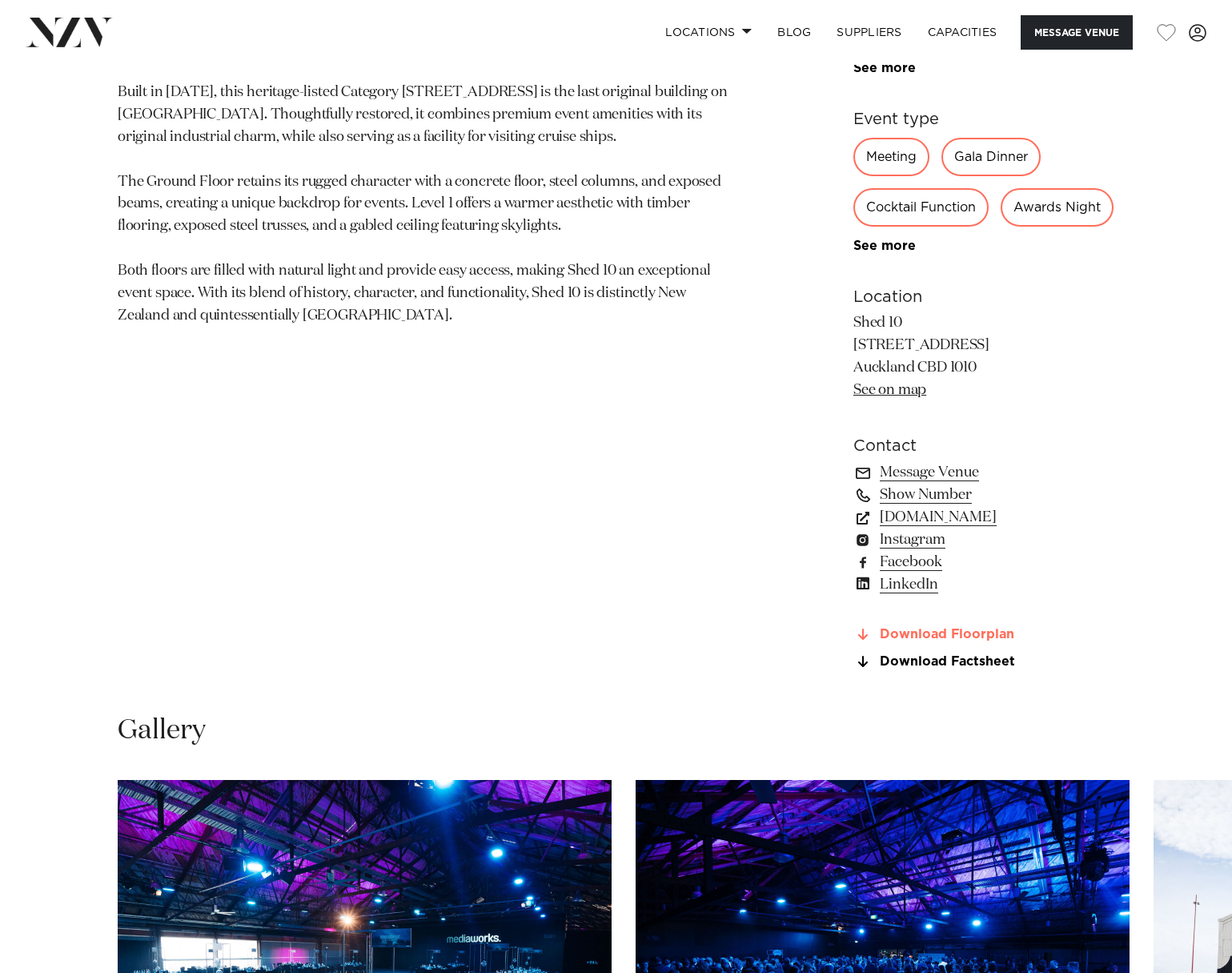
click at [981, 643] on link "Download Floorplan" at bounding box center [983, 635] width 261 height 14
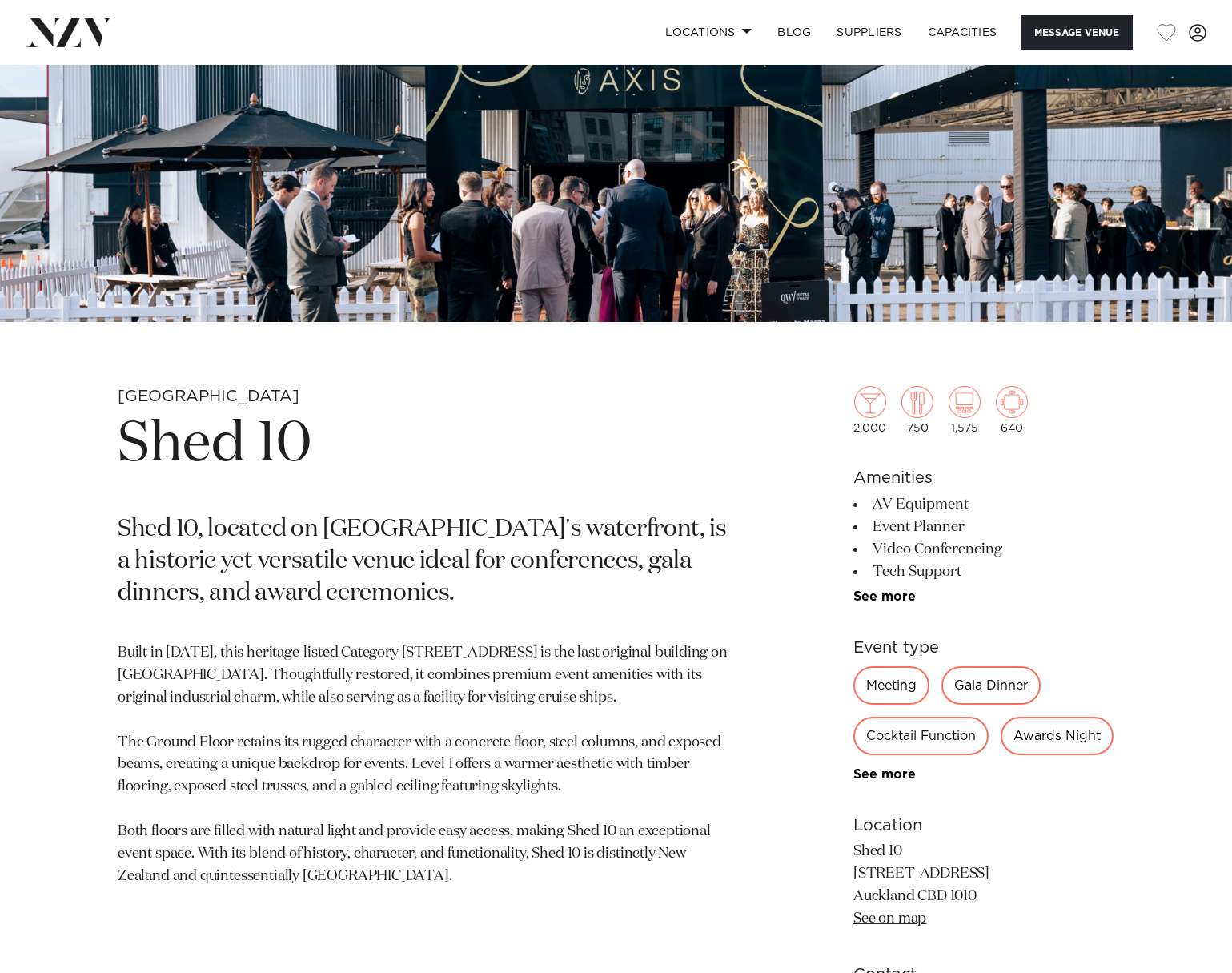
scroll to position [0, 0]
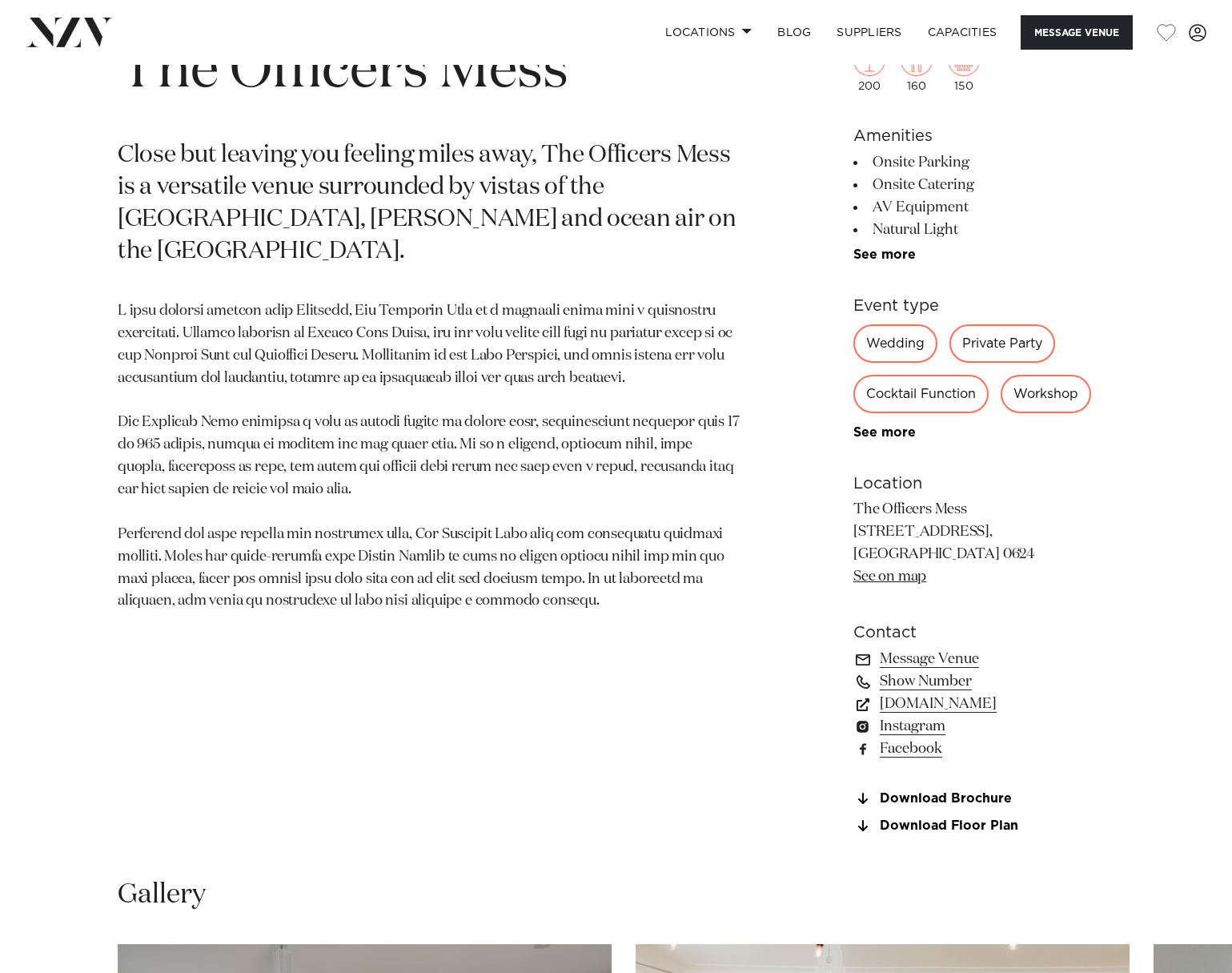
scroll to position [721, 0]
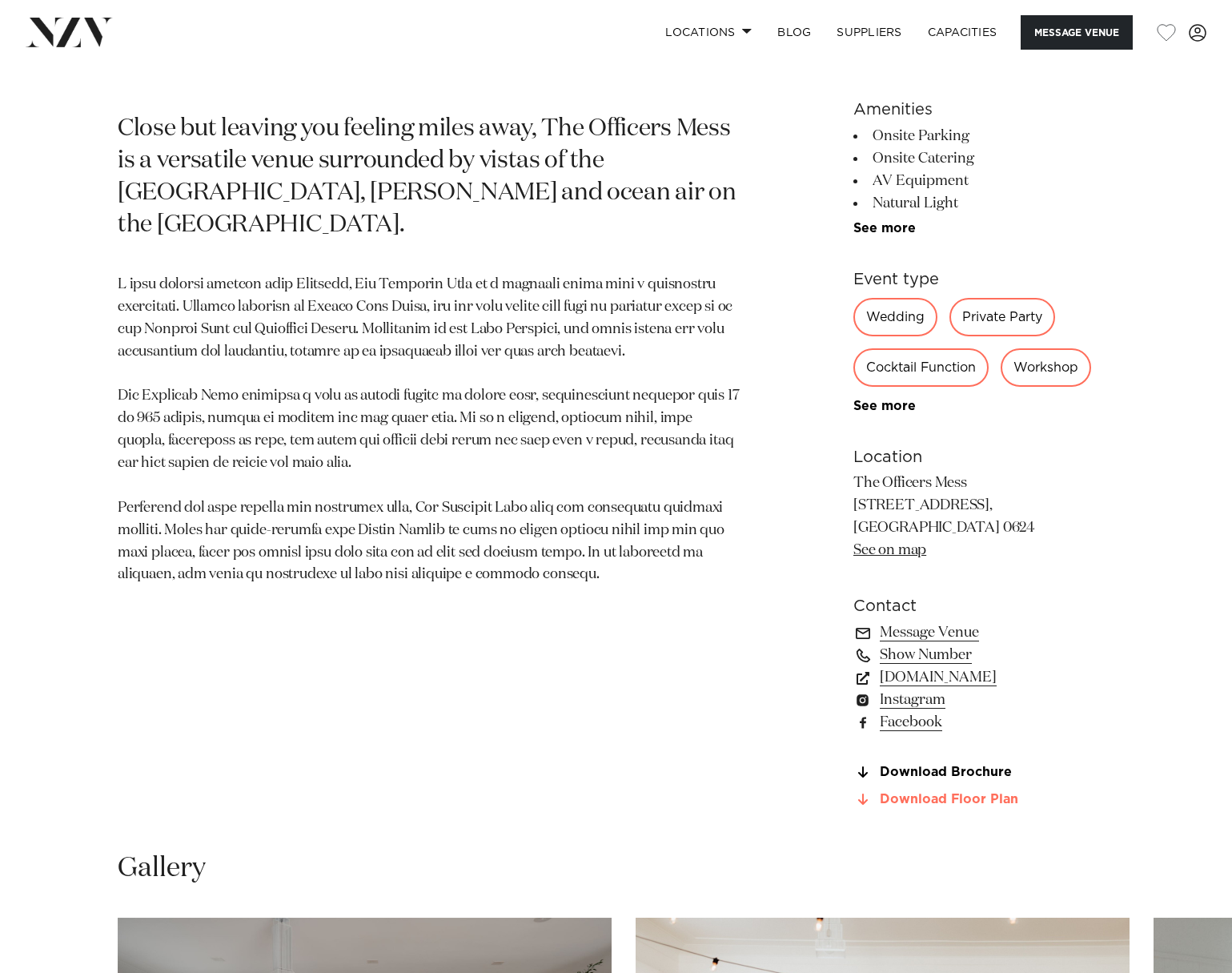
click at [990, 802] on link "Download Floor Plan" at bounding box center [983, 800] width 261 height 14
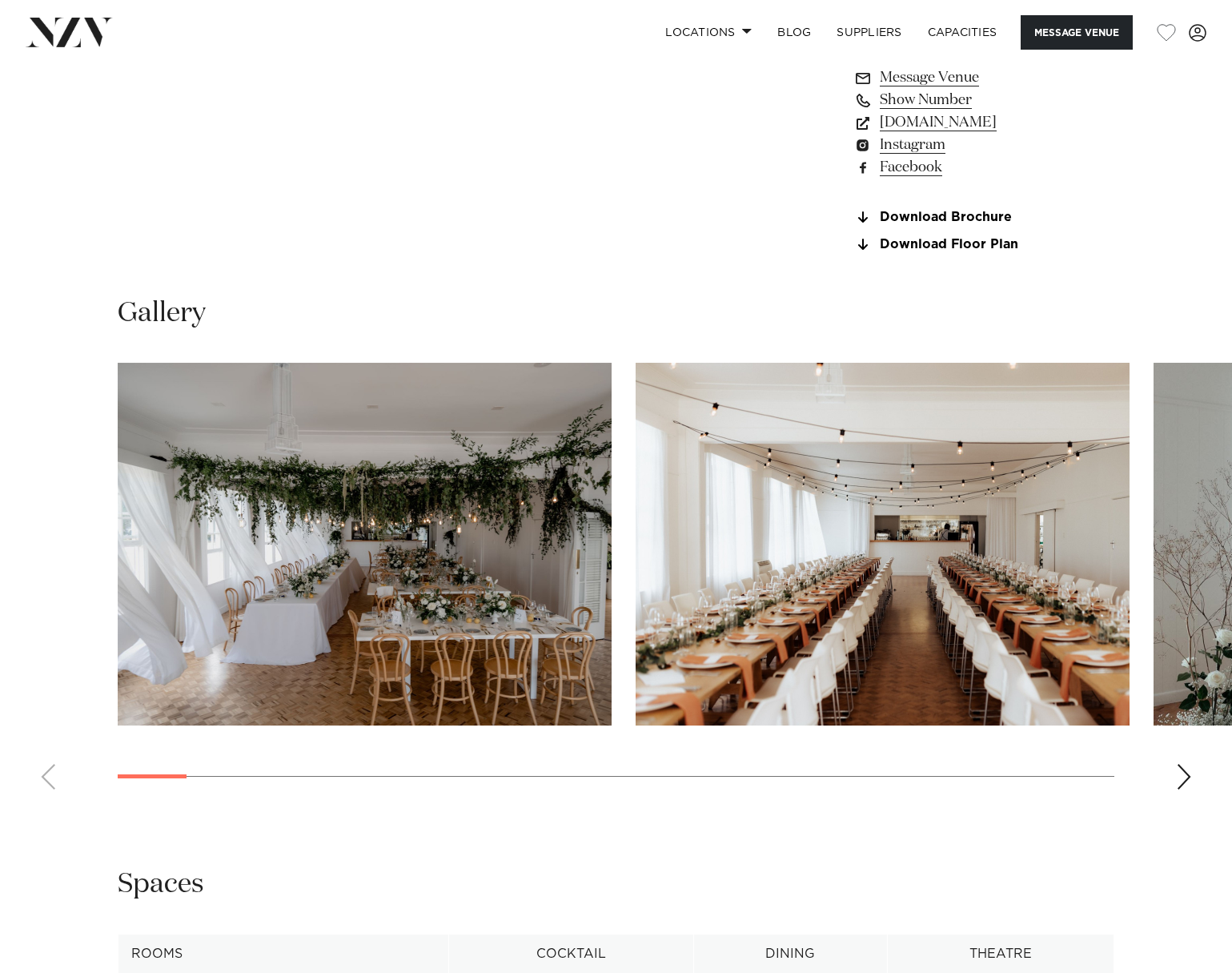
scroll to position [1281, 0]
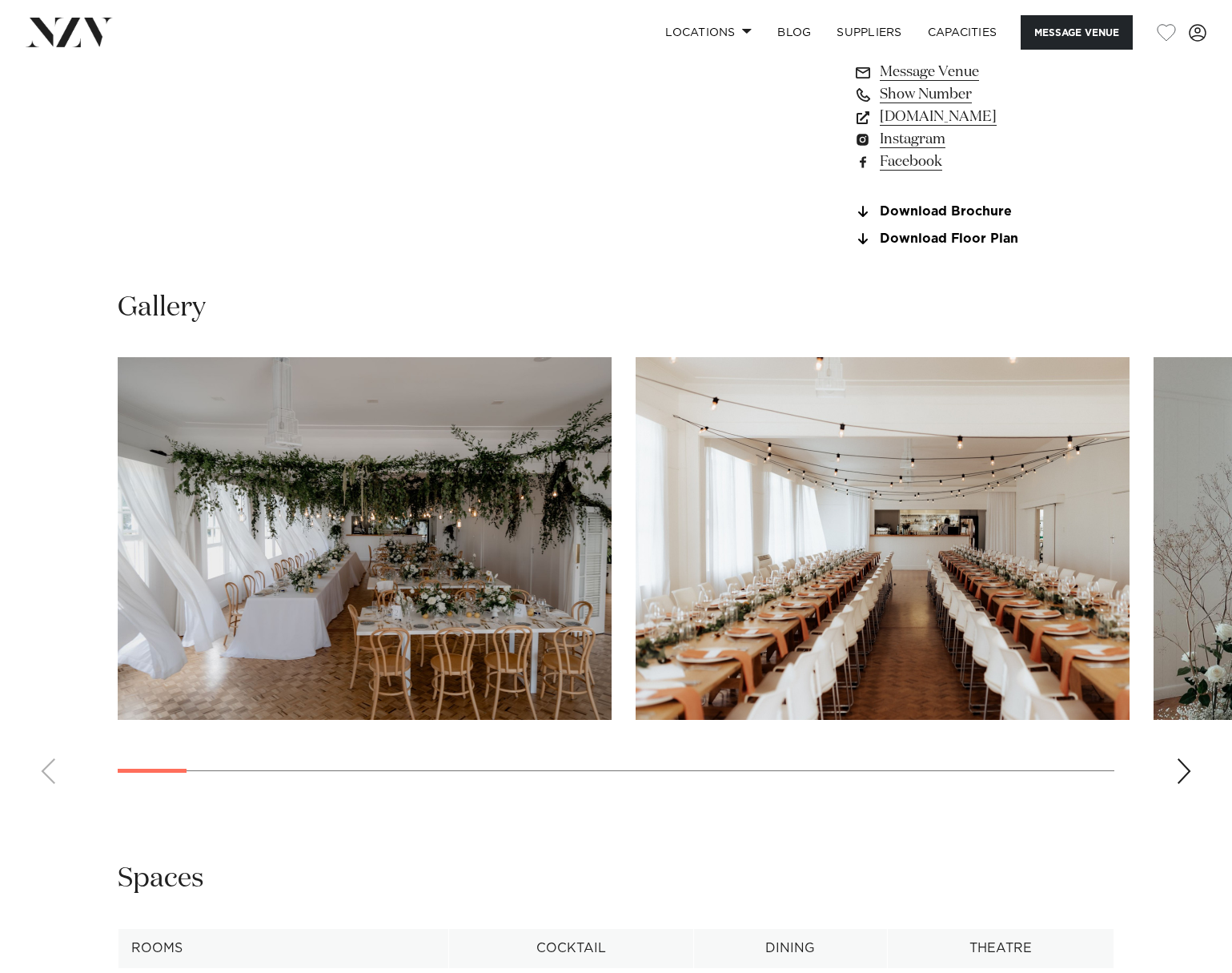
click at [1178, 771] on div "Next slide" at bounding box center [1183, 771] width 16 height 26
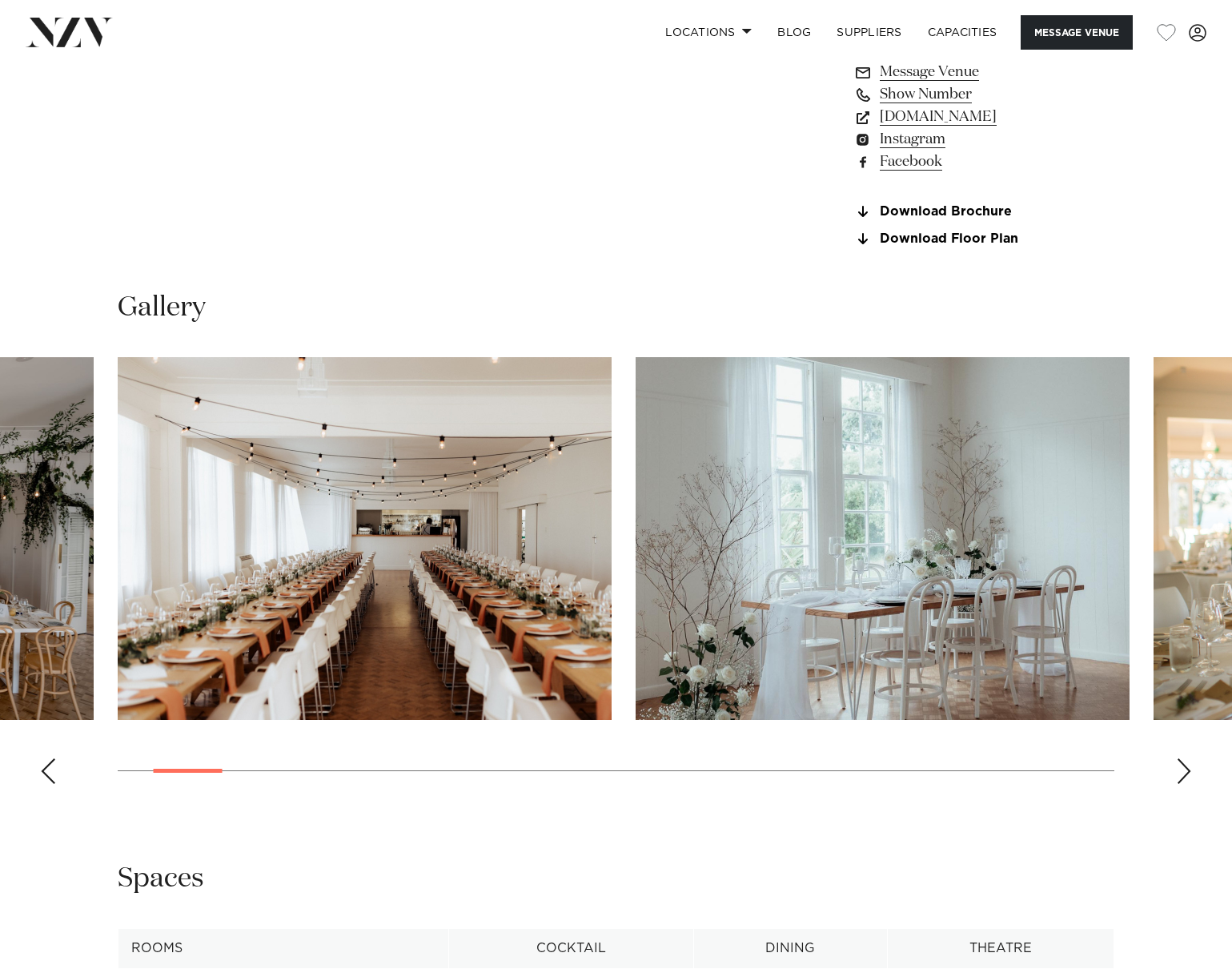
click at [1179, 775] on div "Next slide" at bounding box center [1183, 771] width 16 height 26
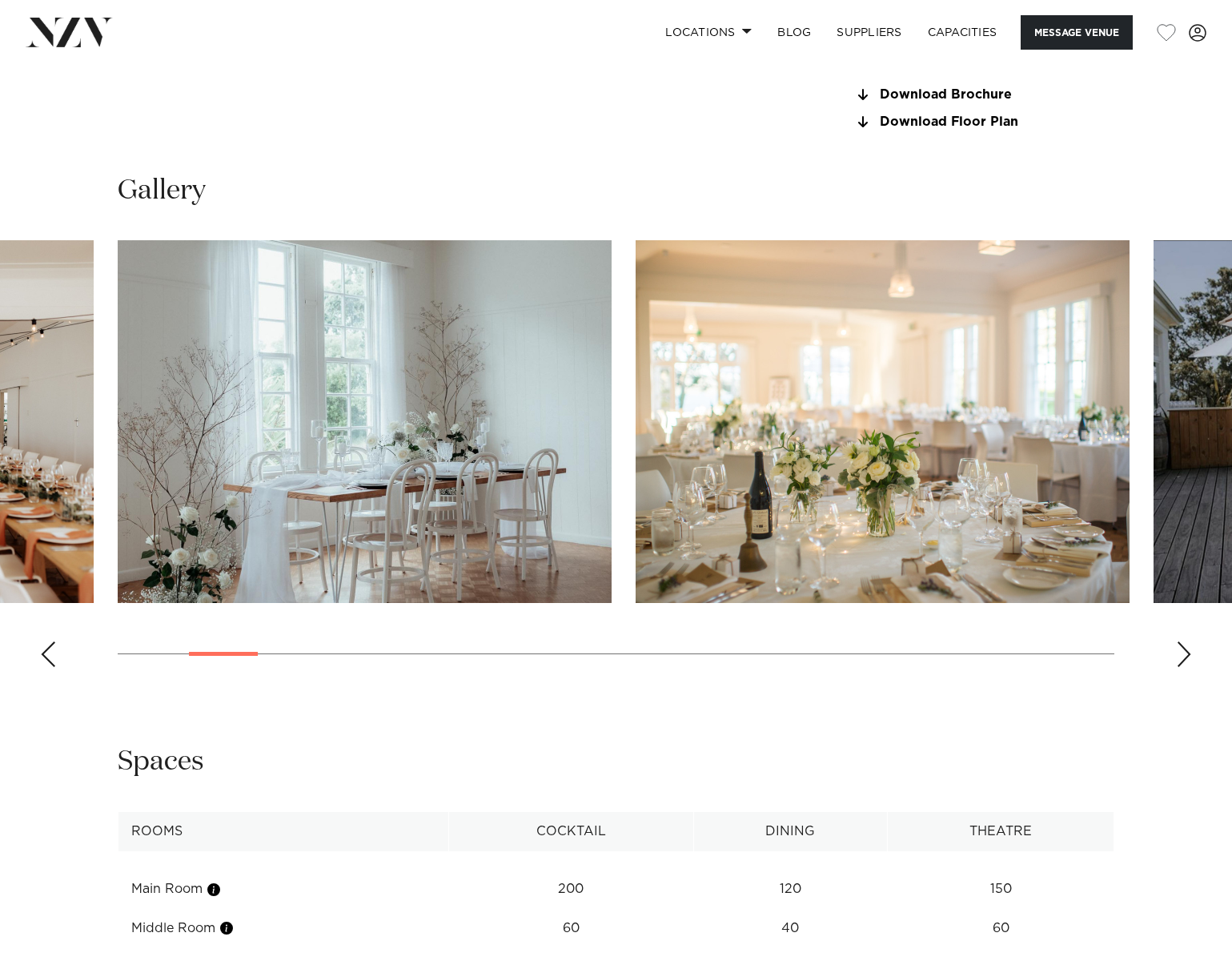
scroll to position [1601, 0]
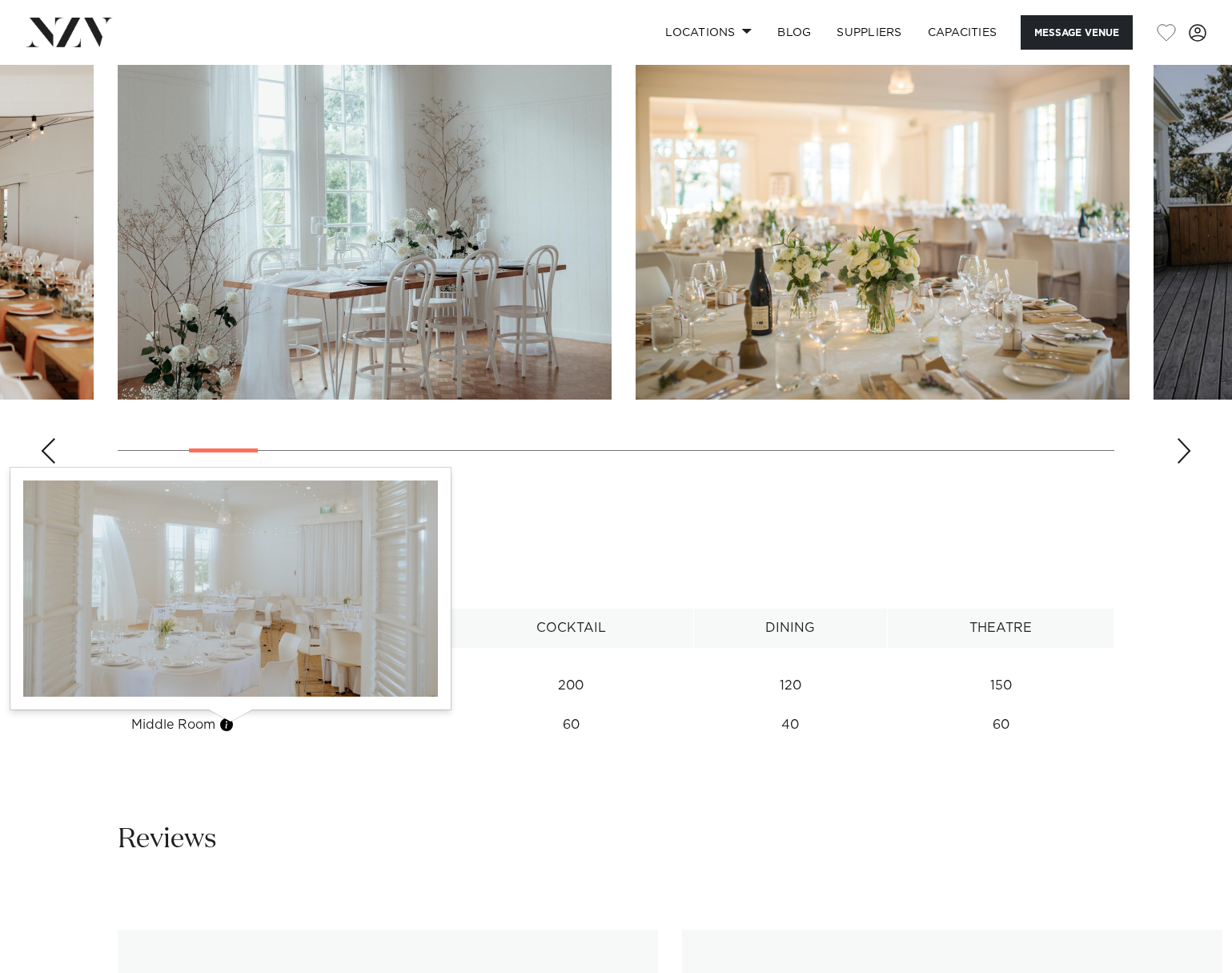
click at [232, 726] on button "button" at bounding box center [226, 724] width 16 height 16
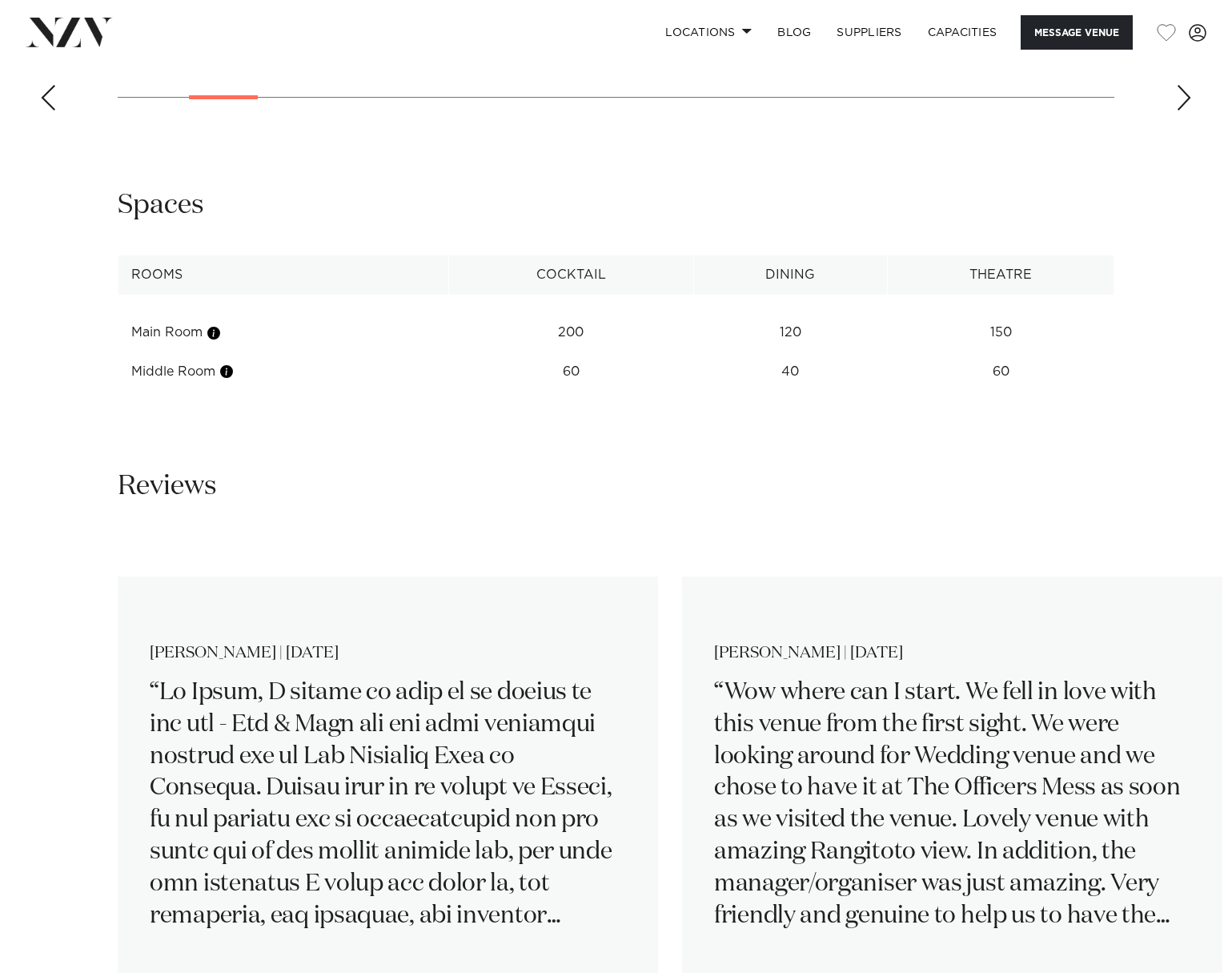
scroll to position [1522, 0]
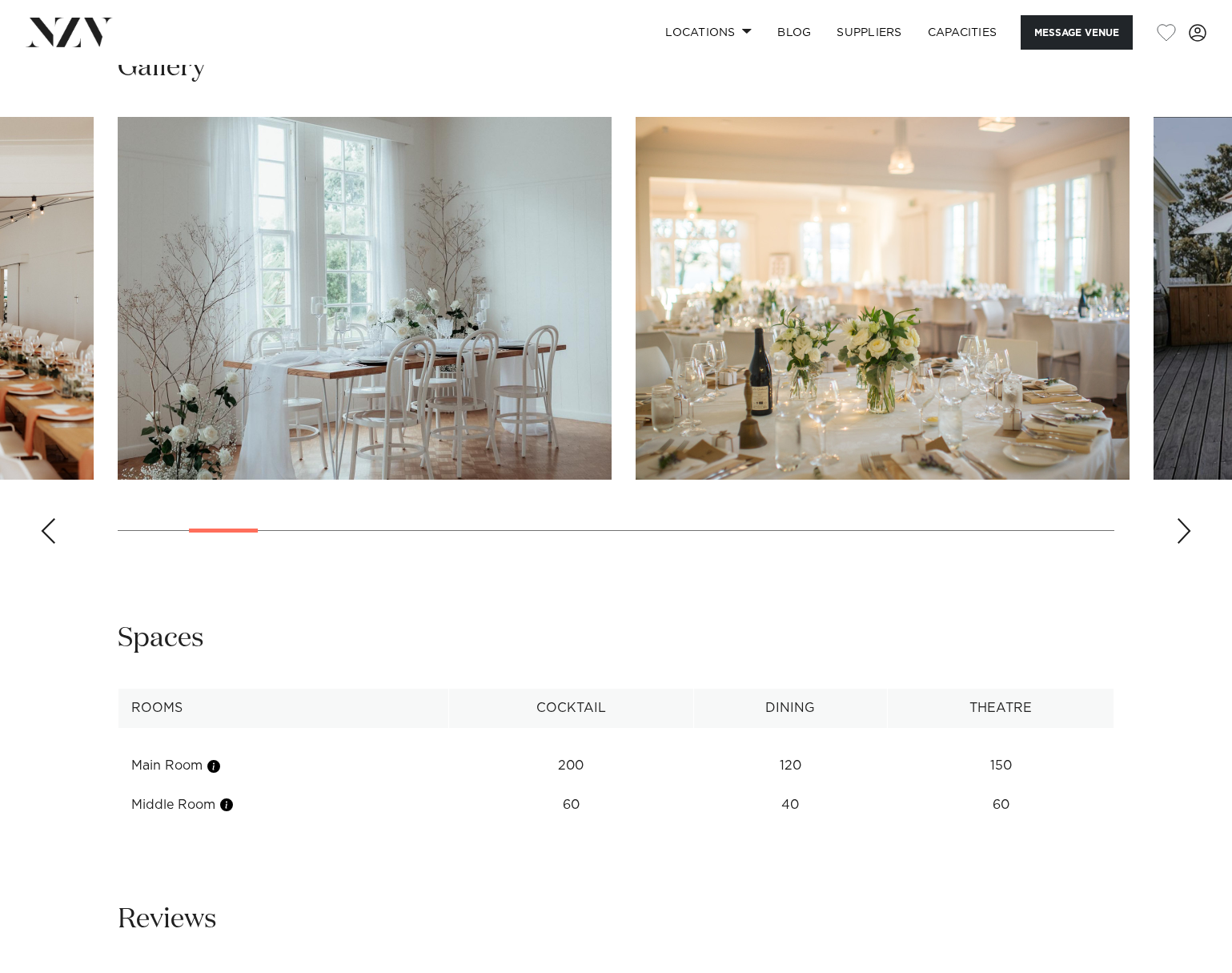
click at [1184, 534] on div "Next slide" at bounding box center [1183, 531] width 16 height 26
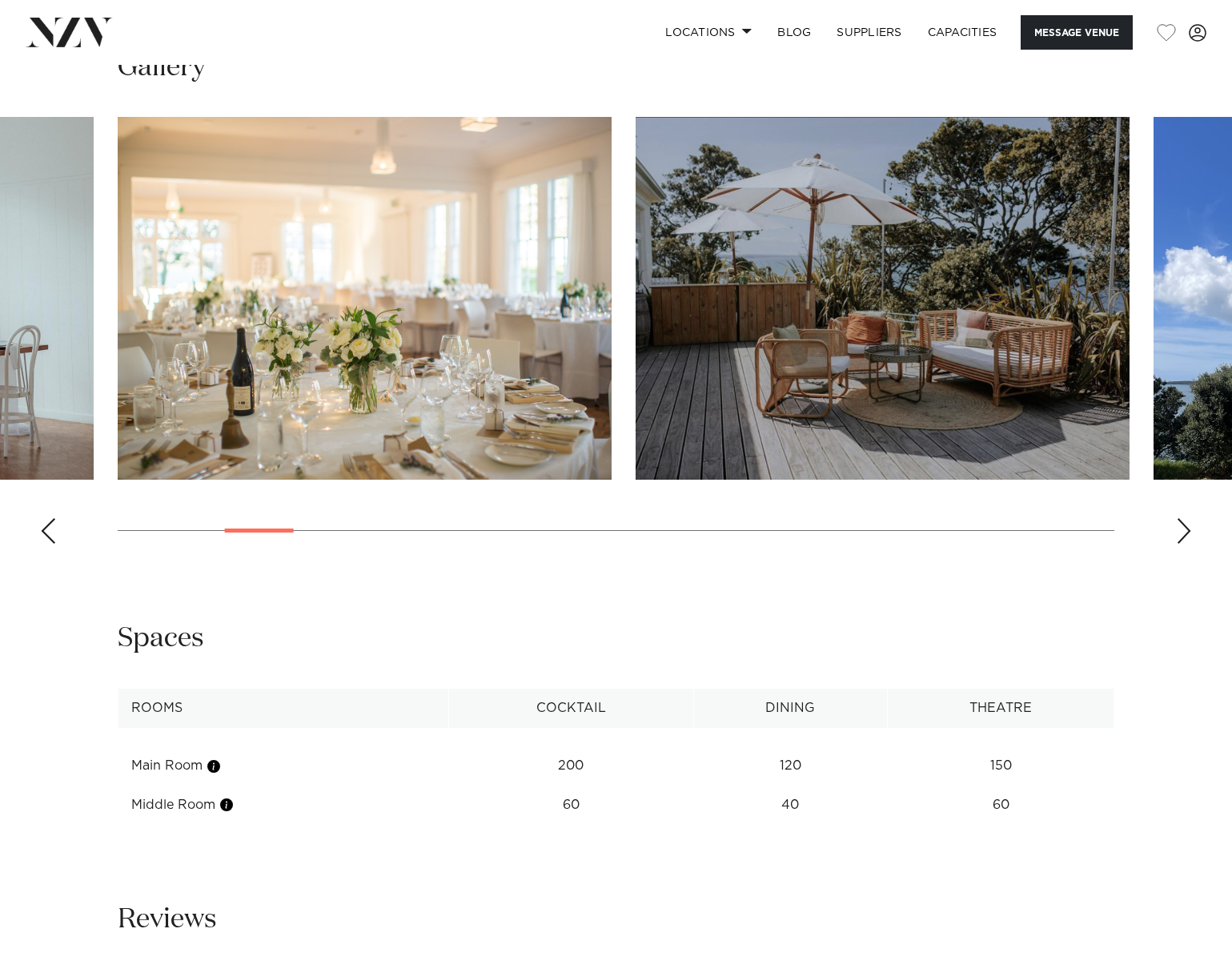
click at [1180, 527] on div "Next slide" at bounding box center [1183, 531] width 16 height 26
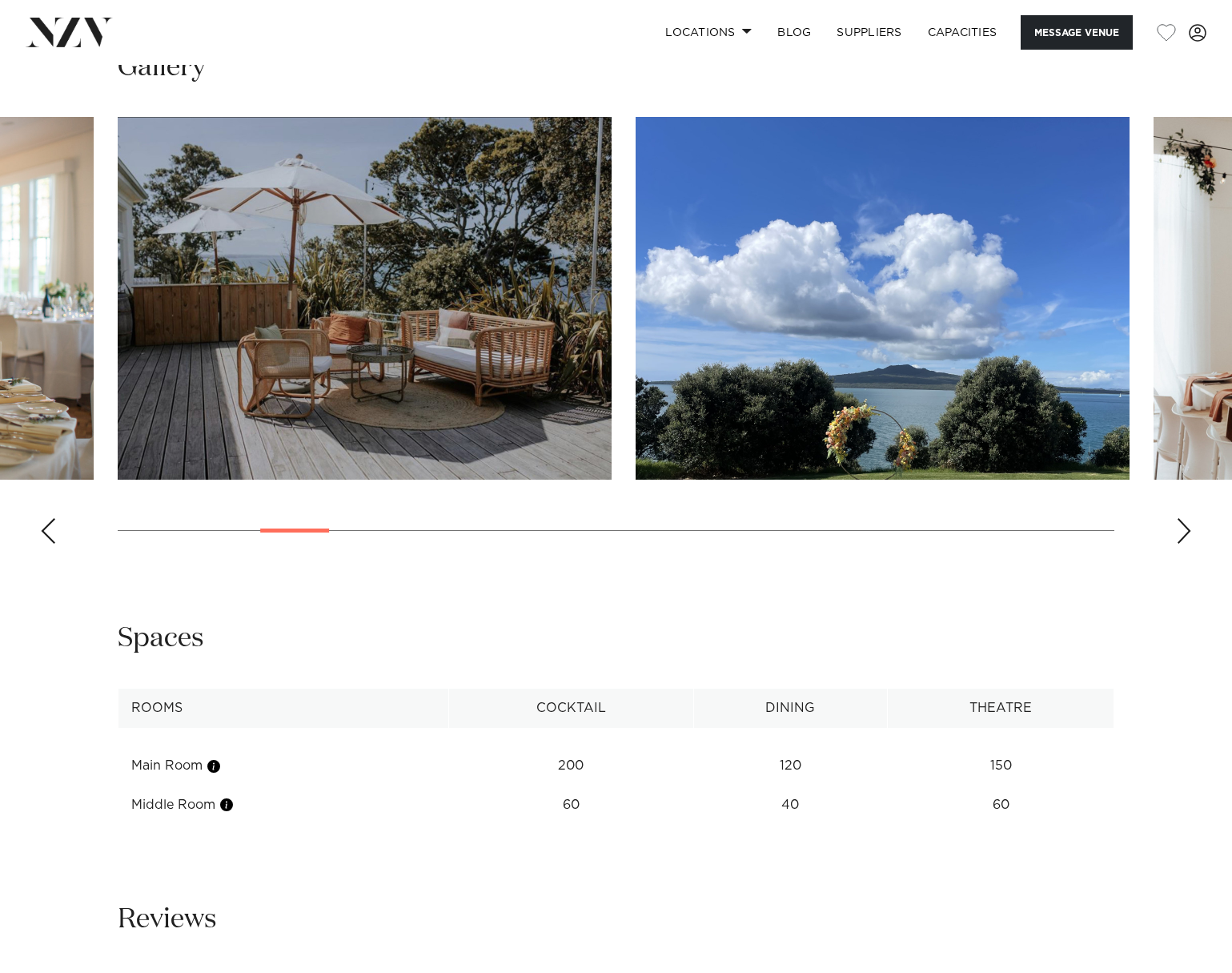
click at [1180, 527] on div "Next slide" at bounding box center [1183, 531] width 16 height 26
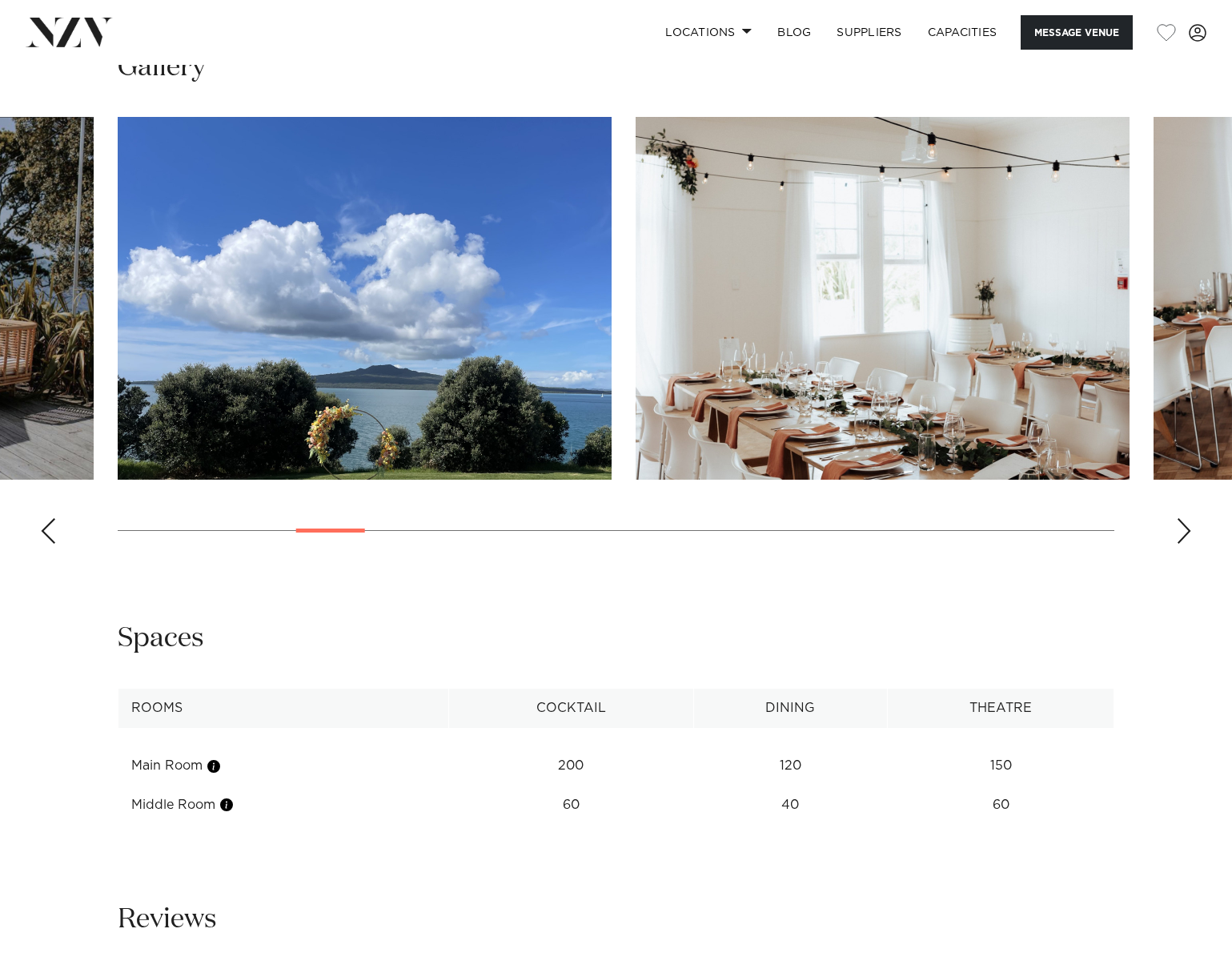
click at [1180, 527] on div "Next slide" at bounding box center [1183, 531] width 16 height 26
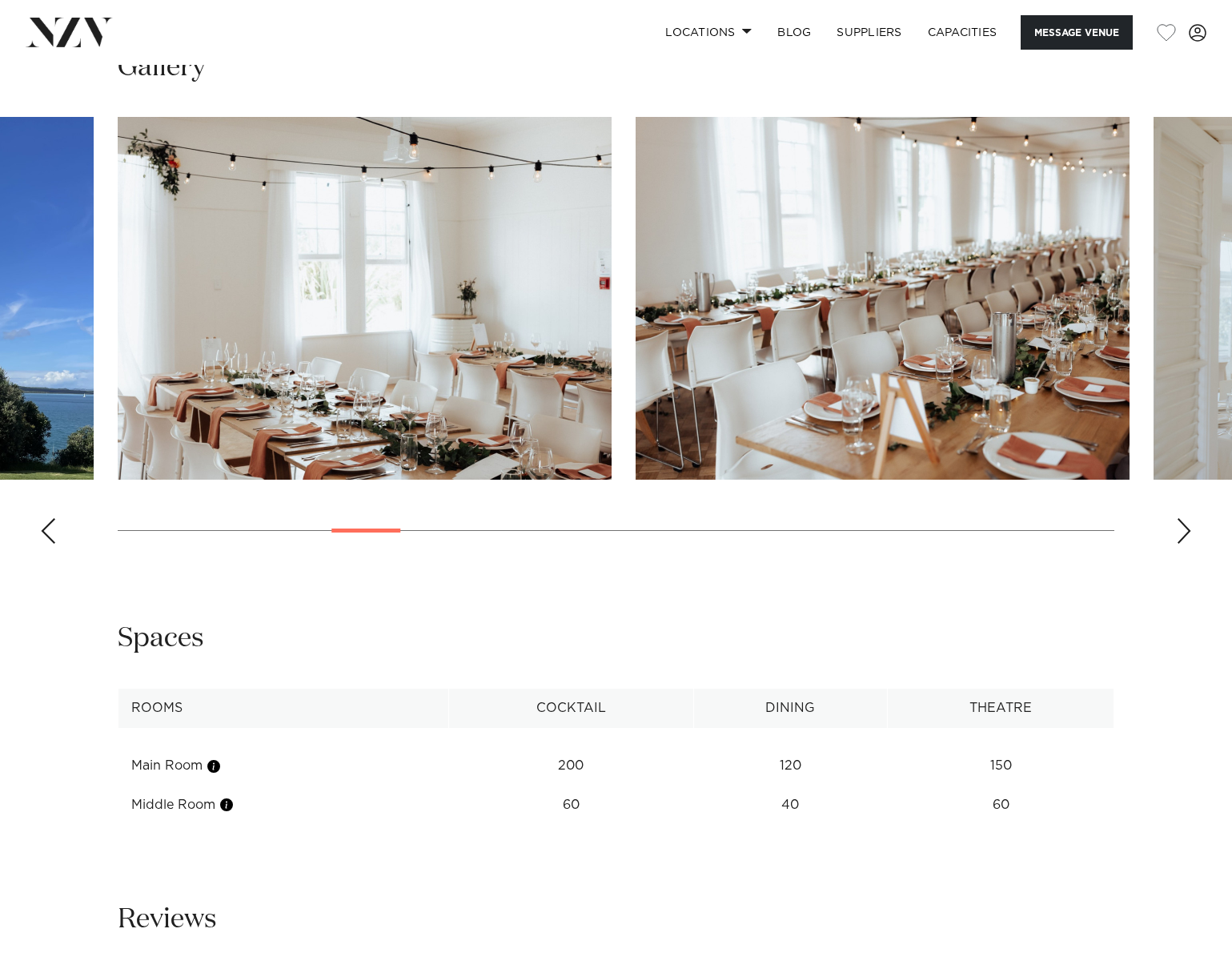
click at [1180, 530] on div "Next slide" at bounding box center [1183, 531] width 16 height 26
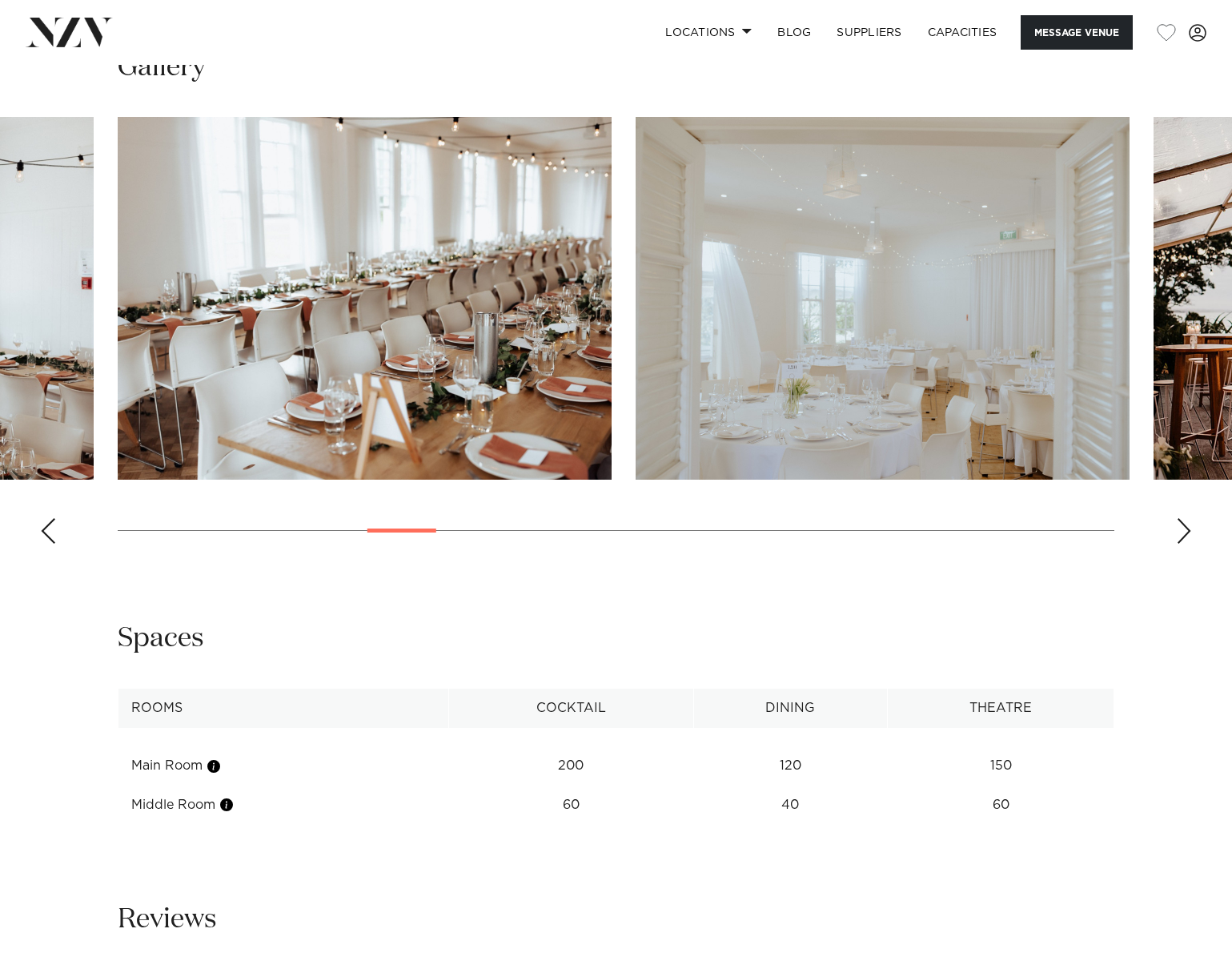
click at [1181, 531] on div "Next slide" at bounding box center [1183, 531] width 16 height 26
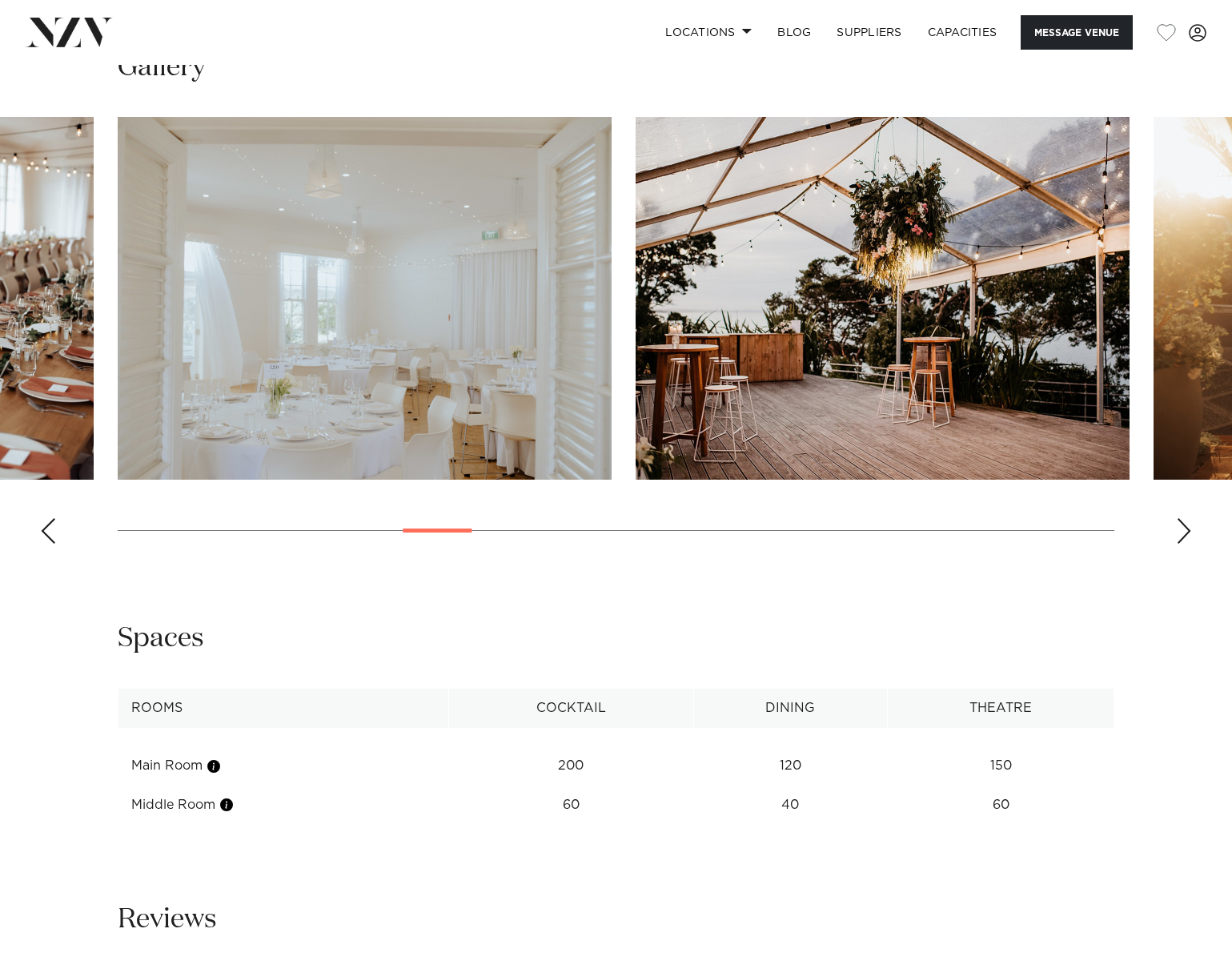
click at [1181, 531] on div "Next slide" at bounding box center [1183, 531] width 16 height 26
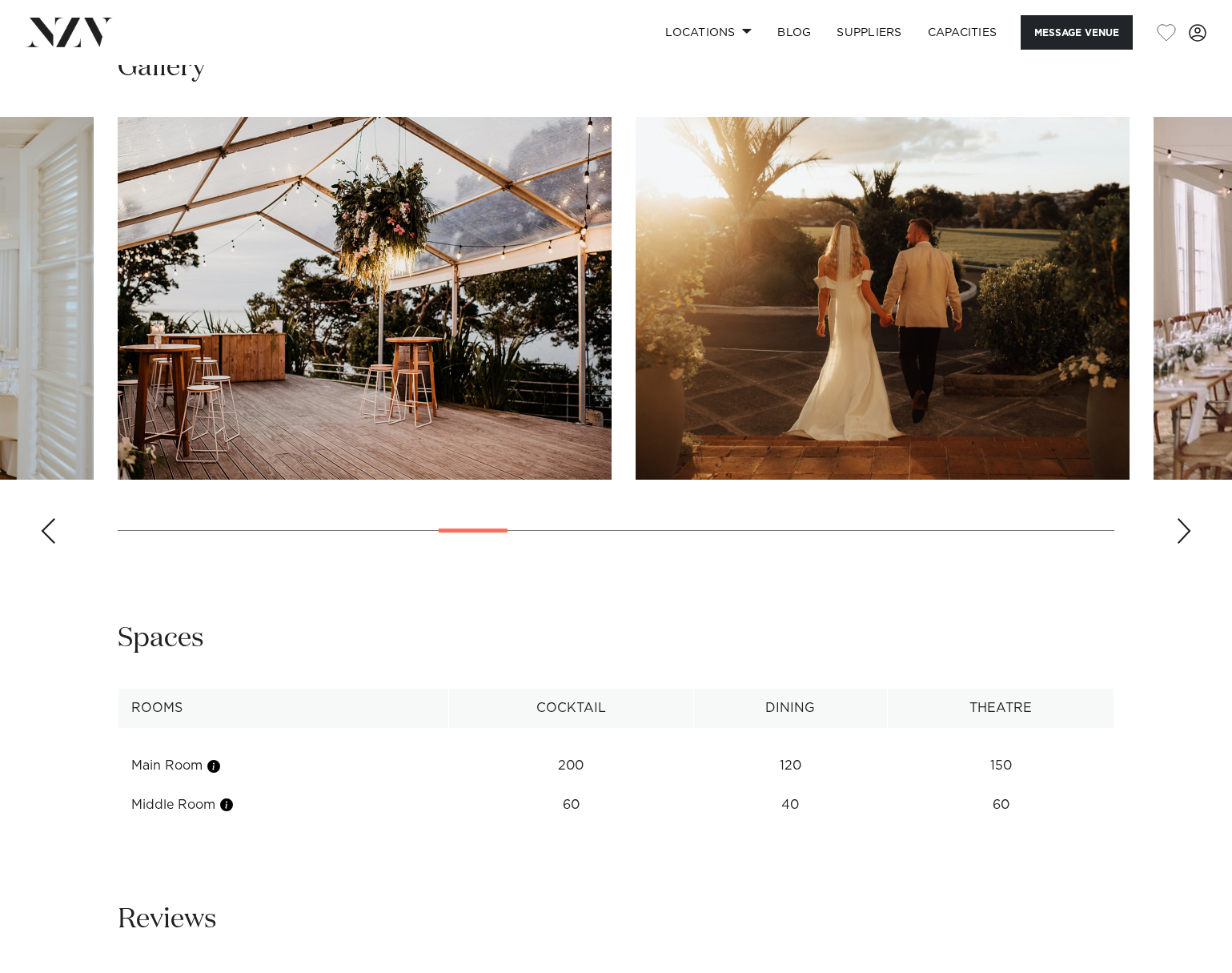
click at [1181, 531] on div "Next slide" at bounding box center [1183, 531] width 16 height 26
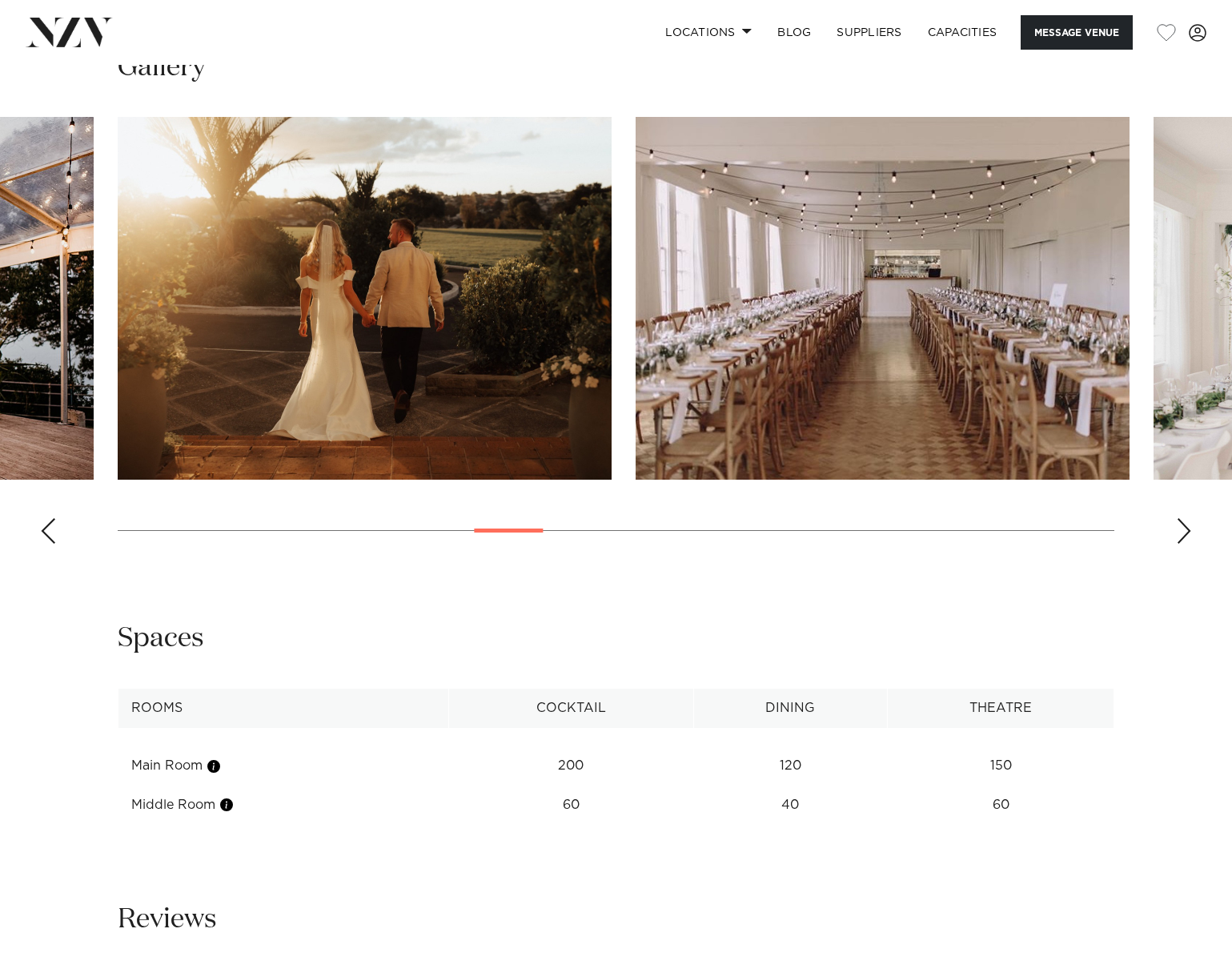
click at [1181, 531] on div "Next slide" at bounding box center [1183, 531] width 16 height 26
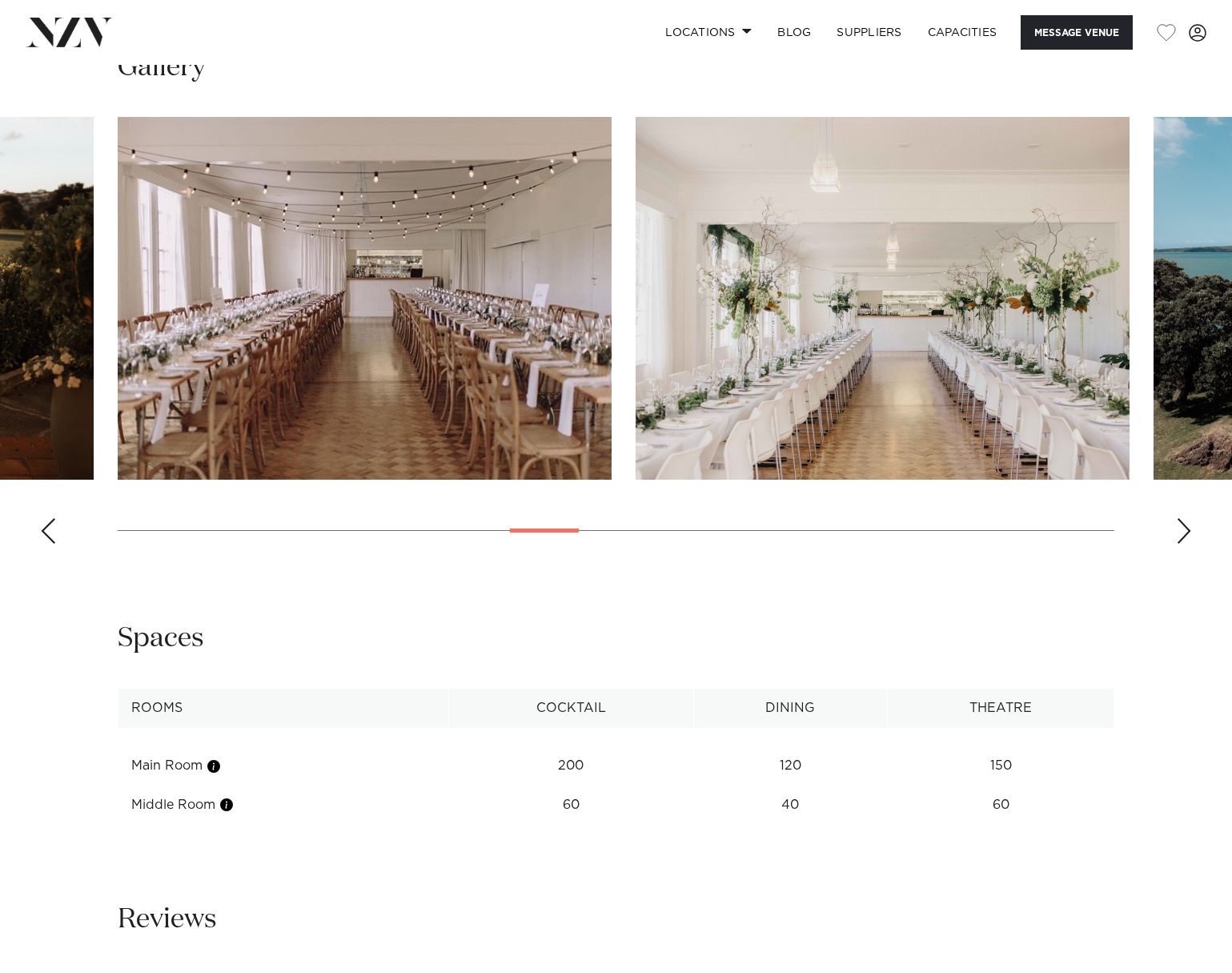
click at [1181, 532] on div "Next slide" at bounding box center [1183, 531] width 16 height 26
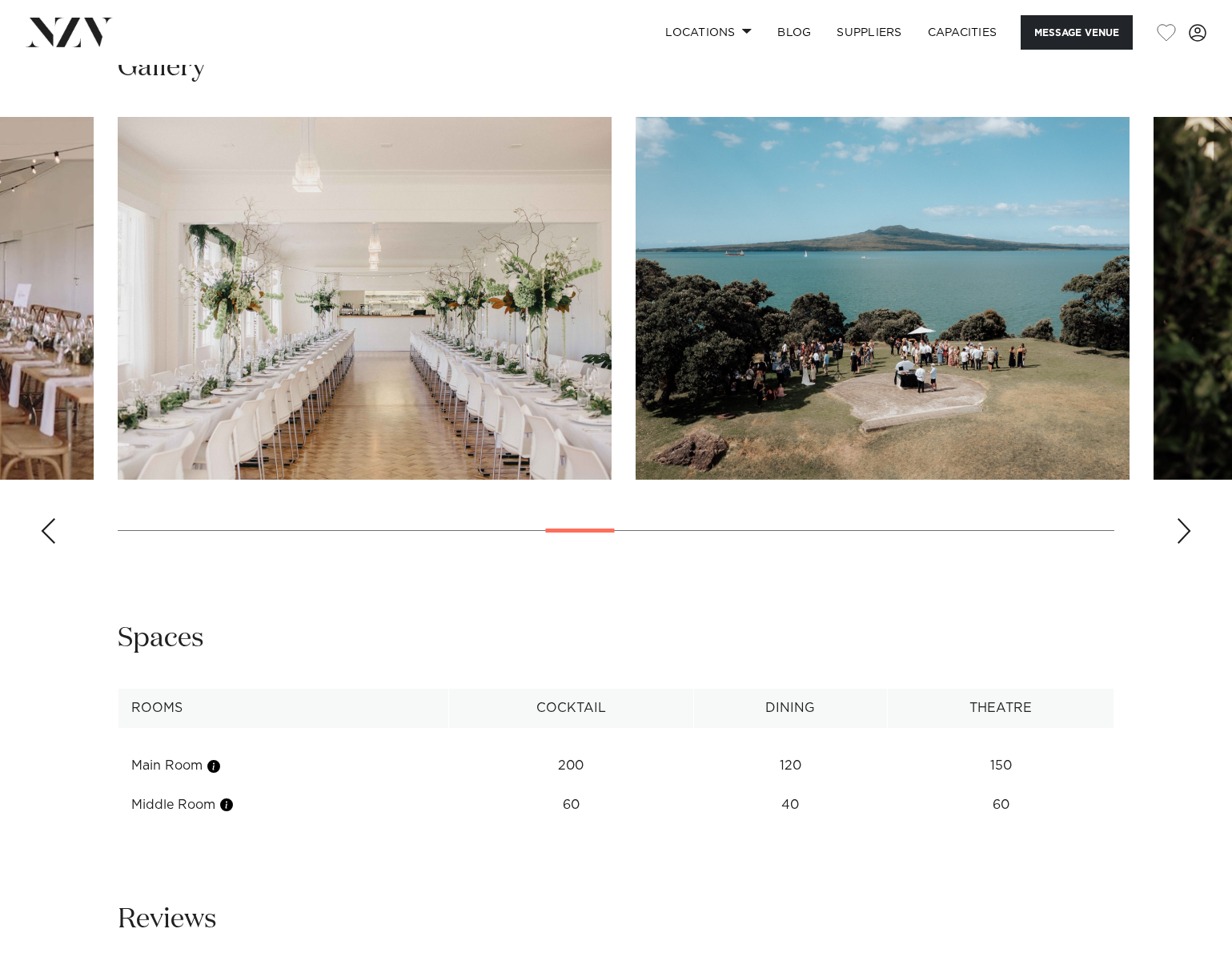
click at [1181, 532] on div "Next slide" at bounding box center [1183, 531] width 16 height 26
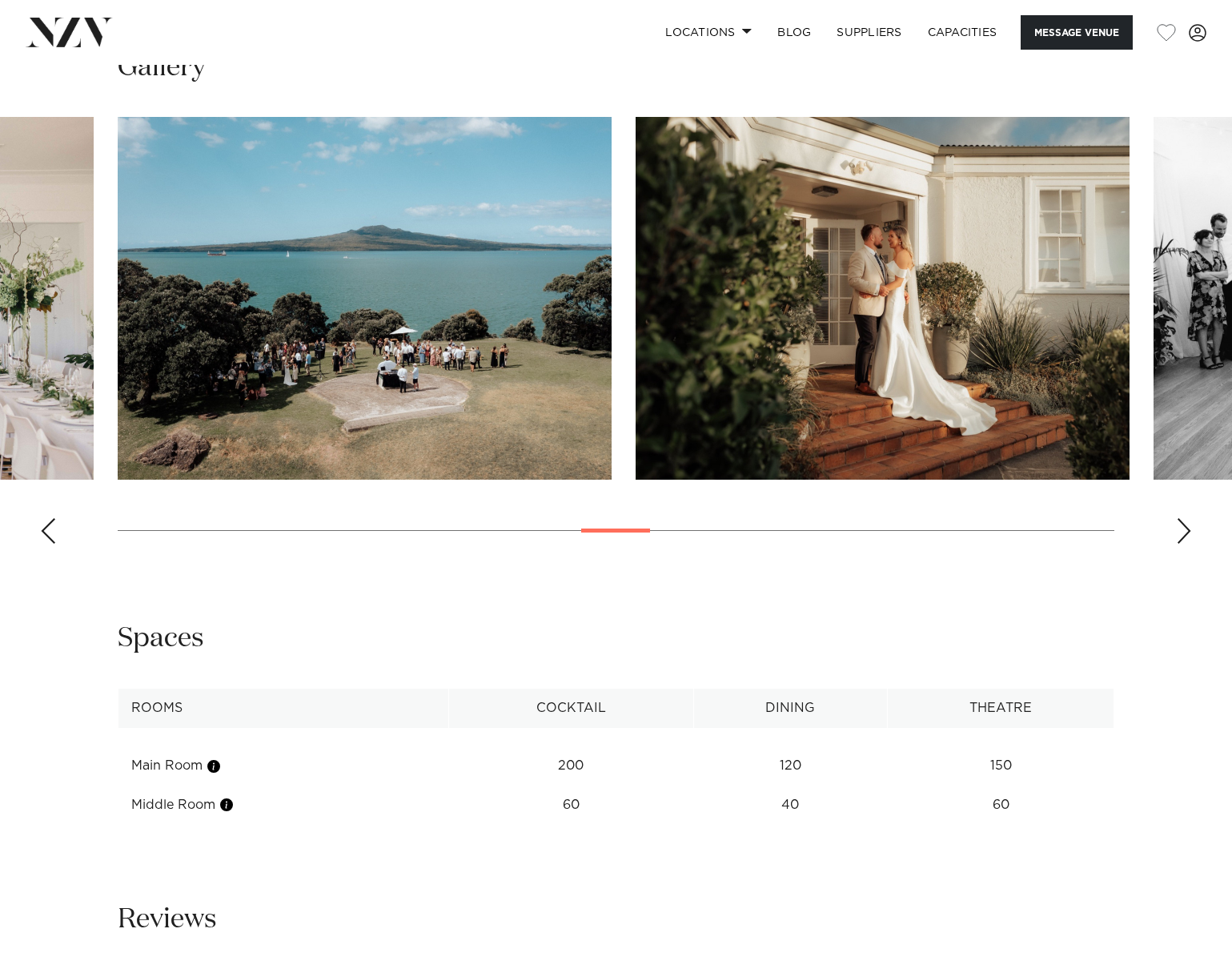
click at [1181, 532] on div "Next slide" at bounding box center [1183, 531] width 16 height 26
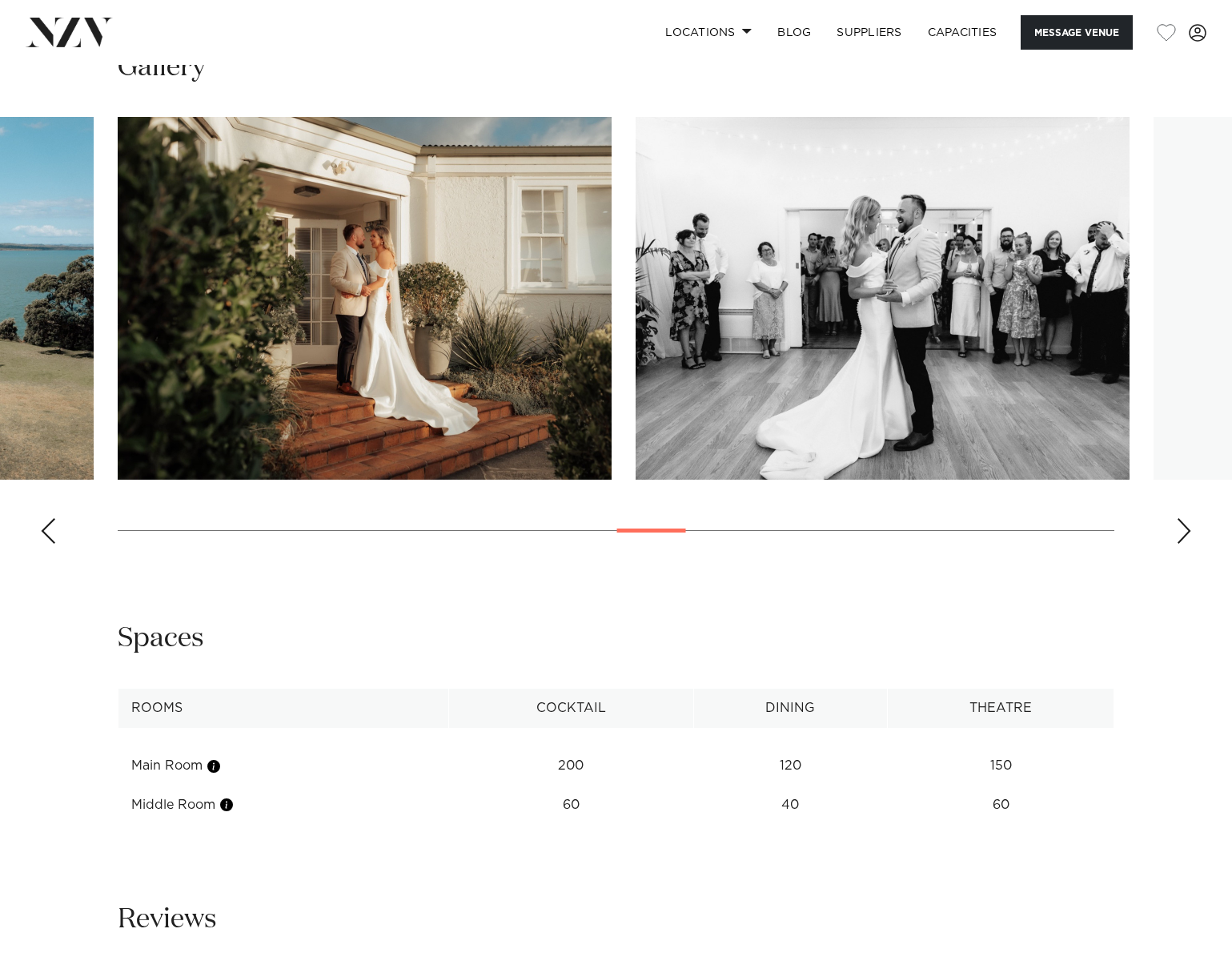
click at [1181, 532] on div "Next slide" at bounding box center [1183, 531] width 16 height 26
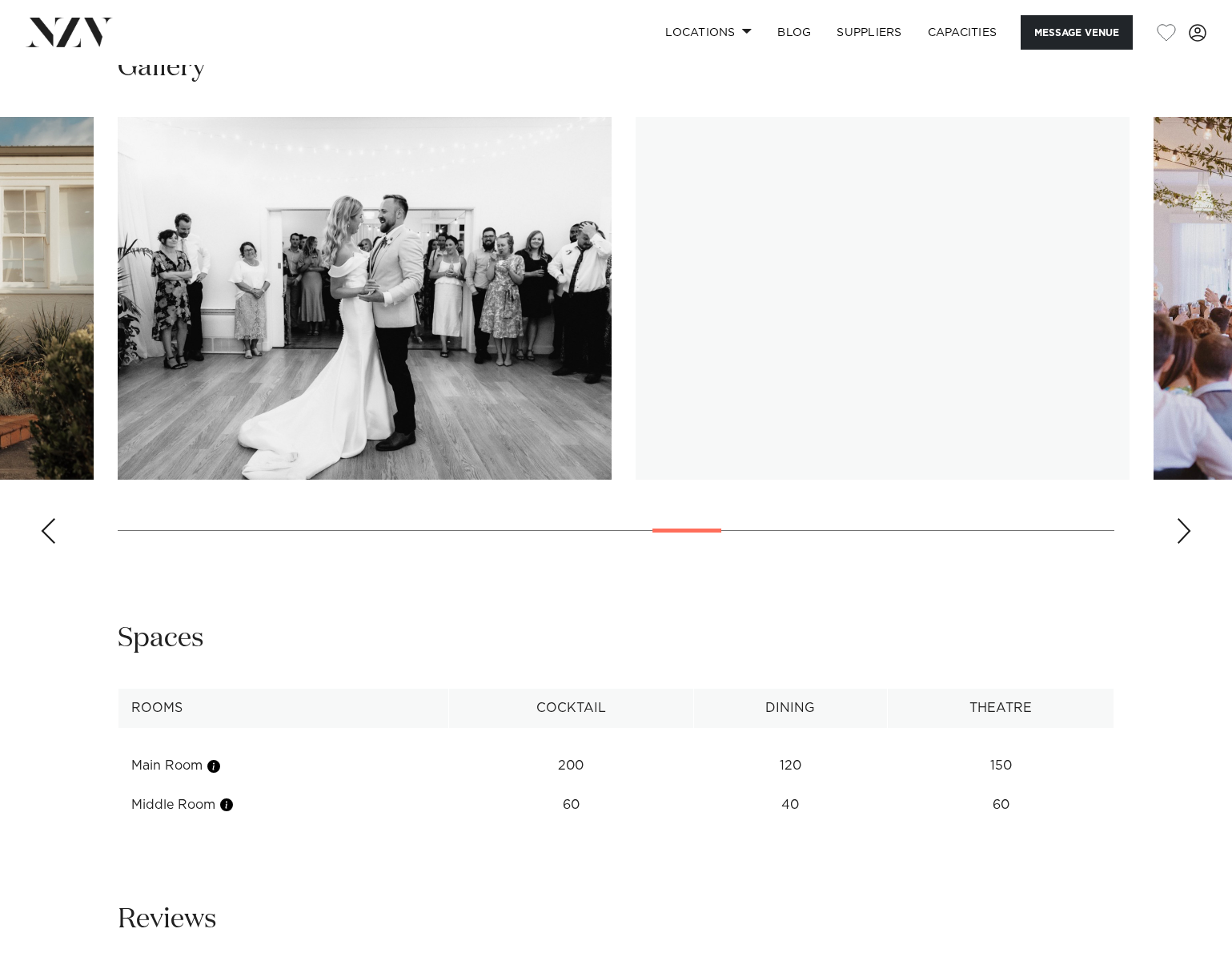
click at [1181, 532] on div "Next slide" at bounding box center [1183, 531] width 16 height 26
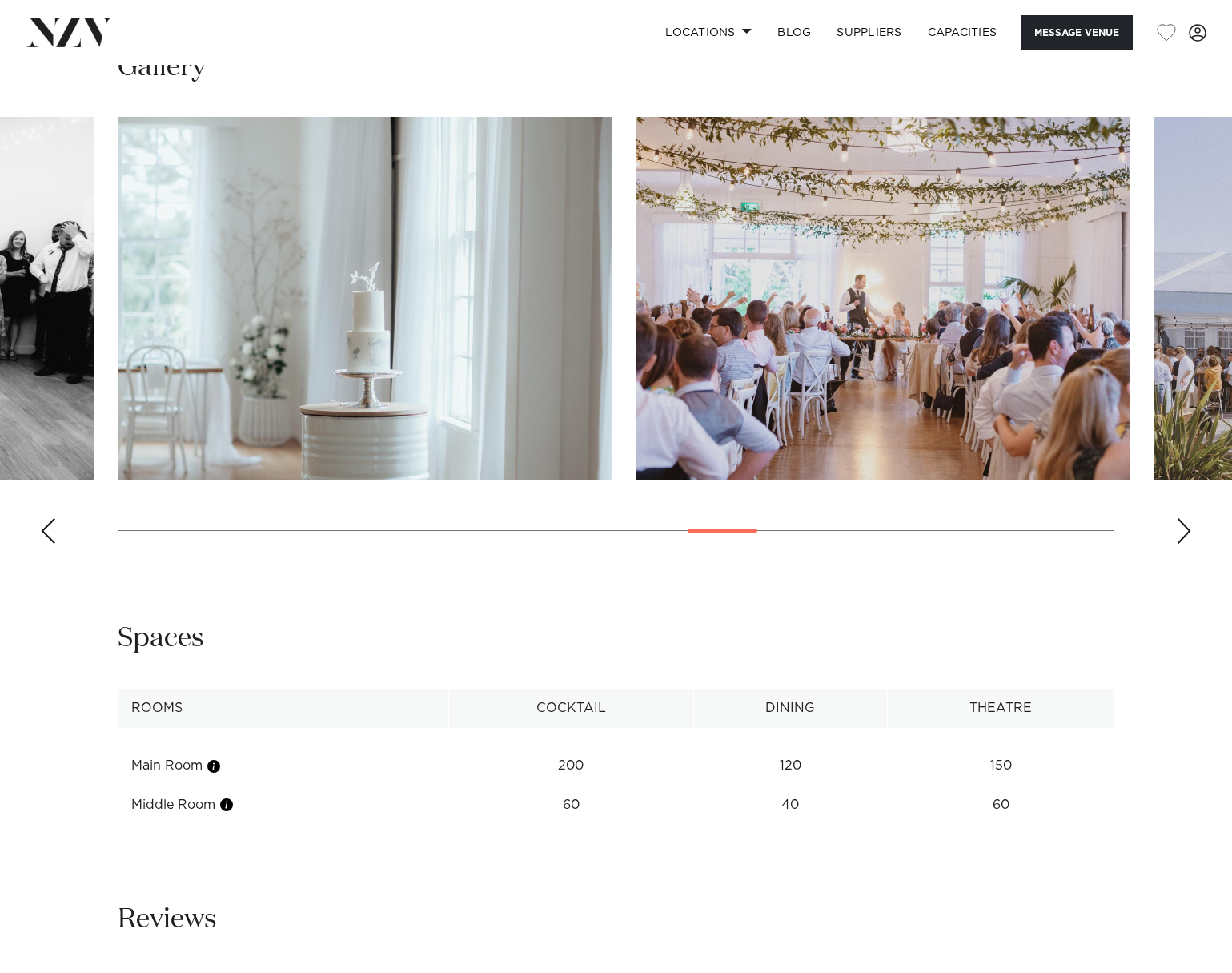
click at [1181, 532] on div "Next slide" at bounding box center [1183, 531] width 16 height 26
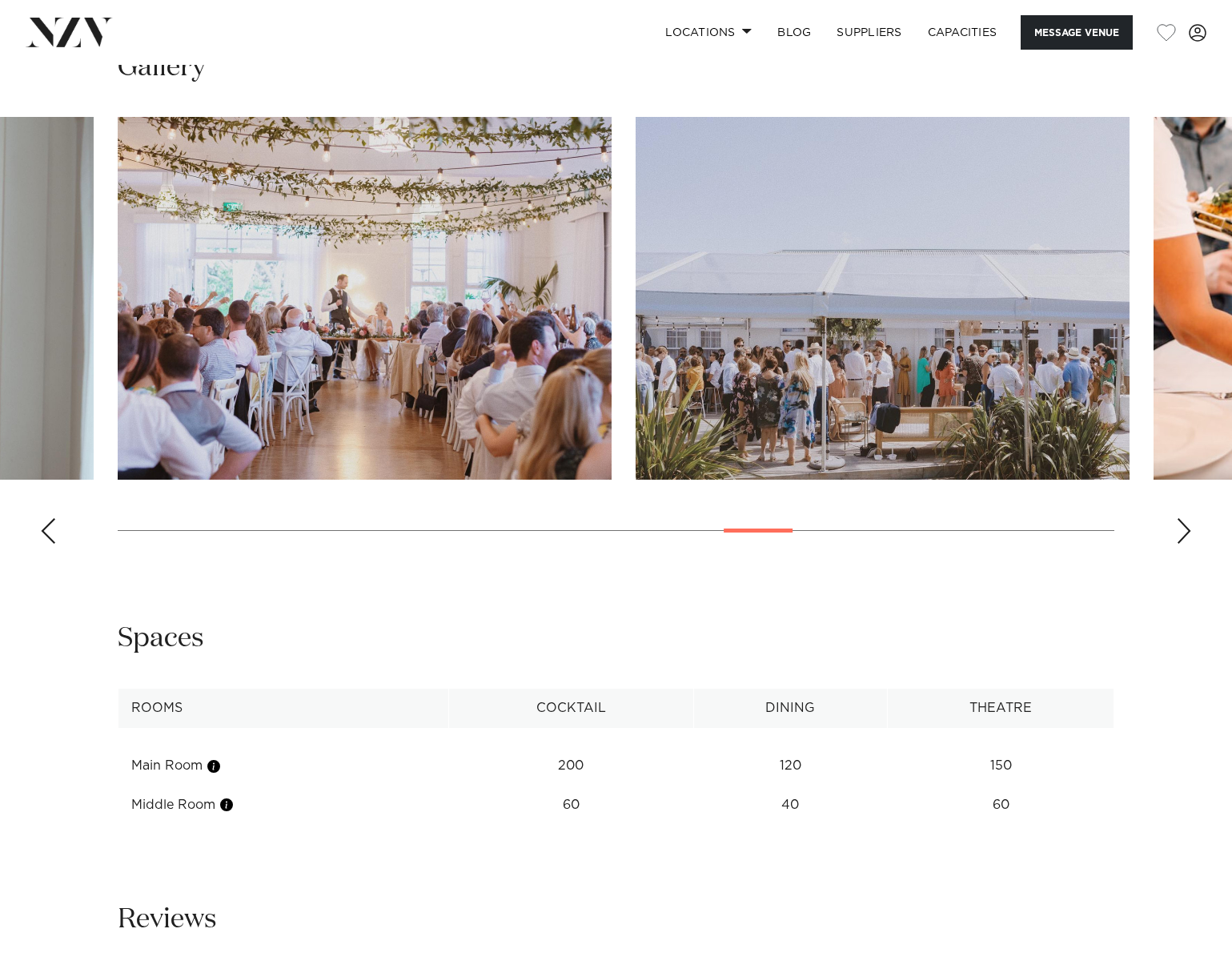
click at [1181, 532] on div "Next slide" at bounding box center [1183, 531] width 16 height 26
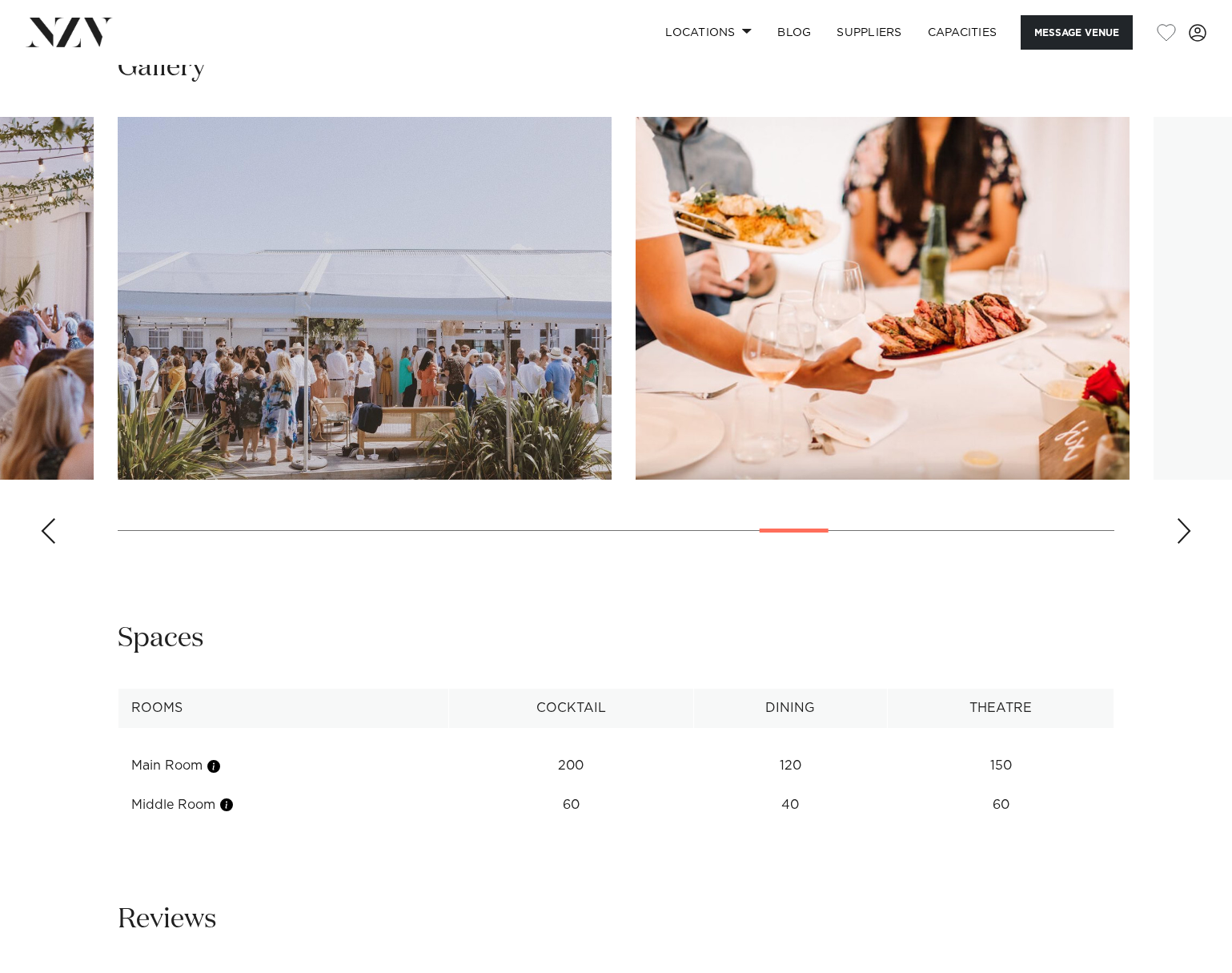
click at [1181, 532] on div "Next slide" at bounding box center [1183, 531] width 16 height 26
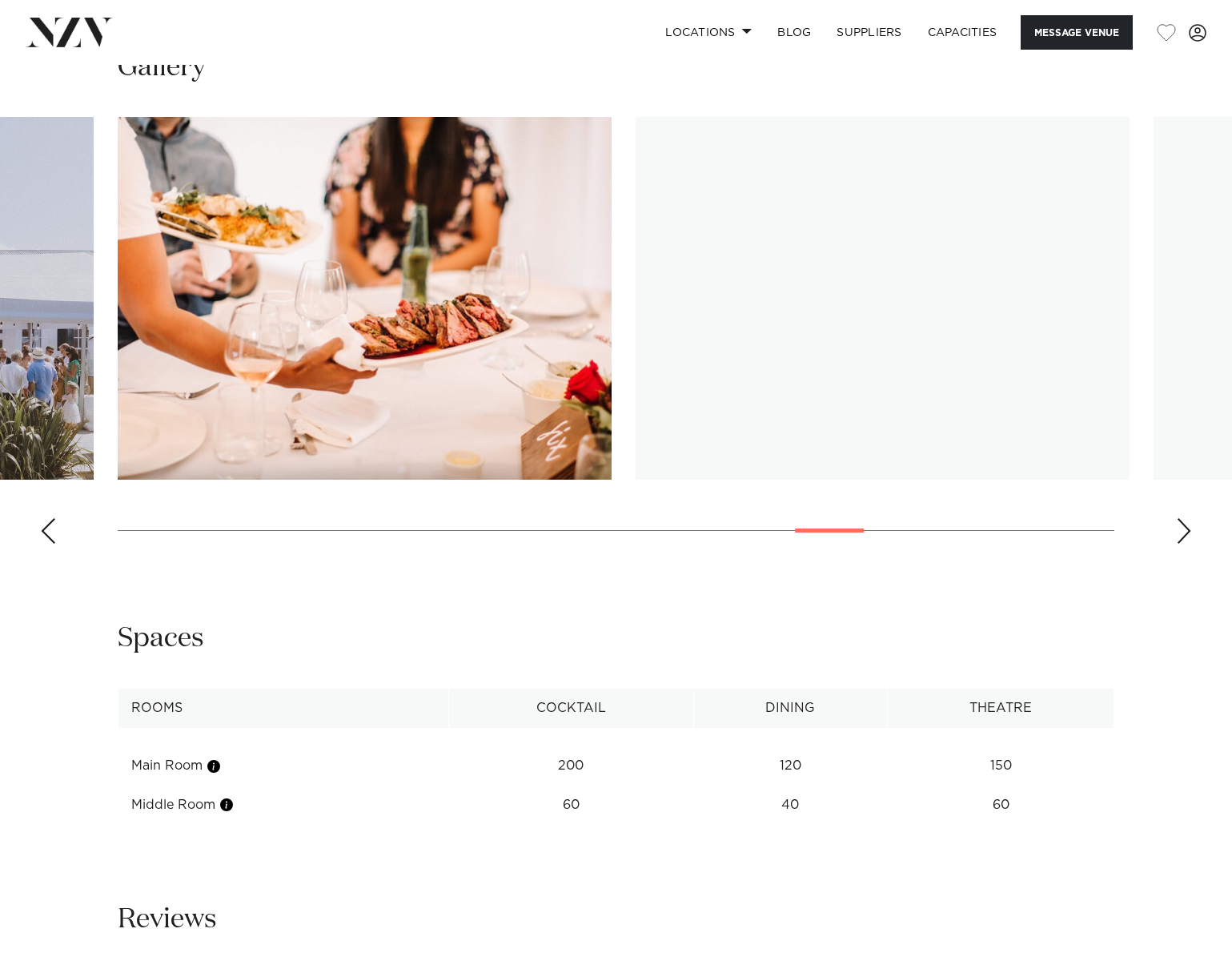
click at [1181, 532] on div "Next slide" at bounding box center [1183, 531] width 16 height 26
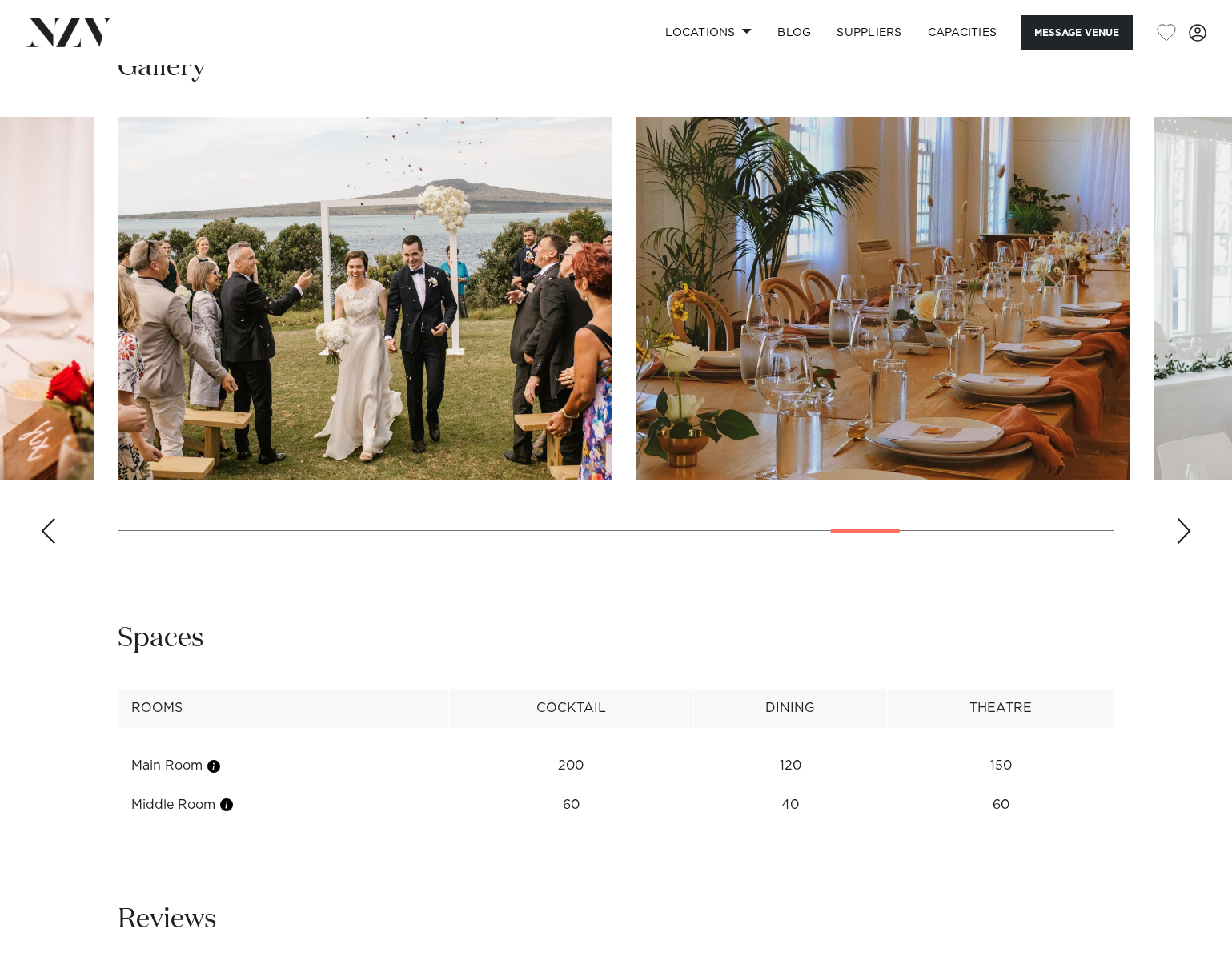
click at [1181, 532] on div "Next slide" at bounding box center [1183, 531] width 16 height 26
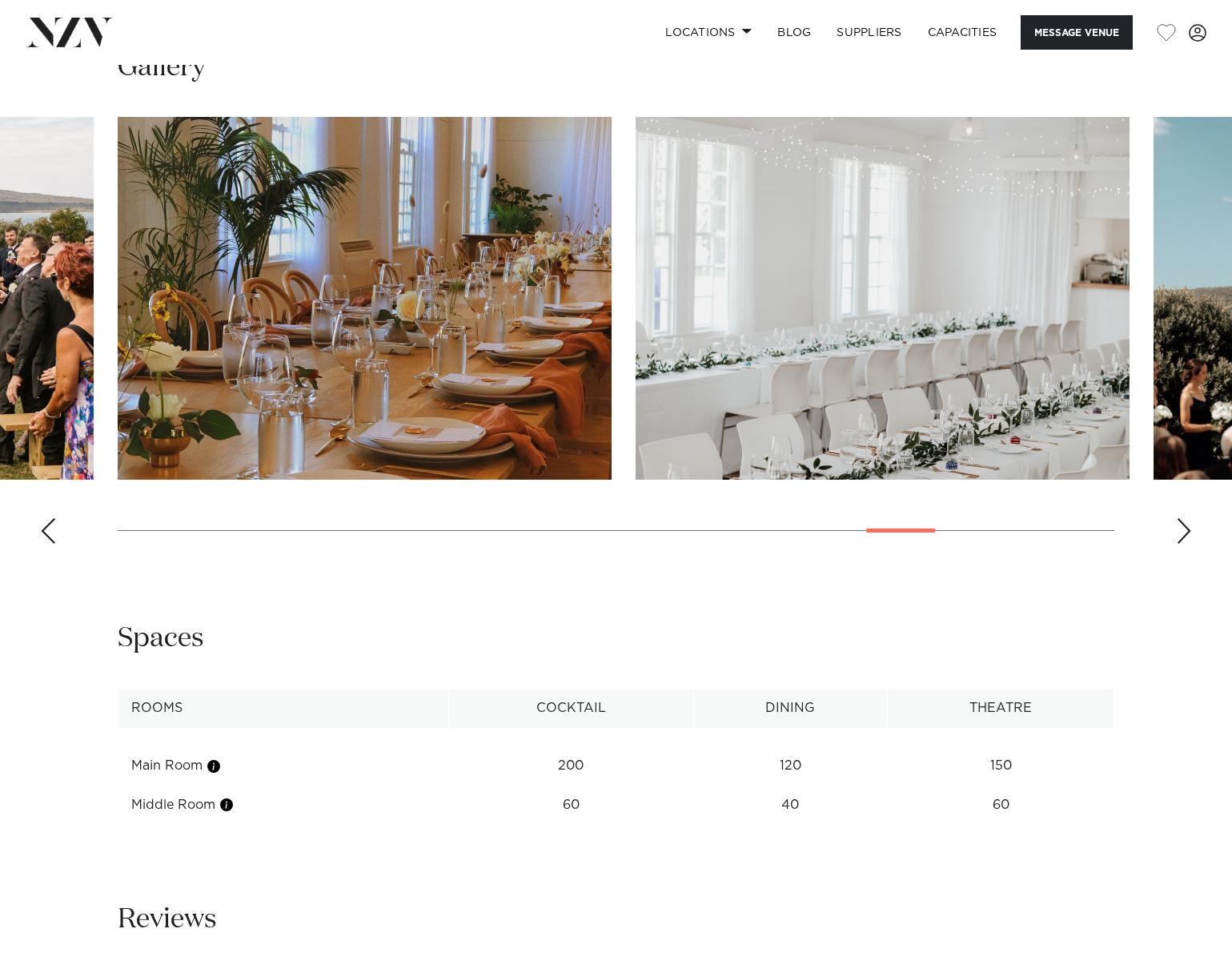
click at [1181, 532] on div "Next slide" at bounding box center [1183, 531] width 16 height 26
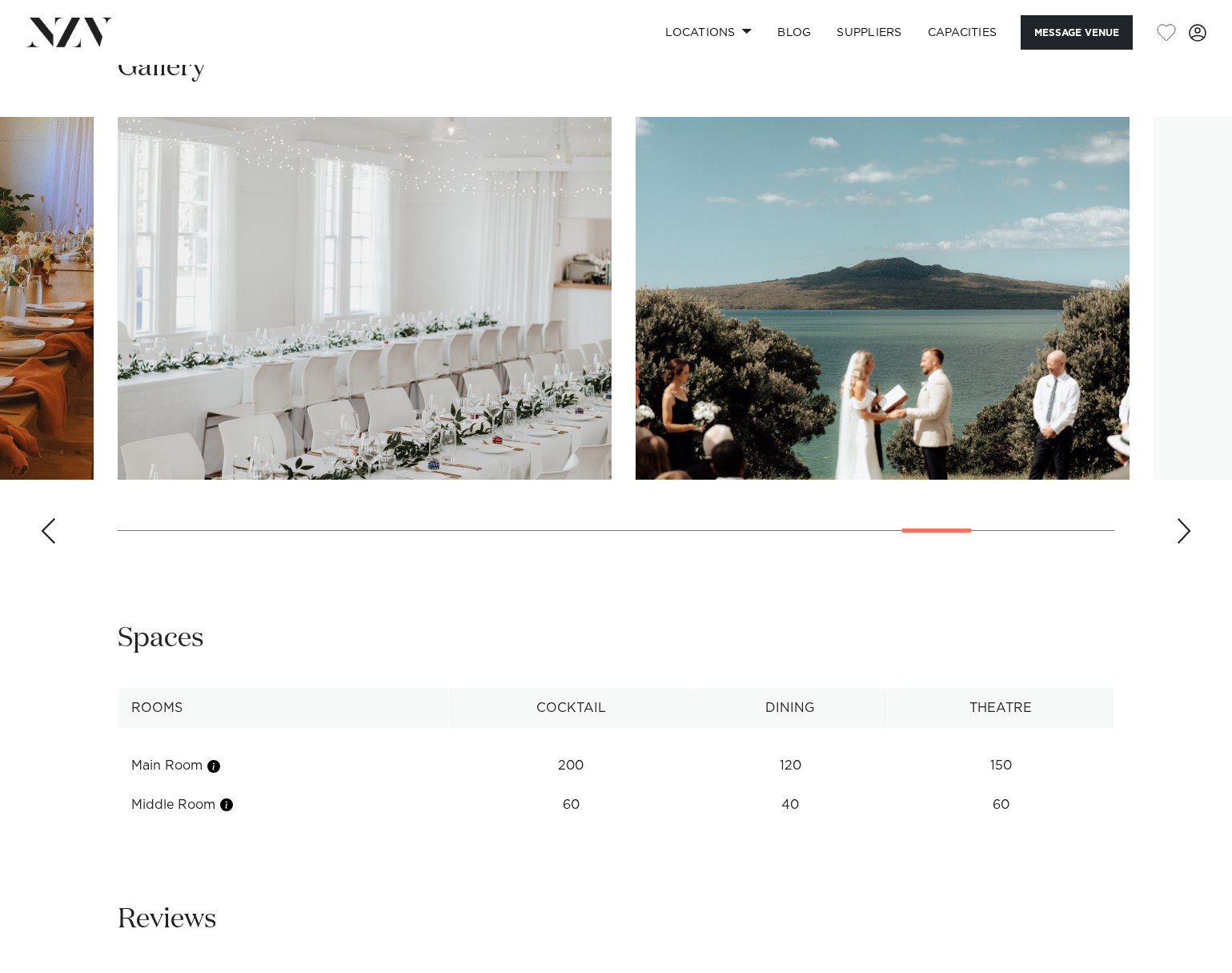
click at [1181, 532] on div "Next slide" at bounding box center [1183, 531] width 16 height 26
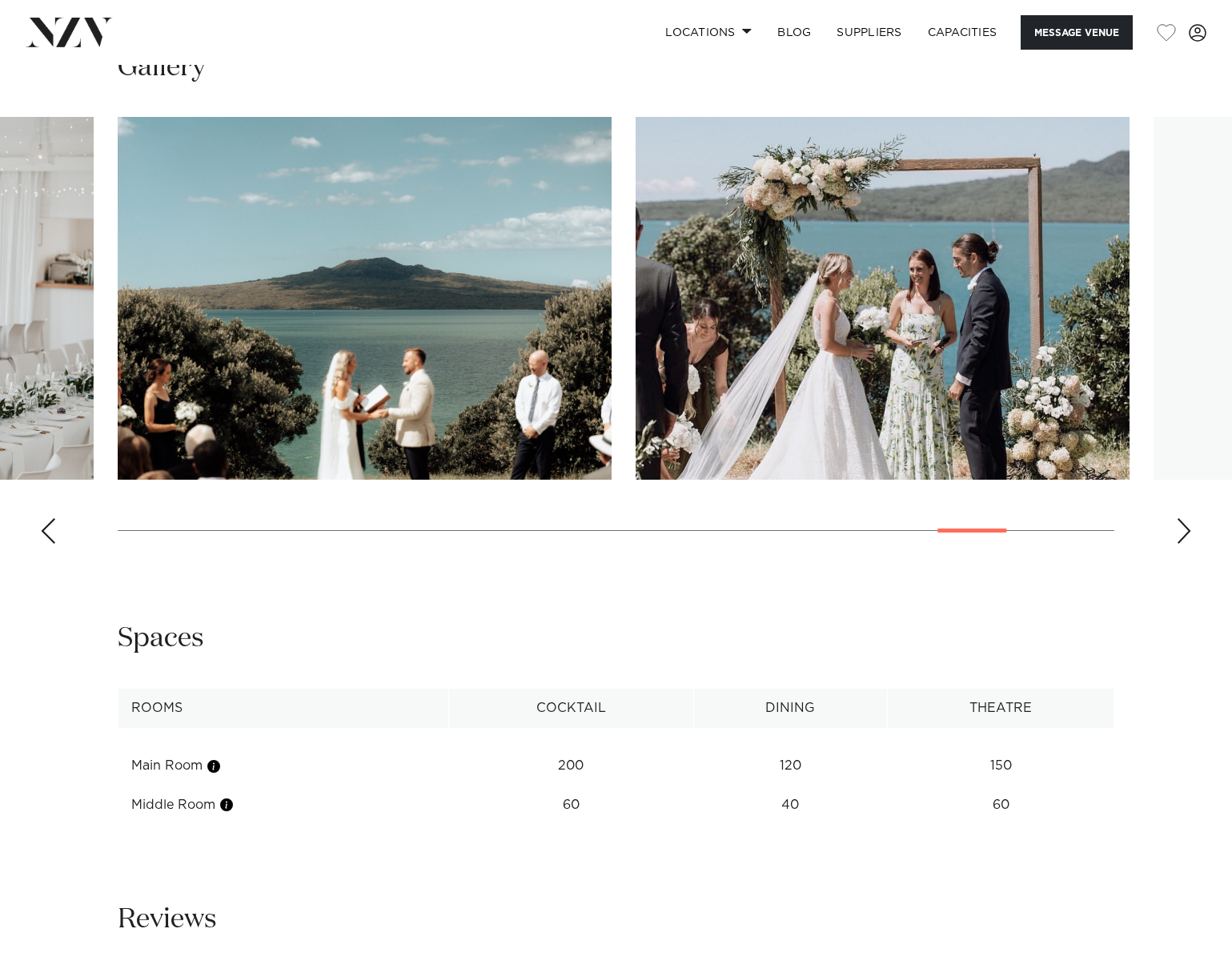
click at [1181, 532] on div "Next slide" at bounding box center [1183, 531] width 16 height 26
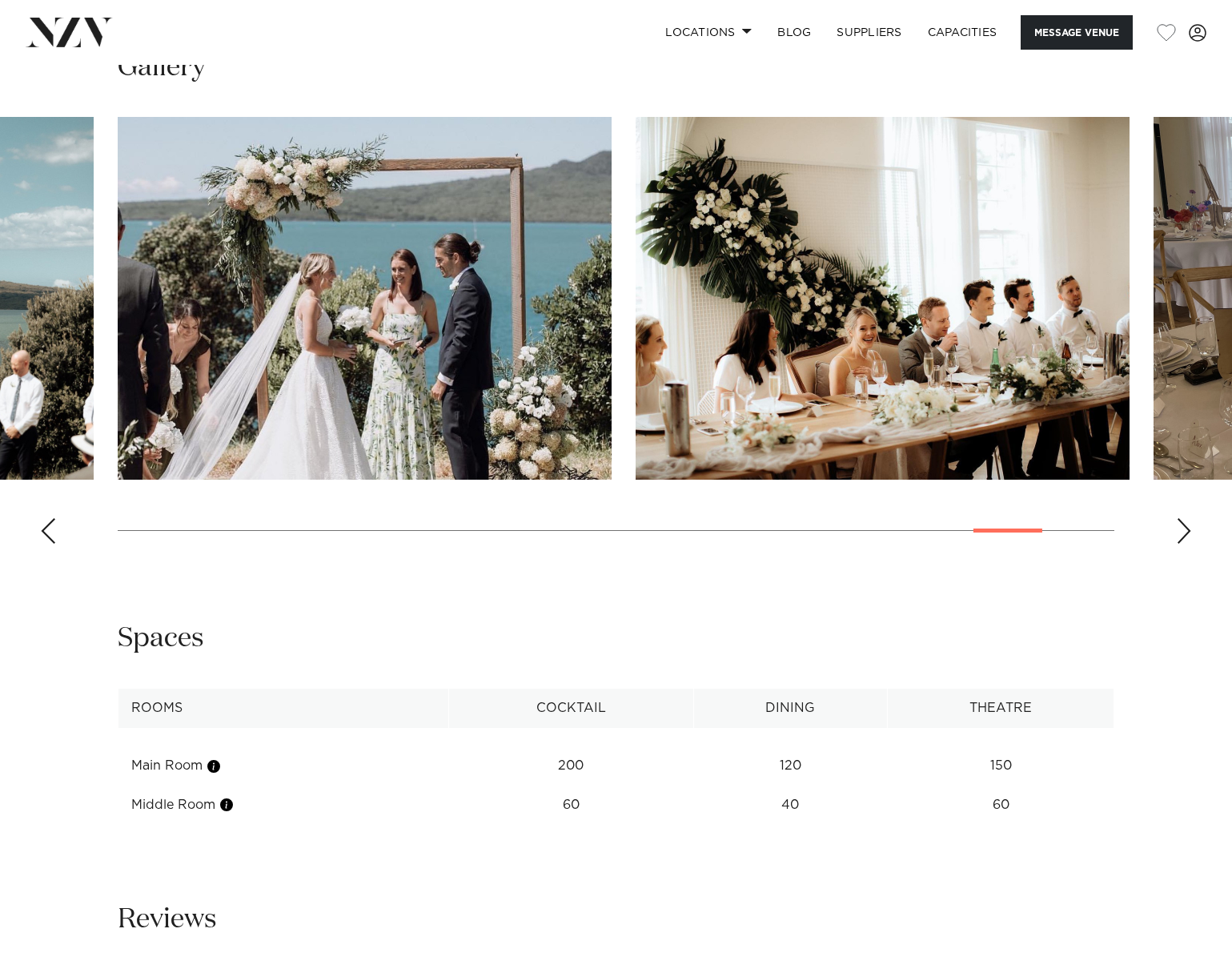
click at [1181, 532] on div "Next slide" at bounding box center [1183, 531] width 16 height 26
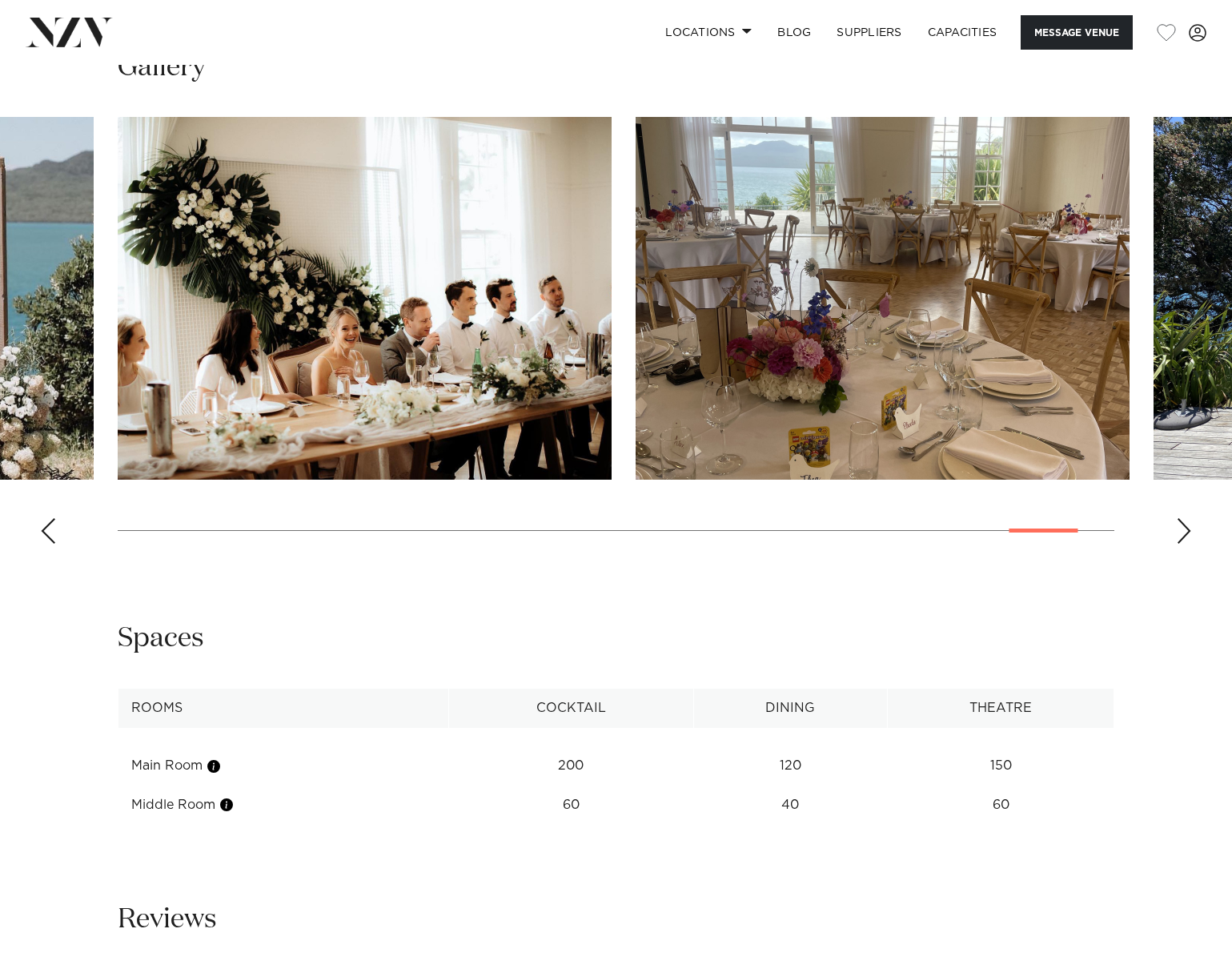
click at [1181, 532] on div "Next slide" at bounding box center [1183, 531] width 16 height 26
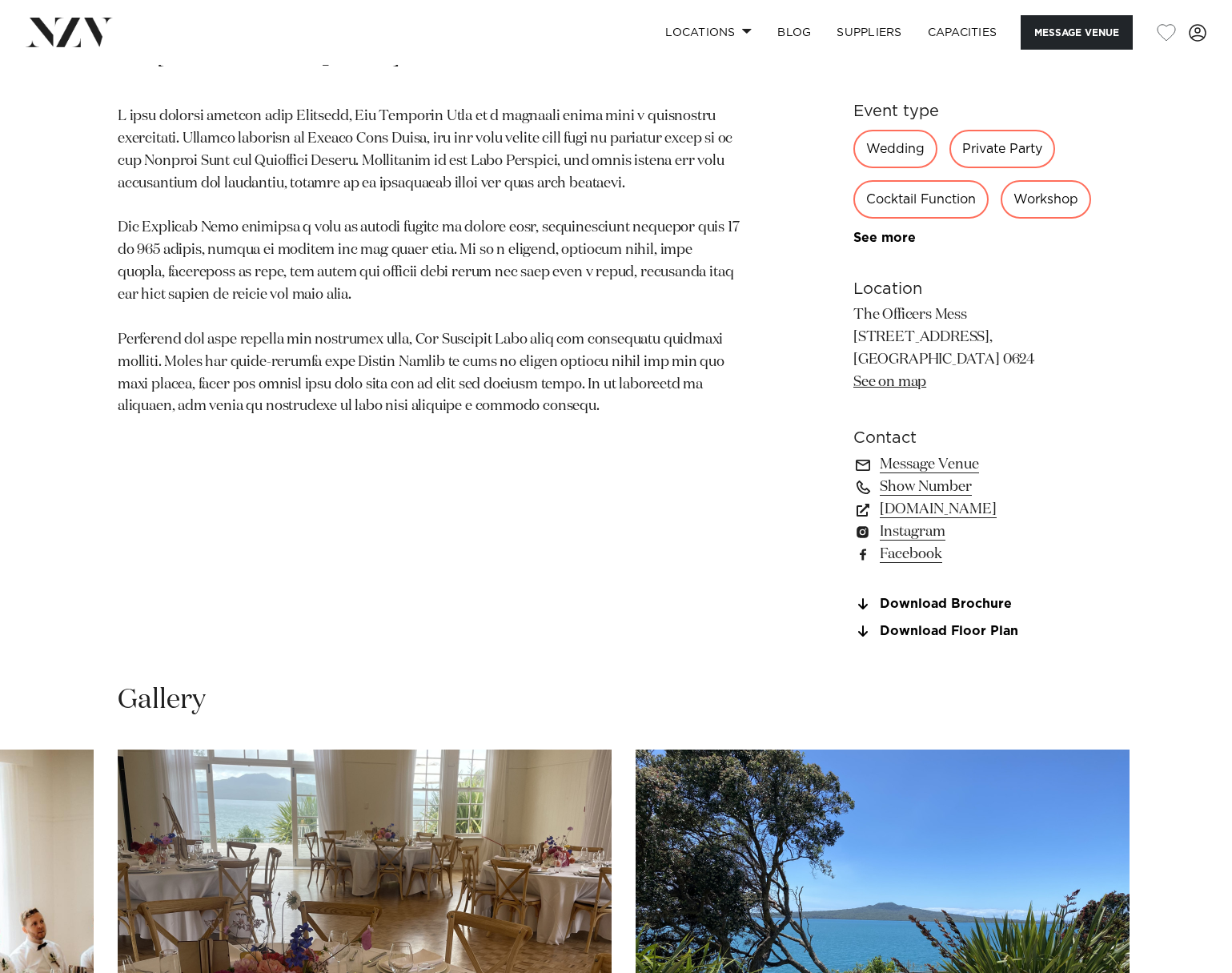
scroll to position [801, 0]
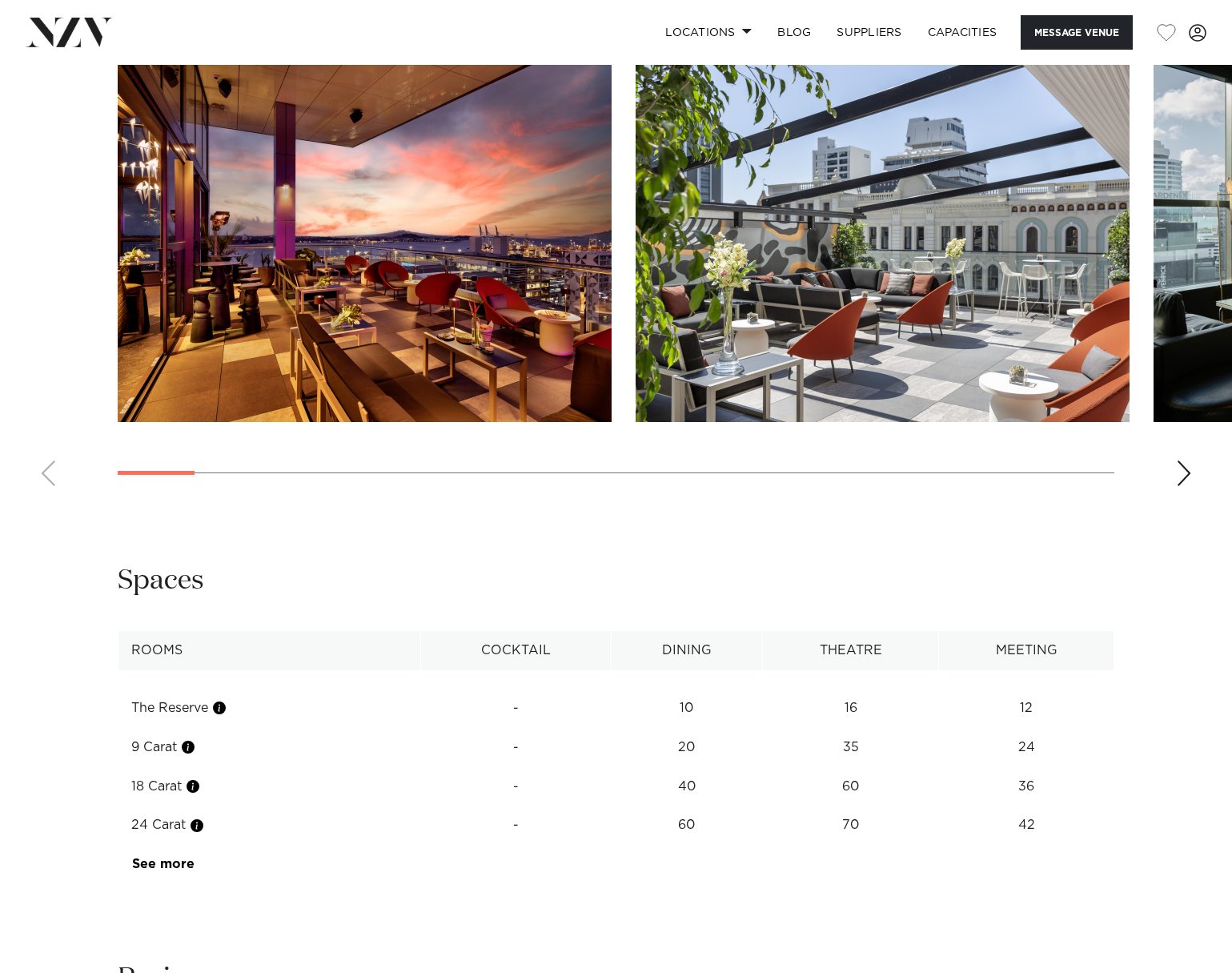
scroll to position [1842, 0]
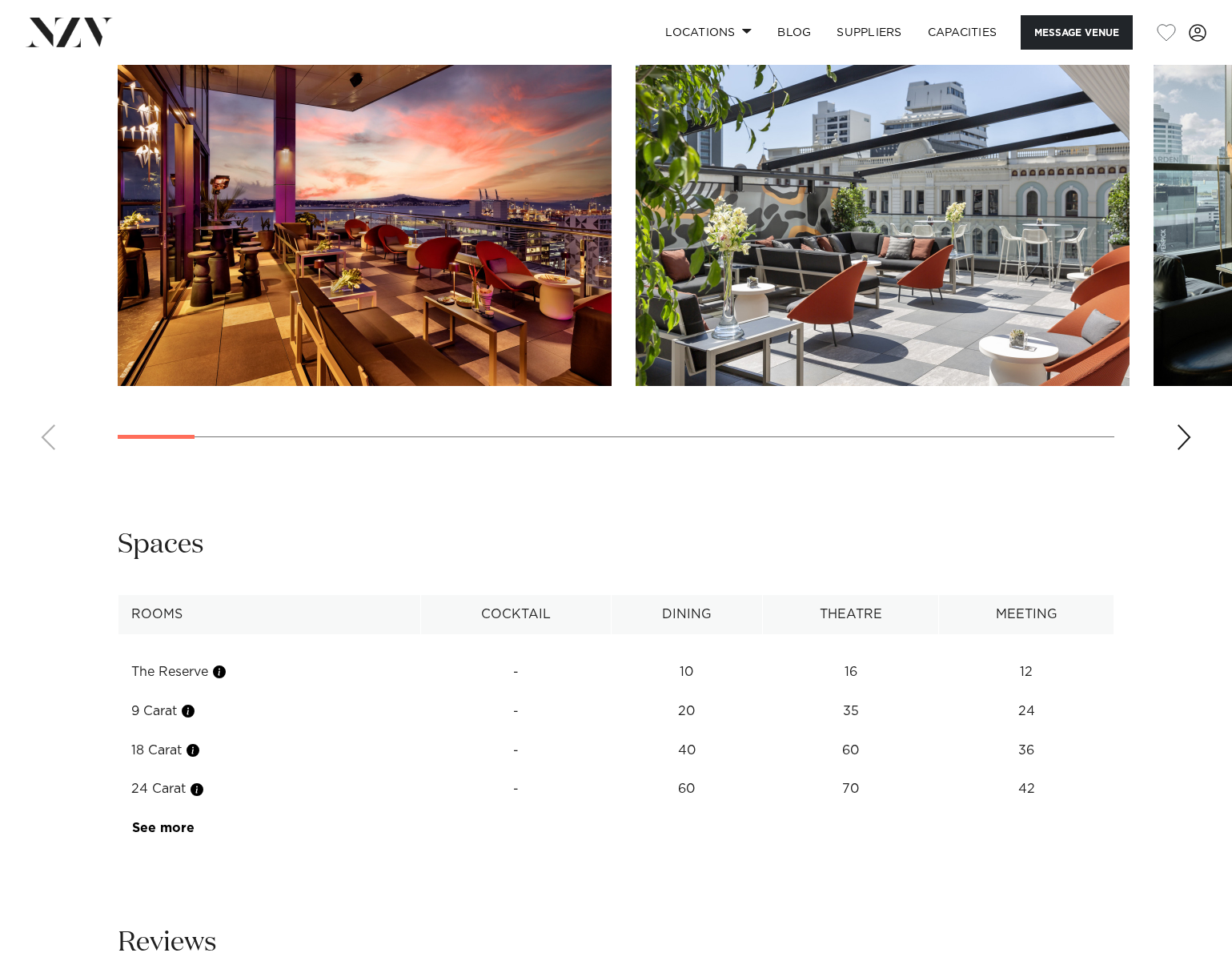
click at [1192, 432] on swiper-container at bounding box center [616, 242] width 1232 height 440
click at [1186, 433] on div "Next slide" at bounding box center [1183, 437] width 16 height 26
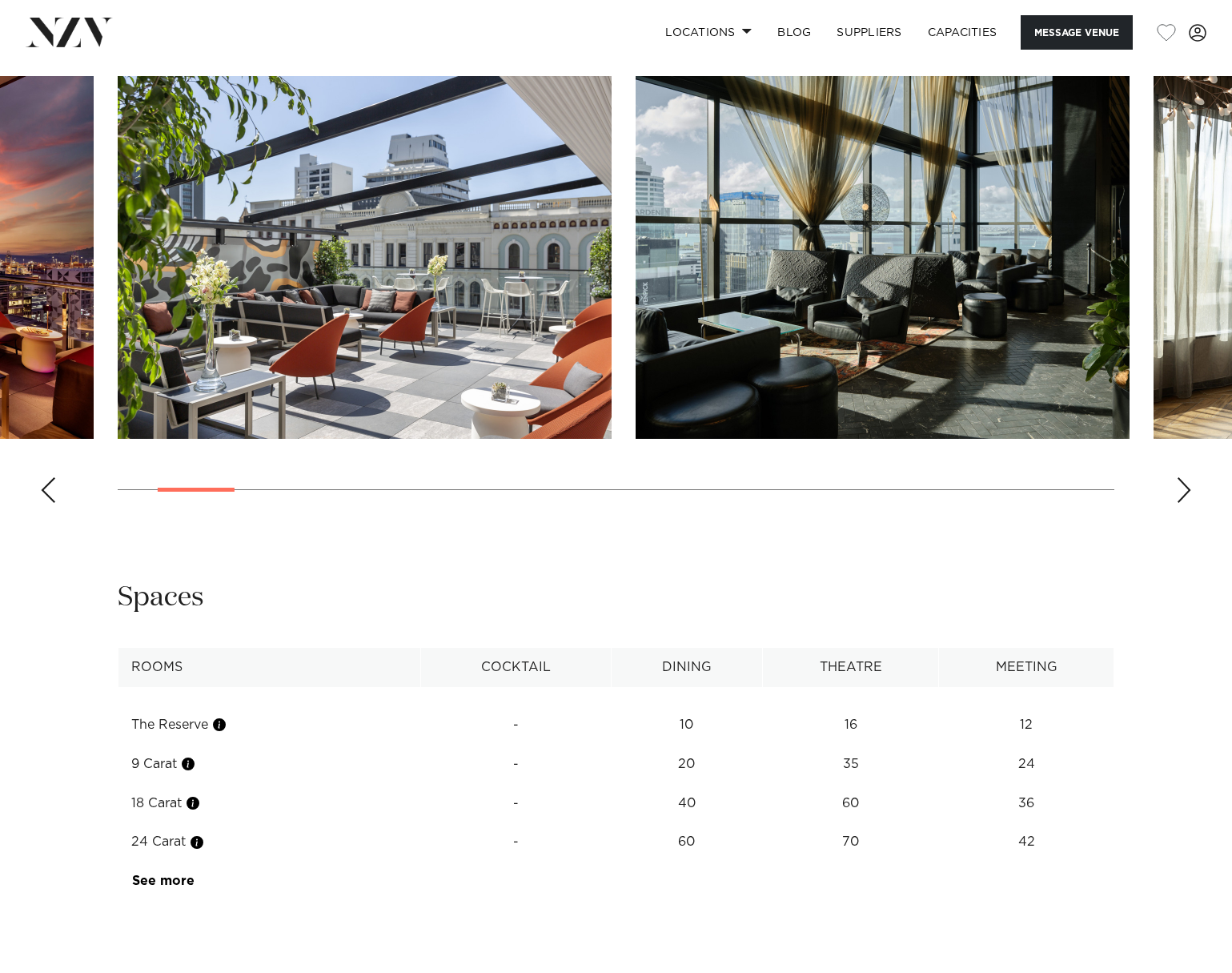
scroll to position [1762, 0]
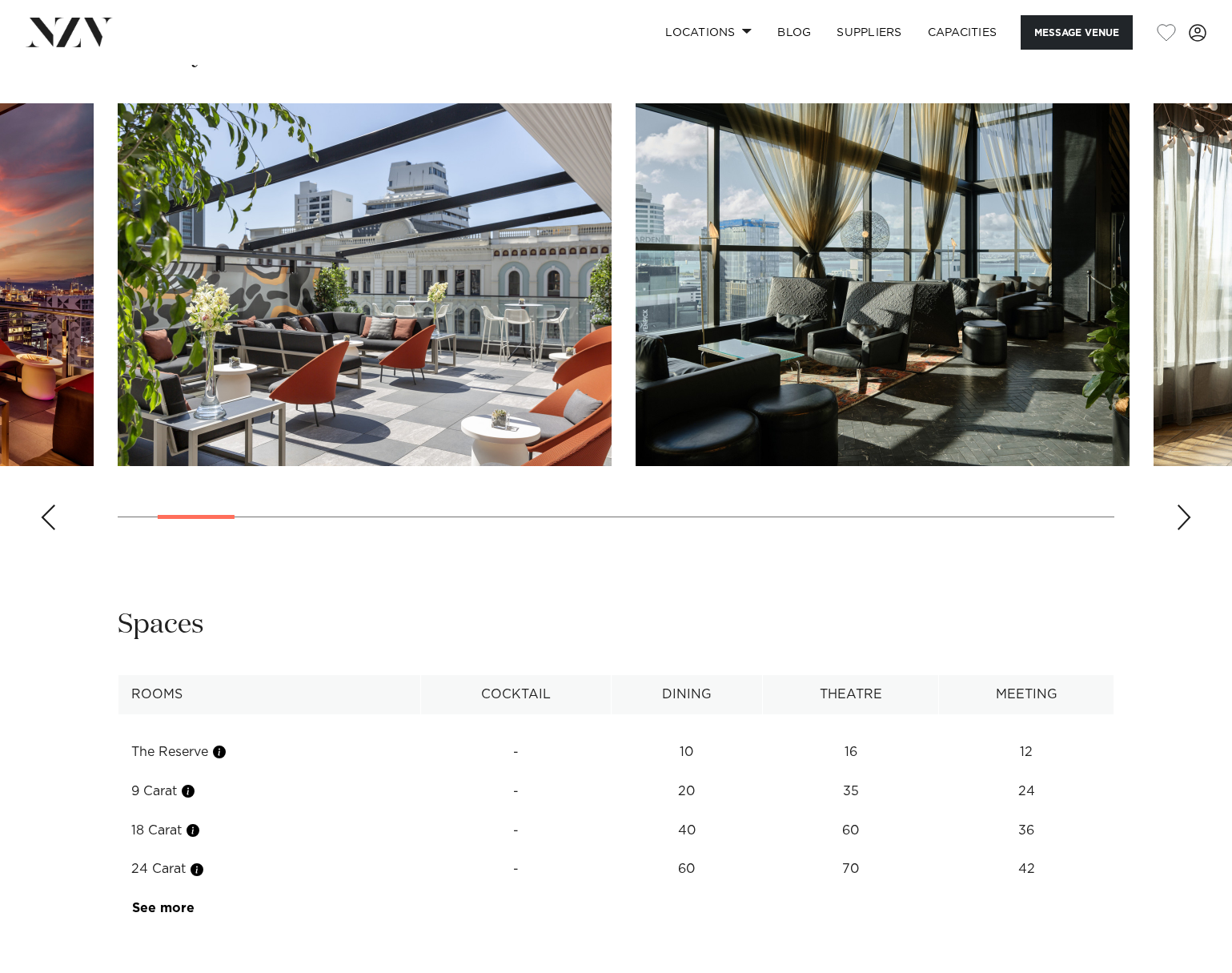
click at [1186, 515] on div "Next slide" at bounding box center [1183, 517] width 16 height 26
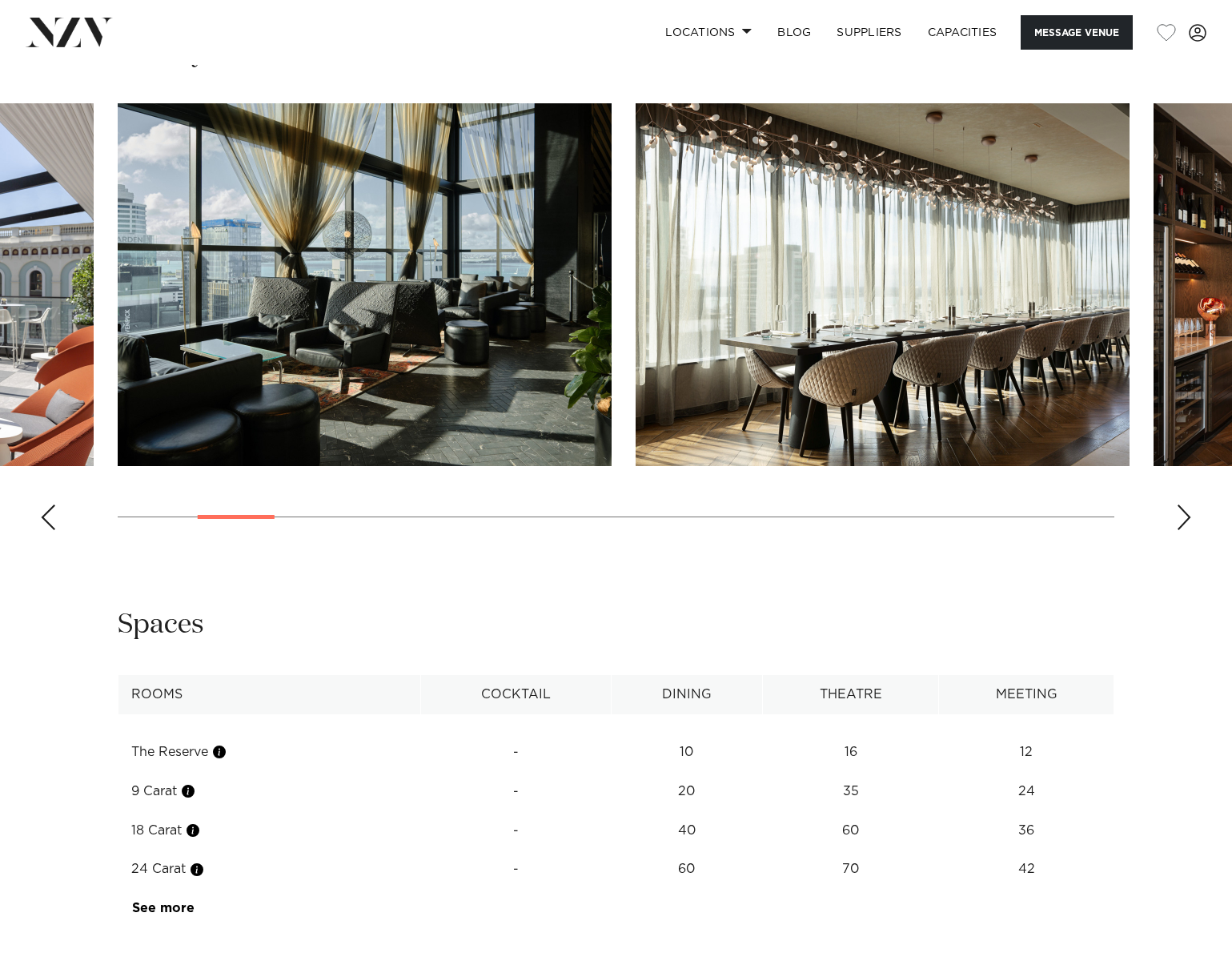
click at [1186, 514] on div "Next slide" at bounding box center [1183, 517] width 16 height 26
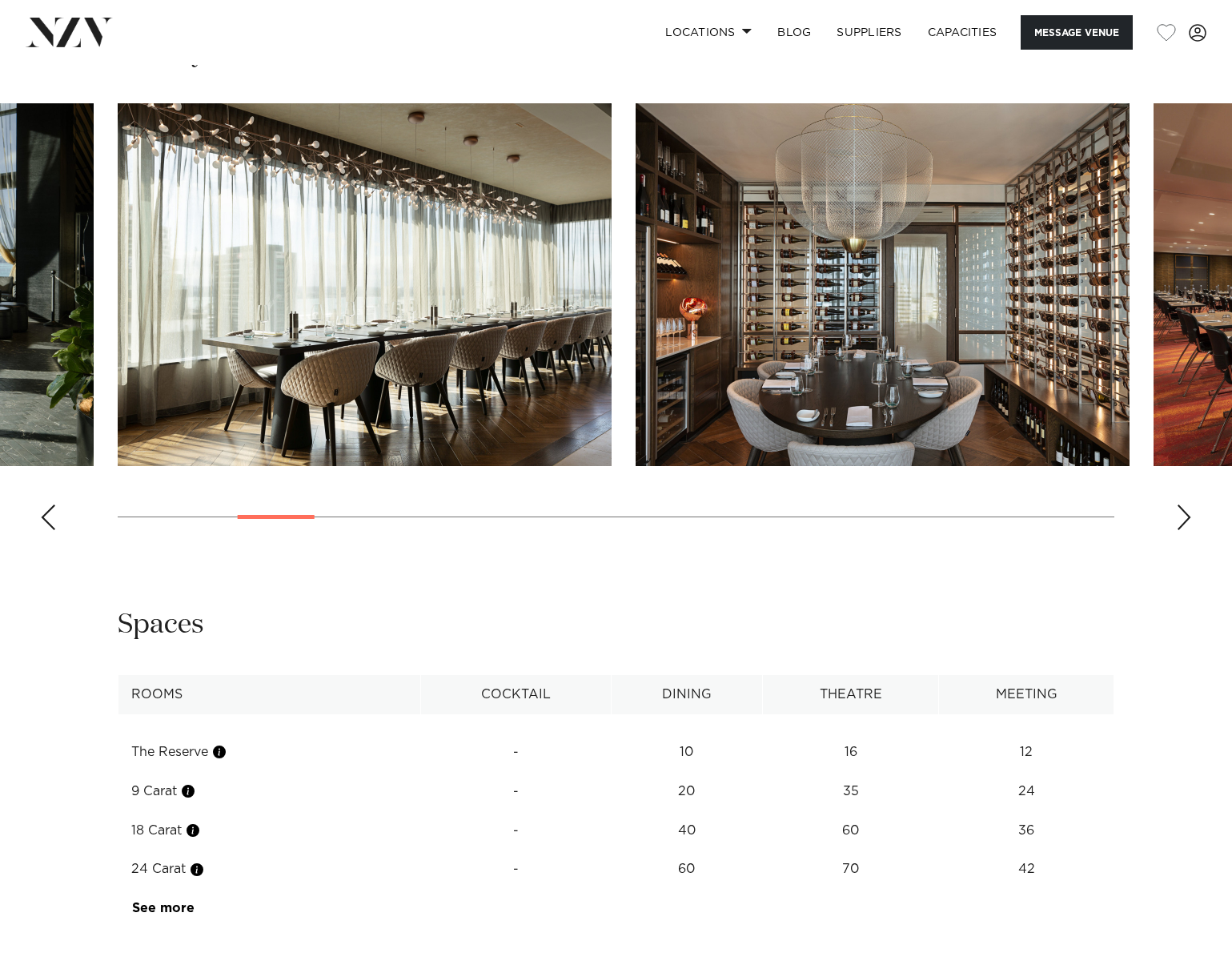
click at [1186, 514] on div "Next slide" at bounding box center [1183, 517] width 16 height 26
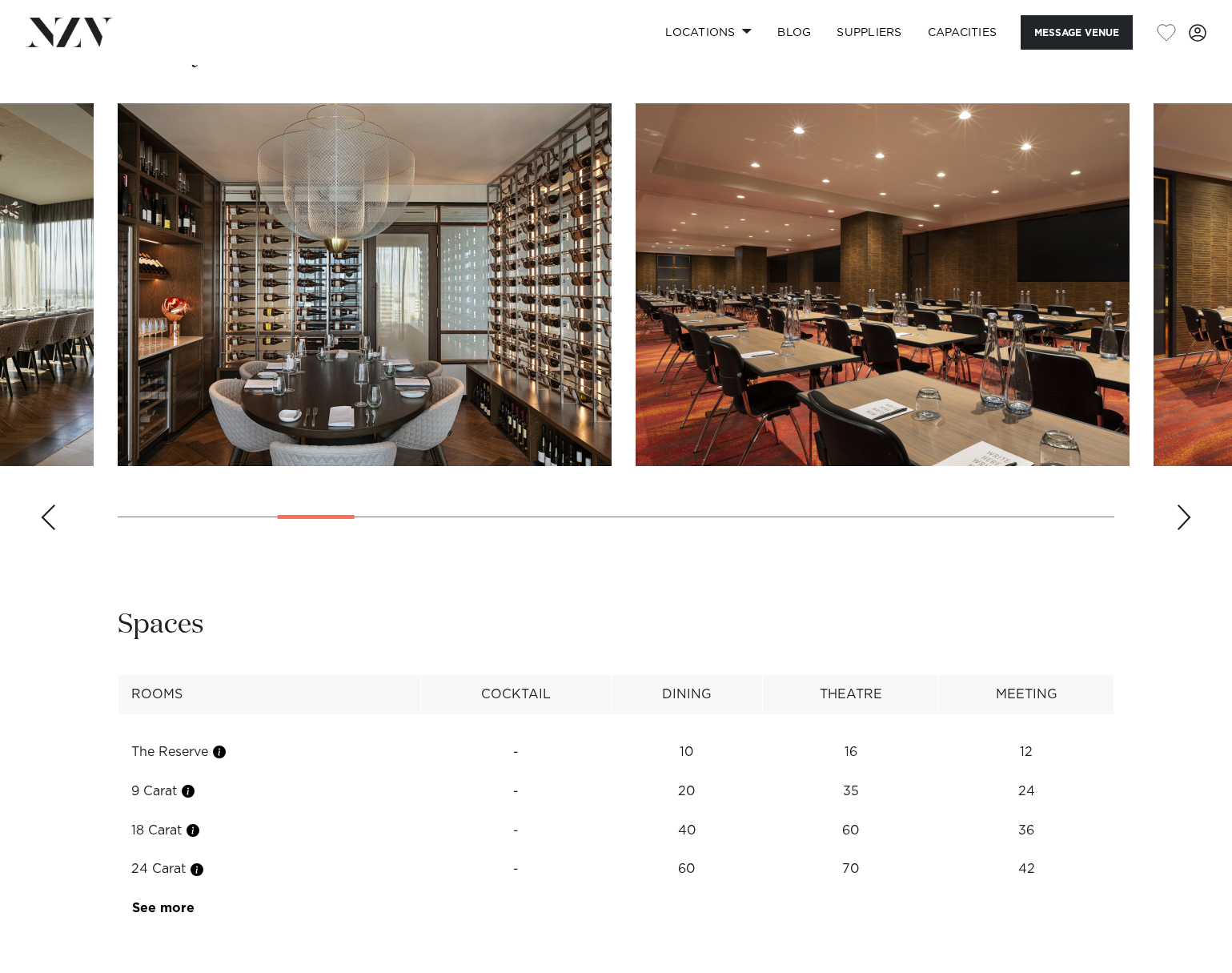
click at [1186, 514] on div "Next slide" at bounding box center [1183, 517] width 16 height 26
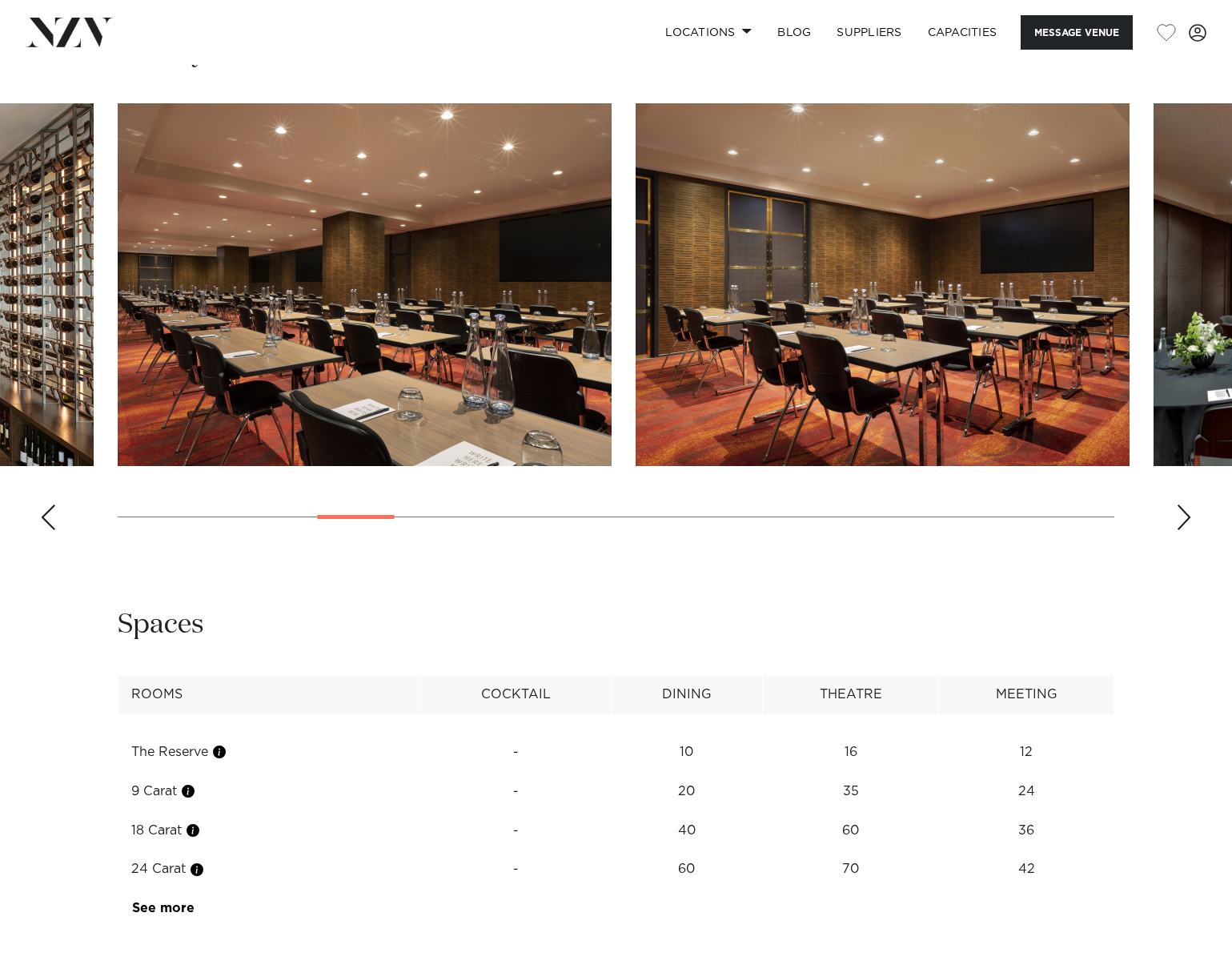
click at [1186, 515] on div "Next slide" at bounding box center [1183, 517] width 16 height 26
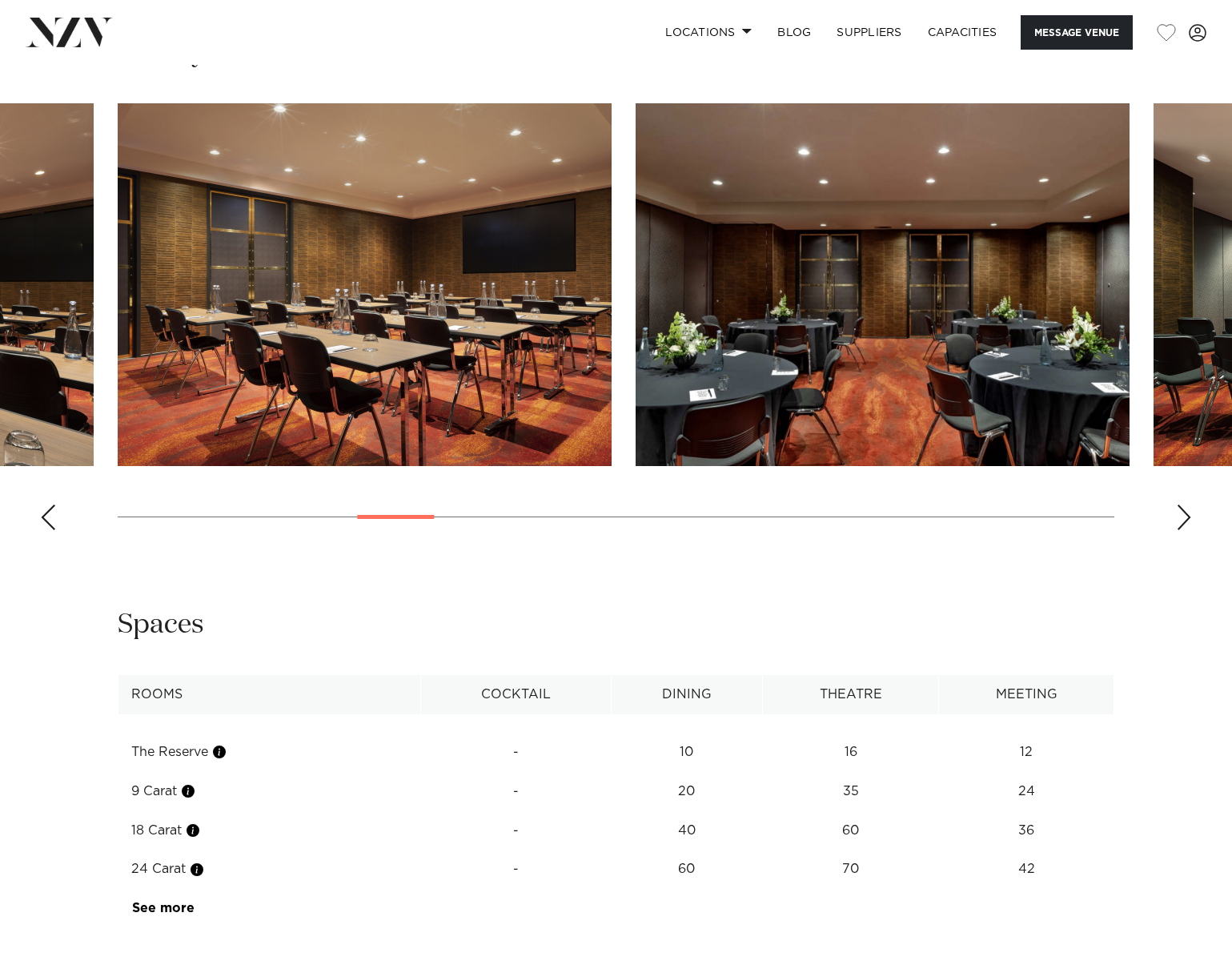
click at [1186, 515] on div "Next slide" at bounding box center [1183, 517] width 16 height 26
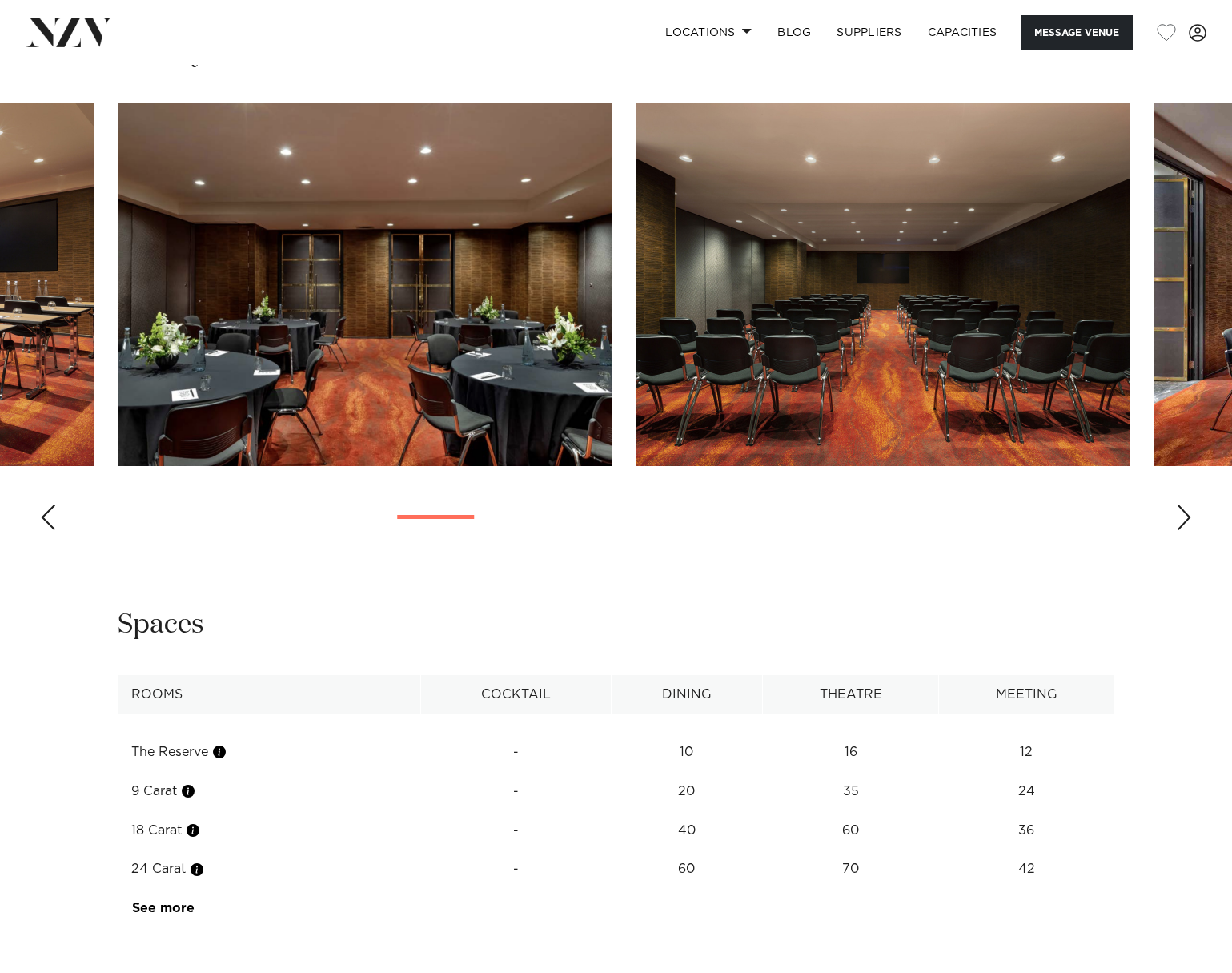
click at [1186, 515] on div "Next slide" at bounding box center [1183, 517] width 16 height 26
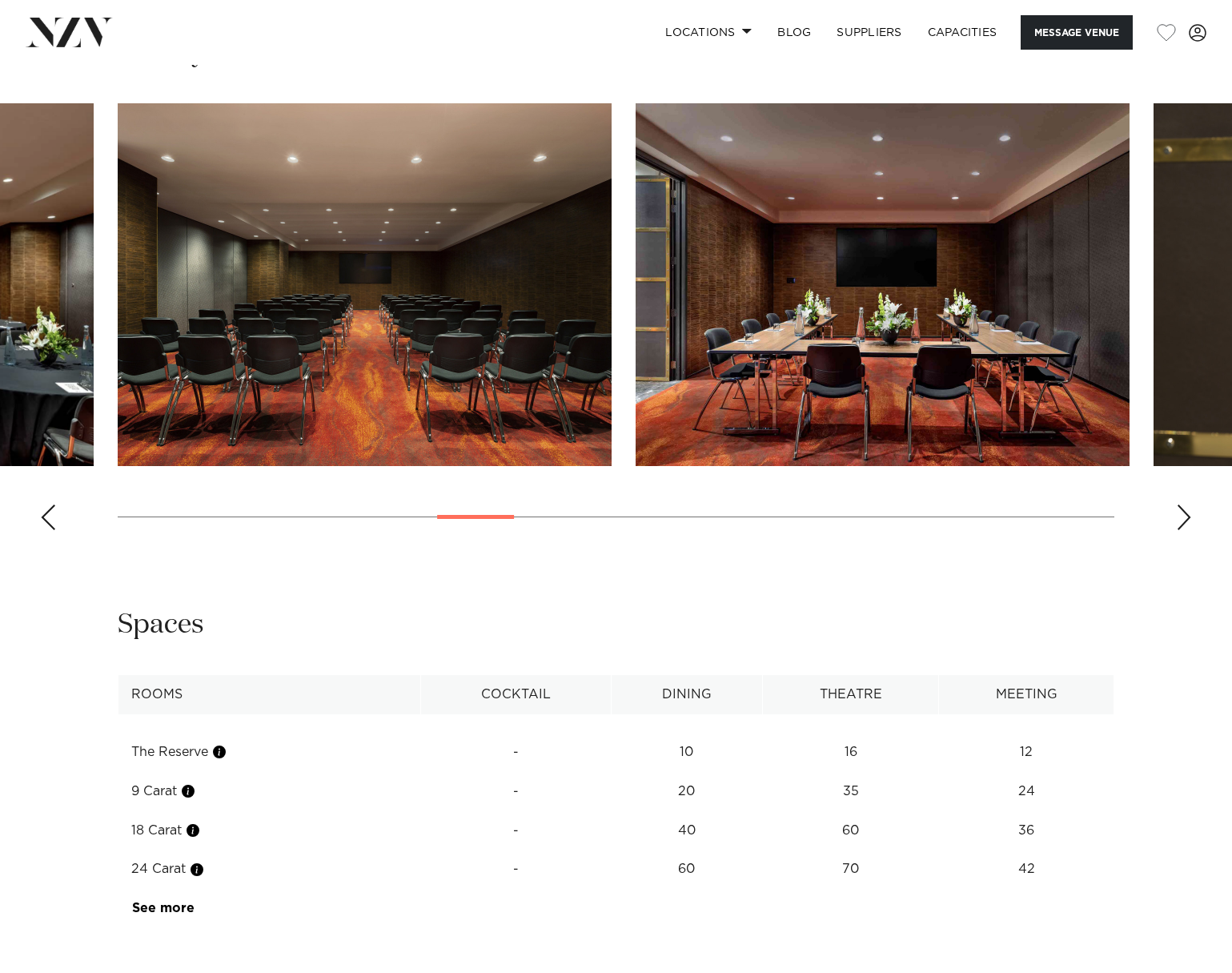
click at [1186, 516] on div "Next slide" at bounding box center [1183, 517] width 16 height 26
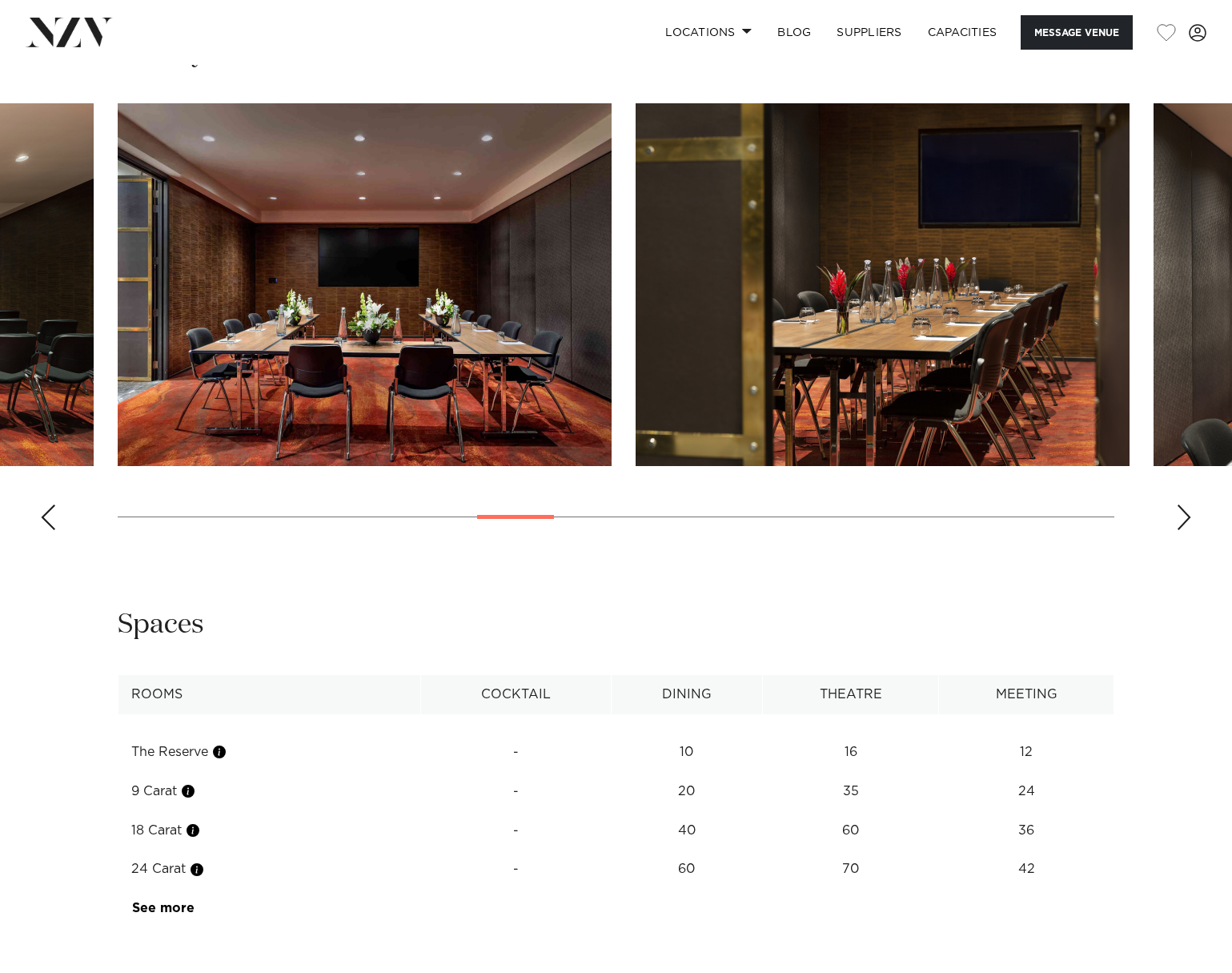
click at [1186, 517] on div "Next slide" at bounding box center [1183, 517] width 16 height 26
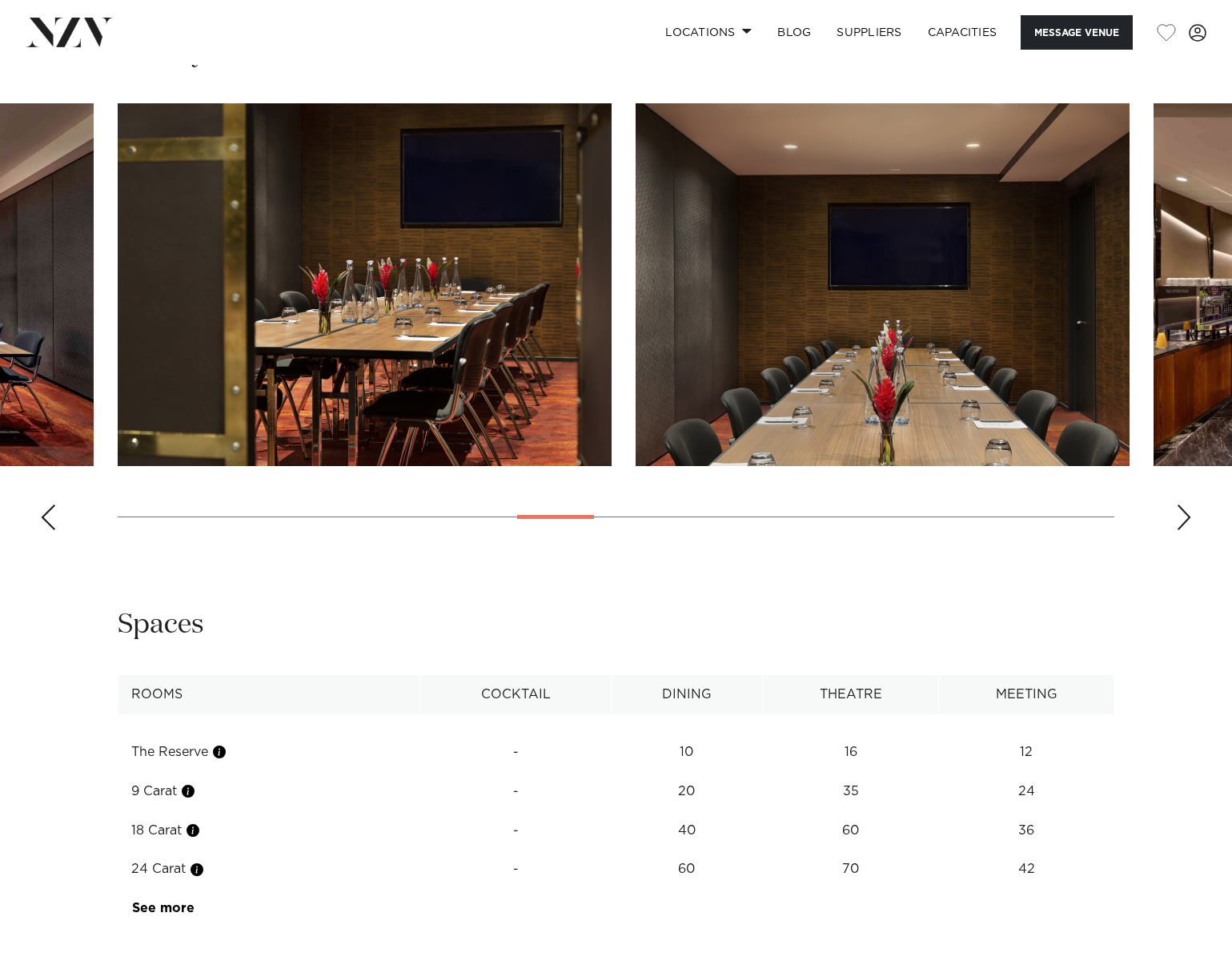
click at [1186, 518] on div "Next slide" at bounding box center [1183, 517] width 16 height 26
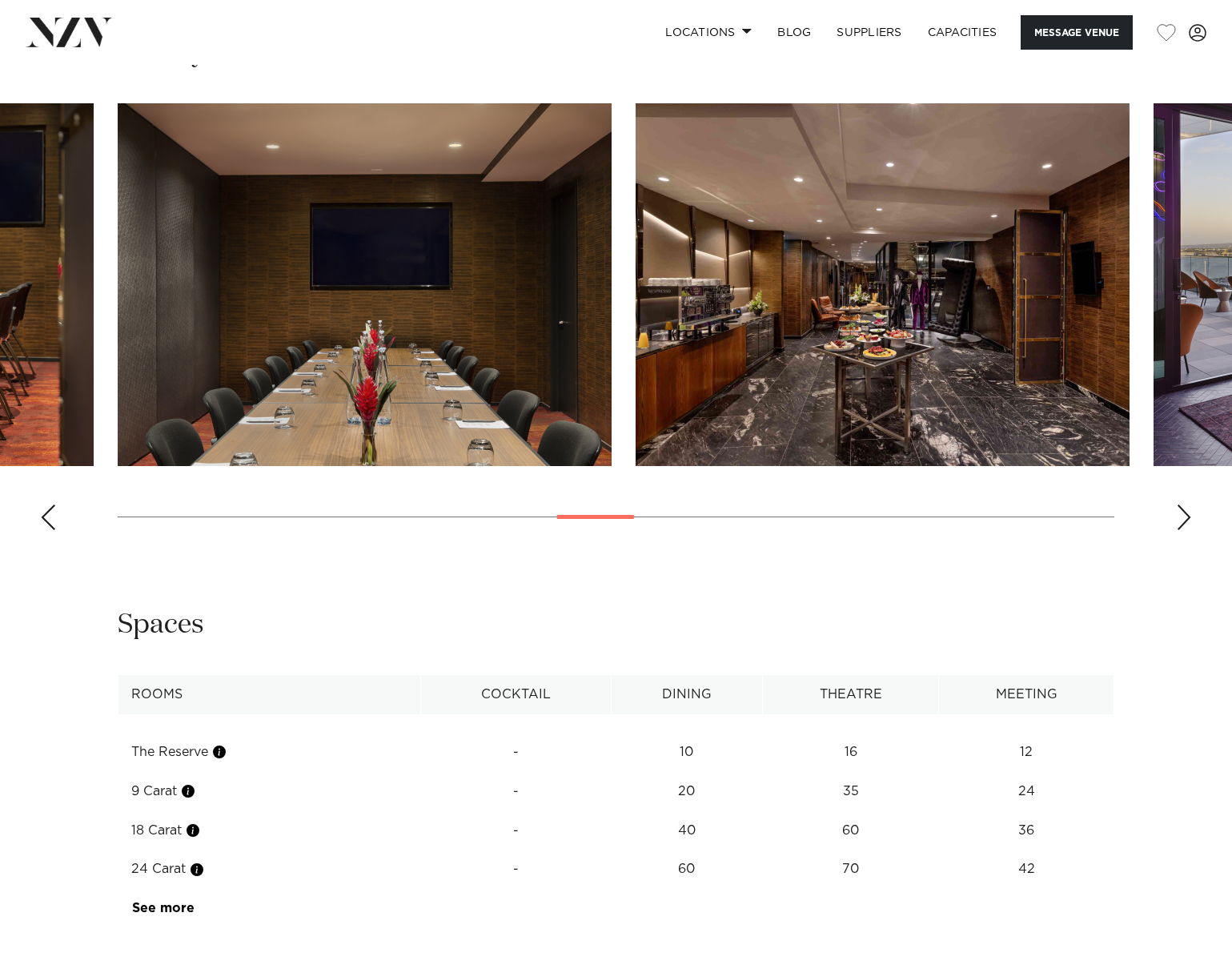
click at [1186, 519] on div "Next slide" at bounding box center [1183, 517] width 16 height 26
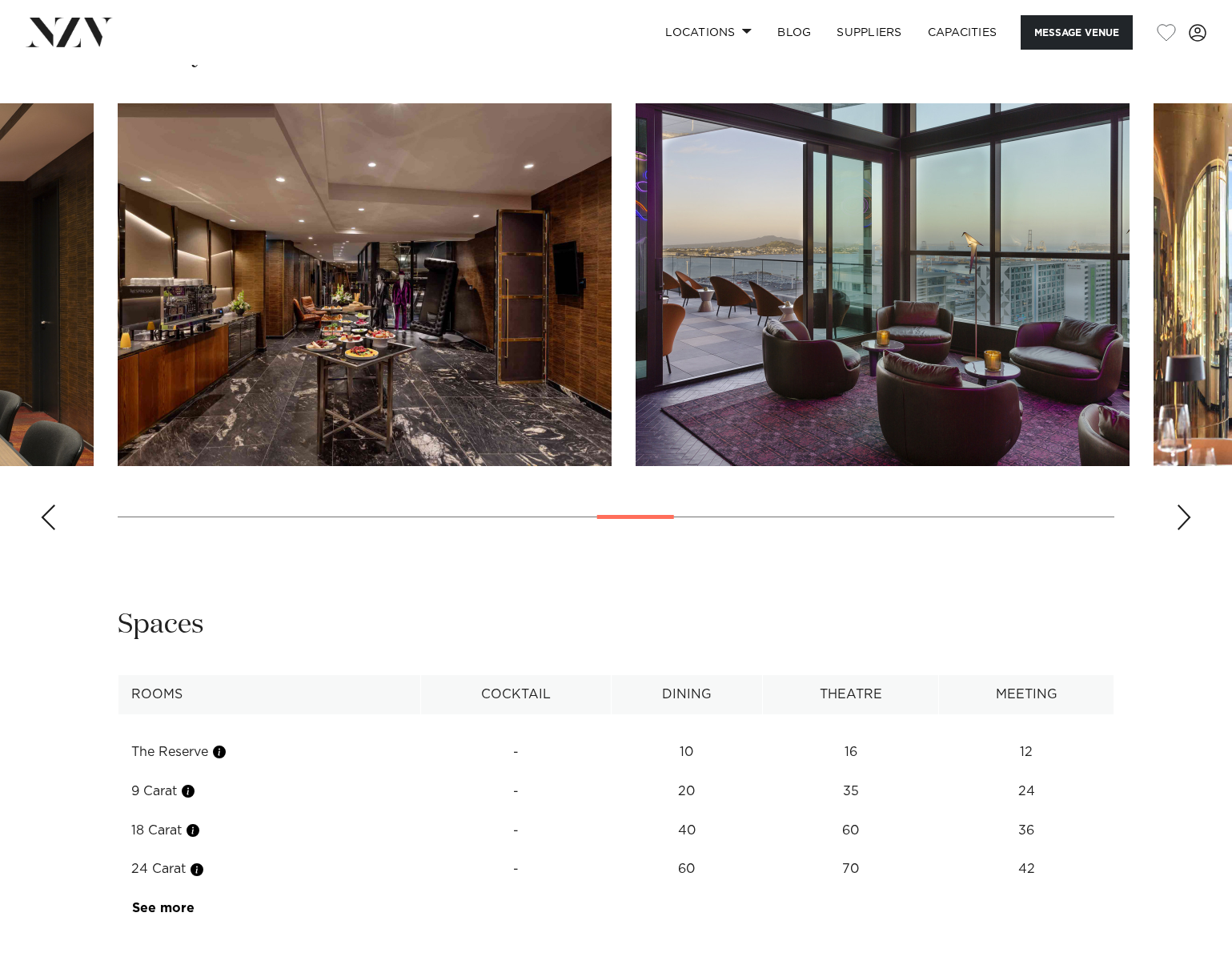
click at [1186, 519] on div "Next slide" at bounding box center [1183, 517] width 16 height 26
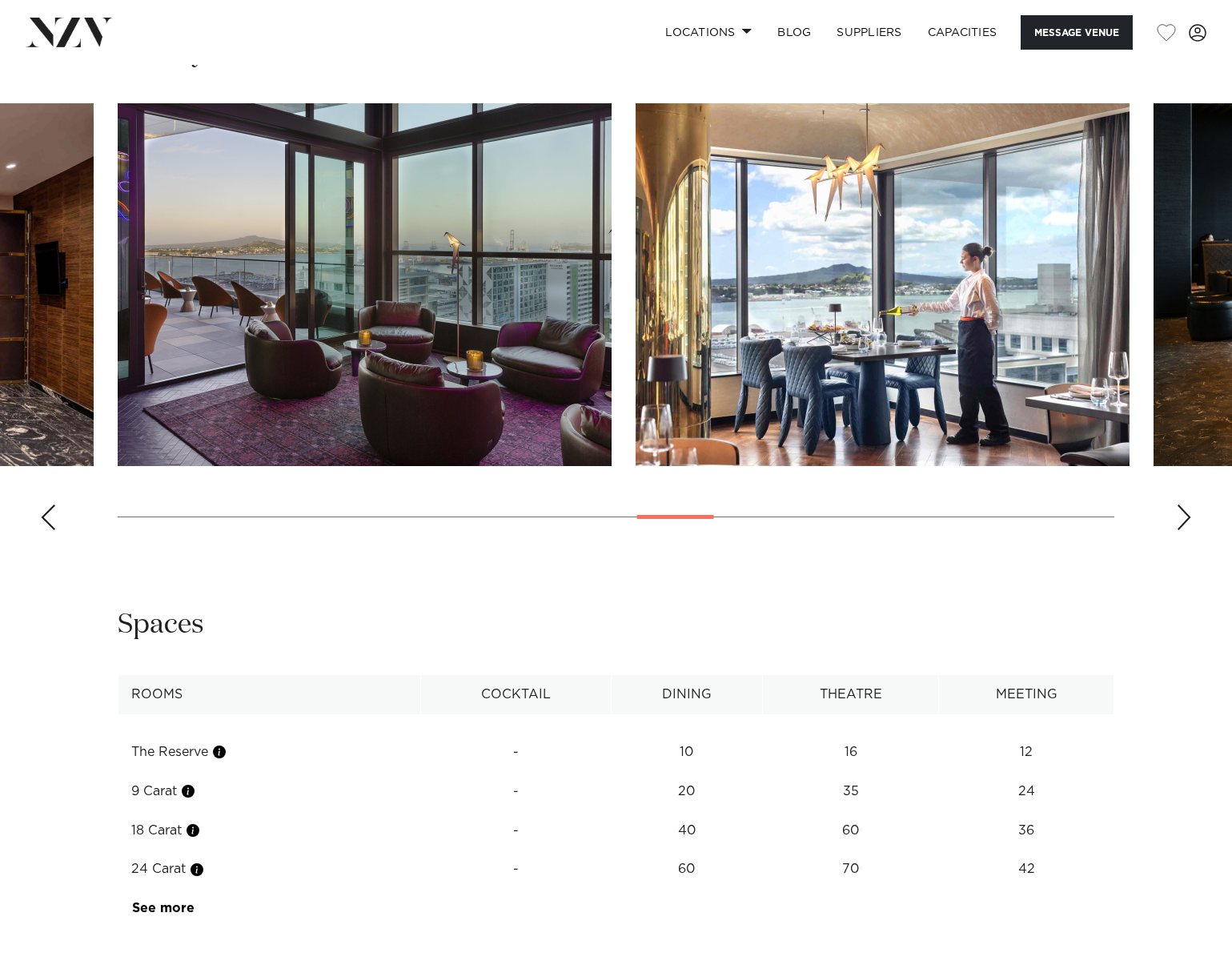
click at [1186, 519] on div "Next slide" at bounding box center [1183, 517] width 16 height 26
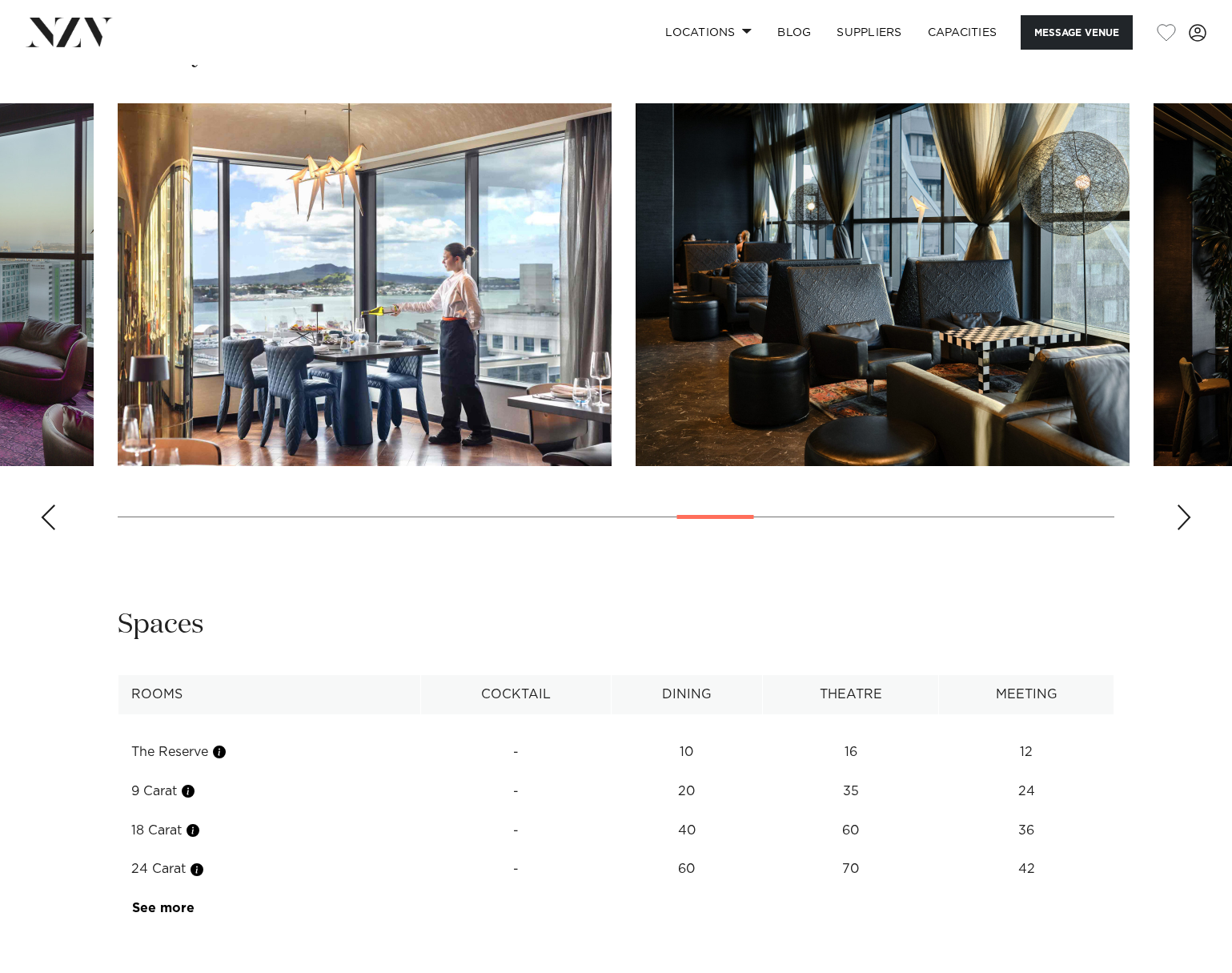
click at [1186, 519] on div "Next slide" at bounding box center [1183, 517] width 16 height 26
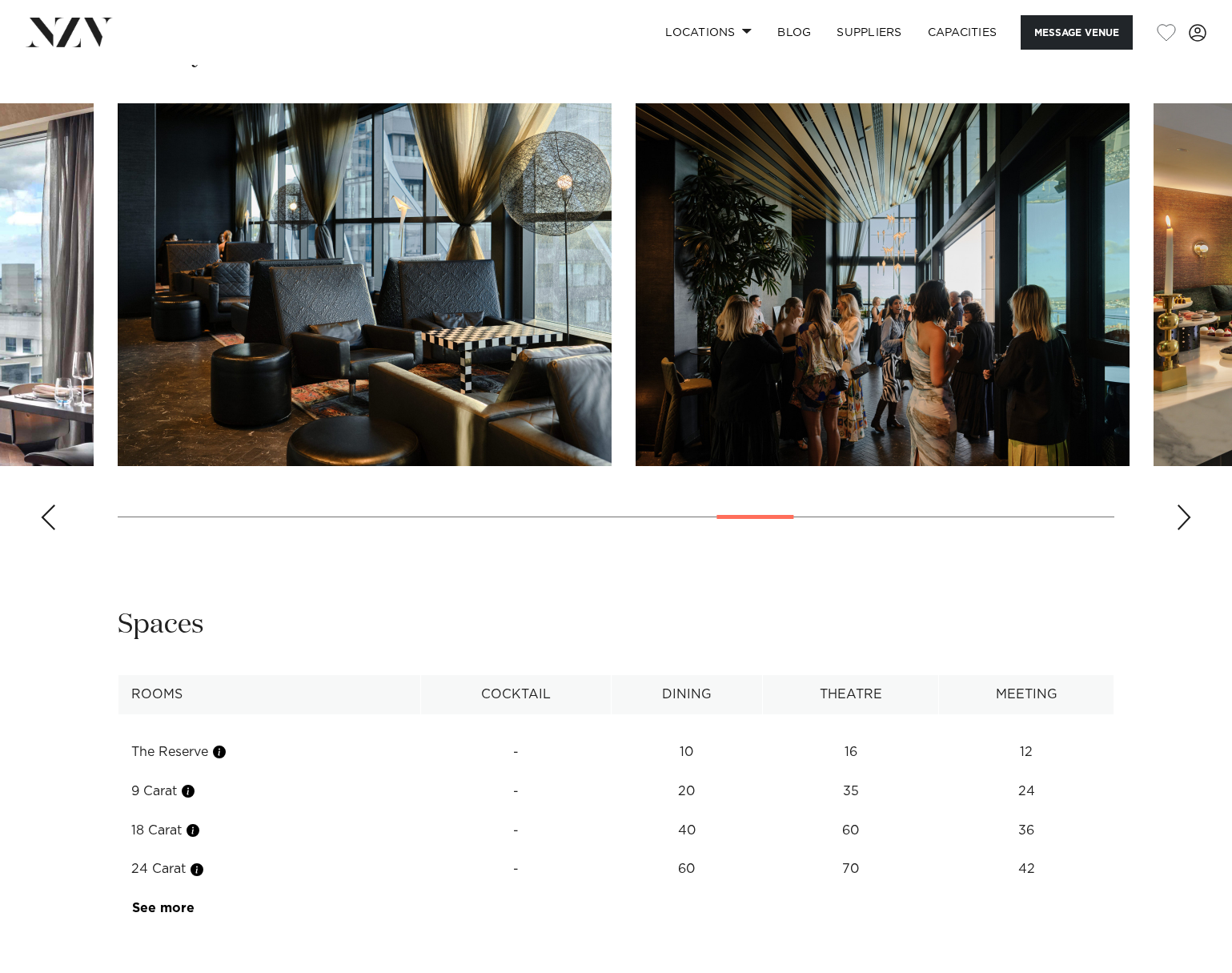
click at [1186, 519] on div "Next slide" at bounding box center [1183, 517] width 16 height 26
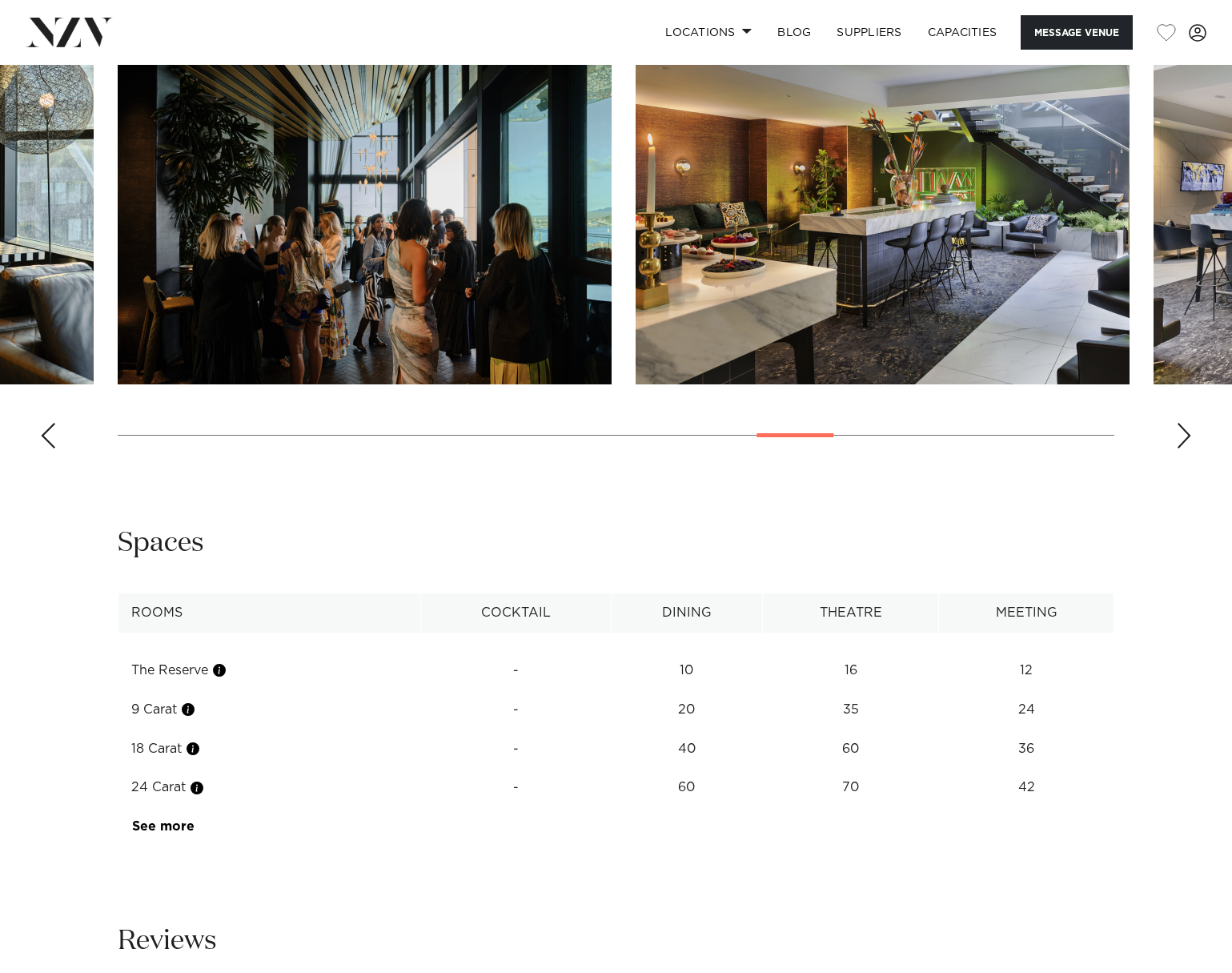
scroll to position [1842, 0]
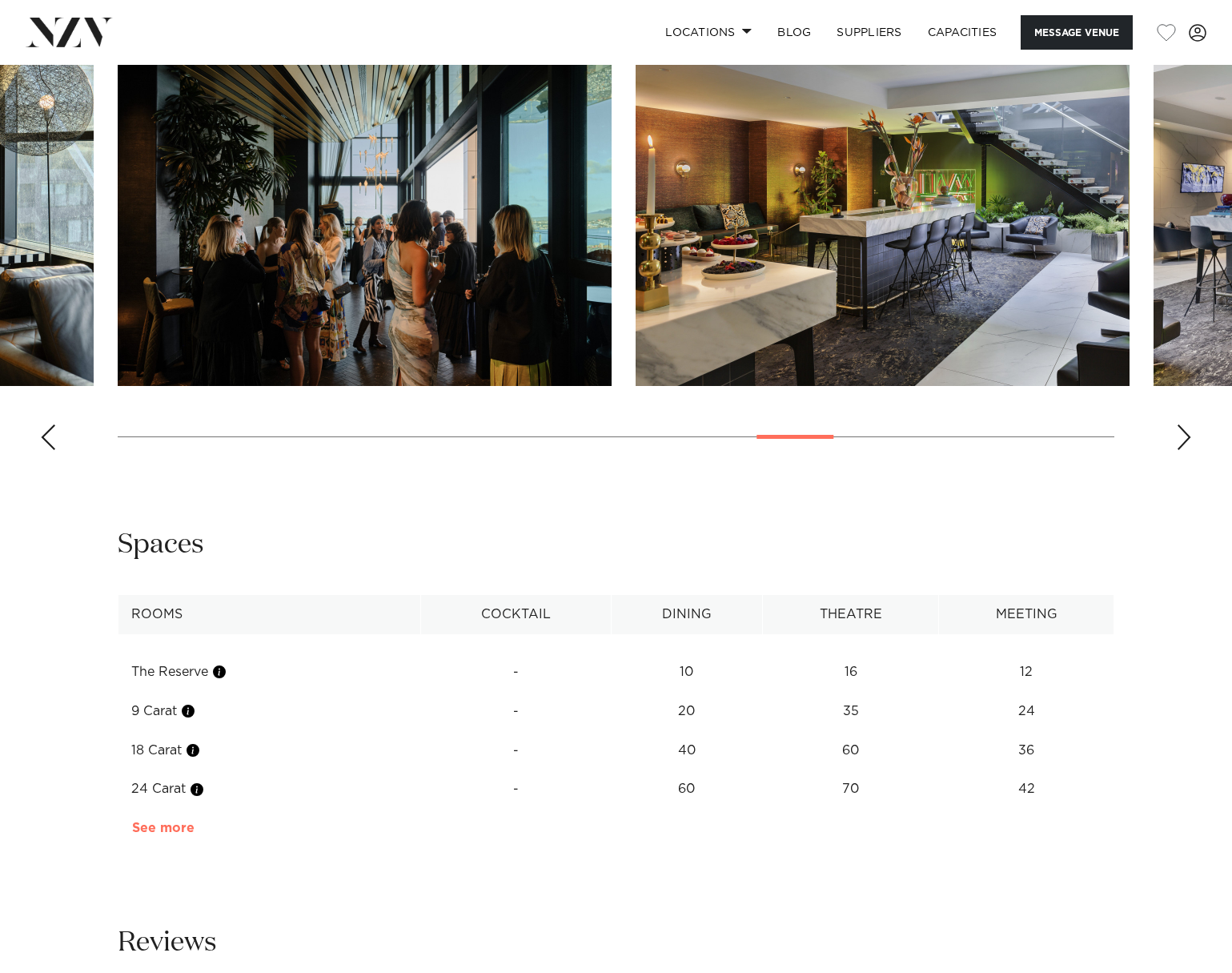
click at [177, 828] on link "See more" at bounding box center [194, 827] width 124 height 12
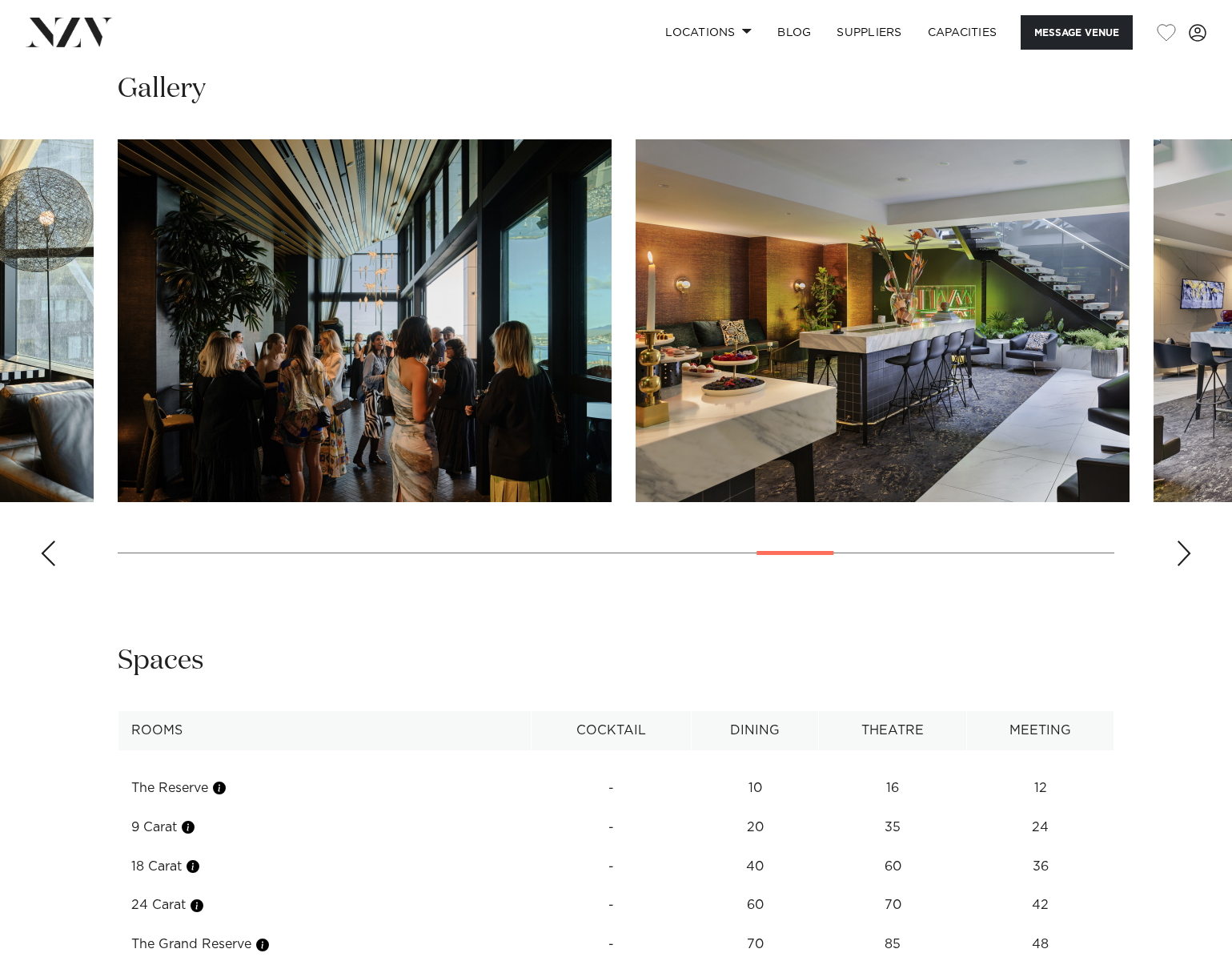
scroll to position [1682, 0]
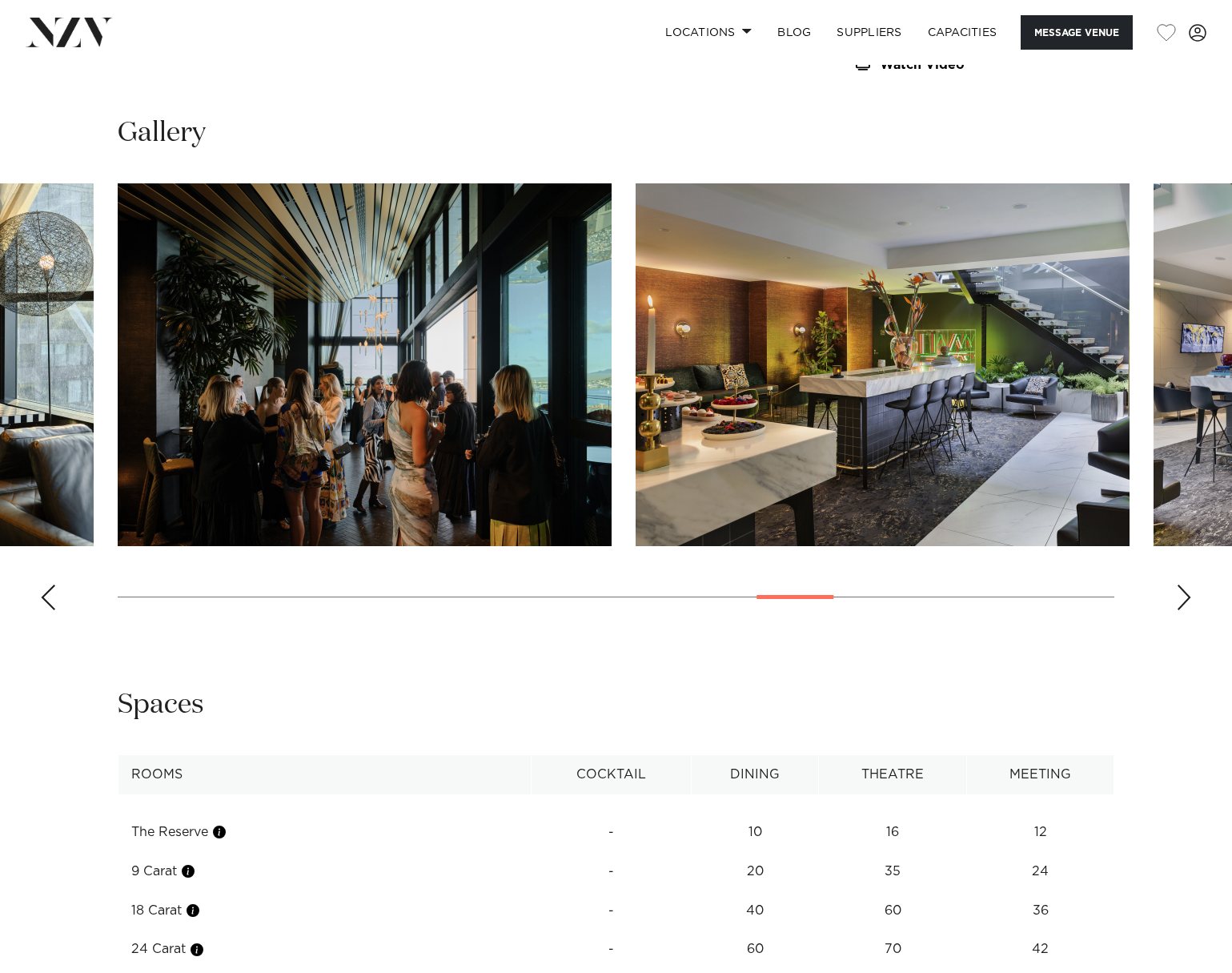
click at [1182, 603] on div "Next slide" at bounding box center [1183, 597] width 16 height 26
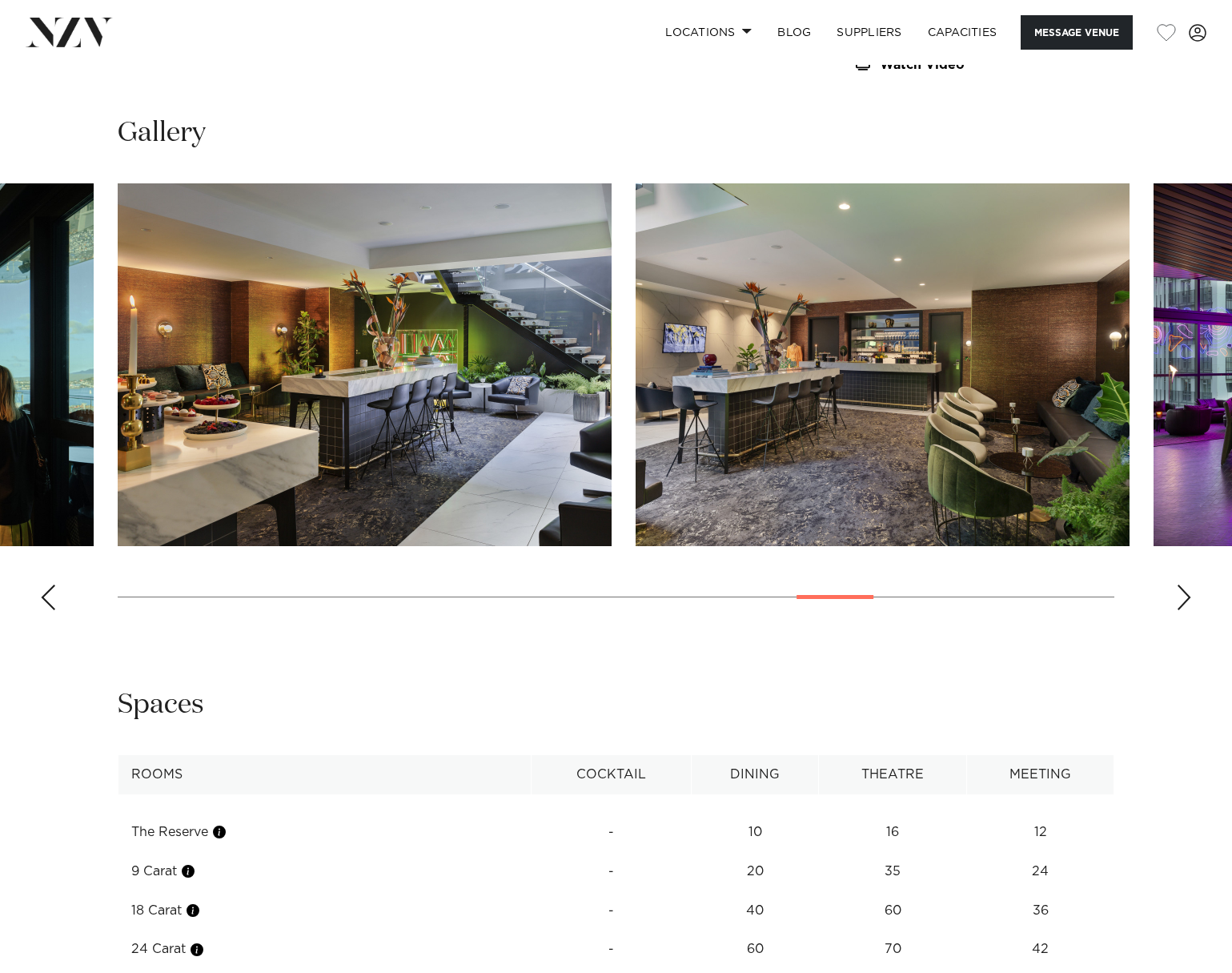
click at [1182, 603] on div "Next slide" at bounding box center [1183, 597] width 16 height 26
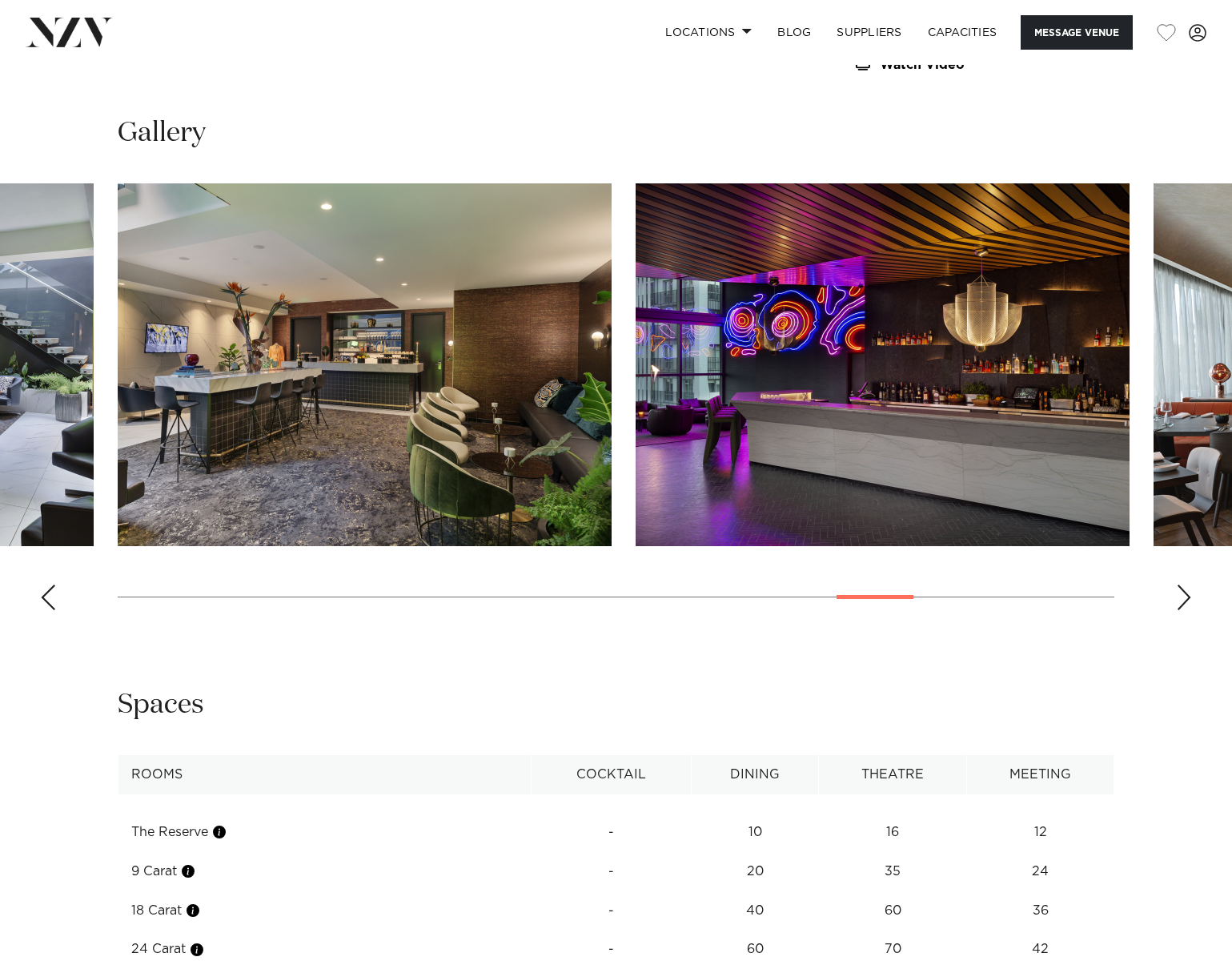
click at [1190, 595] on div "Next slide" at bounding box center [1183, 597] width 16 height 26
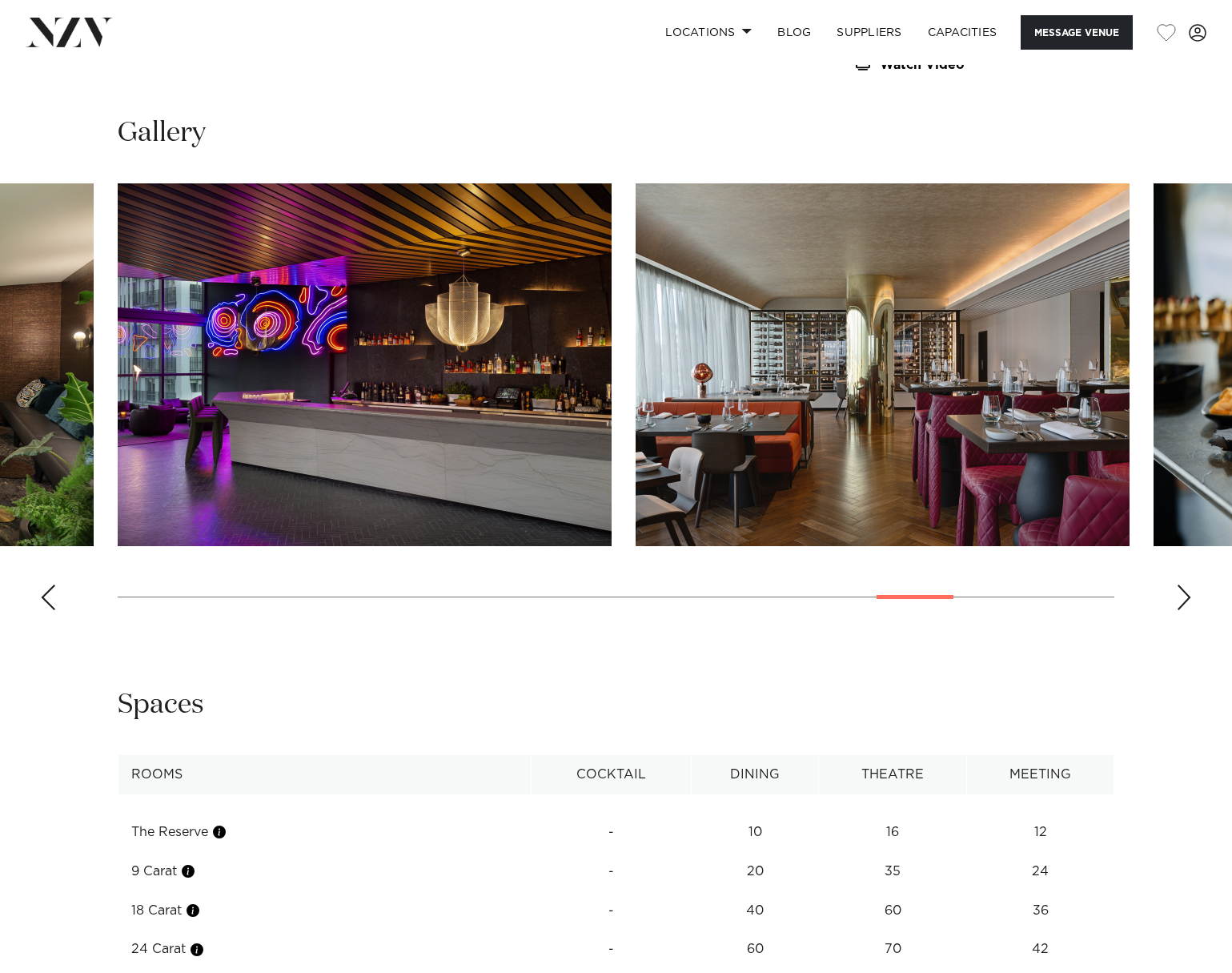
click at [1188, 595] on div "Next slide" at bounding box center [1183, 597] width 16 height 26
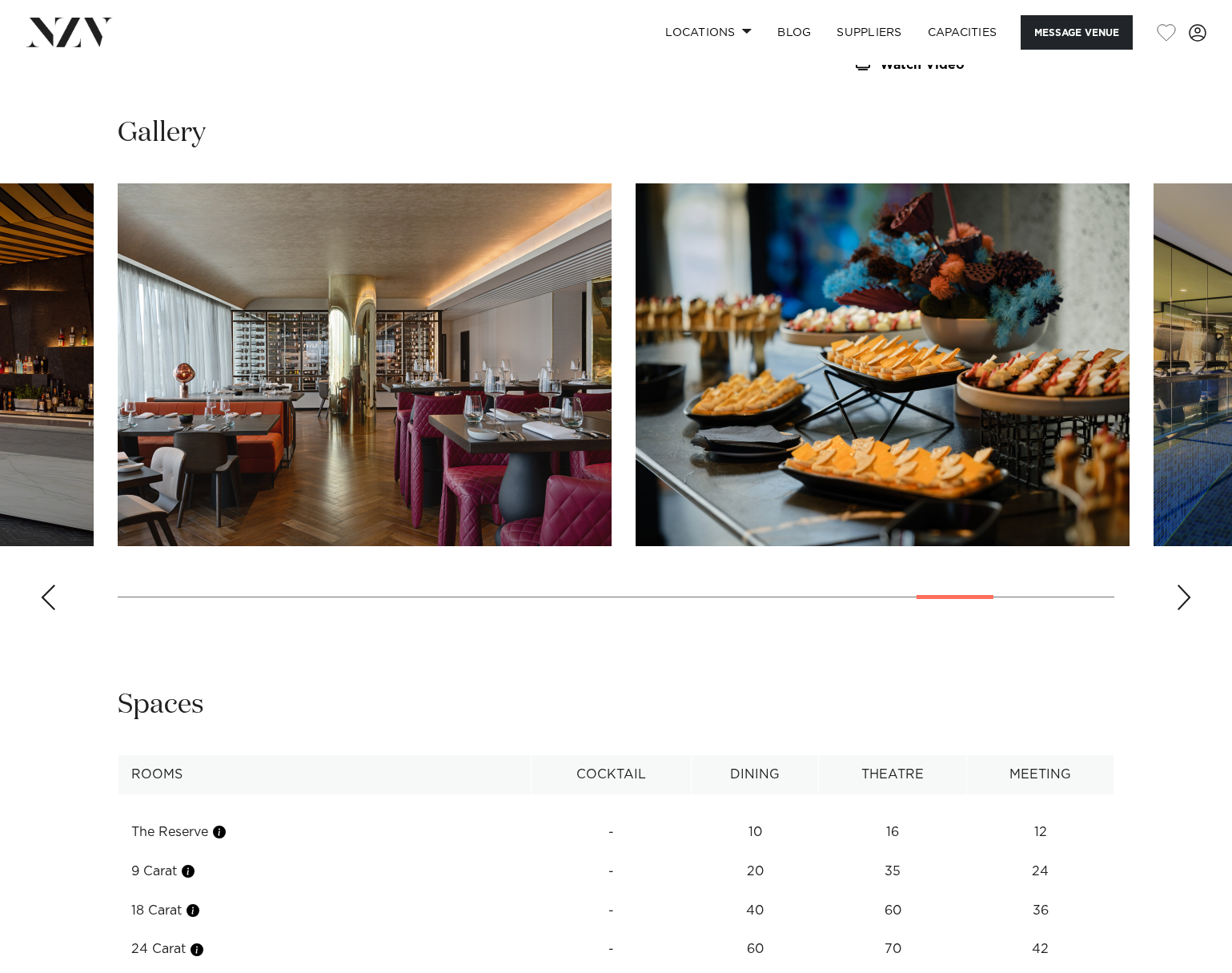
click at [1183, 594] on div "Next slide" at bounding box center [1183, 597] width 16 height 26
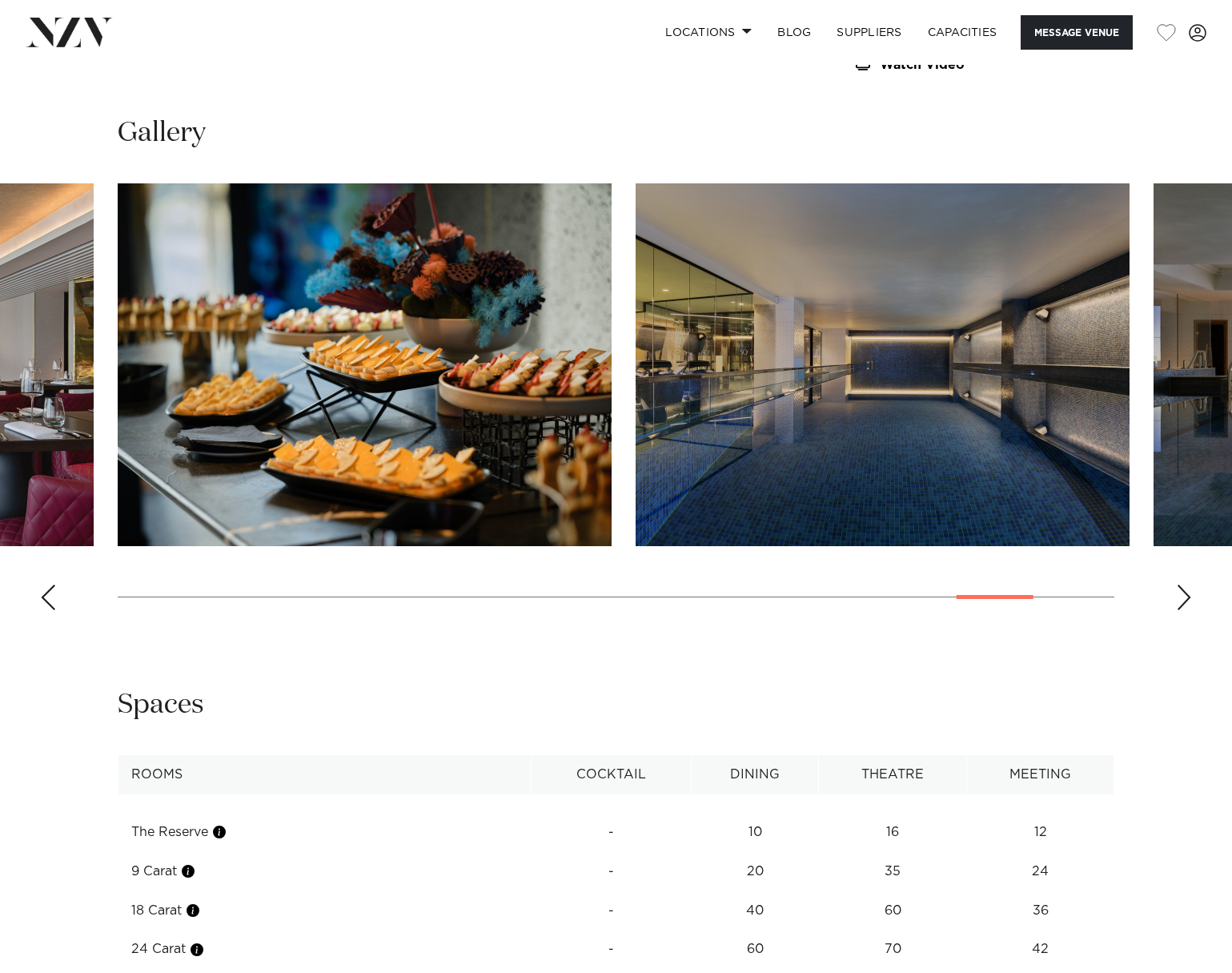
click at [1183, 594] on div "Next slide" at bounding box center [1183, 597] width 16 height 26
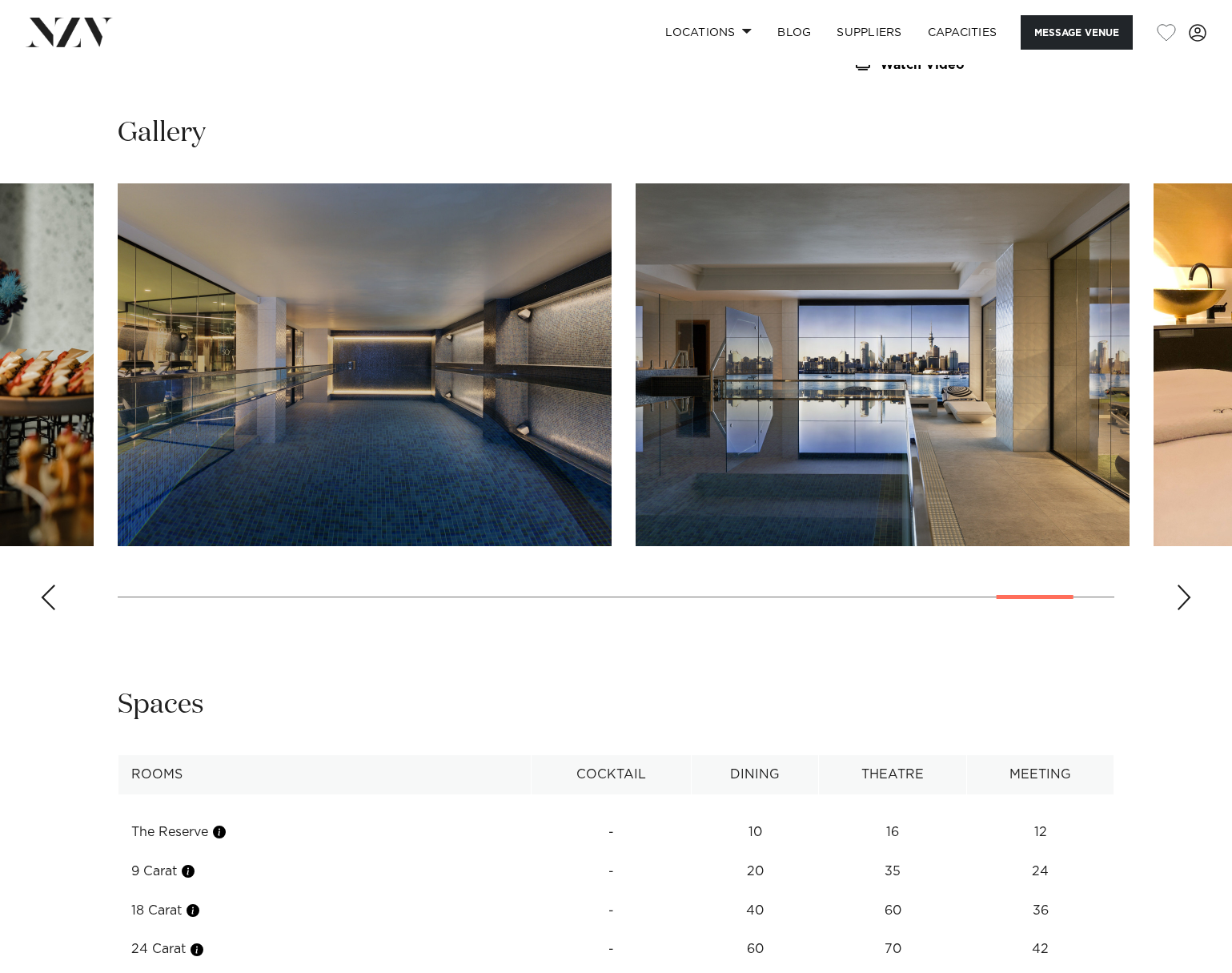
click at [1183, 594] on div "Next slide" at bounding box center [1183, 597] width 16 height 26
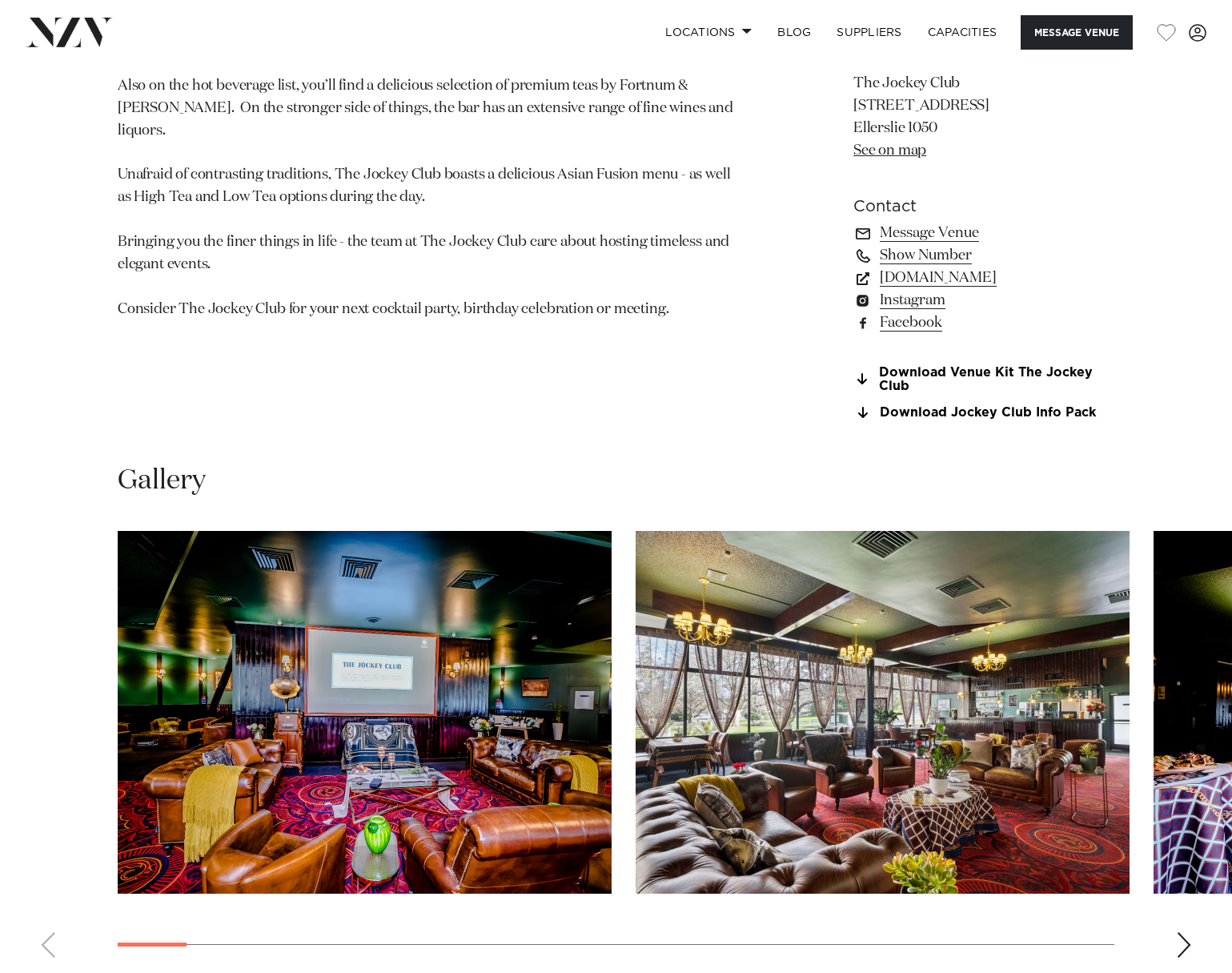
scroll to position [1121, 0]
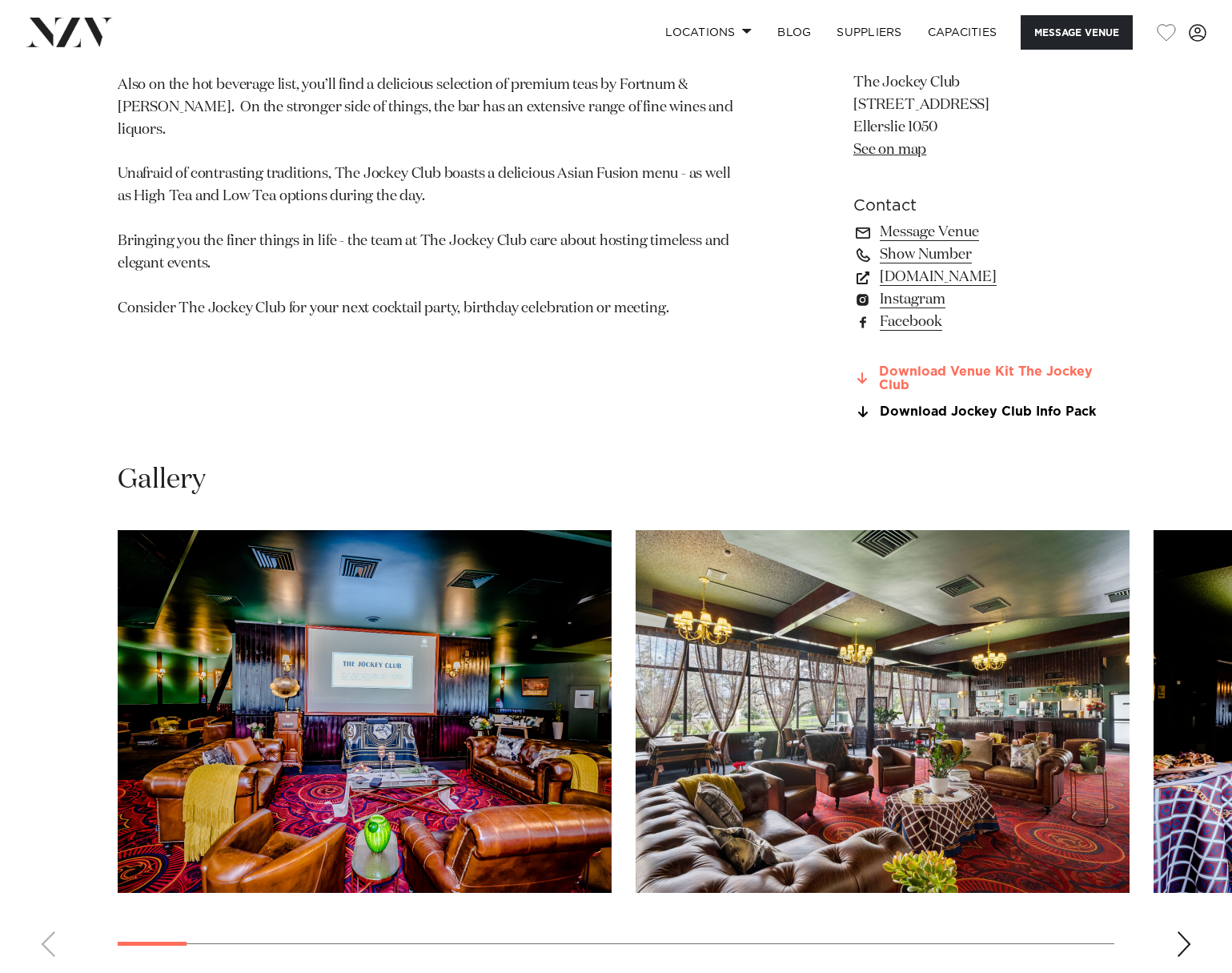
click at [979, 365] on link "Download Venue Kit The Jockey Club" at bounding box center [983, 378] width 261 height 27
click at [1018, 410] on link "Download Jockey Club Info Pack" at bounding box center [983, 412] width 261 height 14
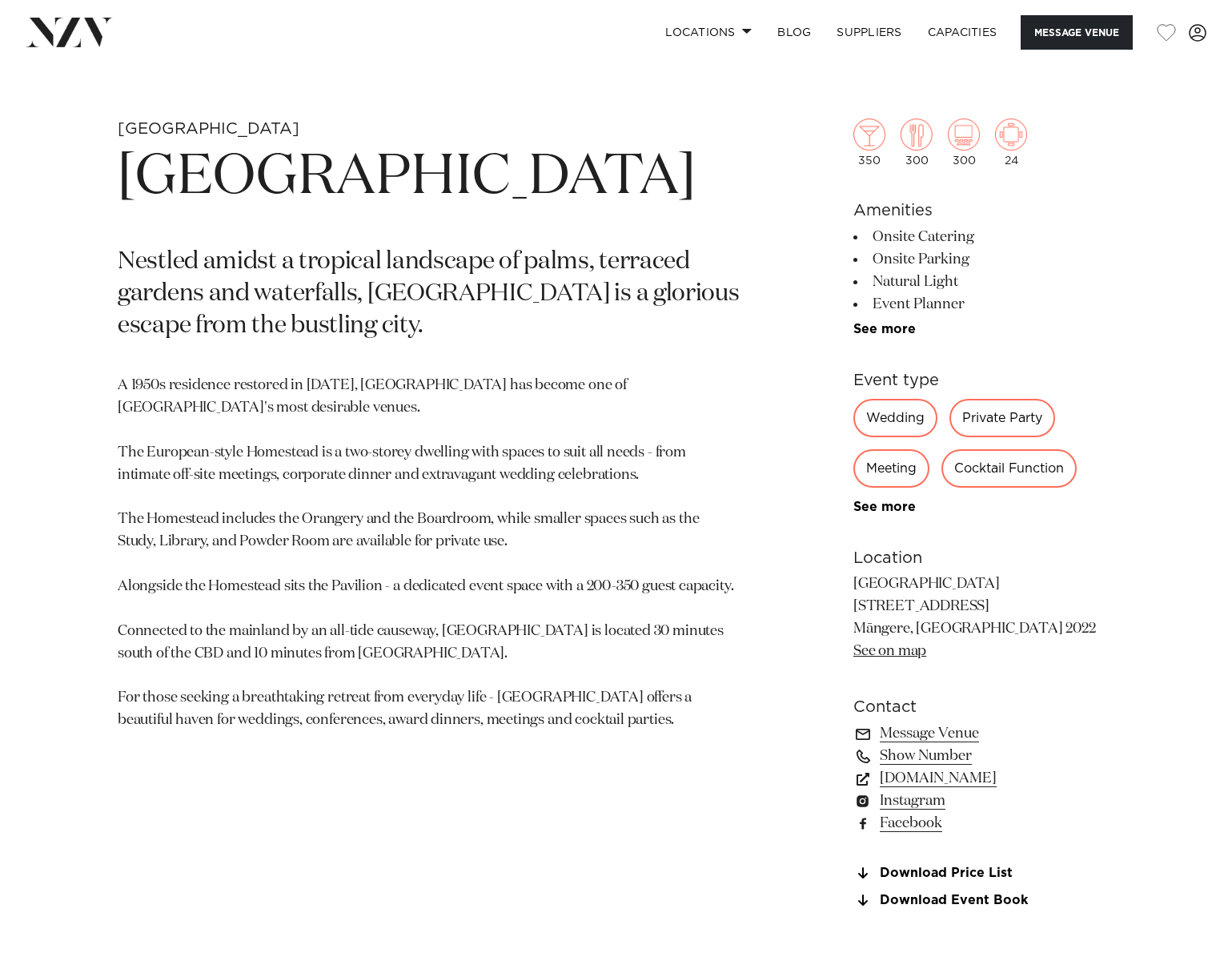
scroll to position [641, 0]
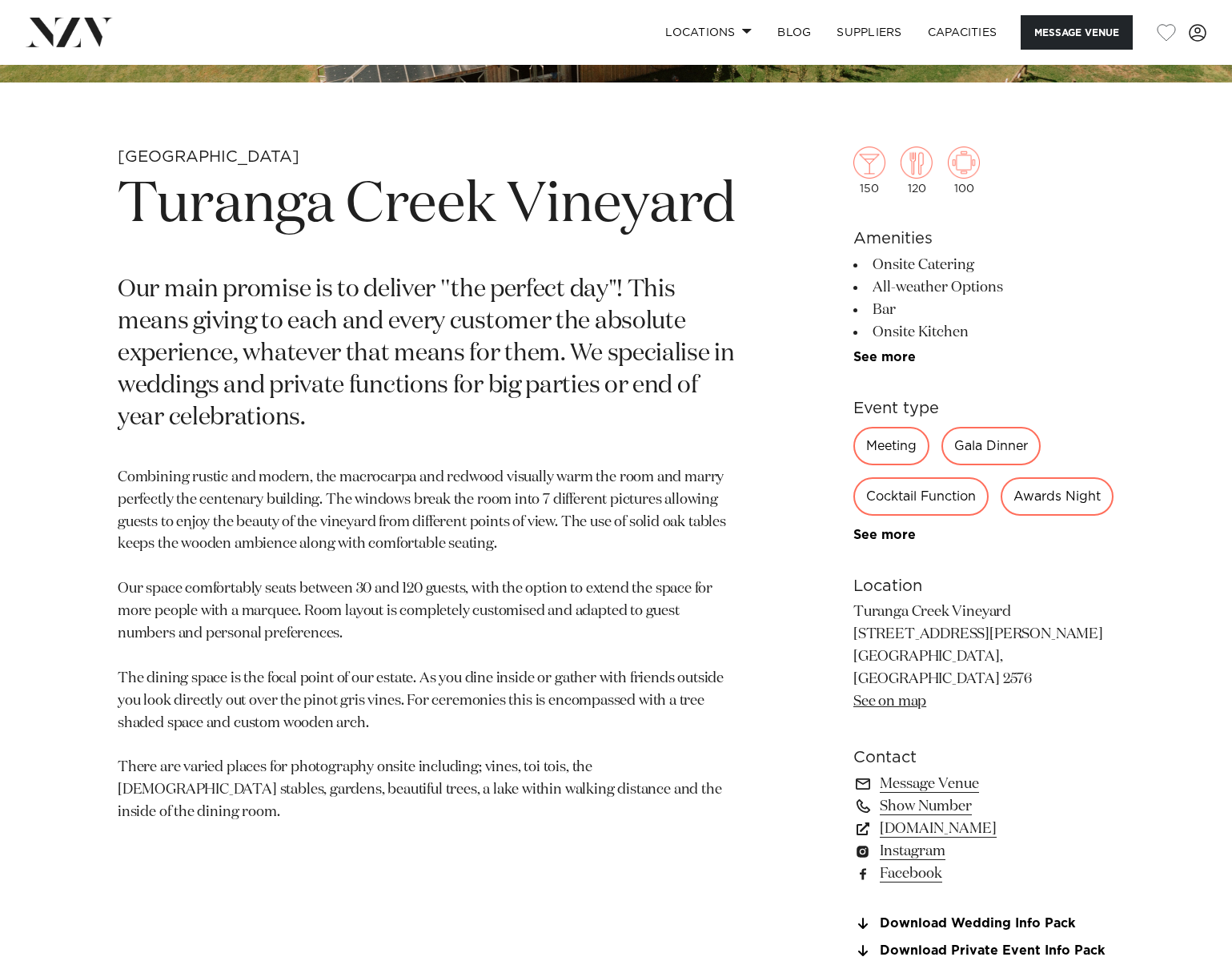
scroll to position [560, 0]
click at [877, 708] on link "See on map" at bounding box center [889, 700] width 73 height 14
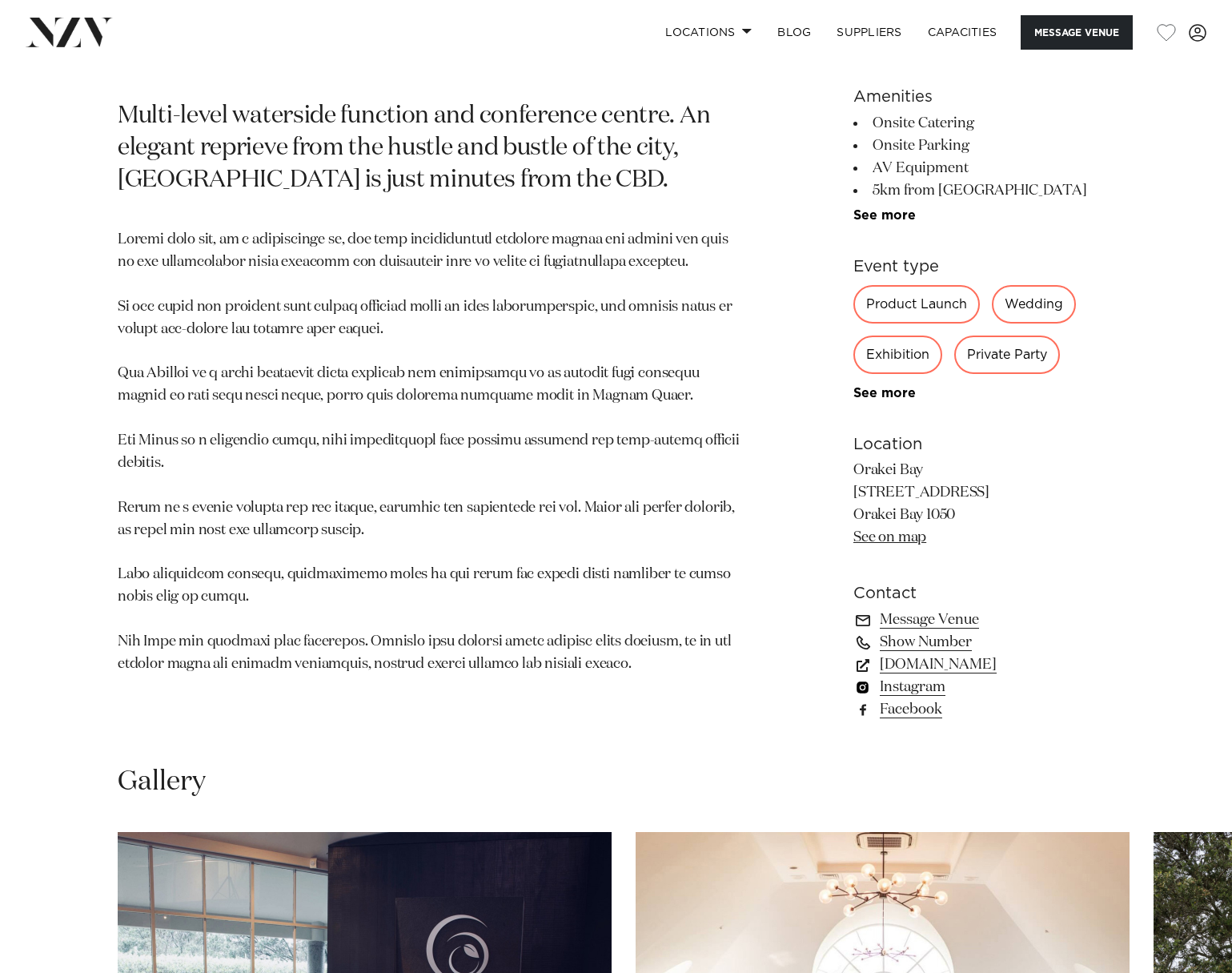
scroll to position [801, 0]
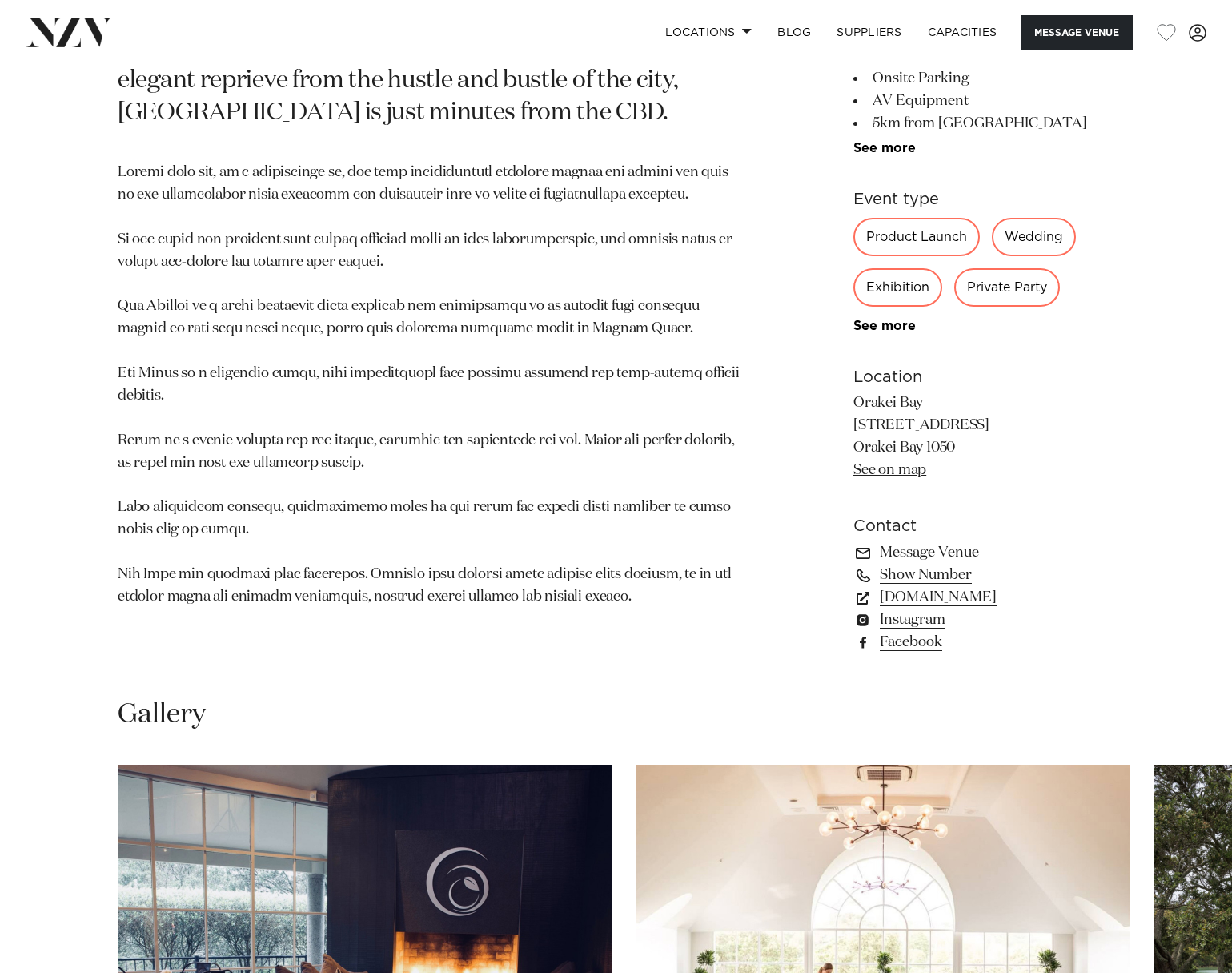
click at [881, 471] on link "See on map" at bounding box center [889, 469] width 73 height 14
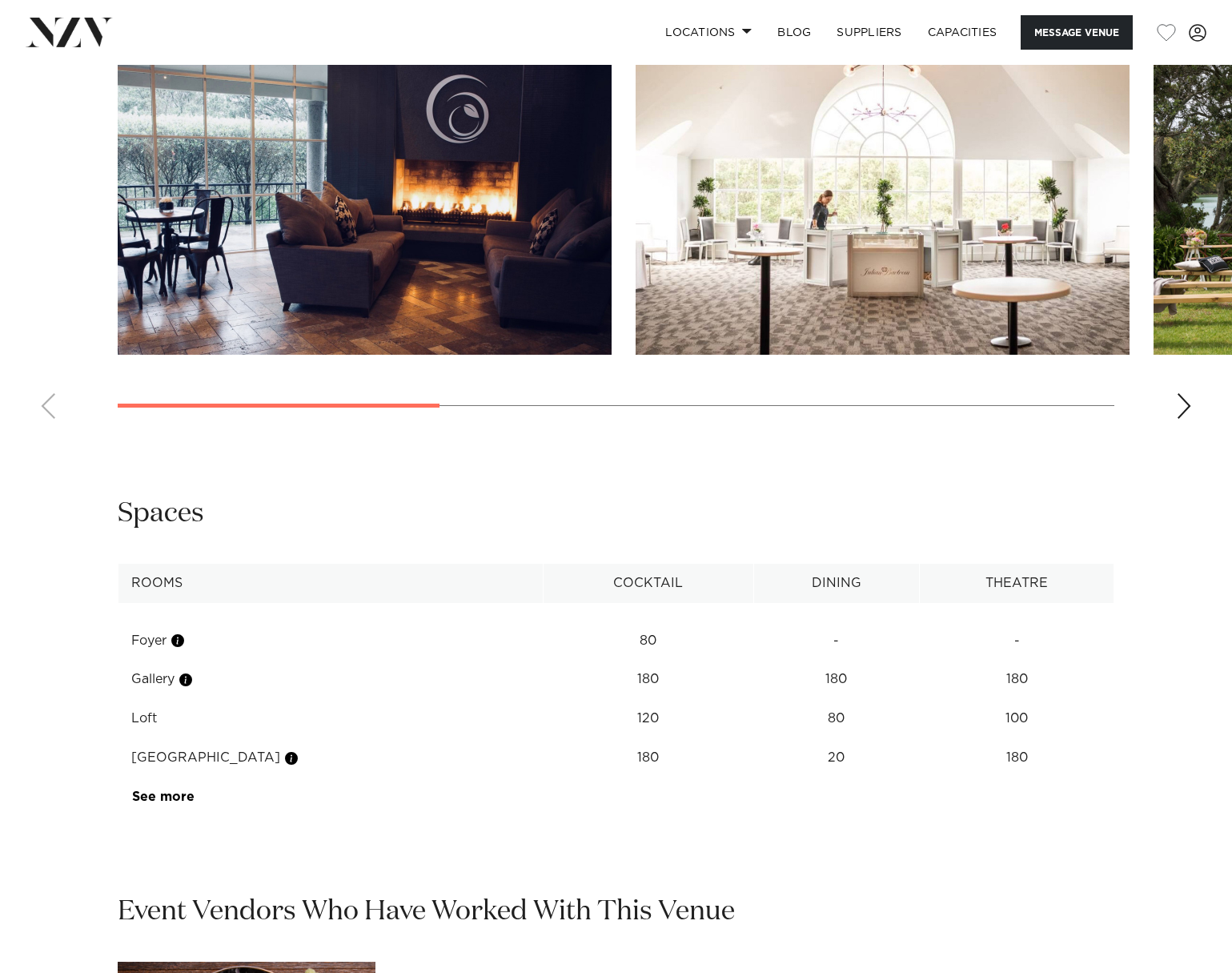
scroll to position [1601, 0]
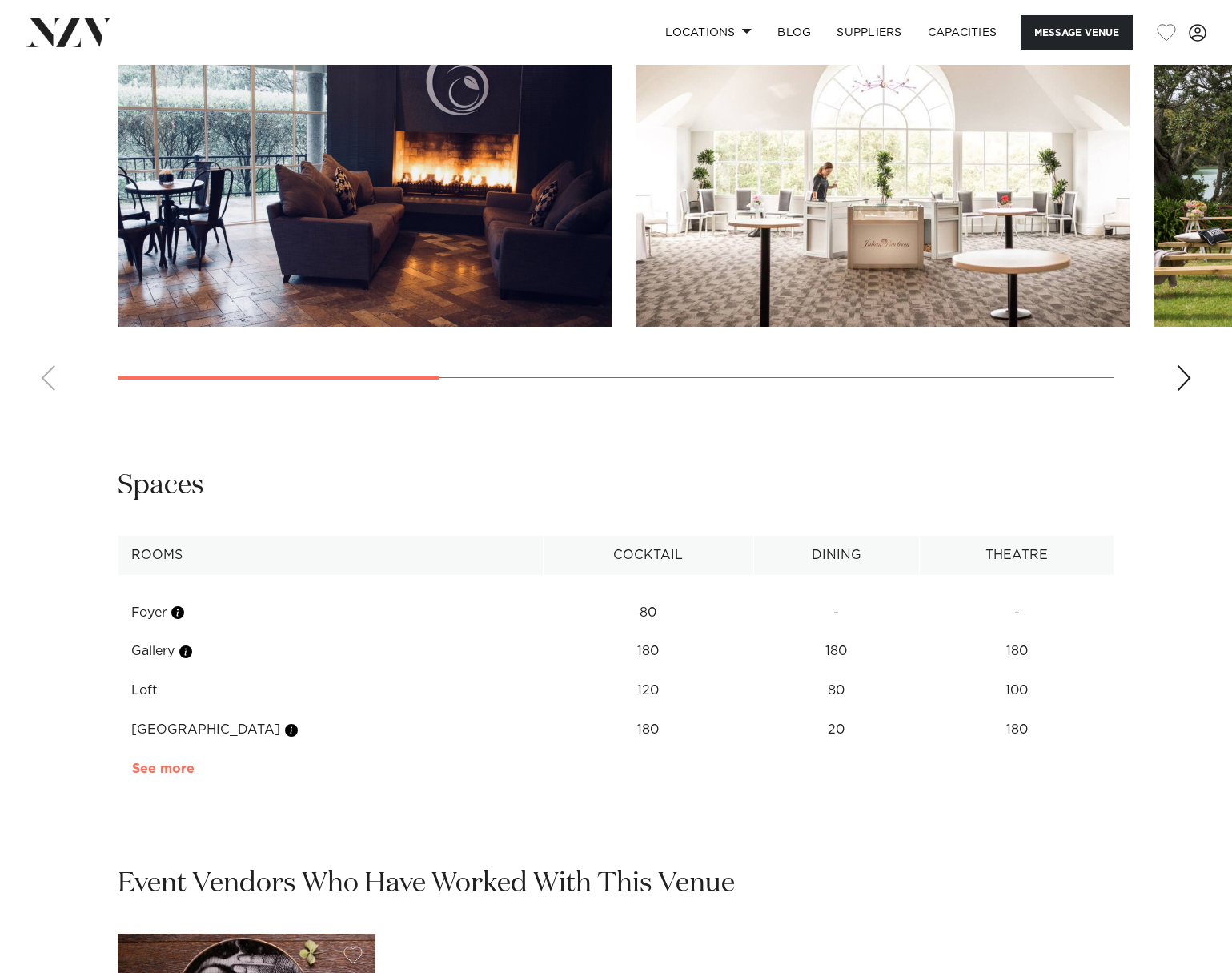
click at [168, 770] on link "See more" at bounding box center [194, 768] width 124 height 12
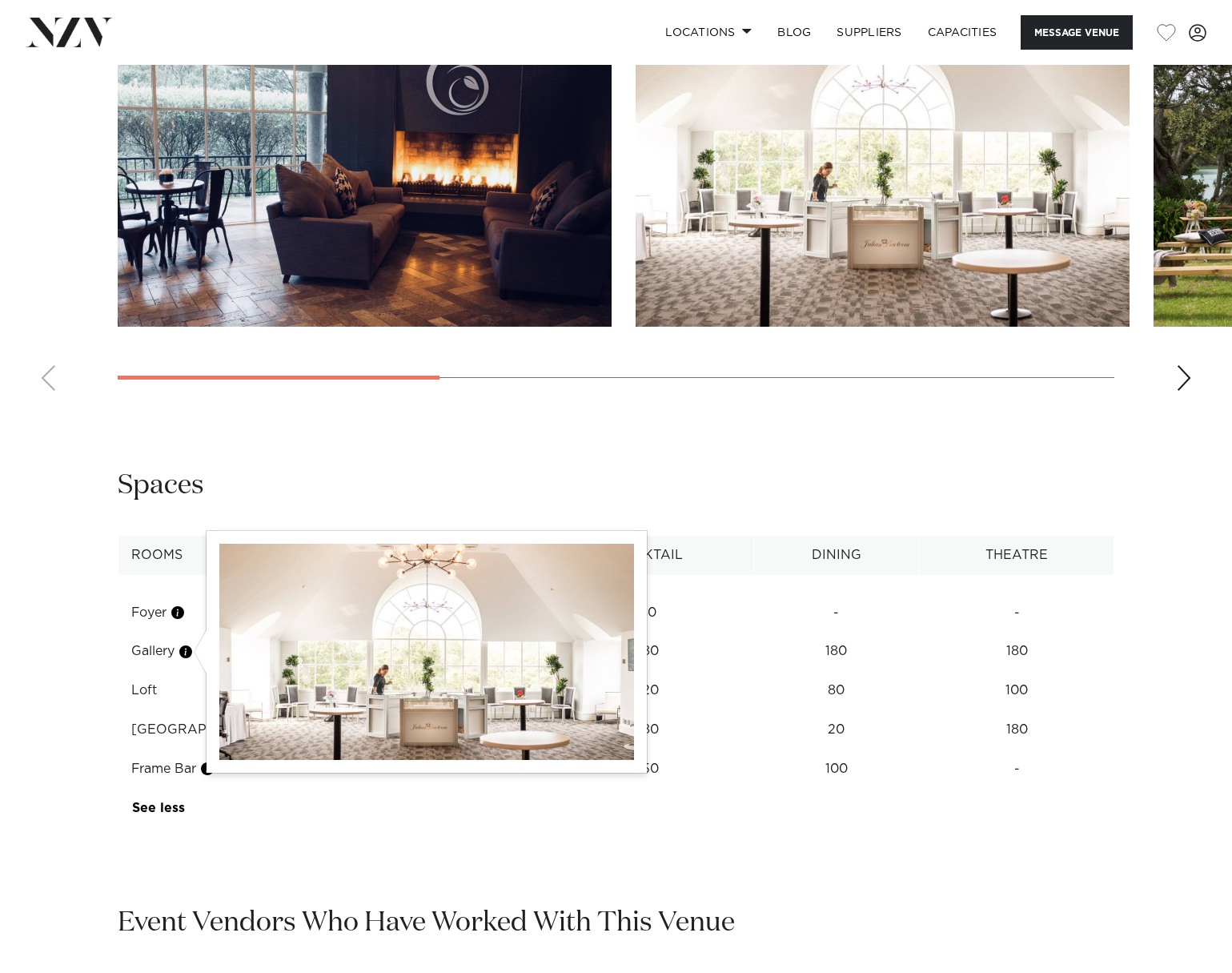
click at [185, 645] on button "button" at bounding box center [186, 651] width 16 height 16
click at [189, 648] on button "button" at bounding box center [186, 651] width 16 height 16
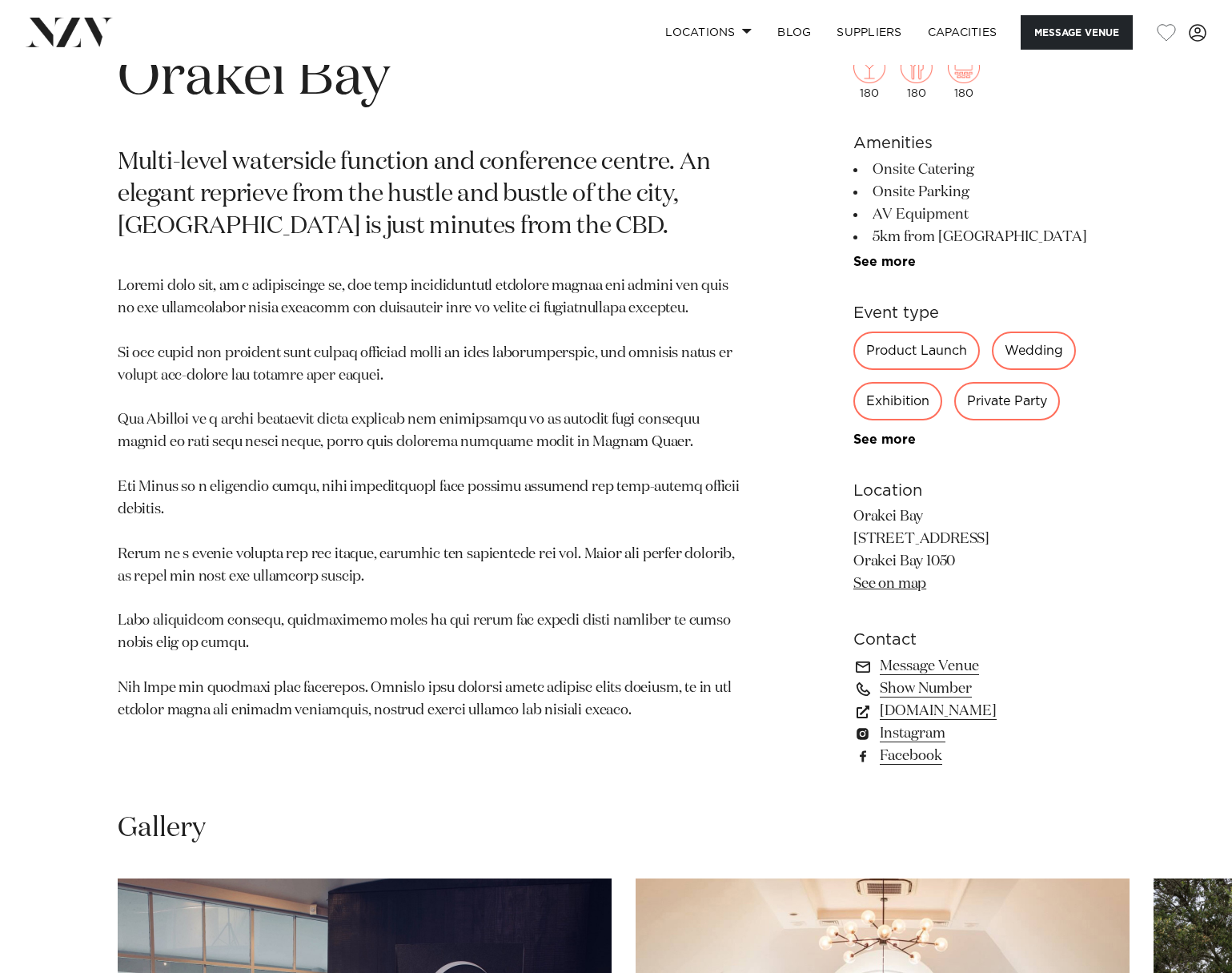
scroll to position [641, 0]
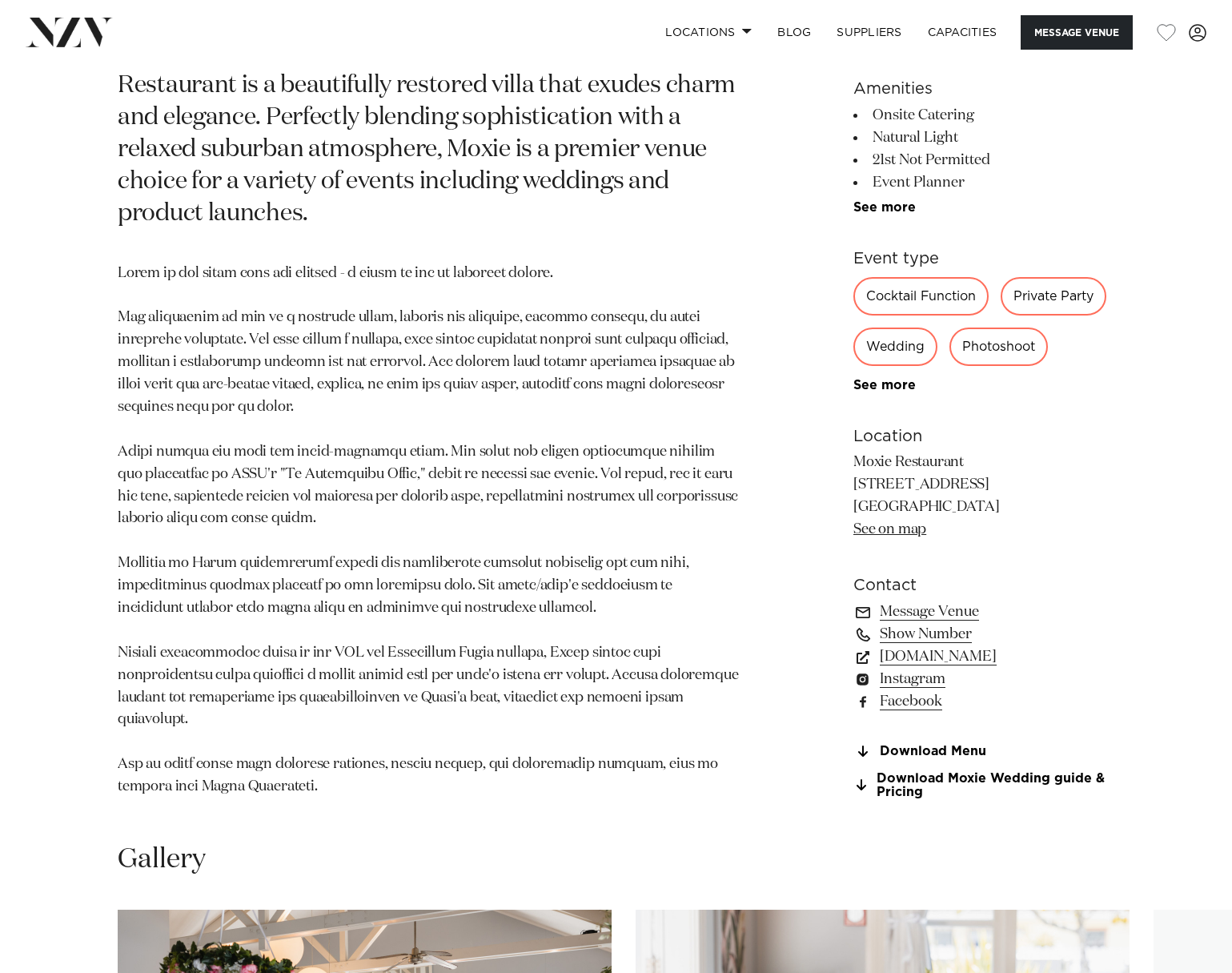
scroll to position [801, 0]
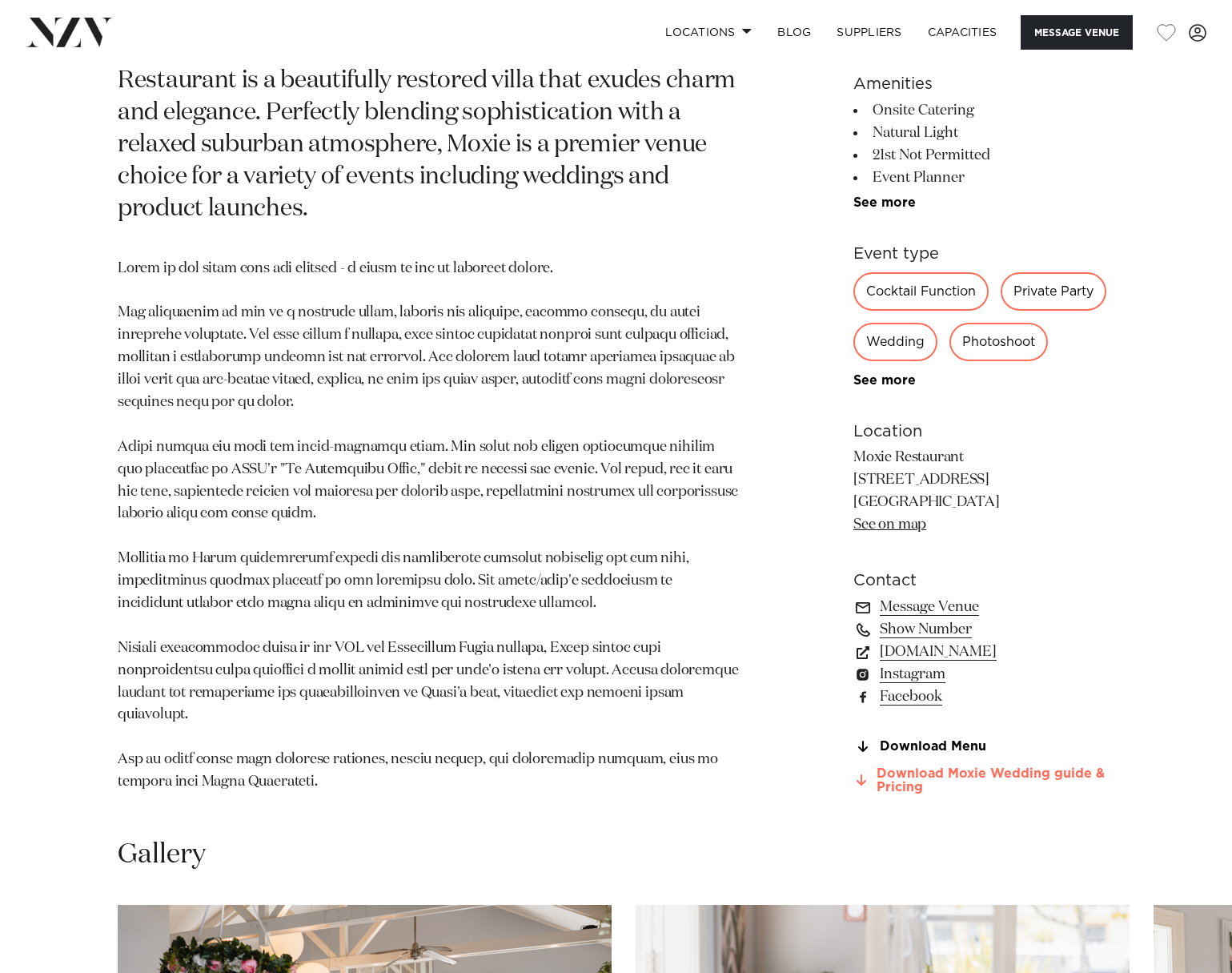
click at [904, 766] on link "Download Moxie Wedding guide & Pricing" at bounding box center [983, 780] width 261 height 27
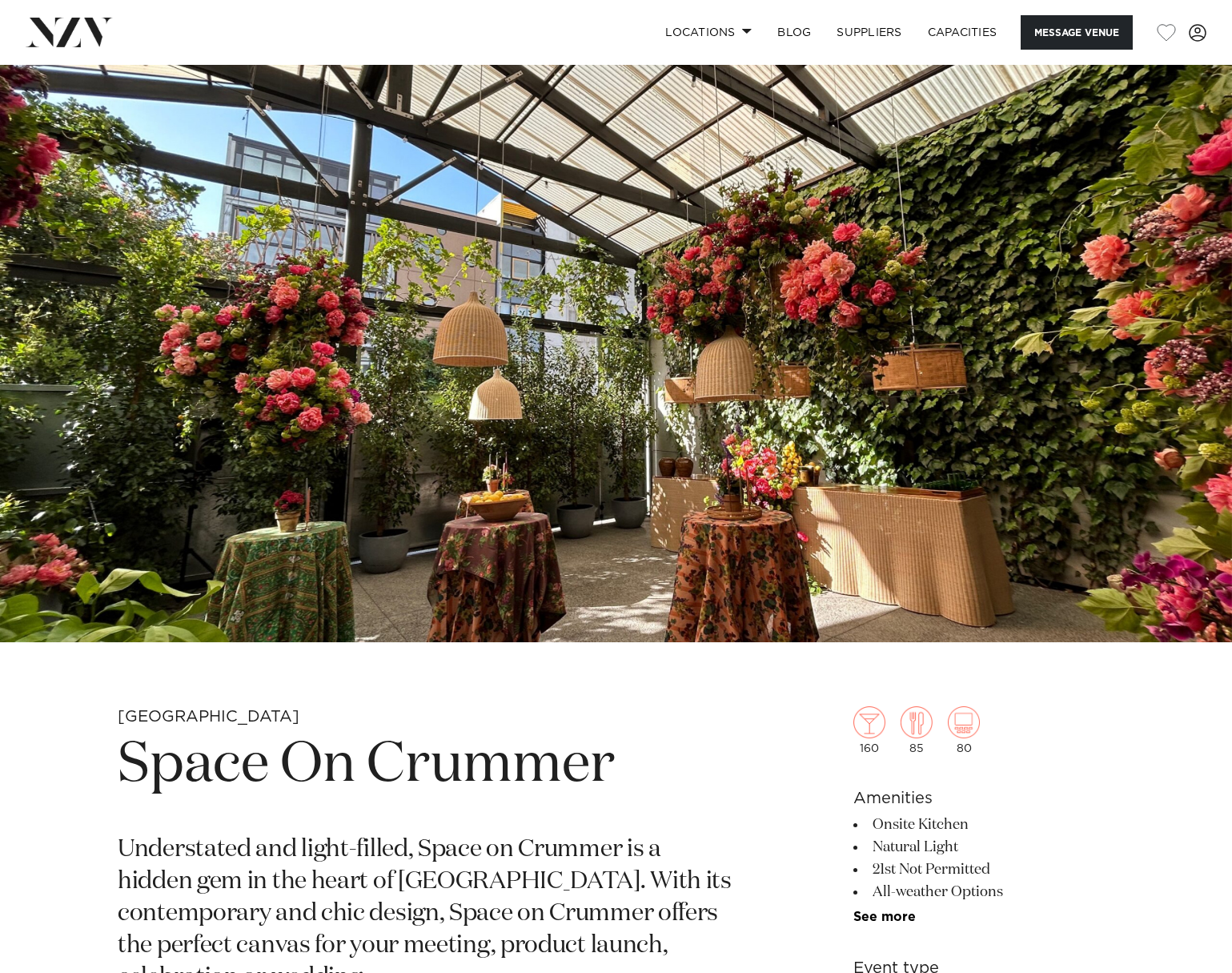
scroll to position [560, 0]
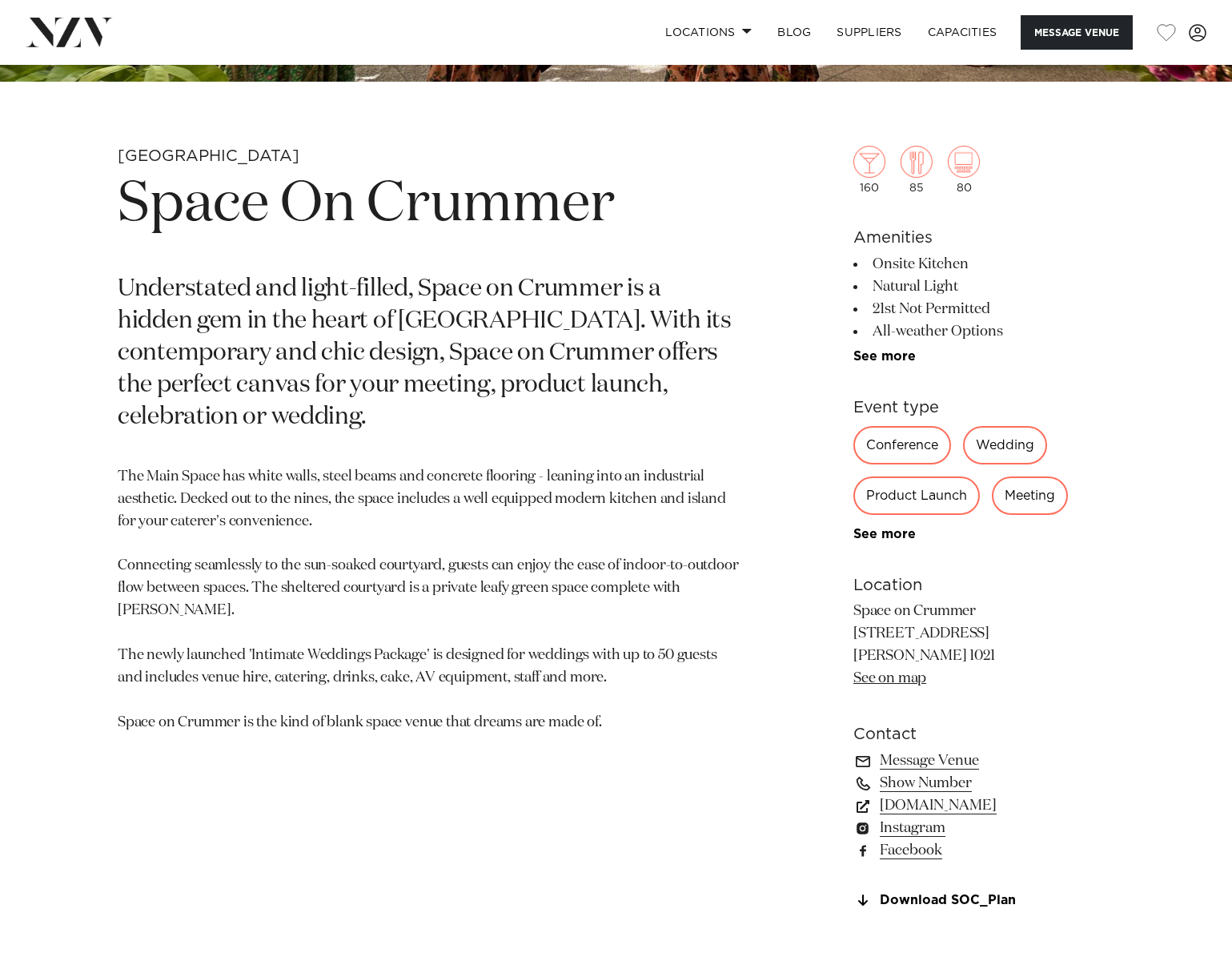
click at [897, 677] on link "See on map" at bounding box center [889, 678] width 73 height 14
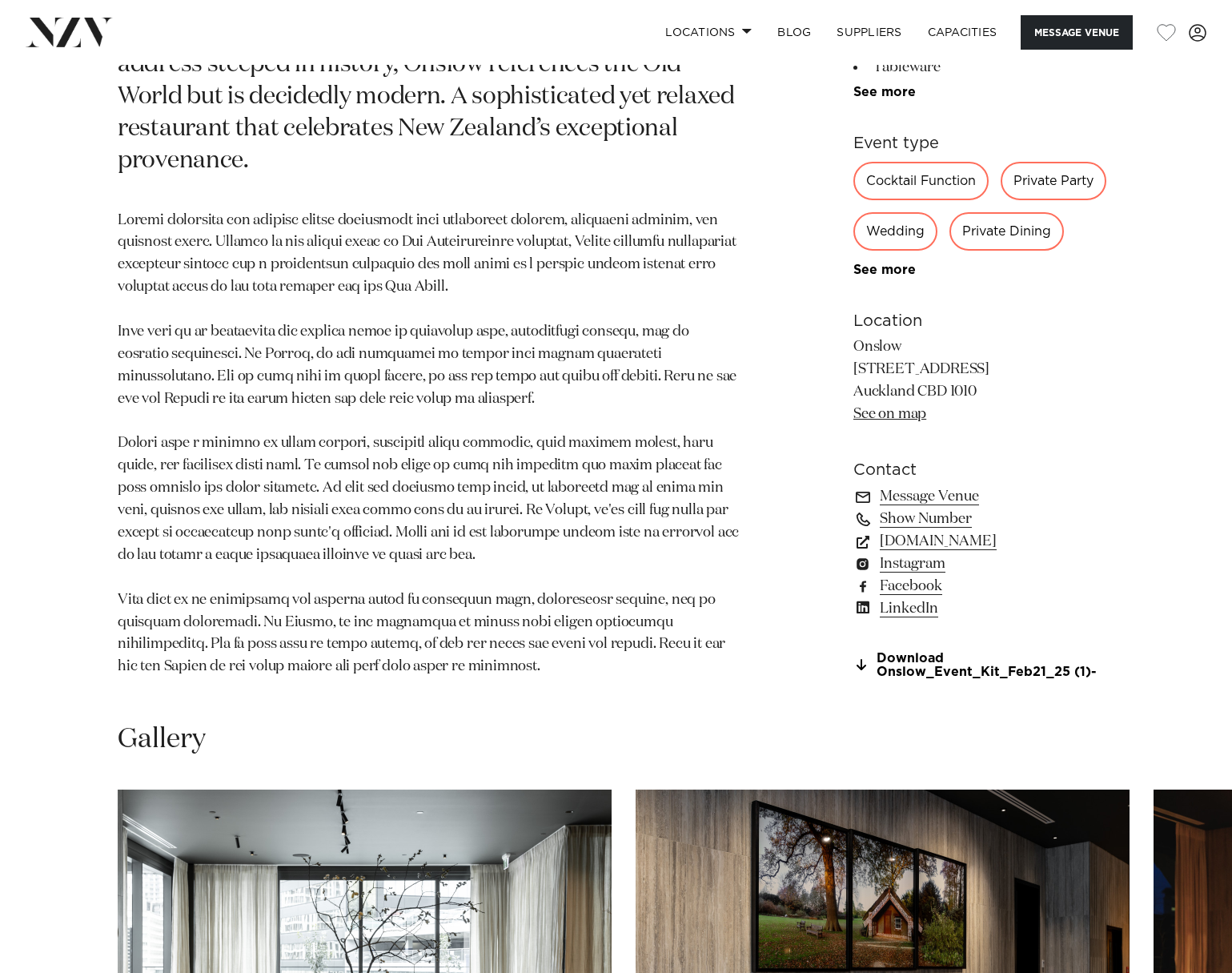
scroll to position [961, 0]
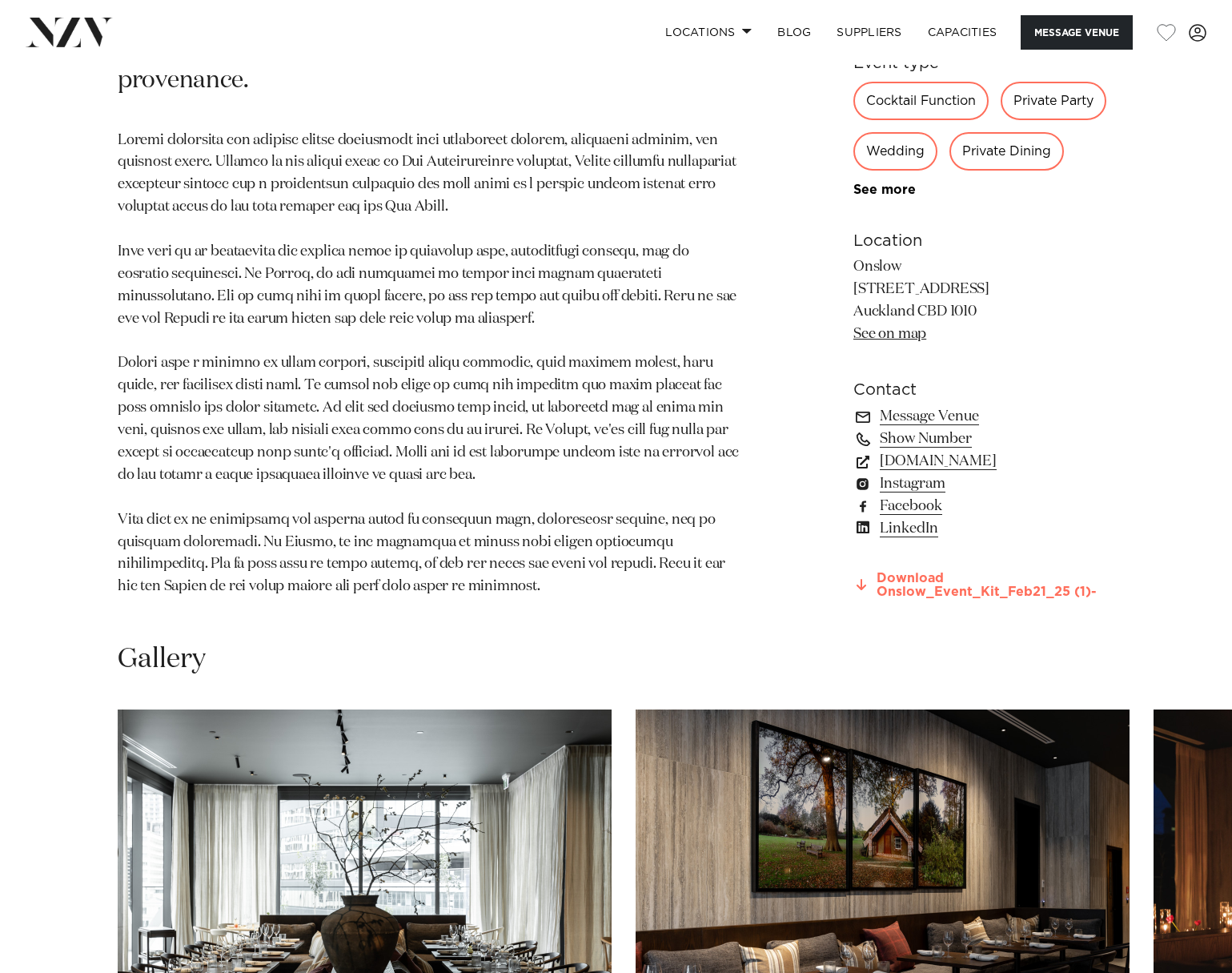
click at [913, 572] on link "Download Onslow_Event_Kit_Feb21_25 (1)-" at bounding box center [983, 585] width 261 height 27
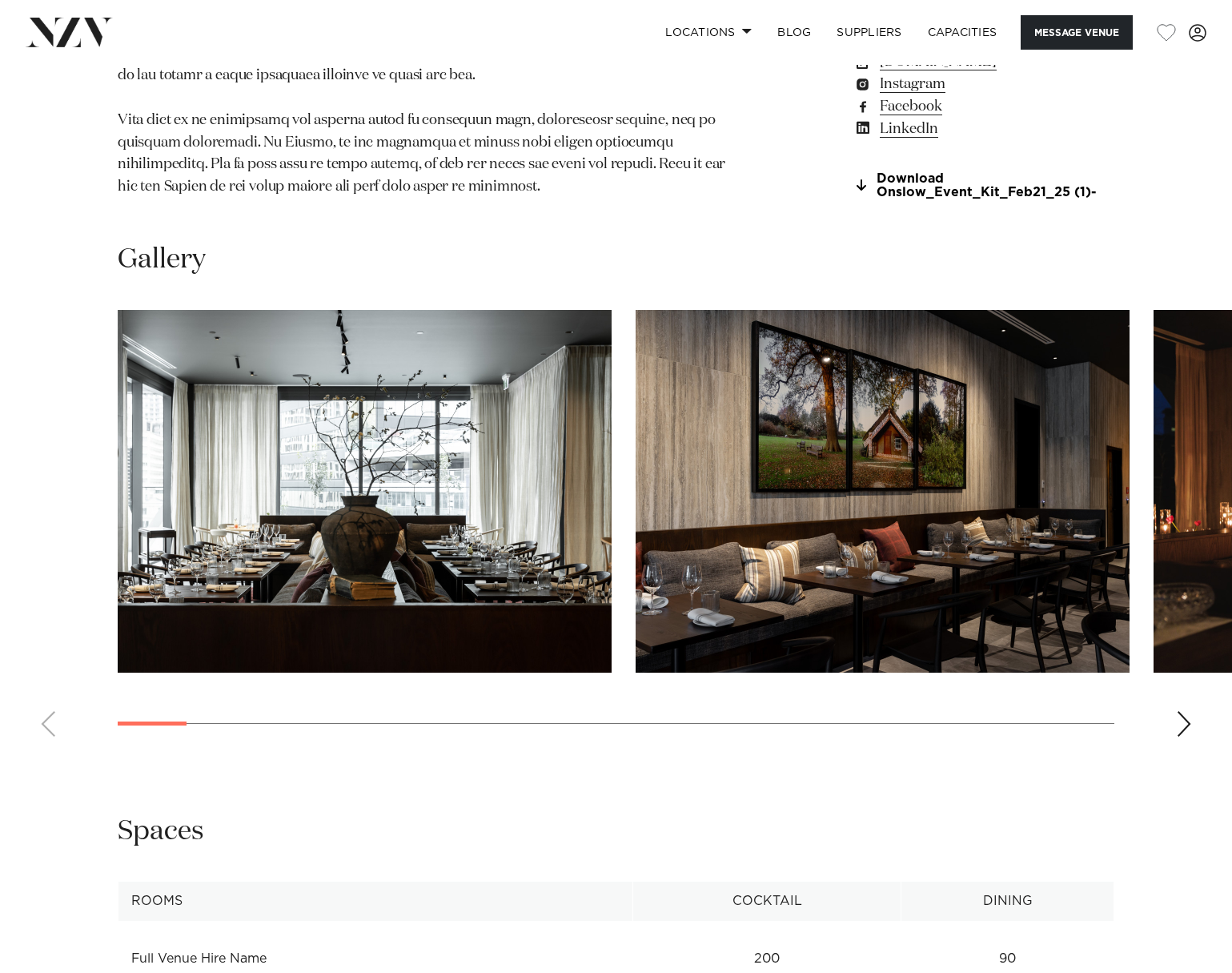
scroll to position [1361, 0]
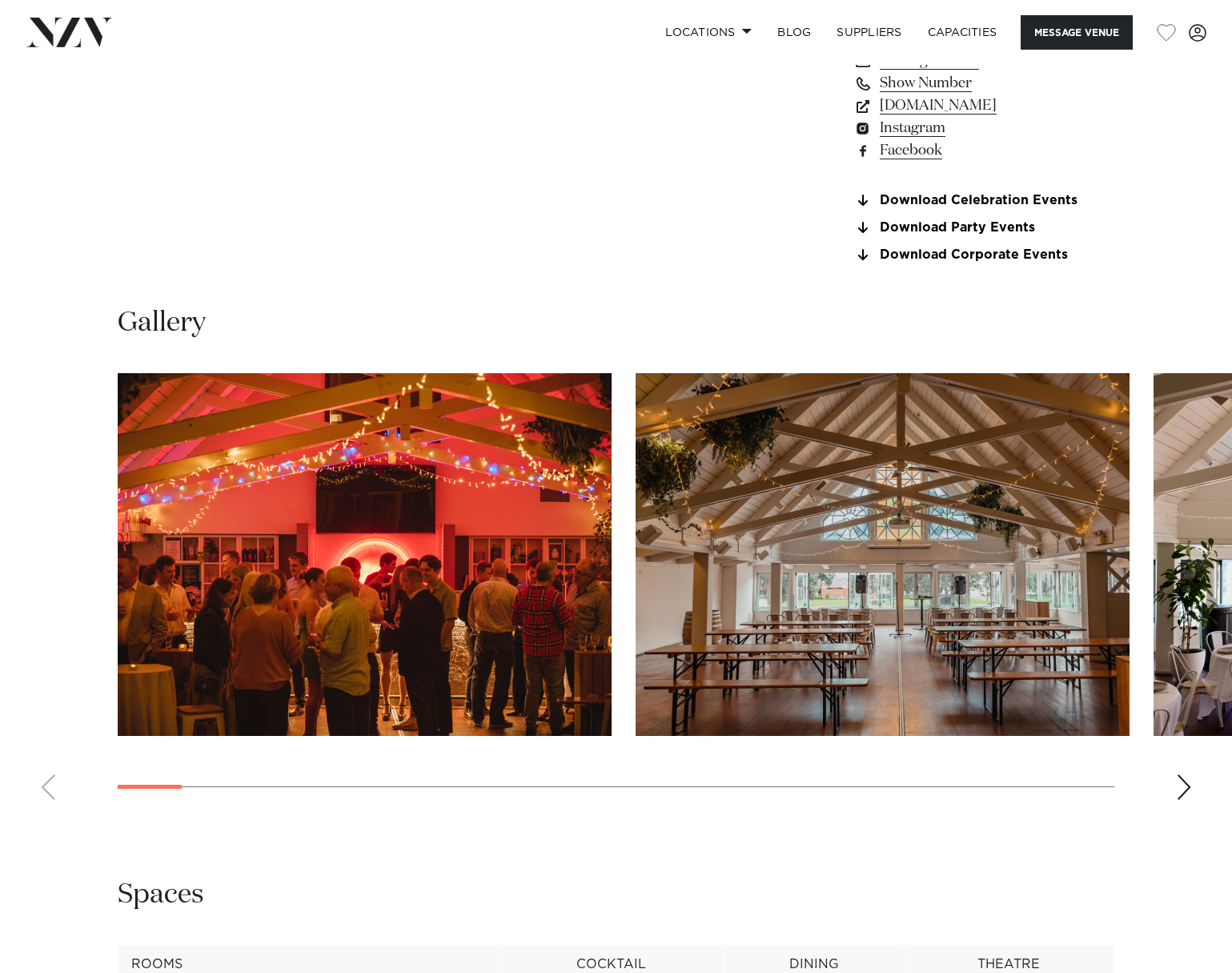
scroll to position [1121, 0]
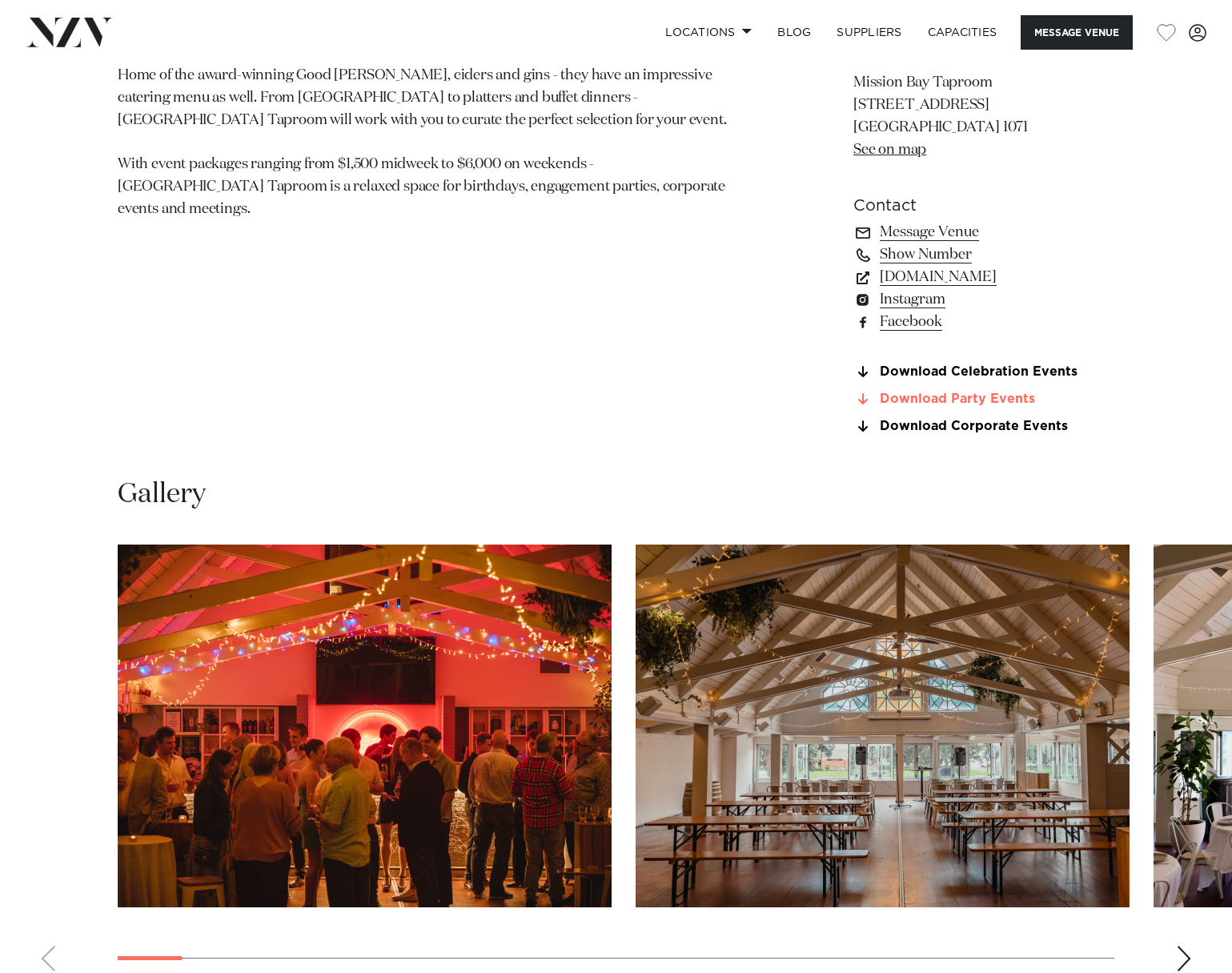
click at [985, 400] on link "Download Party Events" at bounding box center [983, 399] width 261 height 14
click at [998, 419] on link "Download Corporate Events" at bounding box center [983, 426] width 261 height 14
